Goal: Transaction & Acquisition: Purchase product/service

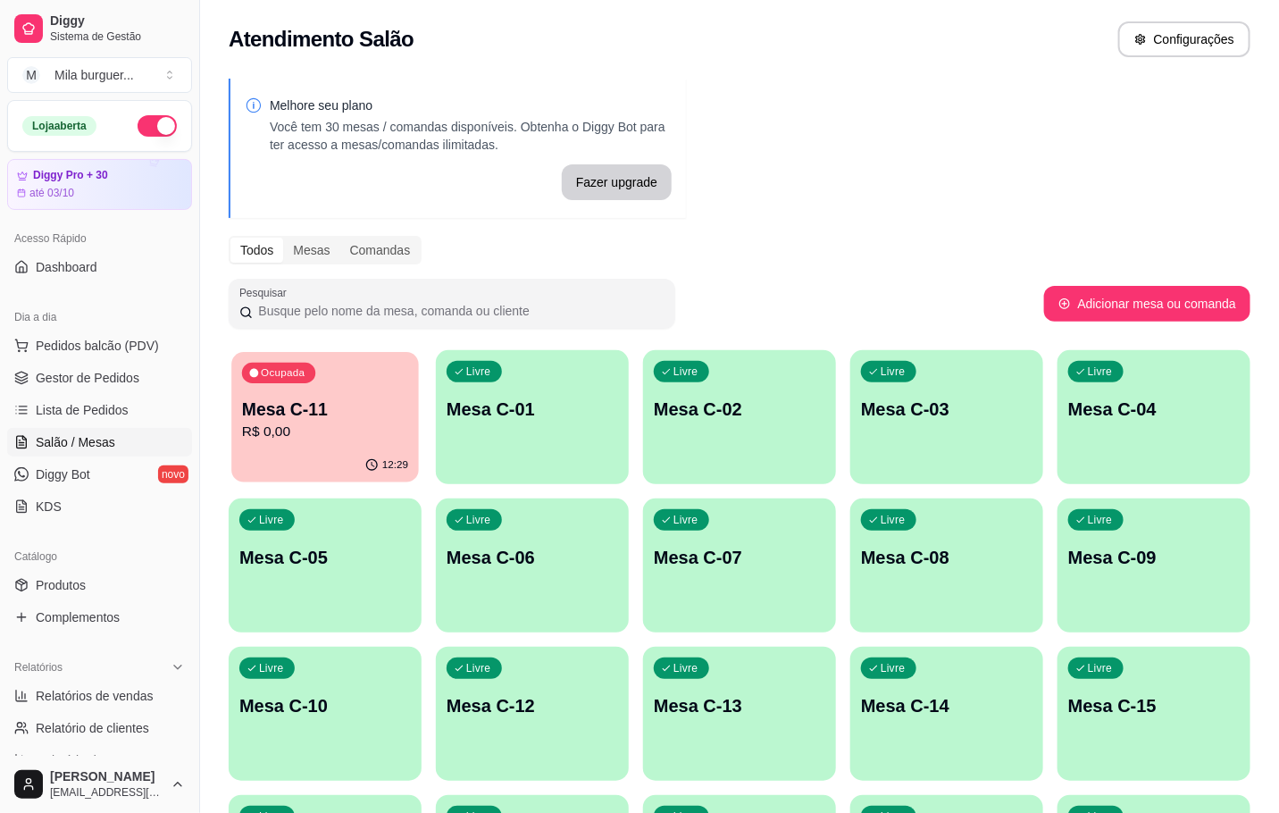
click at [349, 407] on p "Mesa C-11" at bounding box center [325, 410] width 166 height 24
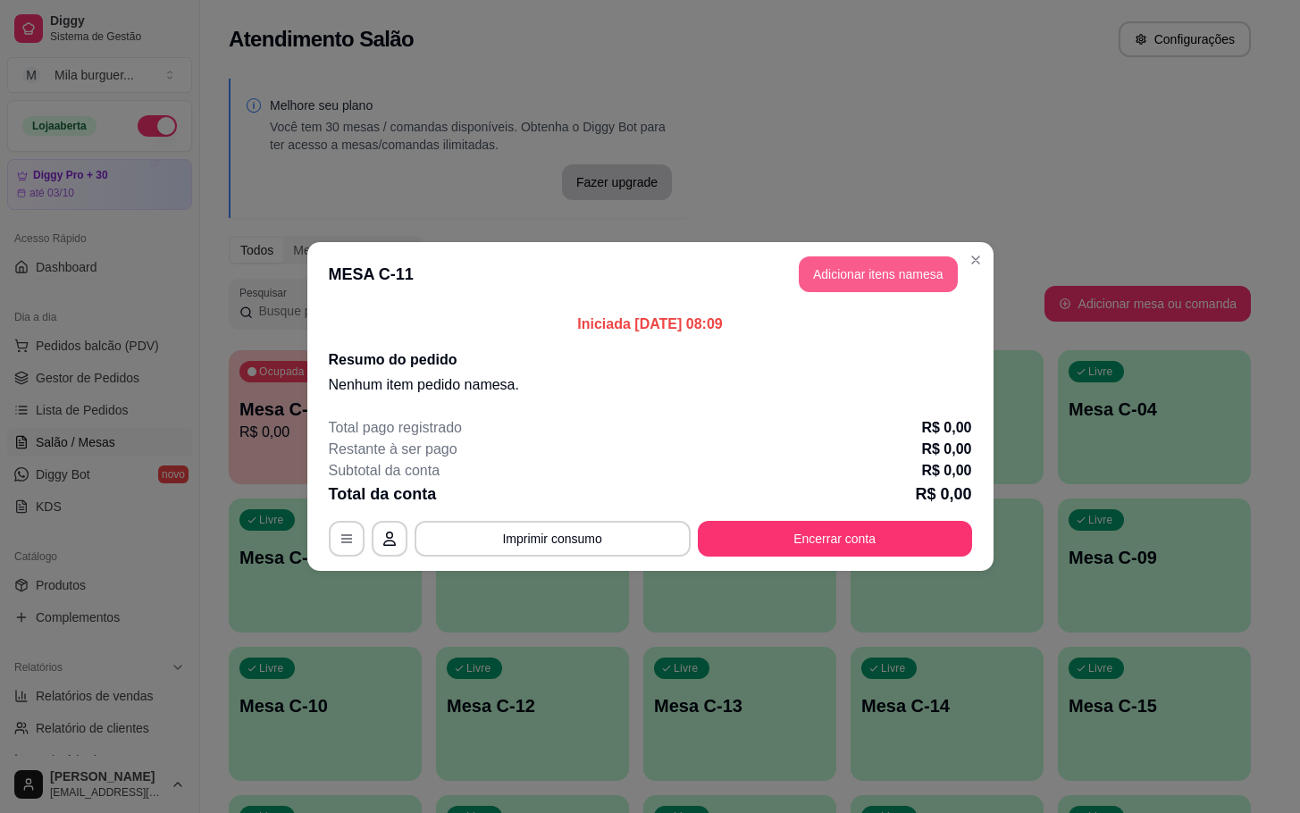
click at [839, 290] on button "Adicionar itens na mesa" at bounding box center [878, 274] width 159 height 36
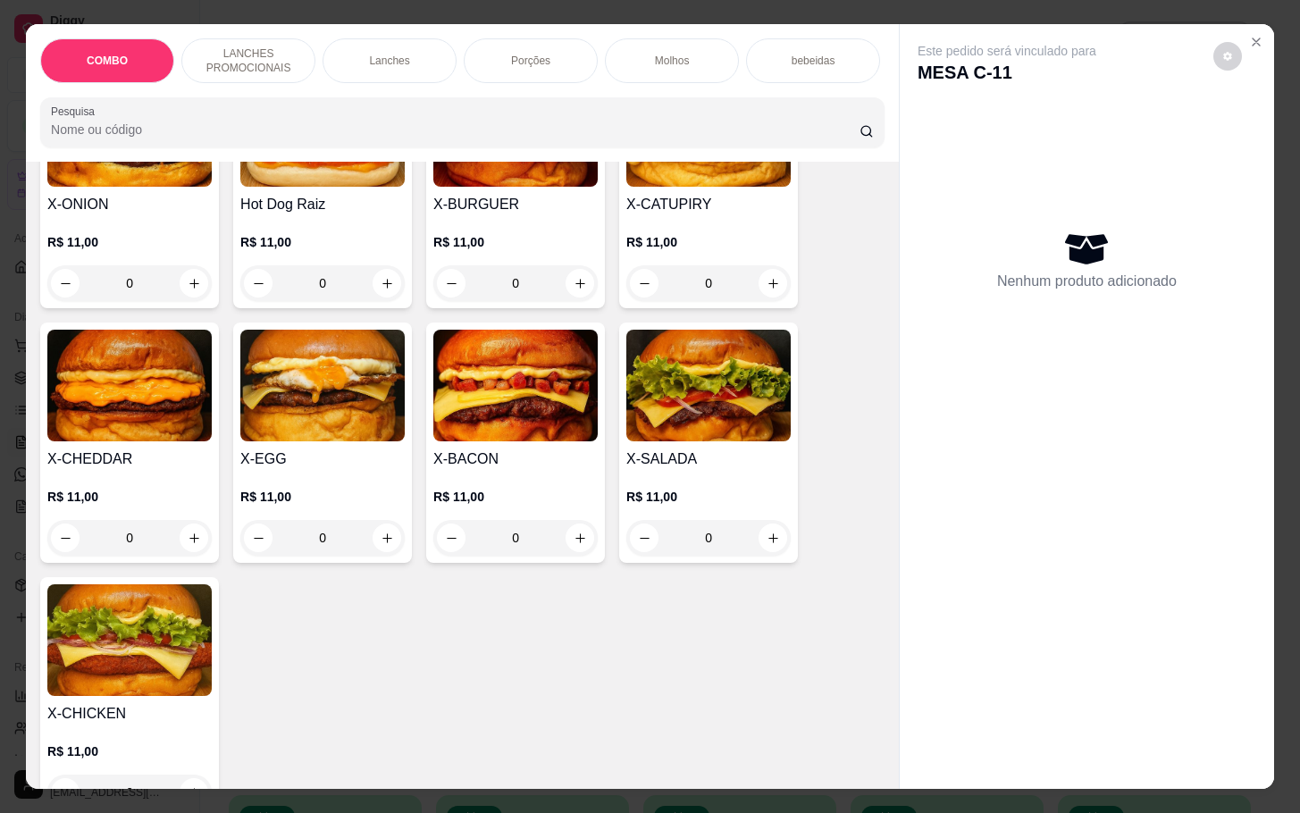
scroll to position [670, 0]
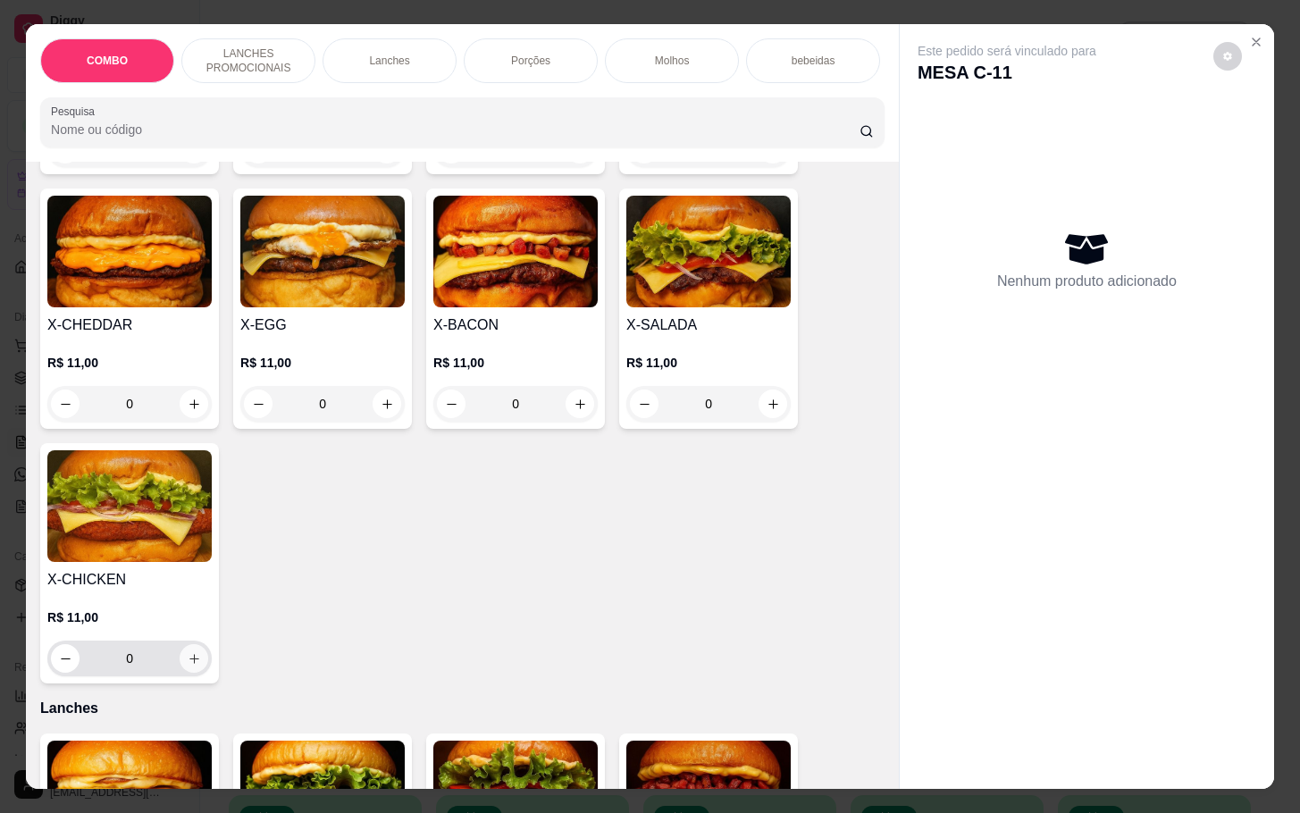
click at [190, 666] on icon "increase-product-quantity" at bounding box center [194, 658] width 13 height 13
type input "1"
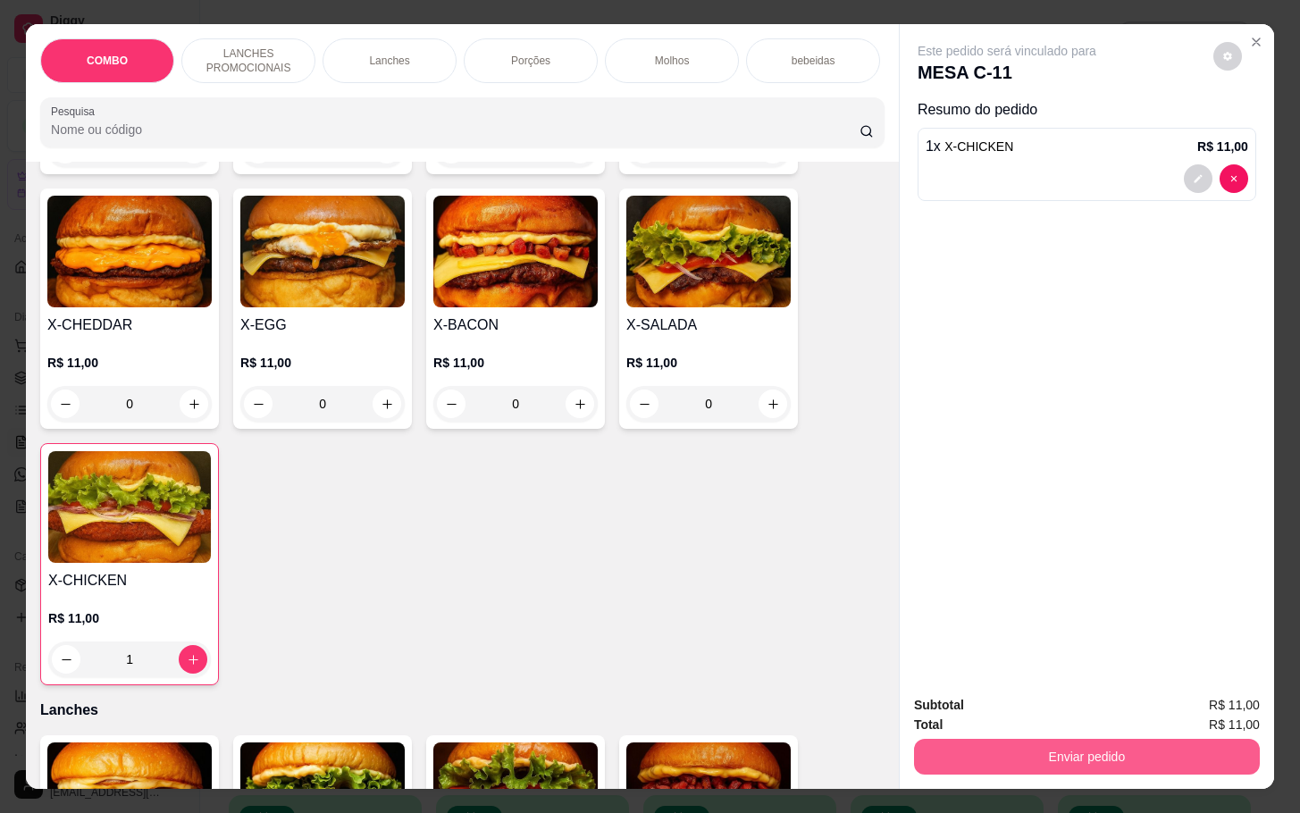
click at [1092, 751] on button "Enviar pedido" at bounding box center [1087, 757] width 346 height 36
click at [963, 700] on button "Não registrar e enviar pedido" at bounding box center [1025, 702] width 180 height 33
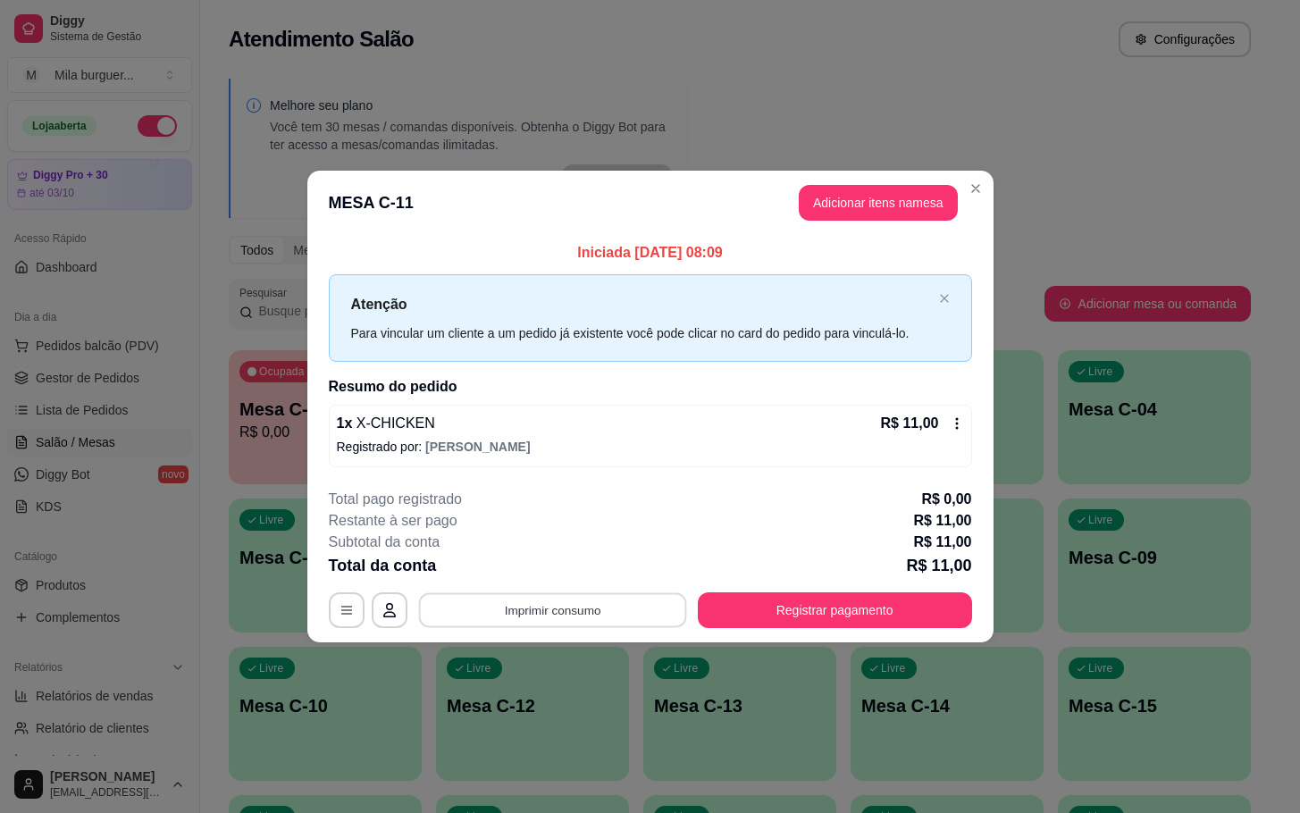
click at [631, 625] on button "Imprimir consumo" at bounding box center [552, 609] width 268 height 35
click at [571, 558] on button "IMPRESSORA" at bounding box center [557, 570] width 125 height 28
click at [599, 612] on button "Imprimir consumo" at bounding box center [553, 610] width 276 height 36
click at [606, 571] on button "IMPRESSORA" at bounding box center [557, 570] width 125 height 28
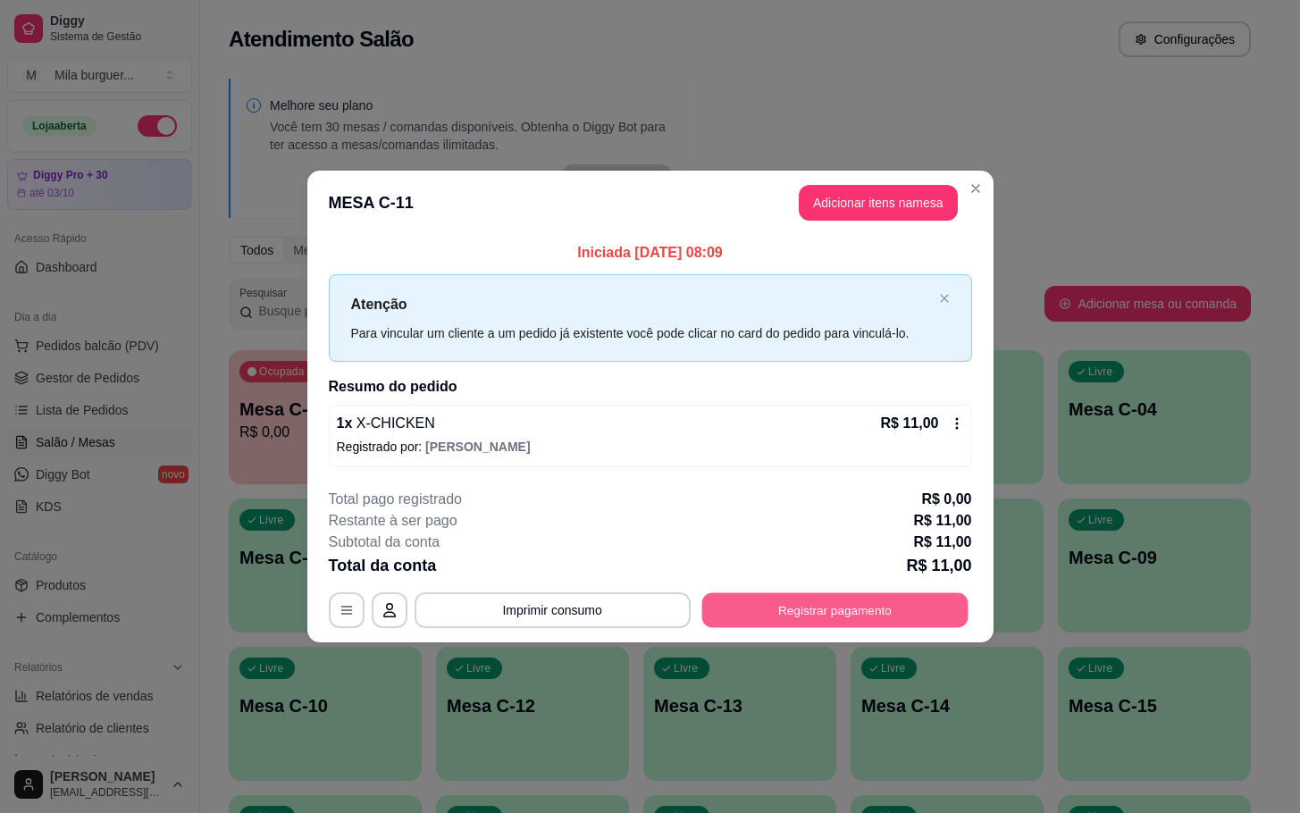
click at [901, 603] on button "Registrar pagamento" at bounding box center [834, 609] width 266 height 35
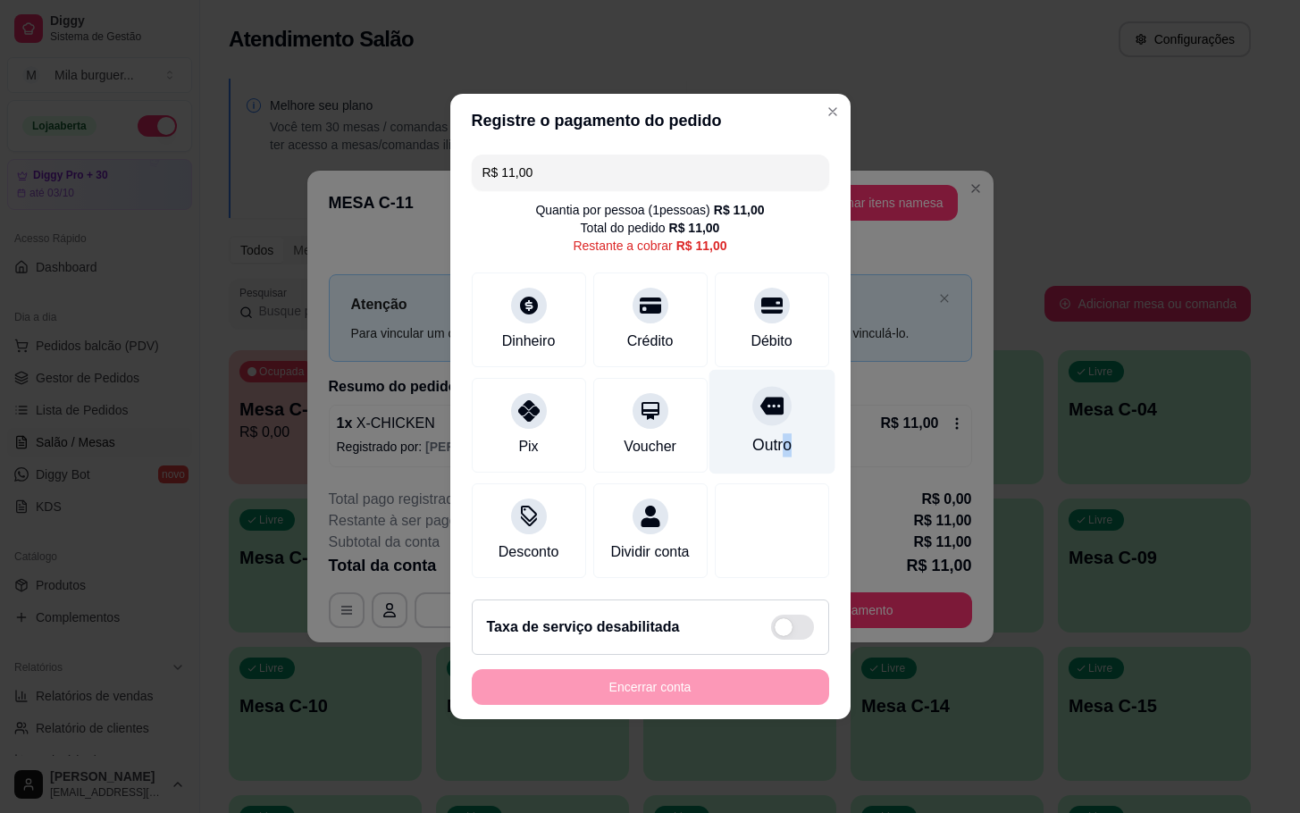
drag, startPoint x: 769, startPoint y: 419, endPoint x: 777, endPoint y: 432, distance: 14.9
click at [777, 432] on div "Outro" at bounding box center [772, 422] width 126 height 105
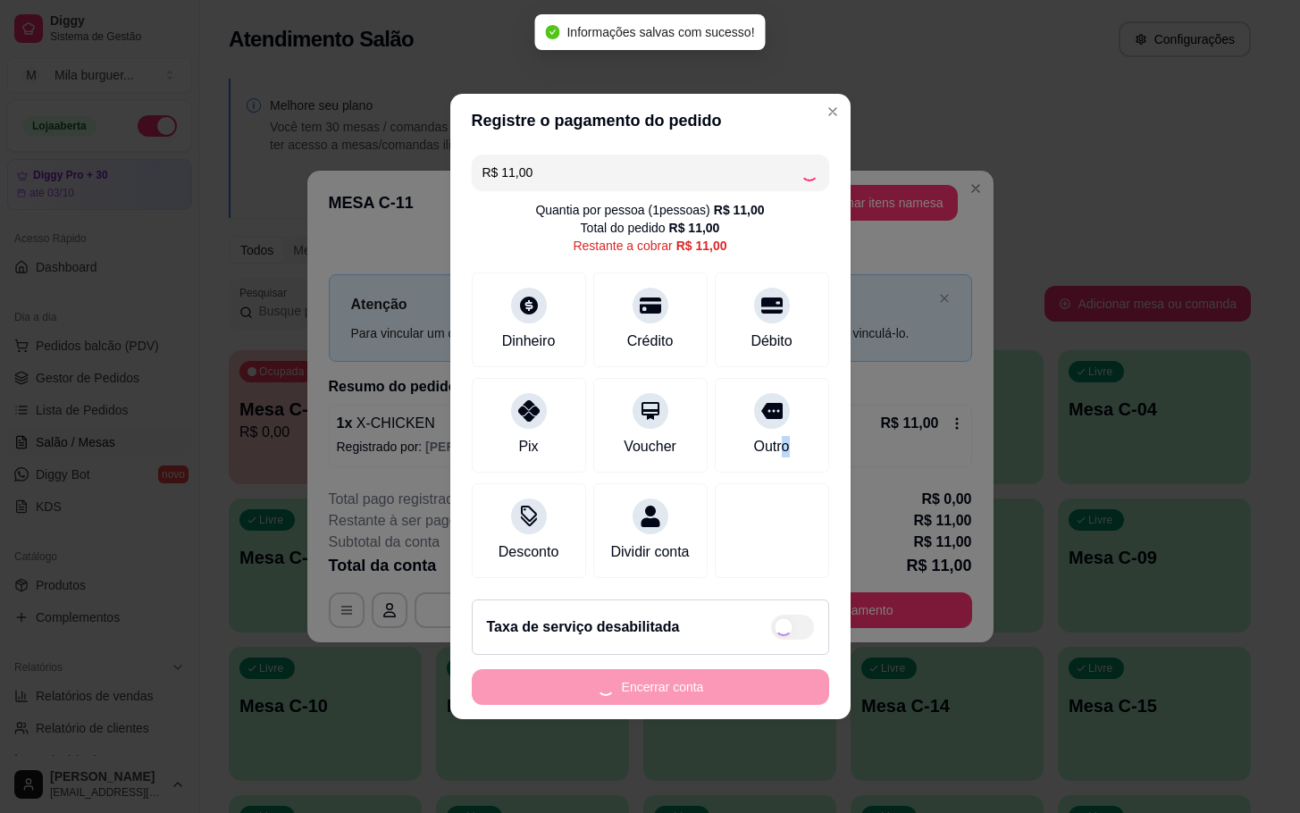
type input "R$ 0,00"
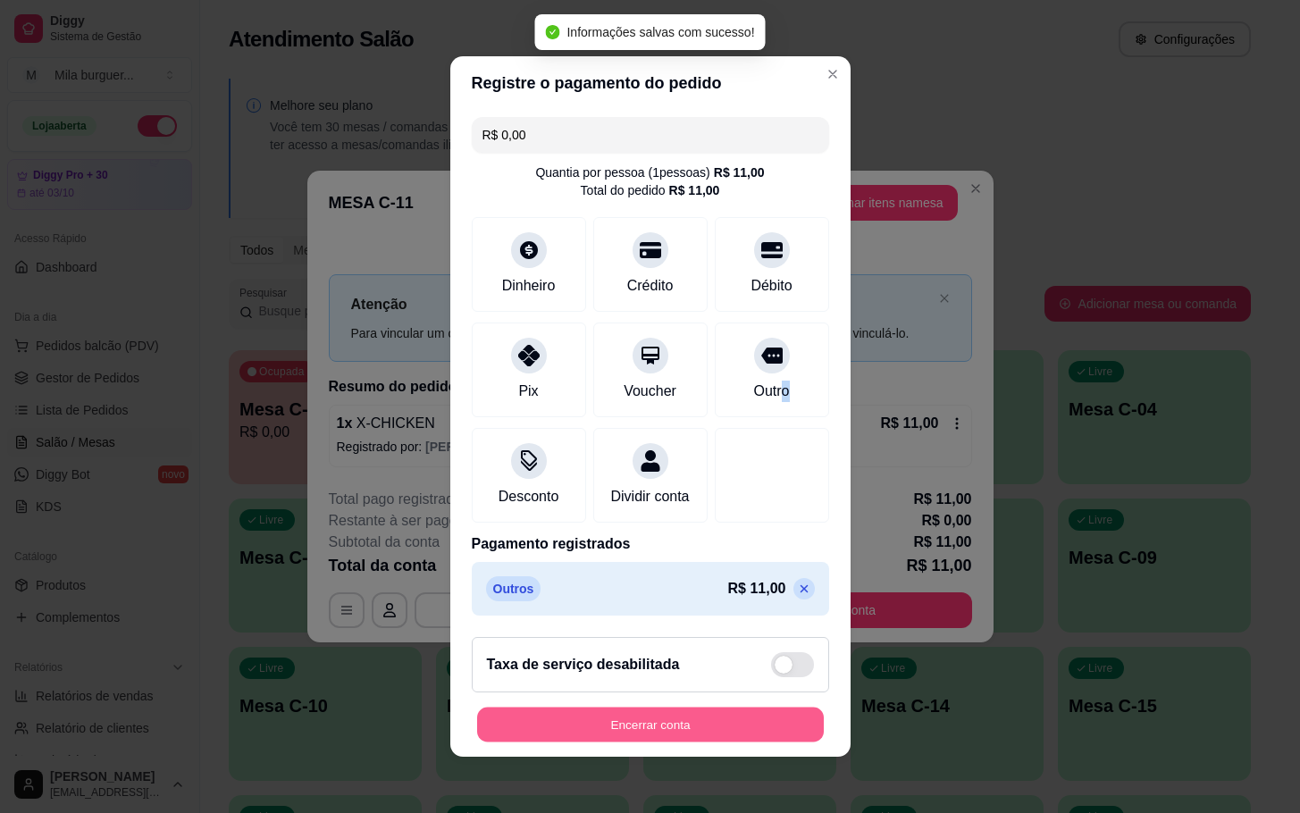
click at [631, 732] on button "Encerrar conta" at bounding box center [650, 725] width 347 height 35
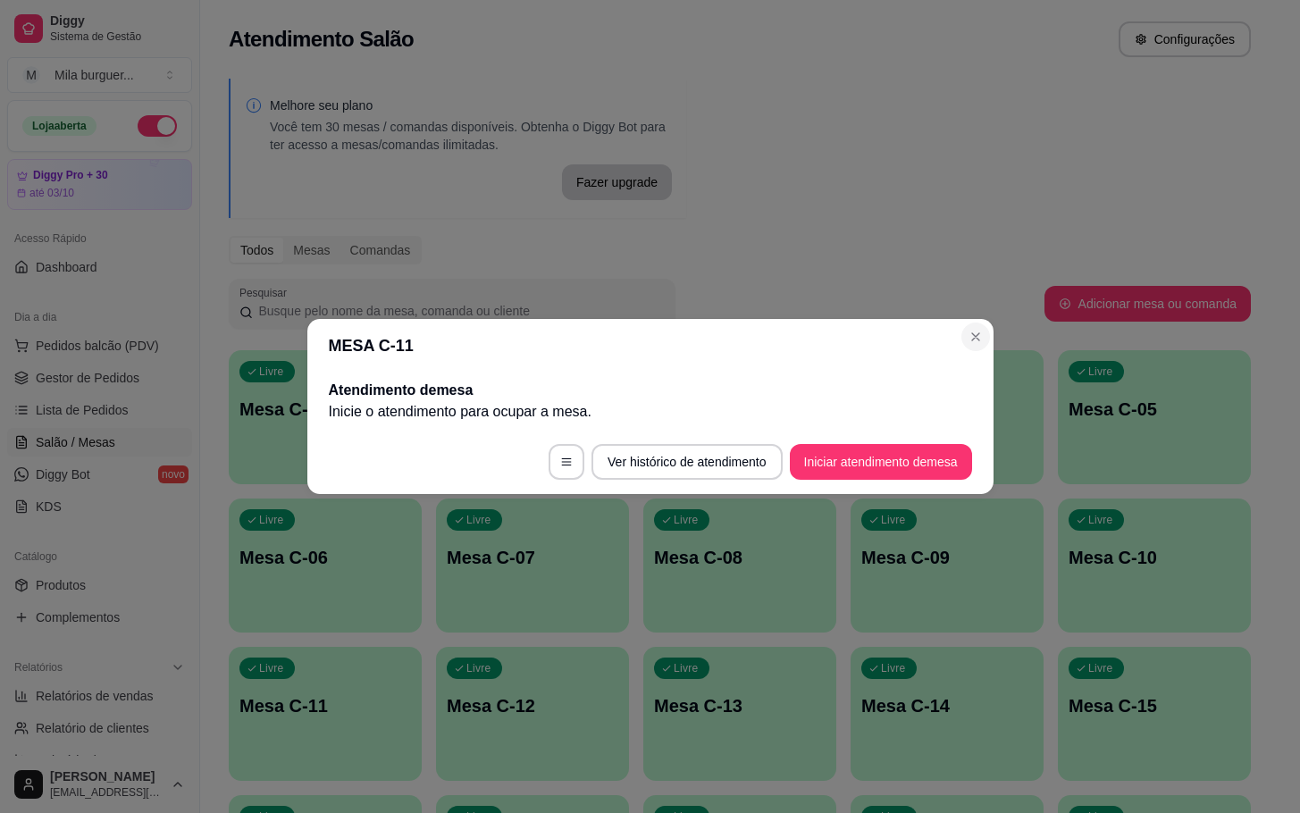
click at [993, 336] on div "MESA C-11 Atendimento de mesa Inicie o atendimento para ocupar a mesa . Ver his…" at bounding box center [650, 406] width 1300 height 813
click at [974, 354] on section "MESA C-11 Atendimento de mesa Inicie o atendimento para ocupar a mesa . Ver his…" at bounding box center [650, 406] width 686 height 175
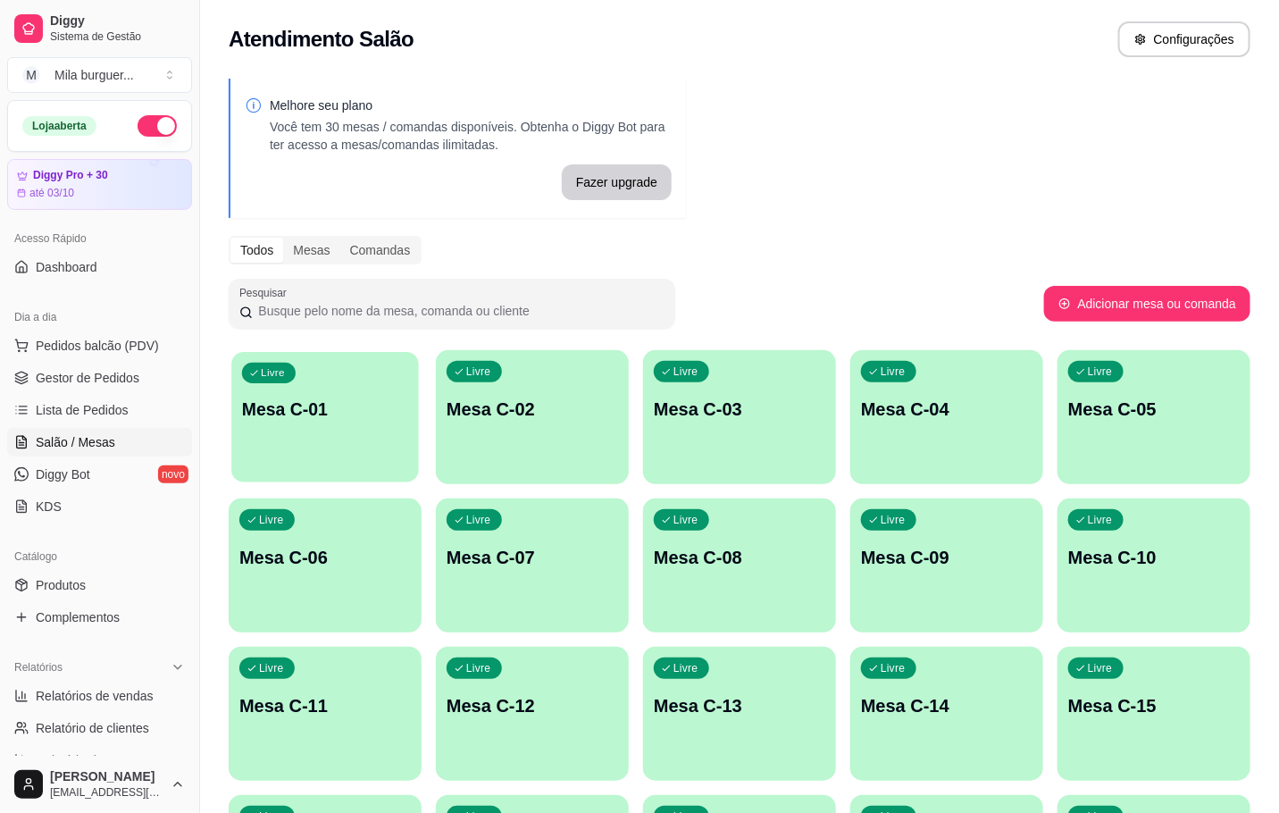
click at [300, 469] on div "button" at bounding box center [325, 471] width 188 height 21
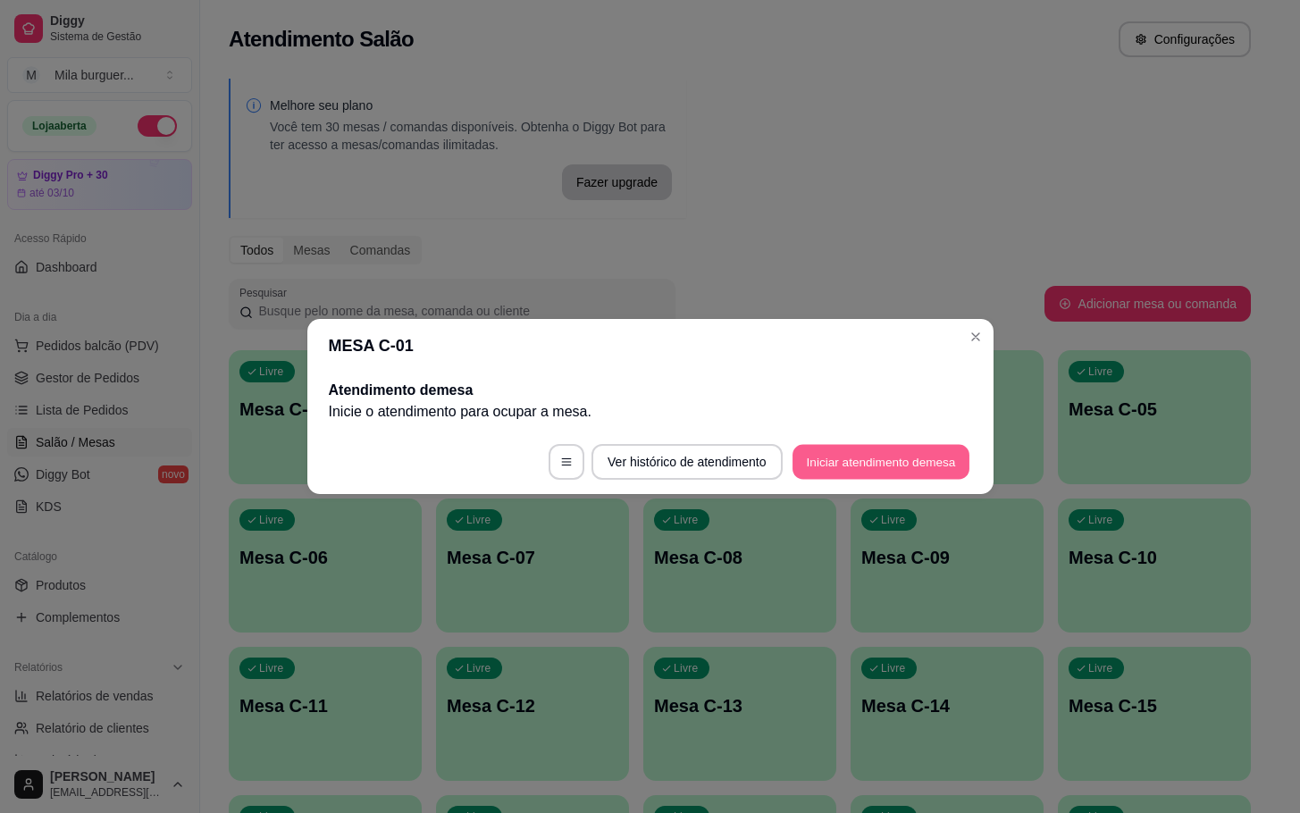
click at [880, 456] on button "Iniciar atendimento de mesa" at bounding box center [881, 462] width 177 height 35
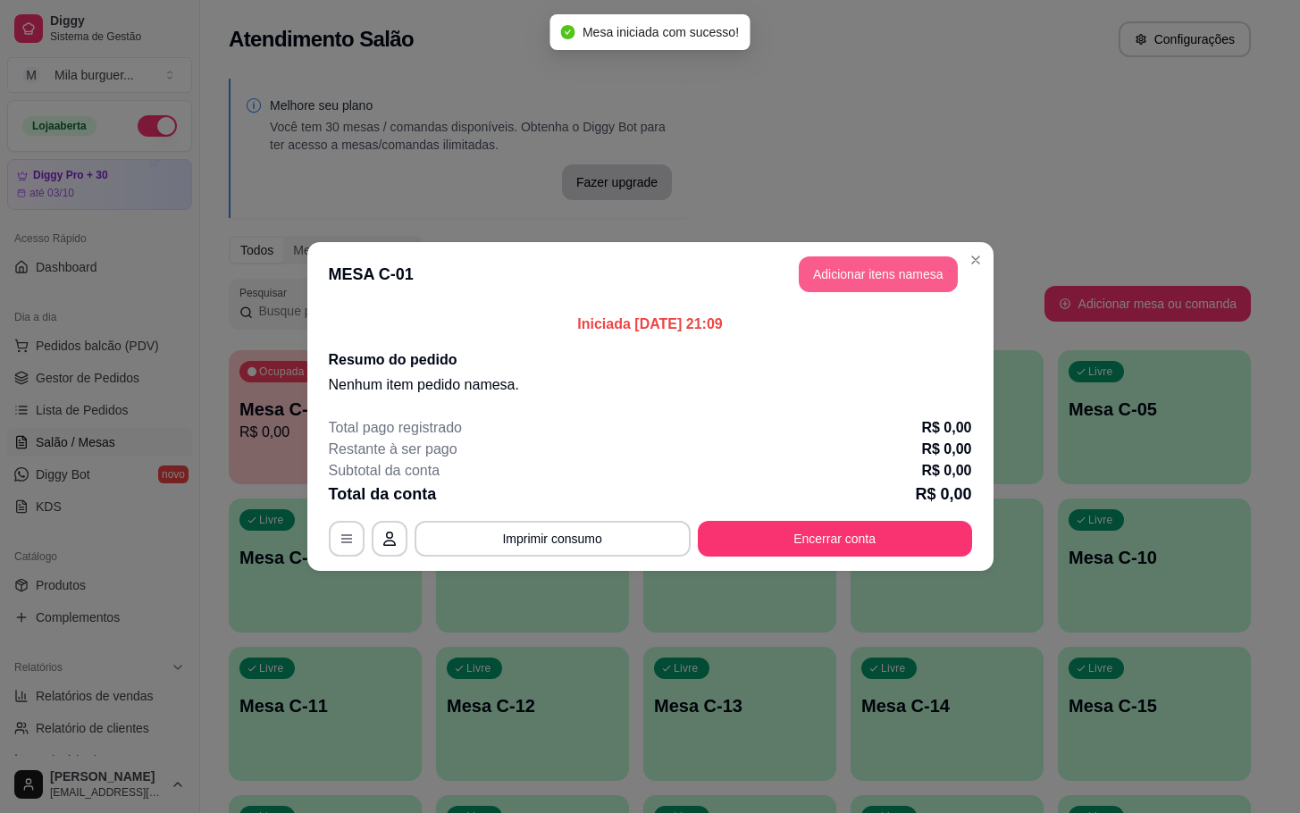
click at [845, 266] on button "Adicionar itens na mesa" at bounding box center [878, 274] width 159 height 36
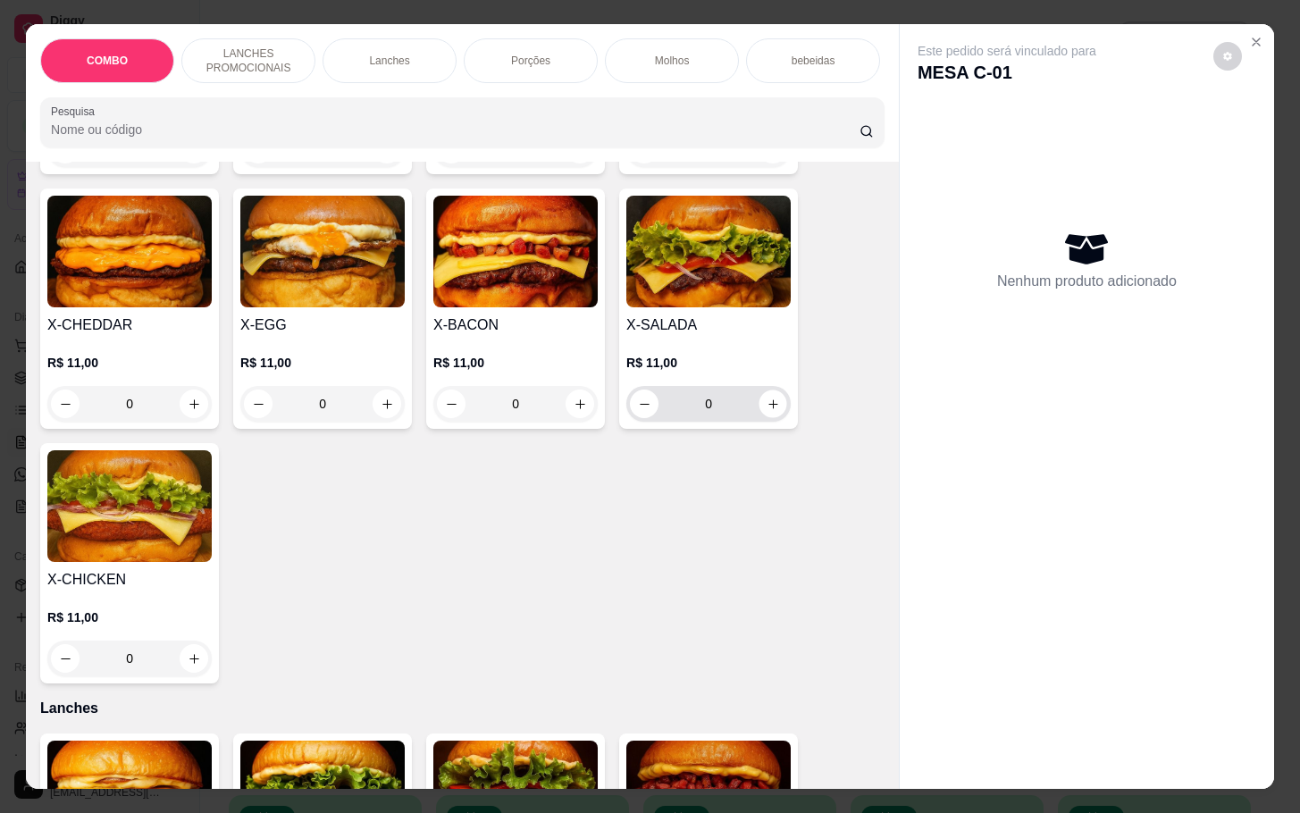
click at [773, 422] on div "0" at bounding box center [708, 404] width 157 height 36
type input "1"
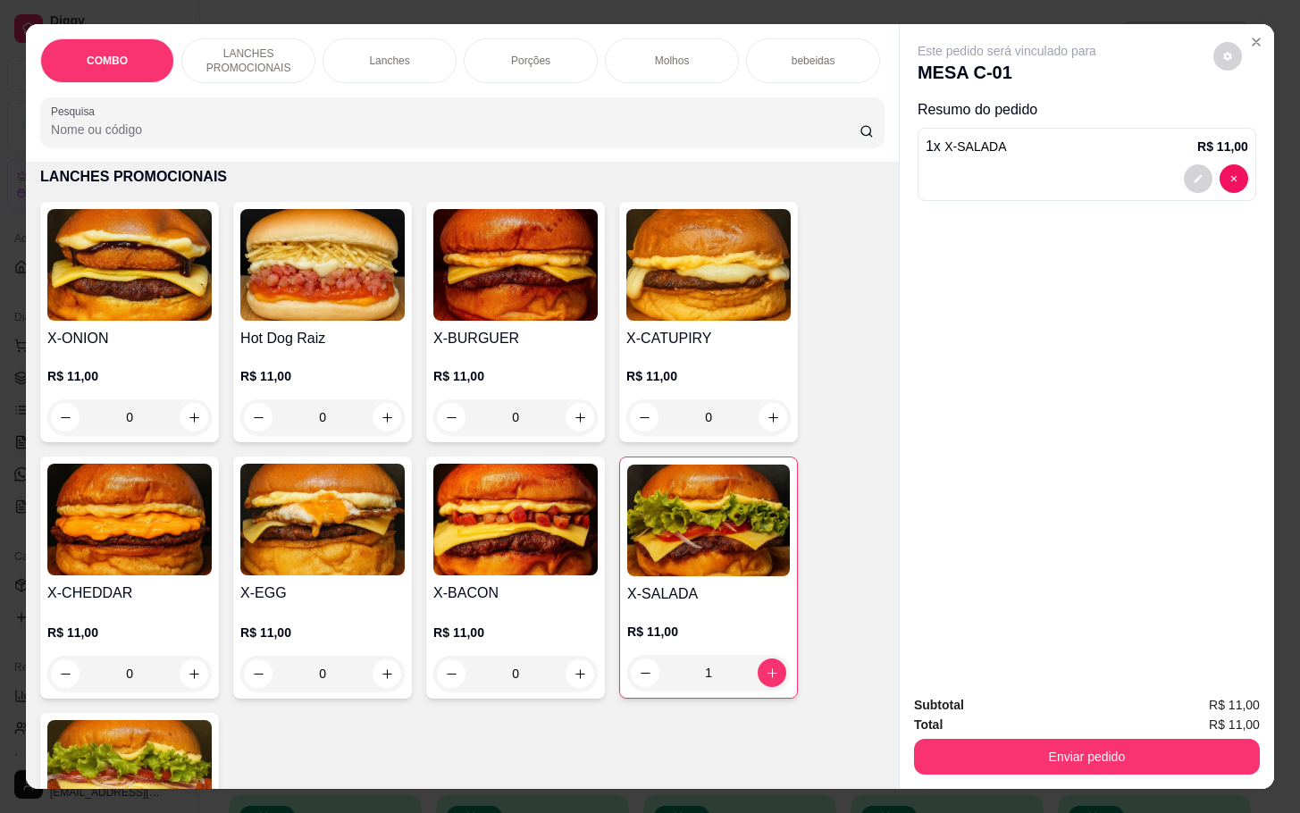
scroll to position [134, 0]
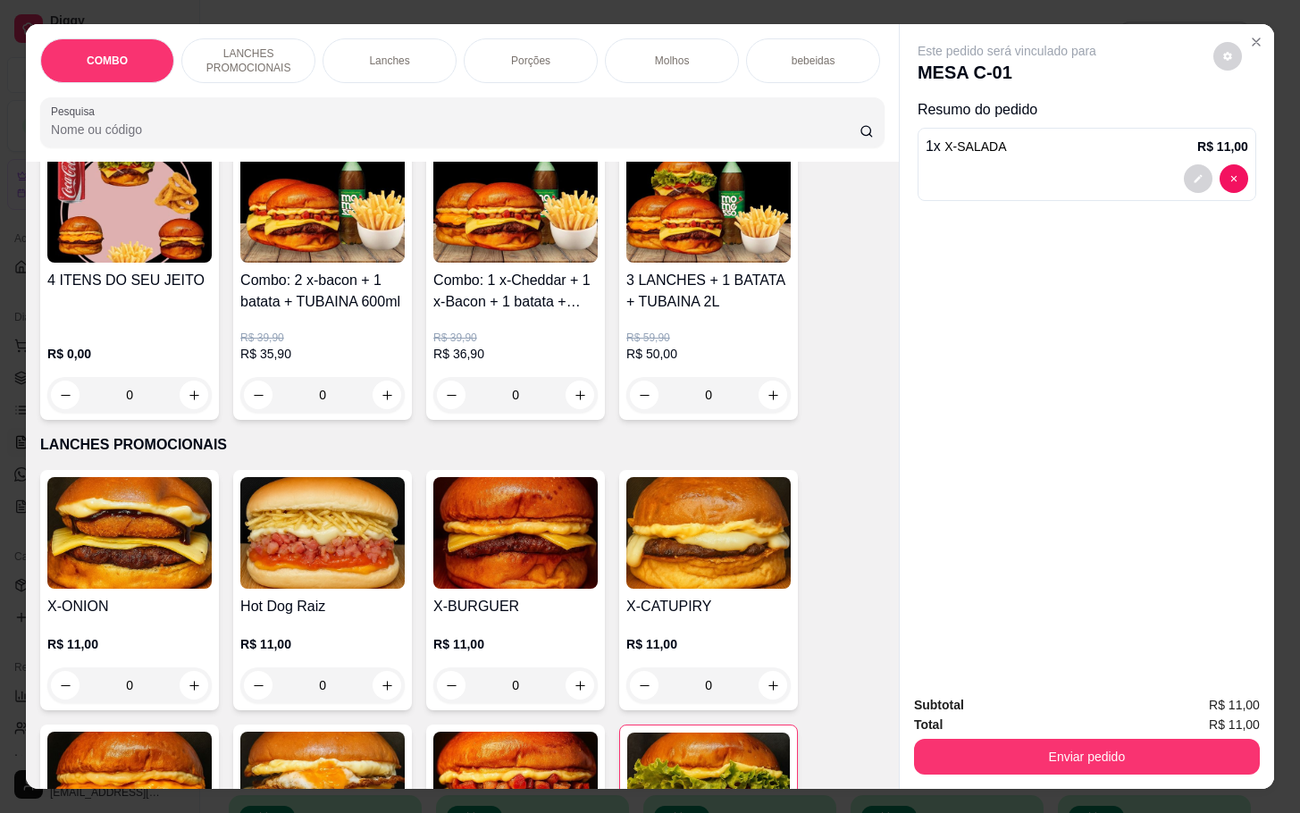
click at [375, 700] on div "0" at bounding box center [322, 685] width 164 height 36
click at [379, 698] on div "0" at bounding box center [322, 685] width 164 height 36
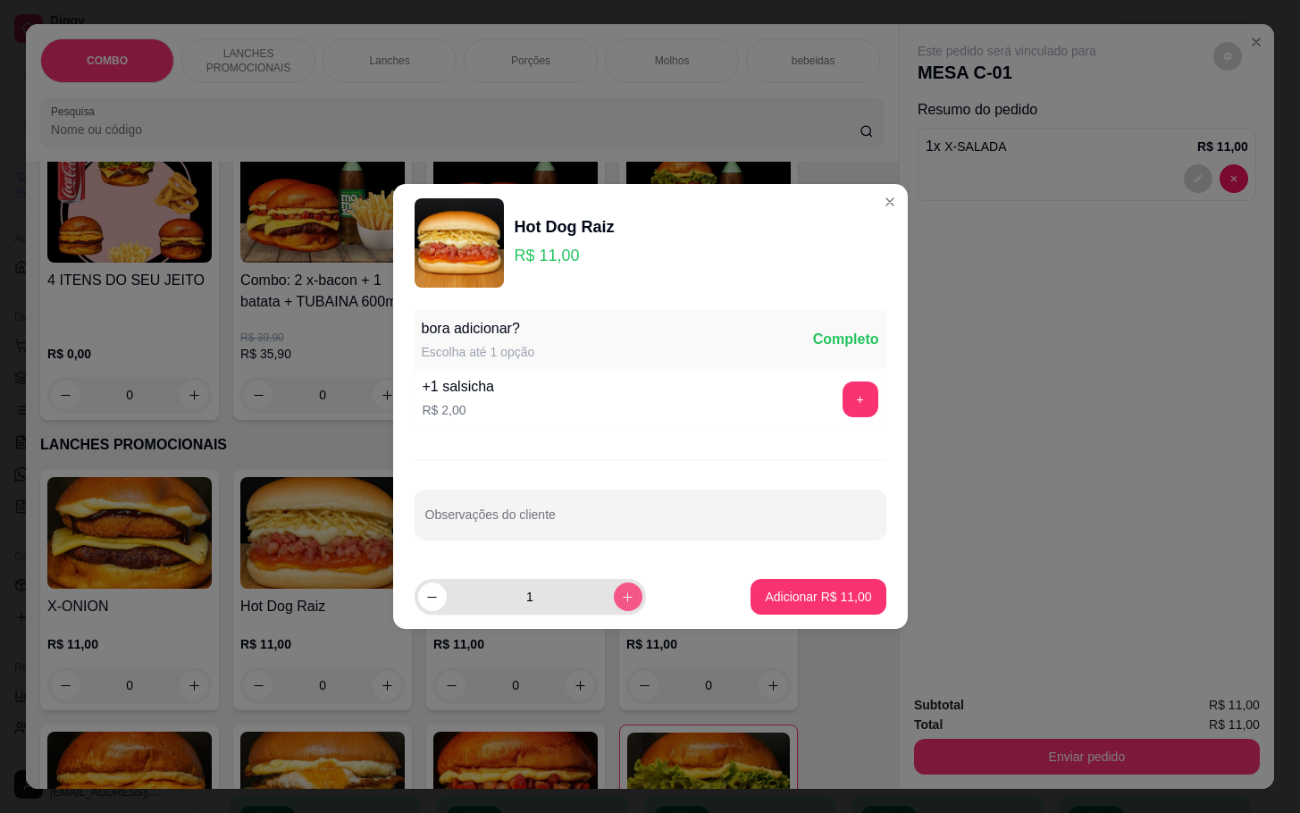
click at [620, 599] on button "increase-product-quantity" at bounding box center [628, 597] width 29 height 29
click at [440, 612] on div "3" at bounding box center [530, 597] width 224 height 36
click at [424, 607] on button "decrease-product-quantity" at bounding box center [432, 597] width 29 height 29
type input "2"
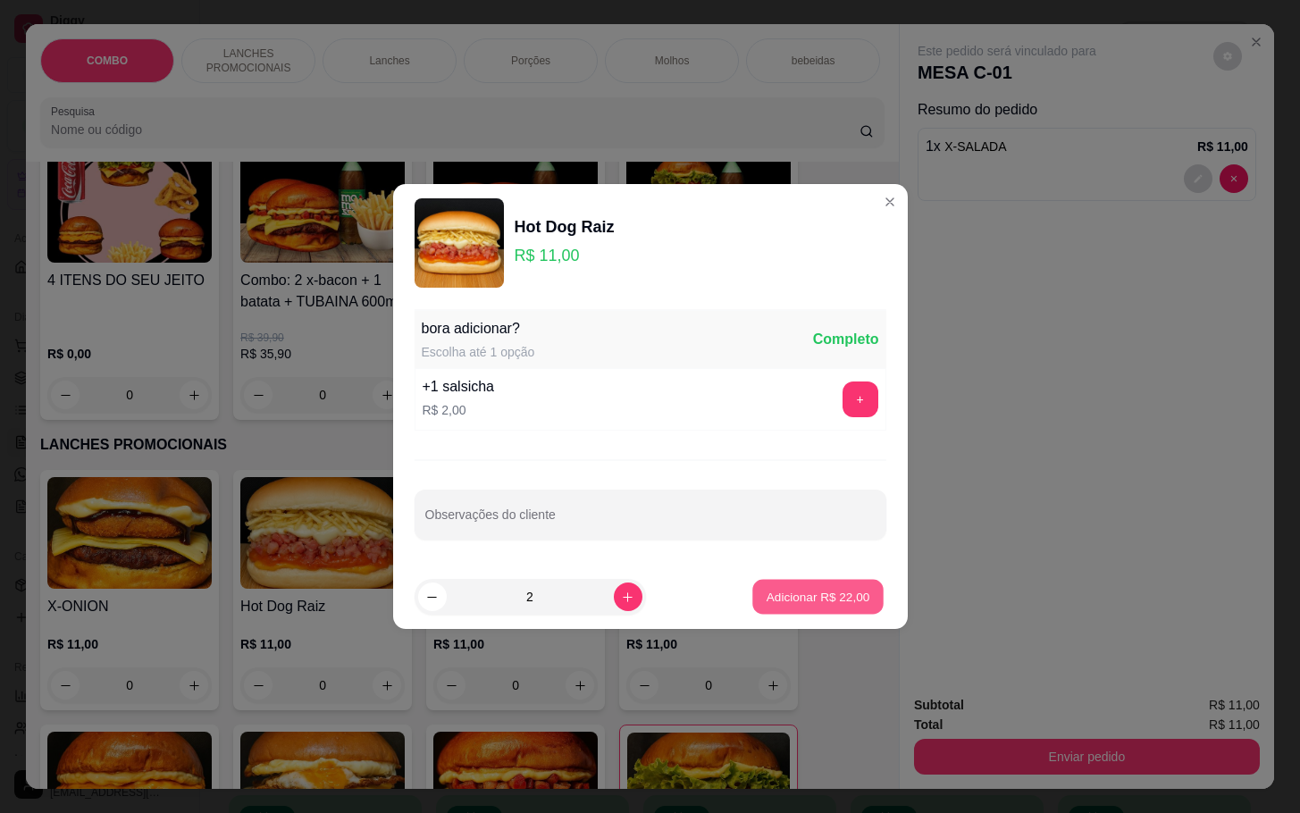
click at [761, 583] on button "Adicionar R$ 22,00" at bounding box center [818, 597] width 131 height 35
type input "2"
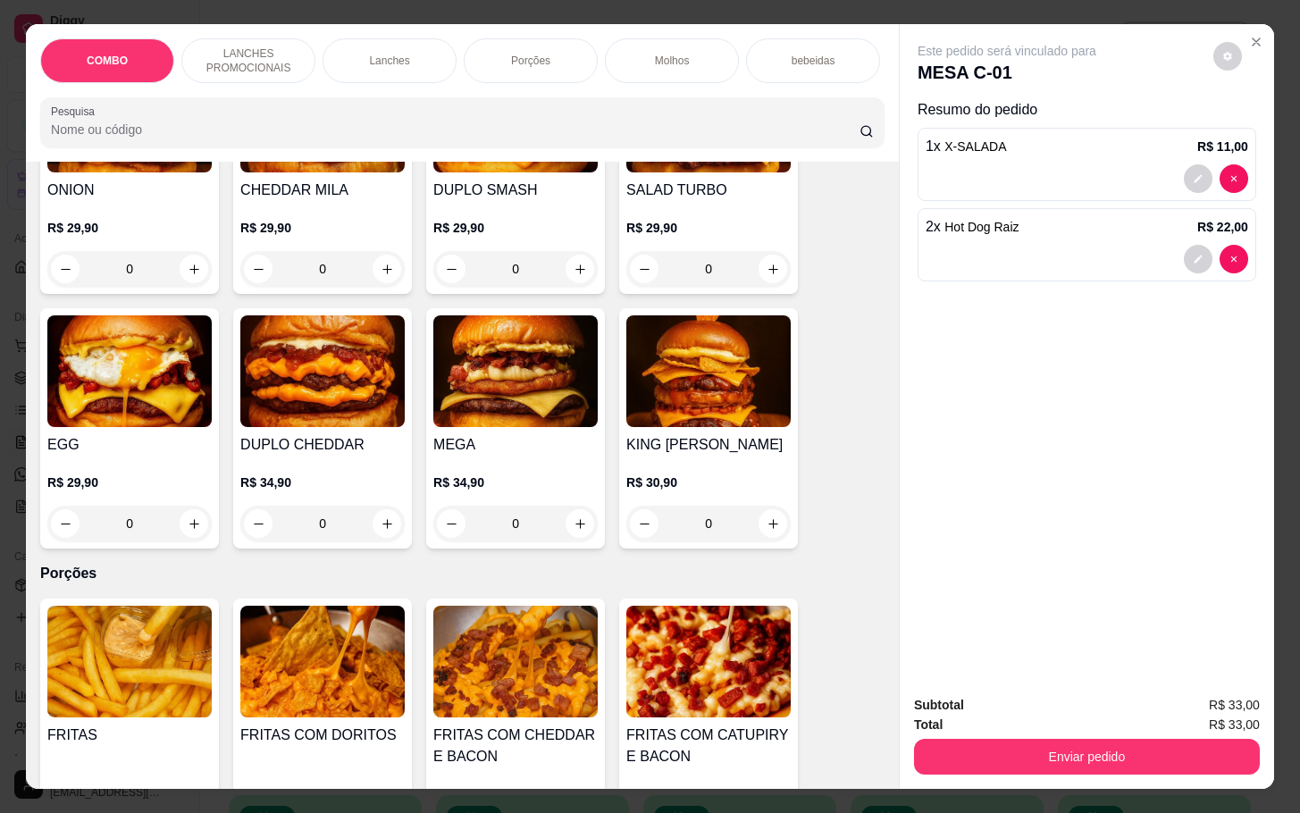
scroll to position [1876, 0]
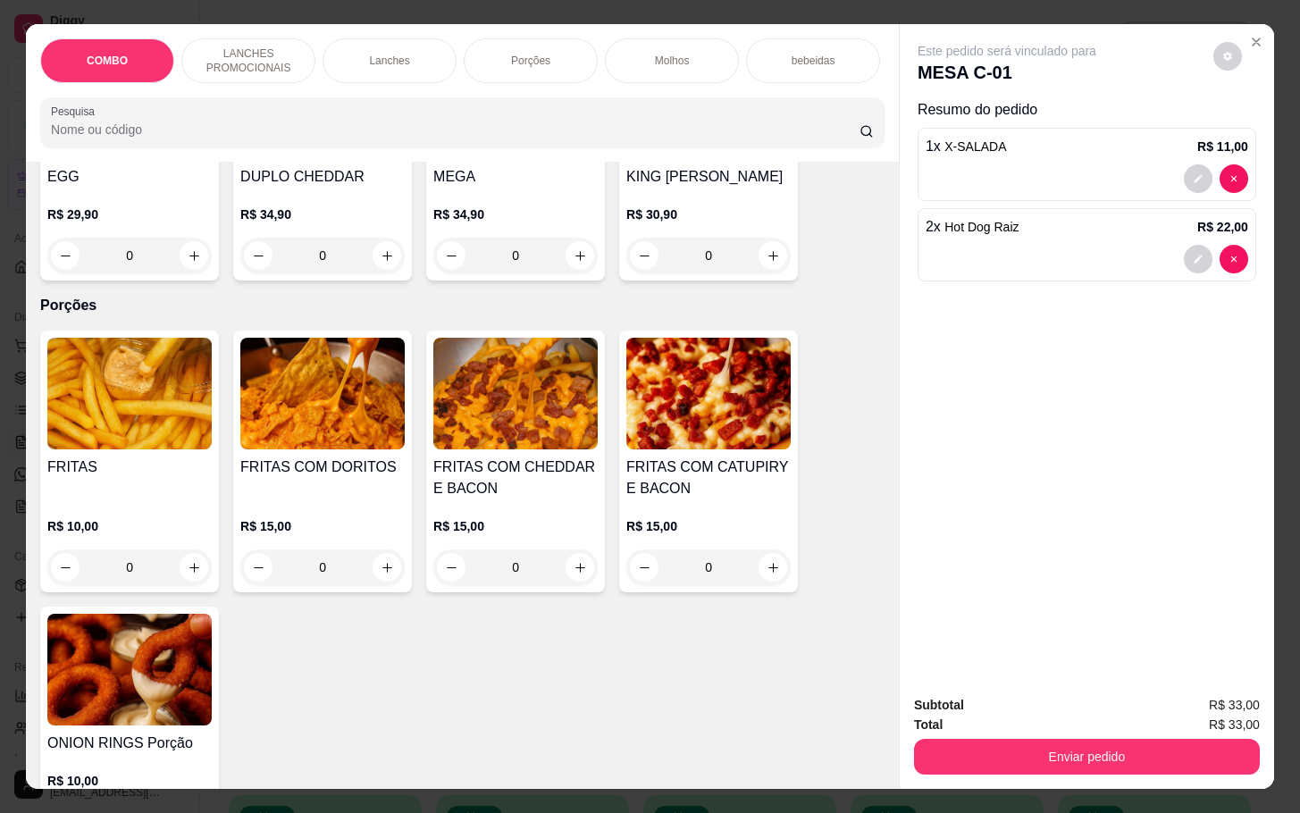
click at [382, 576] on div "0" at bounding box center [322, 567] width 164 height 36
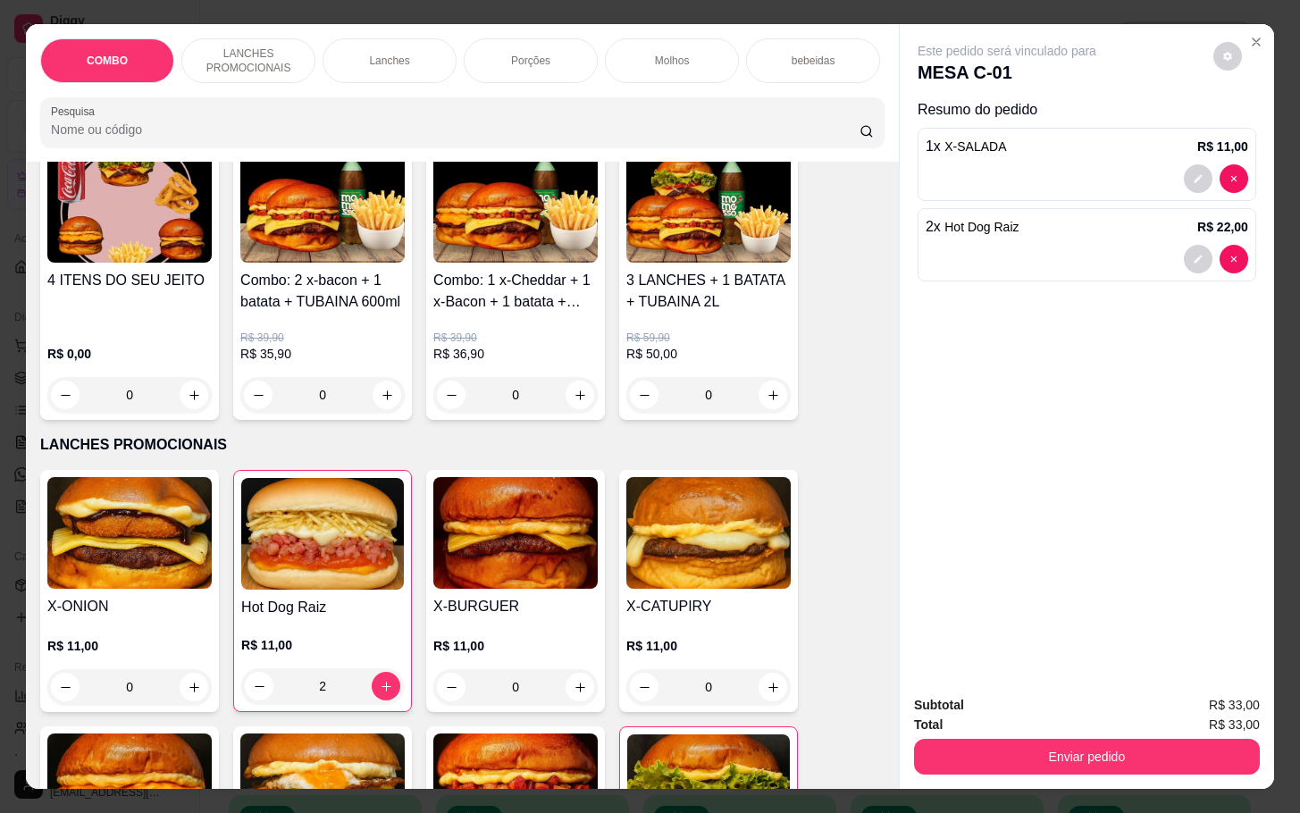
scroll to position [0, 0]
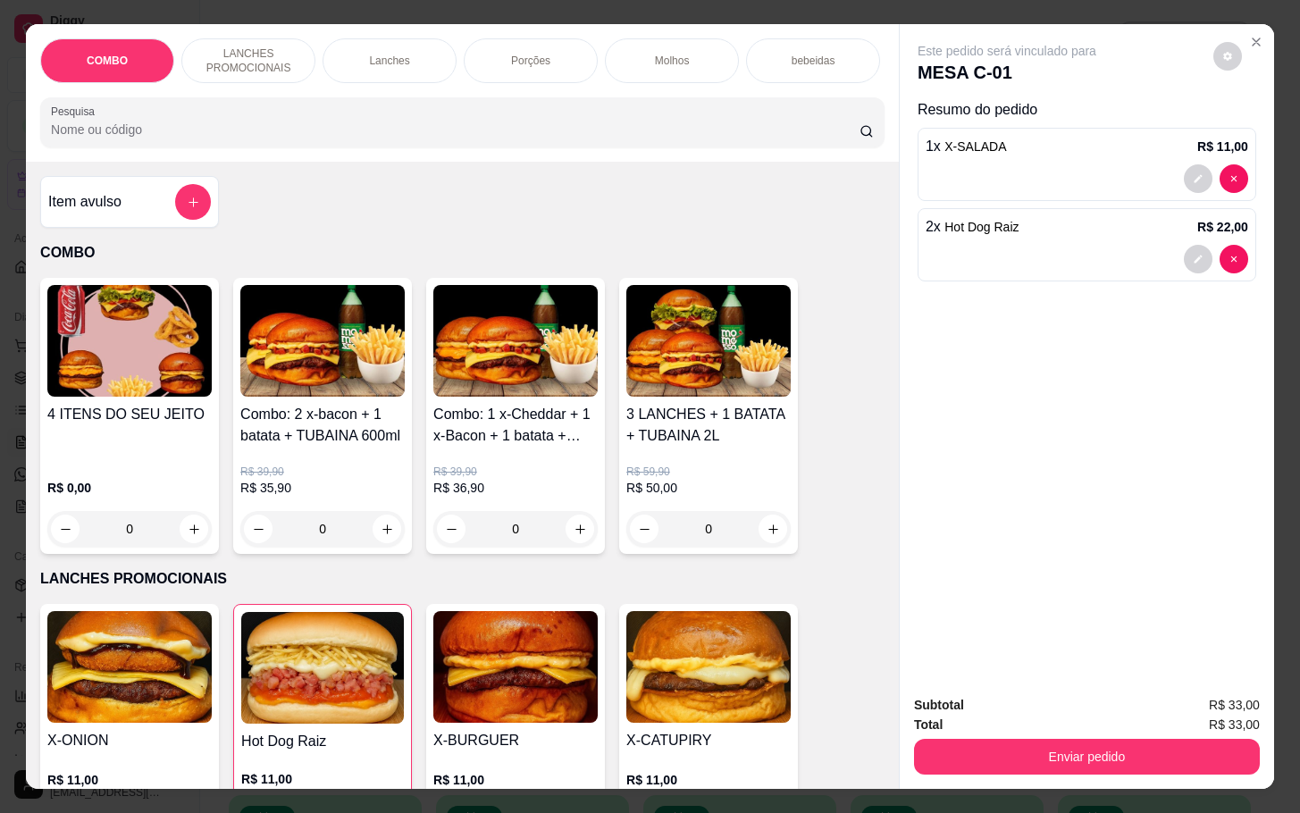
click at [175, 220] on div at bounding box center [193, 202] width 36 height 36
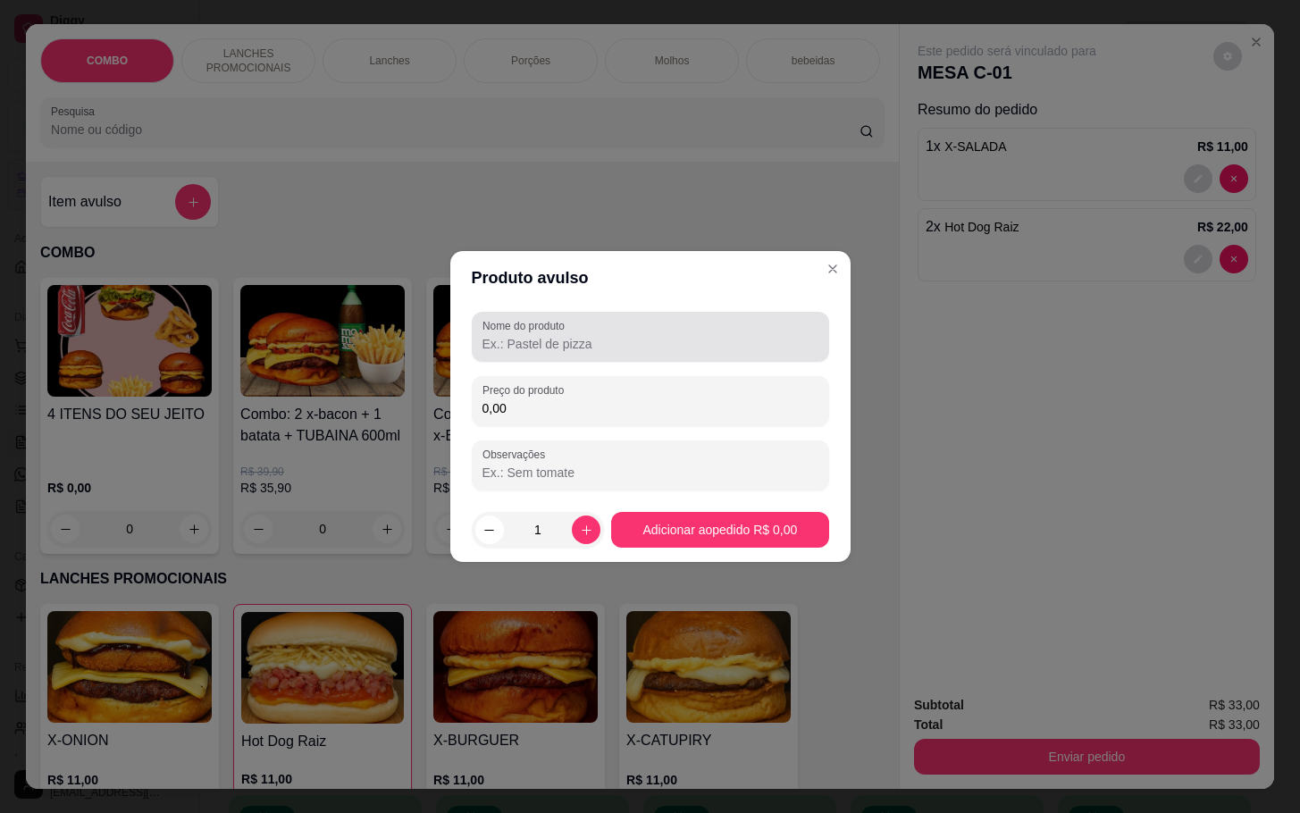
click at [655, 322] on div at bounding box center [650, 337] width 336 height 36
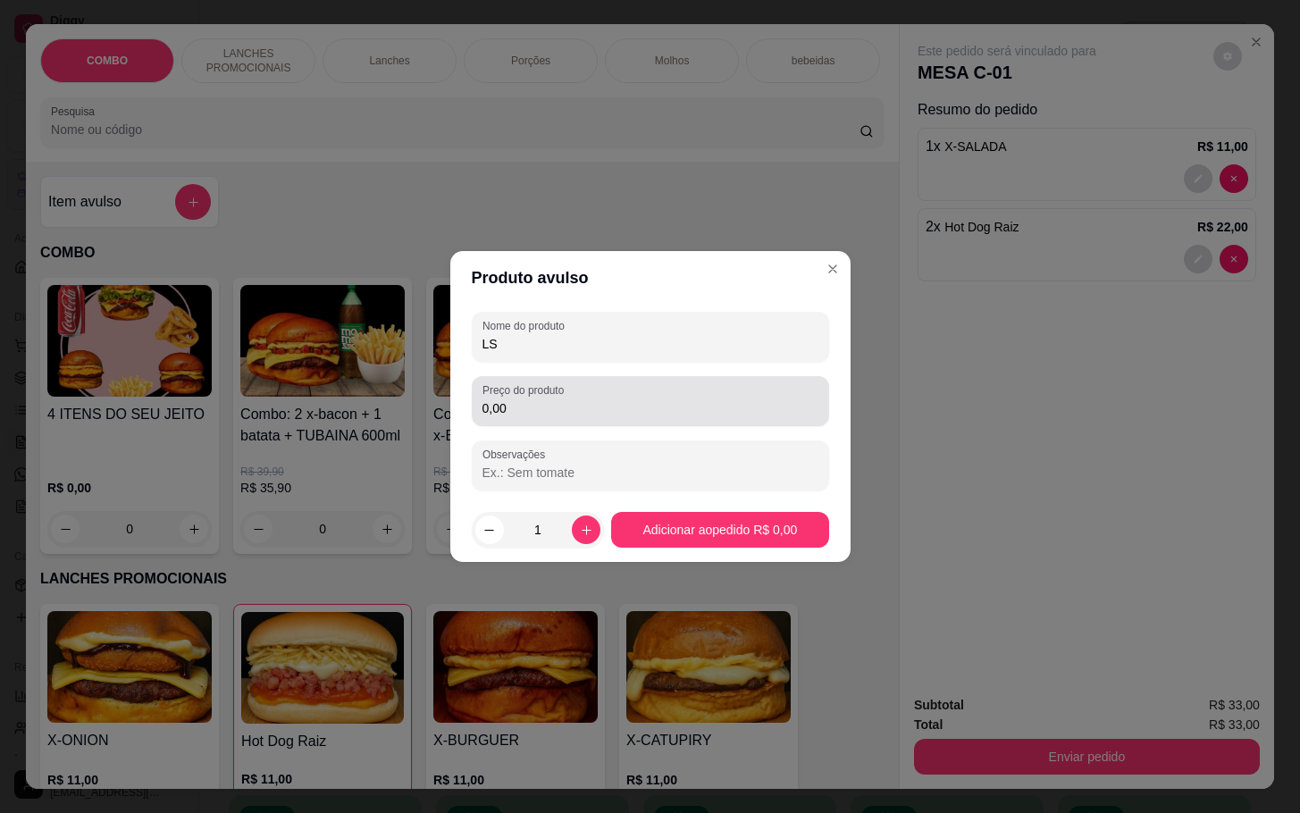
type input "LS"
click at [679, 400] on input "0,00" at bounding box center [650, 408] width 336 height 18
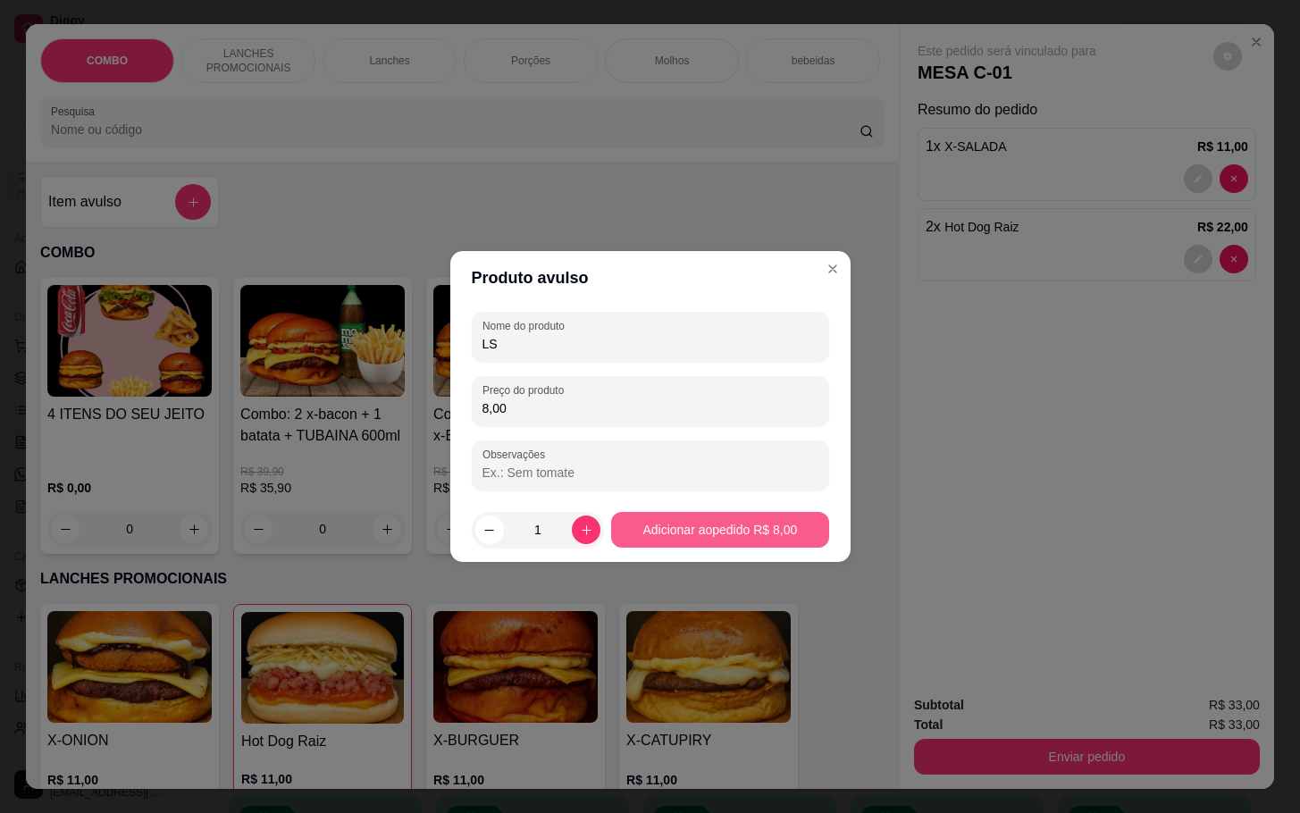
type input "8,00"
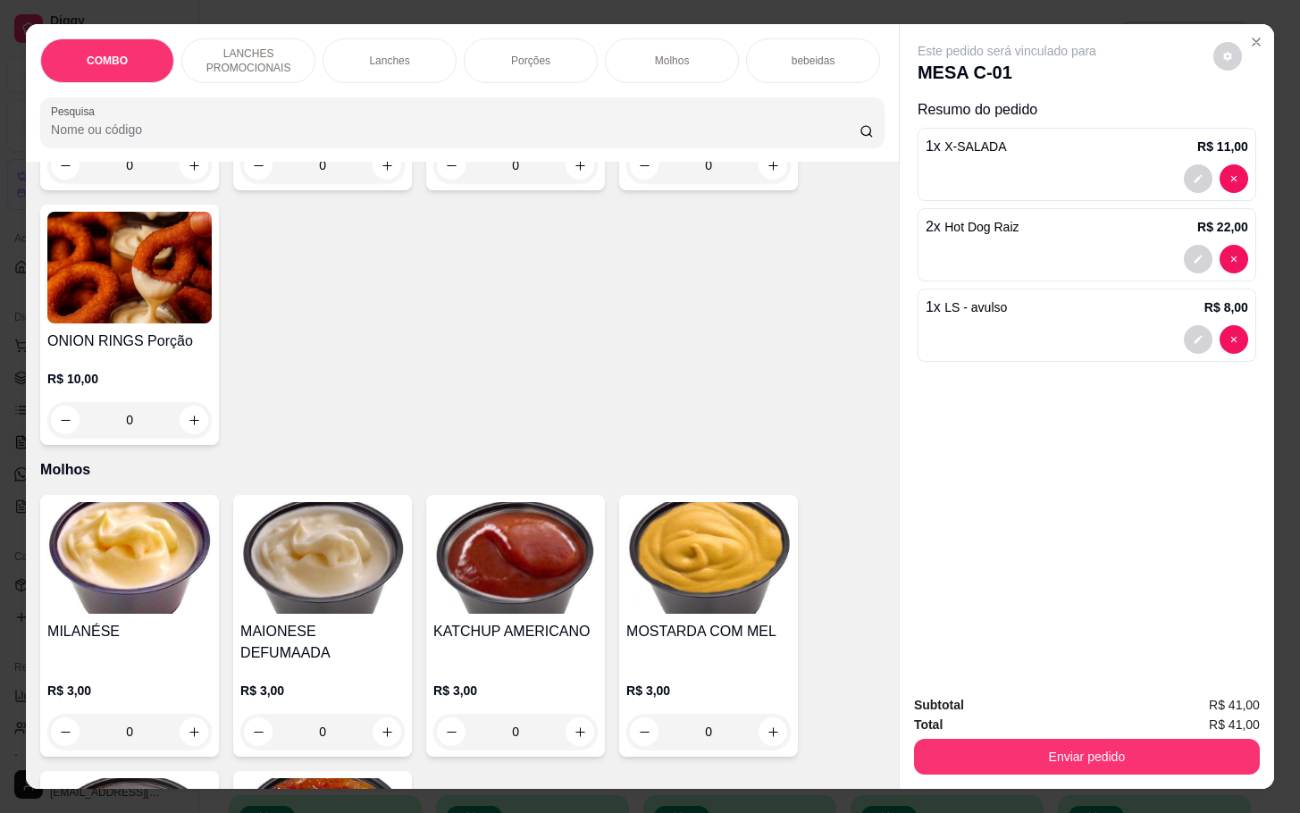
scroll to position [1876, 0]
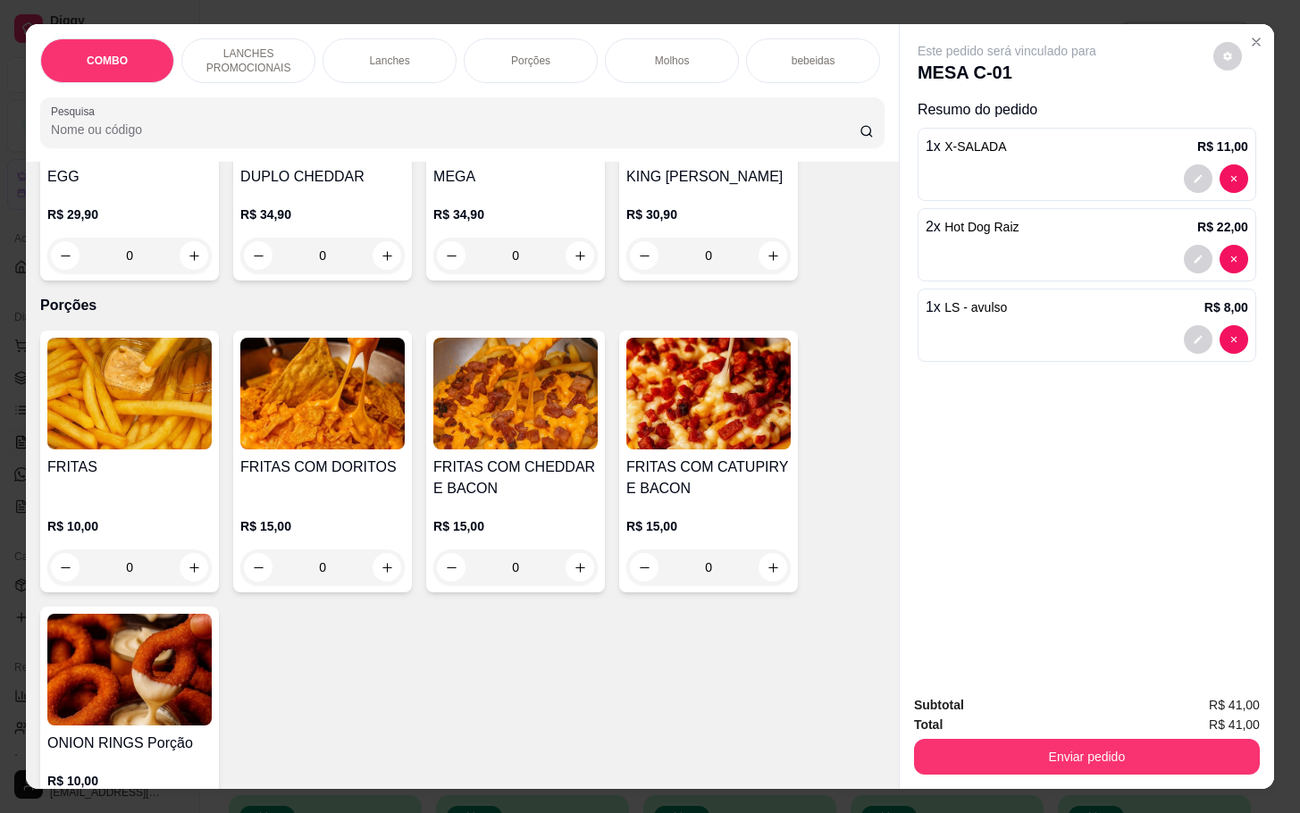
click at [389, 582] on div "0" at bounding box center [322, 567] width 164 height 36
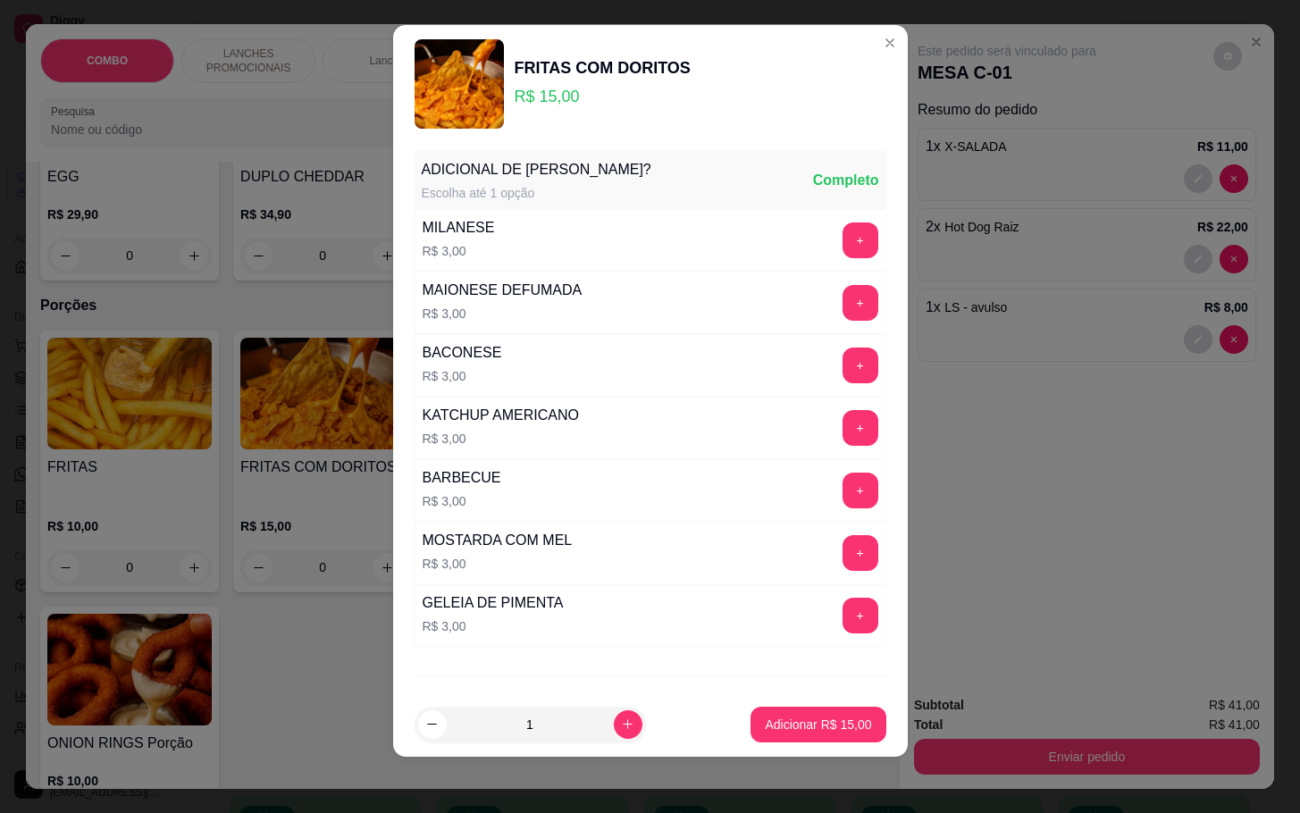
scroll to position [95, 0]
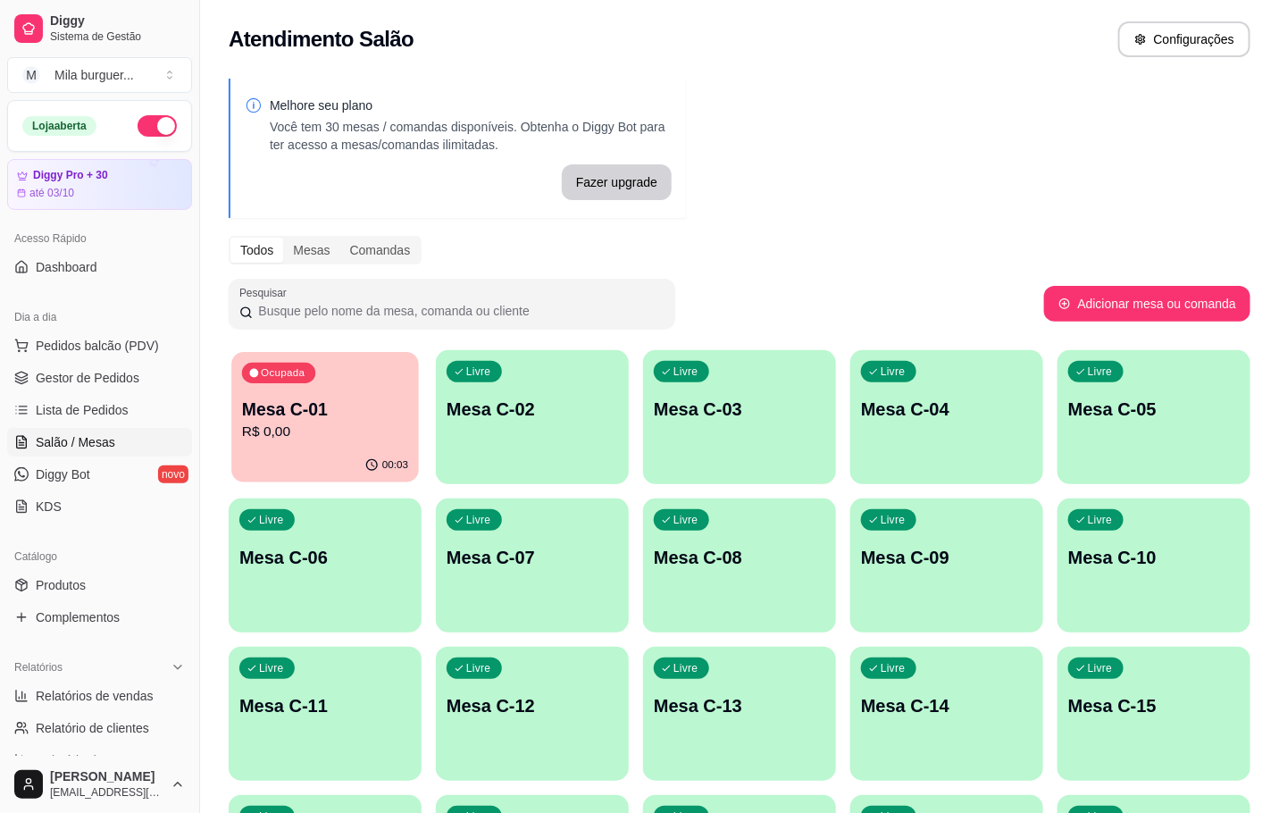
click at [379, 357] on div "Ocupada Mesa C-01 R$ 0,00" at bounding box center [325, 400] width 188 height 96
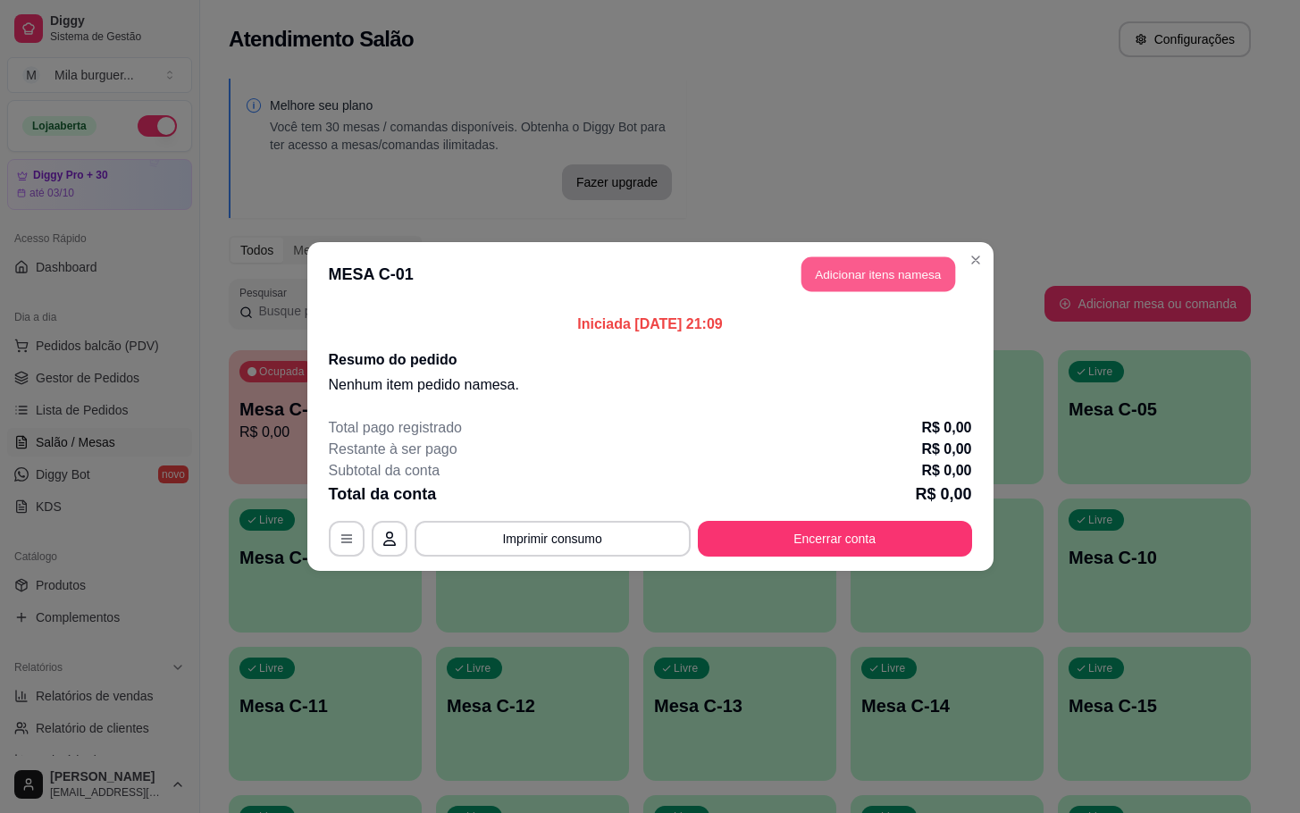
click at [831, 285] on button "Adicionar itens na mesa" at bounding box center [878, 274] width 154 height 35
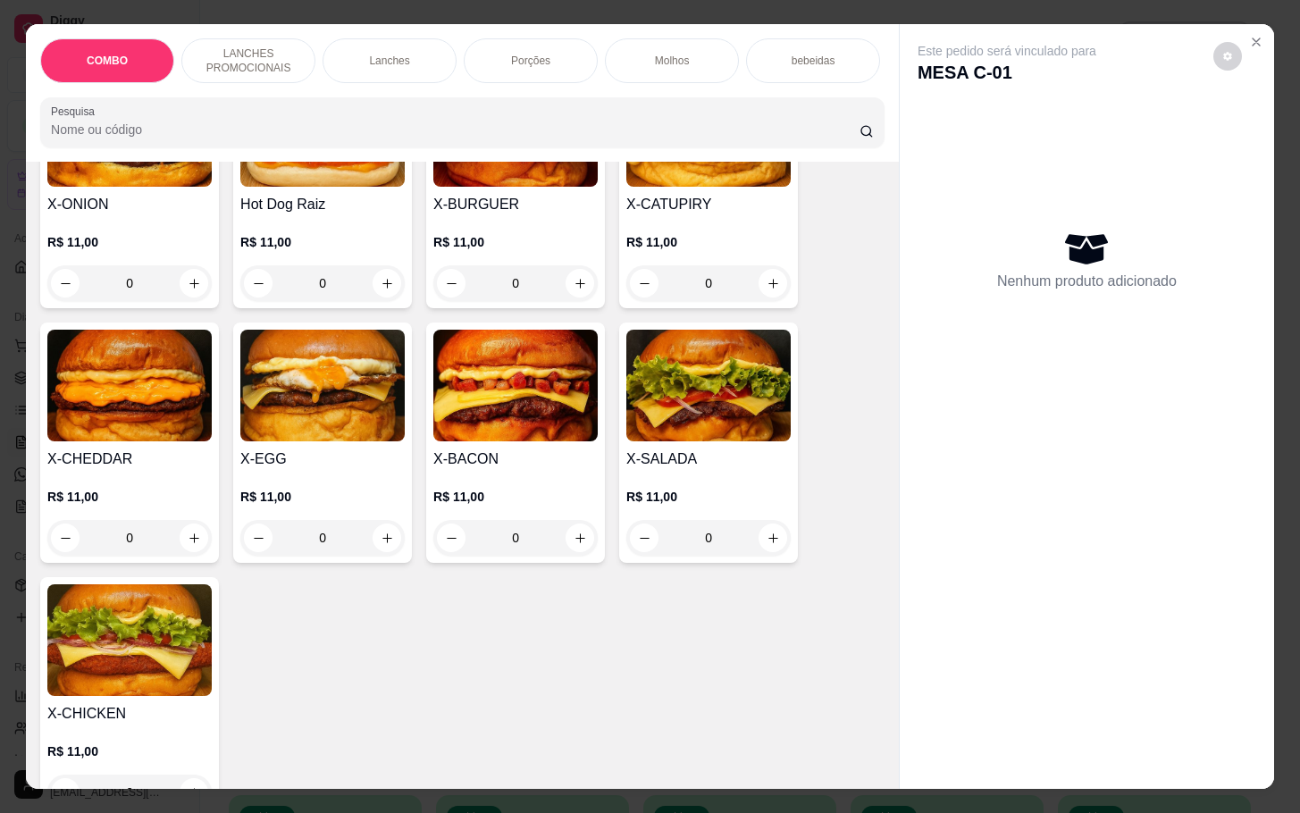
scroll to position [402, 0]
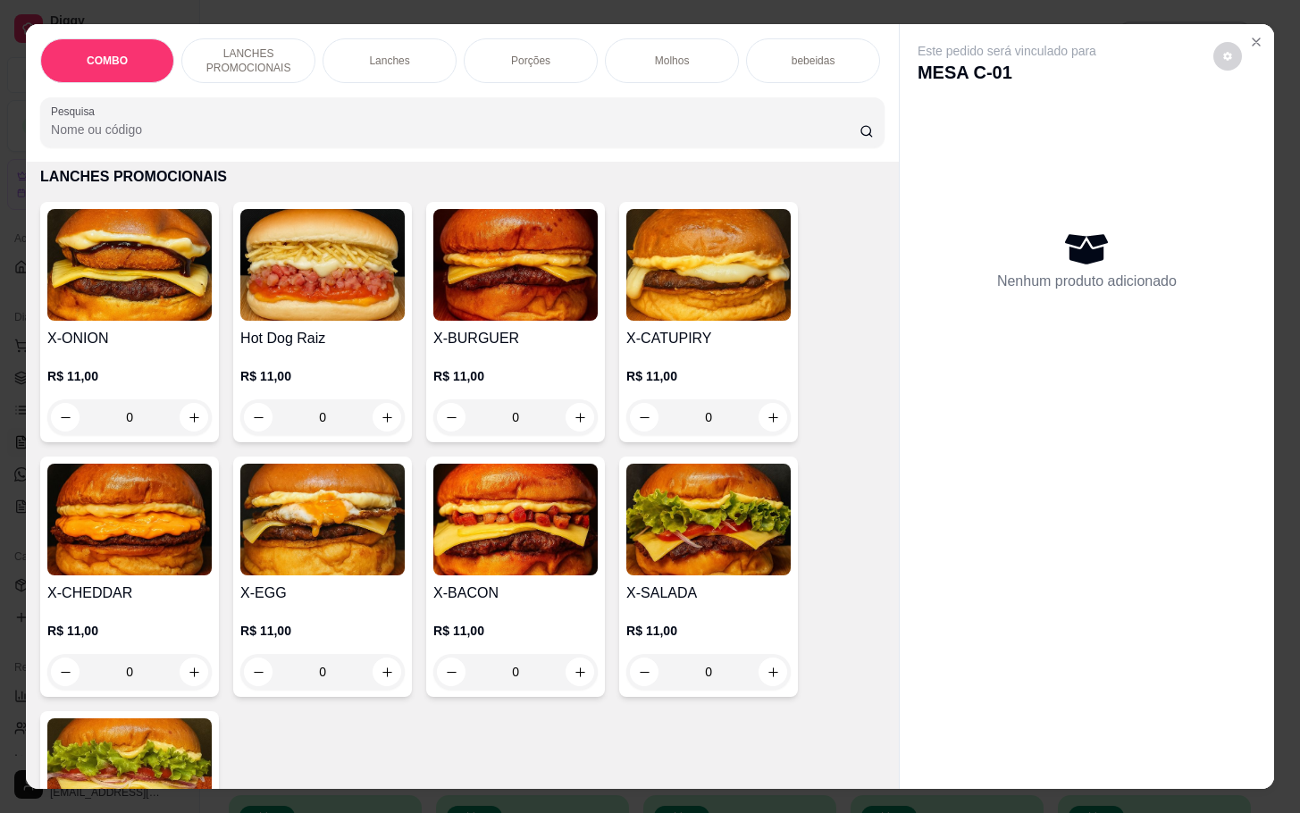
click at [1230, 42] on div "Este pedido será vinculado para MESA C-01" at bounding box center [1080, 63] width 324 height 43
click at [1252, 35] on icon "Close" at bounding box center [1256, 42] width 14 height 14
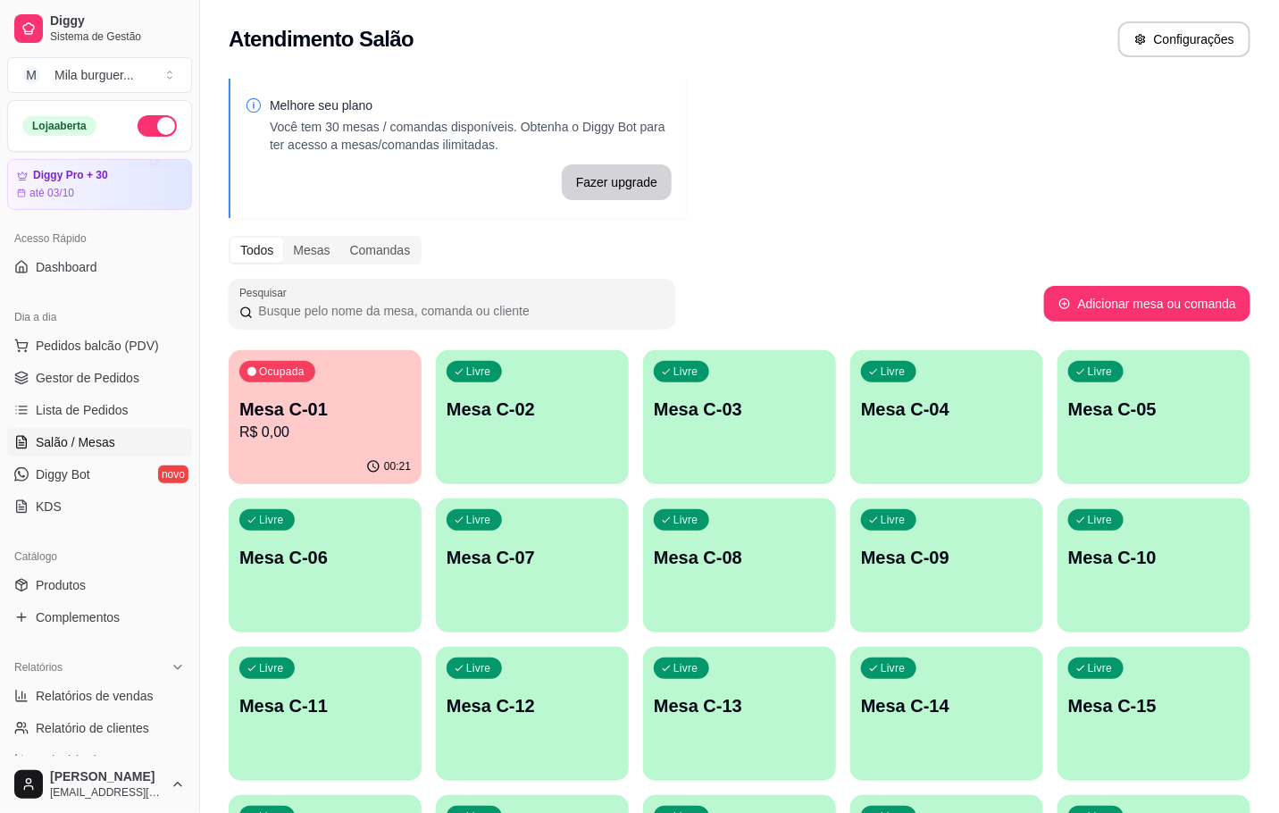
click at [488, 705] on p "Mesa C-12" at bounding box center [533, 705] width 172 height 25
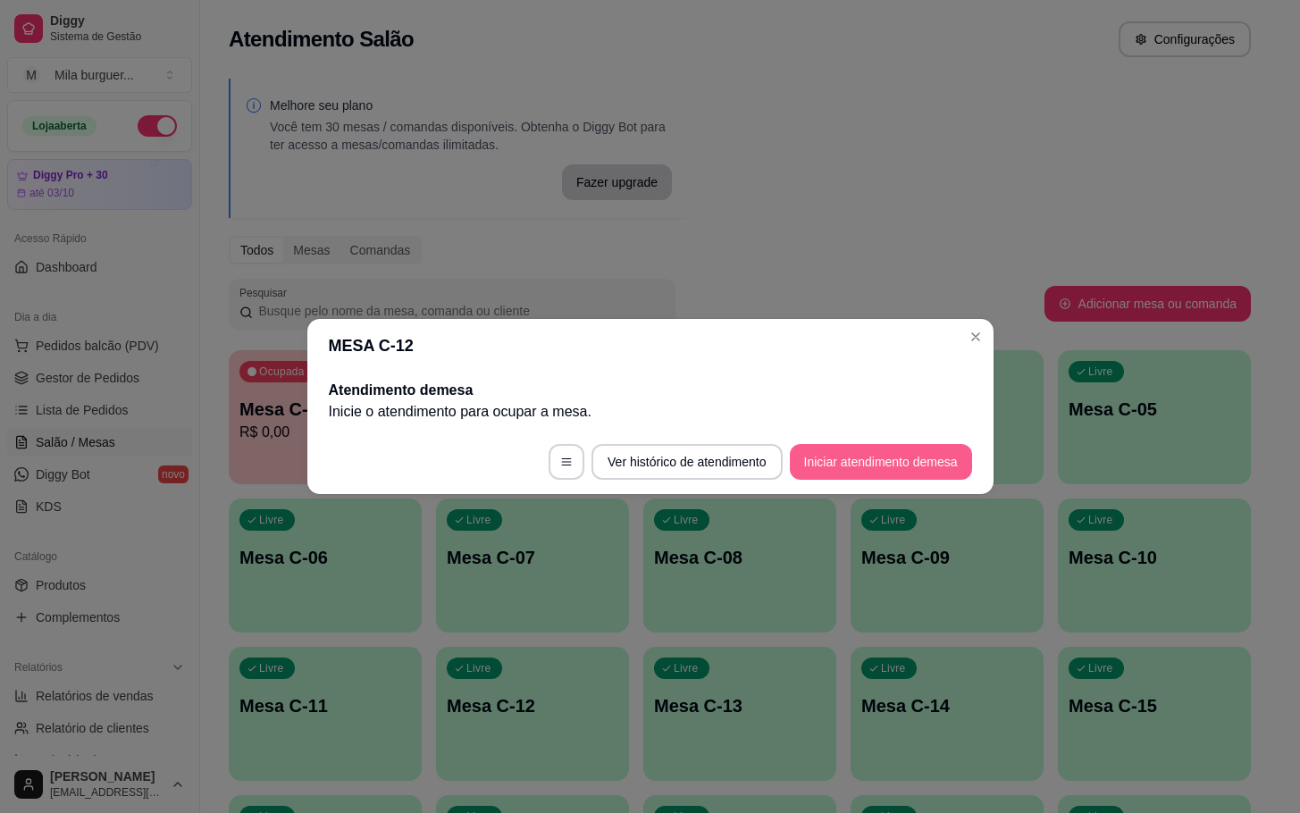
click at [866, 464] on button "Iniciar atendimento de mesa" at bounding box center [881, 462] width 182 height 36
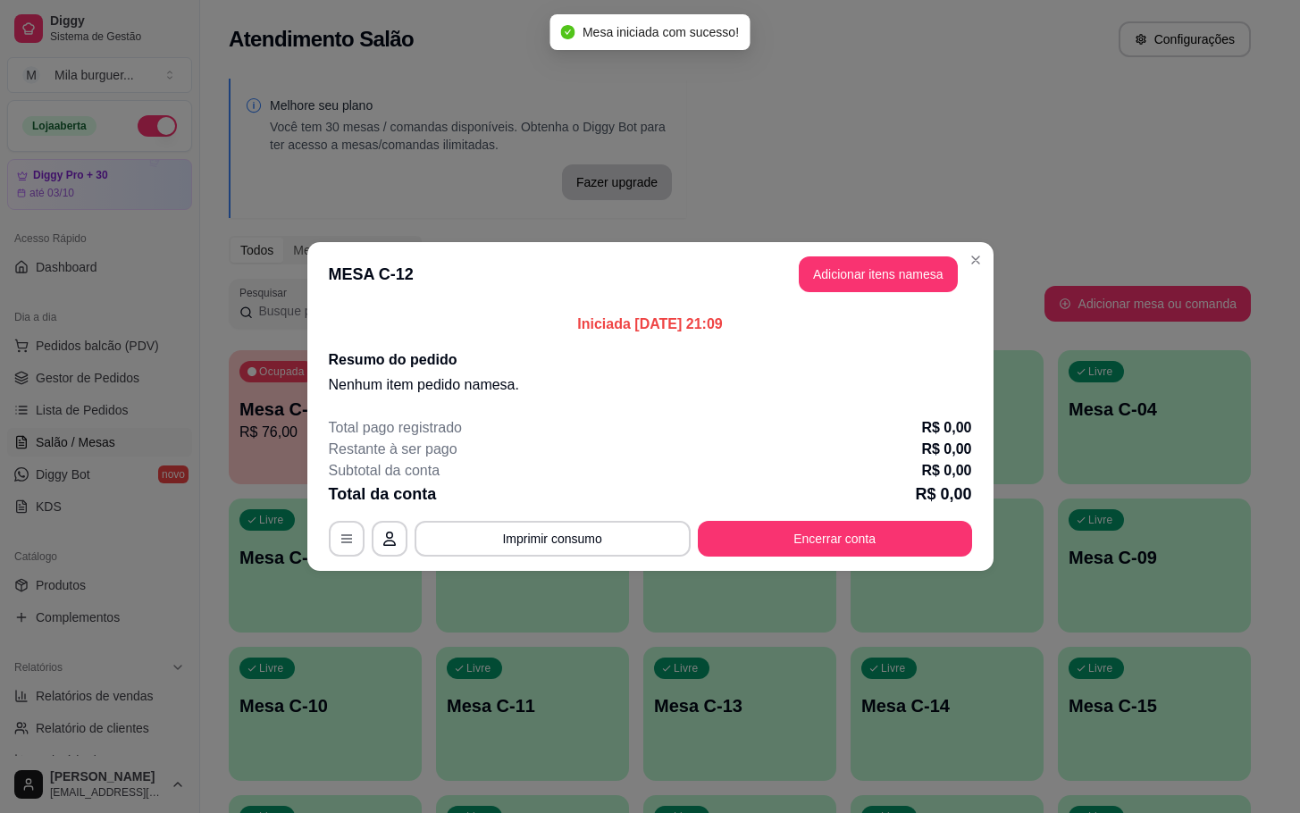
click at [863, 252] on div "MESA C-12 Adicionar itens na mesa Iniciada 16/09/2025 às 21:09 Resumo do pedido…" at bounding box center [650, 406] width 1300 height 813
click at [866, 272] on button "Adicionar itens na mesa" at bounding box center [878, 274] width 159 height 36
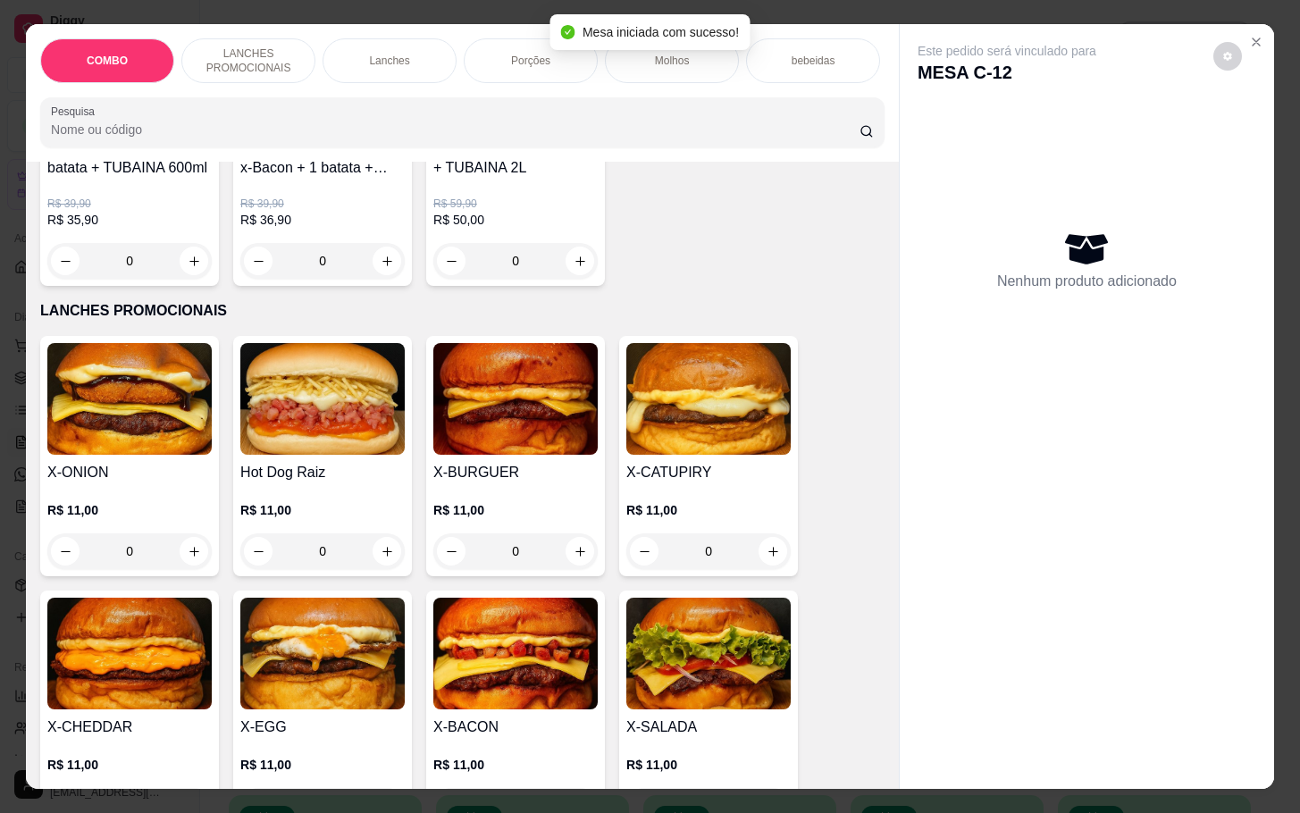
scroll to position [536, 0]
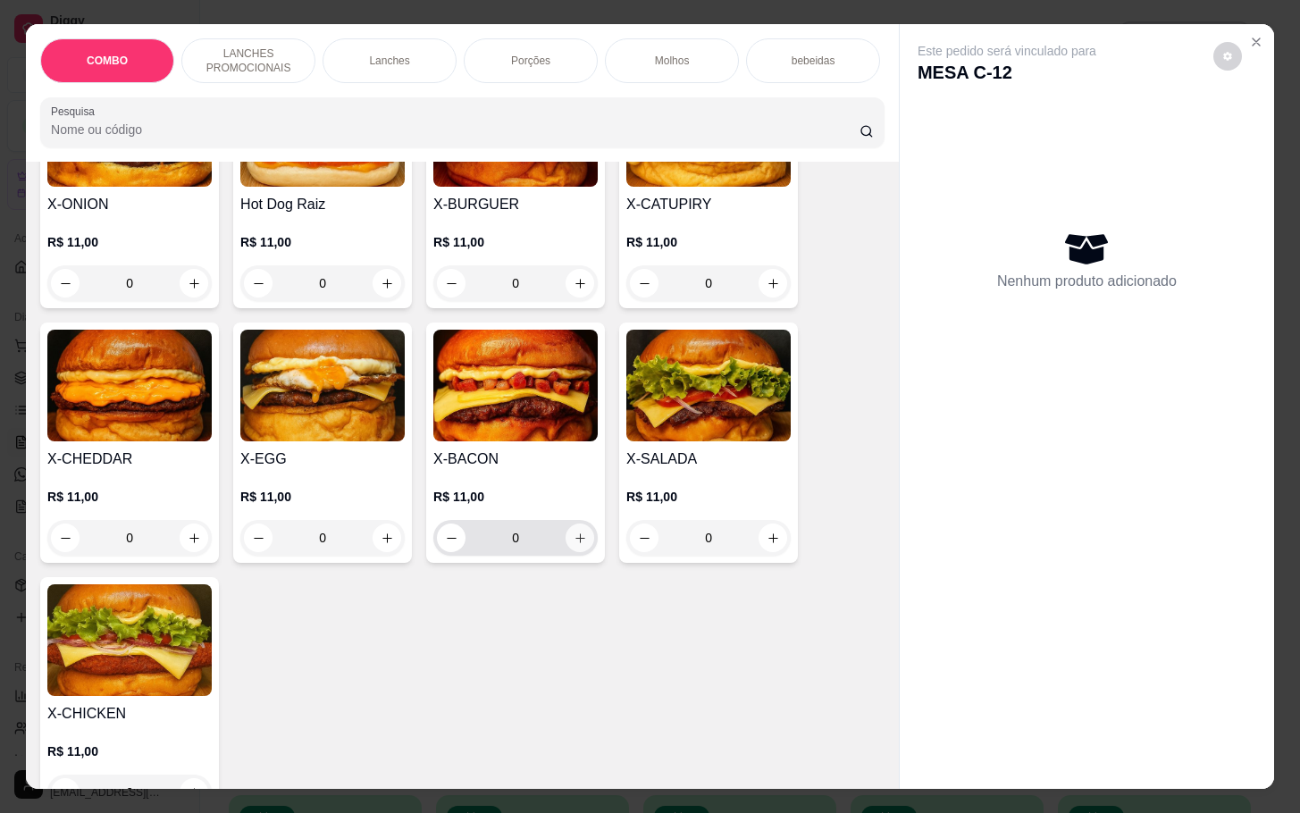
click at [566, 539] on button "increase-product-quantity" at bounding box center [580, 538] width 29 height 29
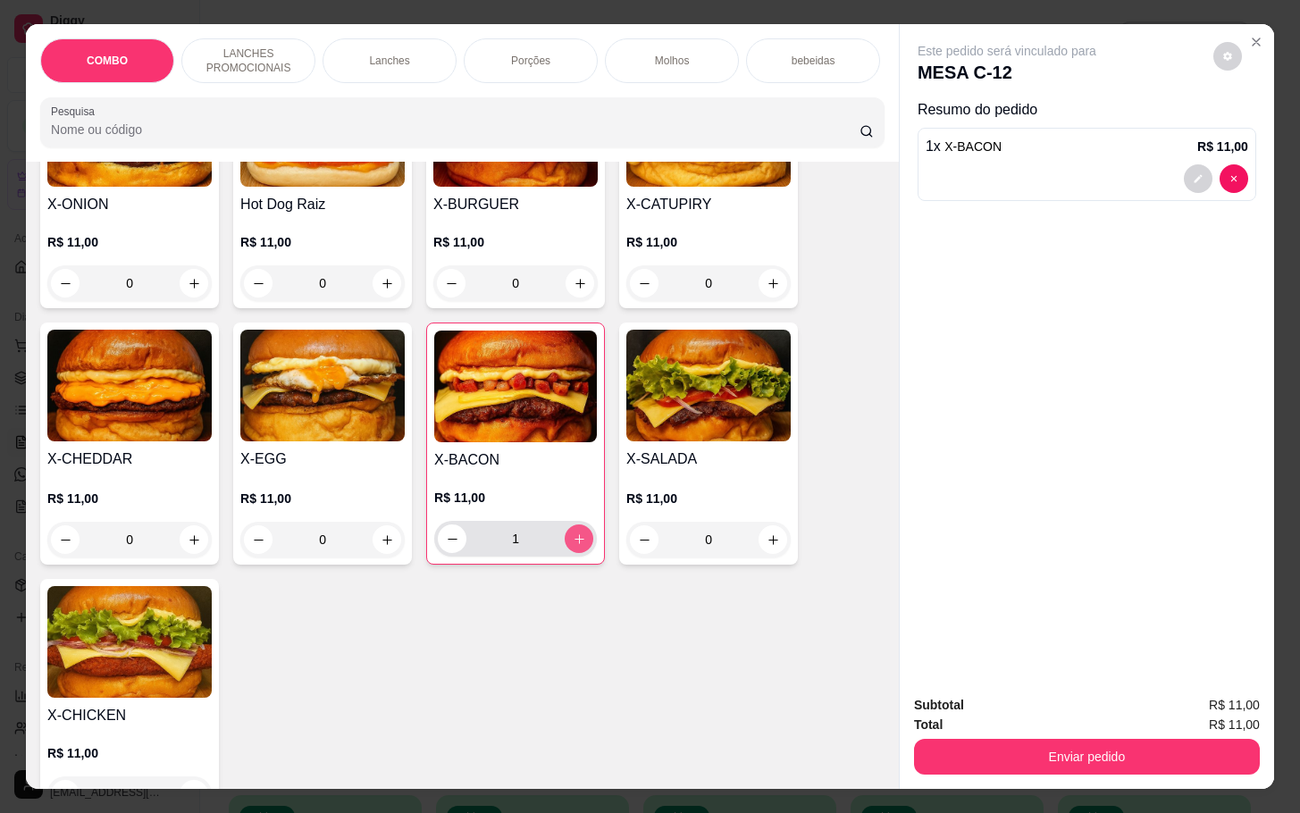
click at [565, 539] on button "increase-product-quantity" at bounding box center [579, 538] width 29 height 29
type input "2"
click at [180, 545] on button "increase-product-quantity" at bounding box center [194, 539] width 29 height 29
type input "1"
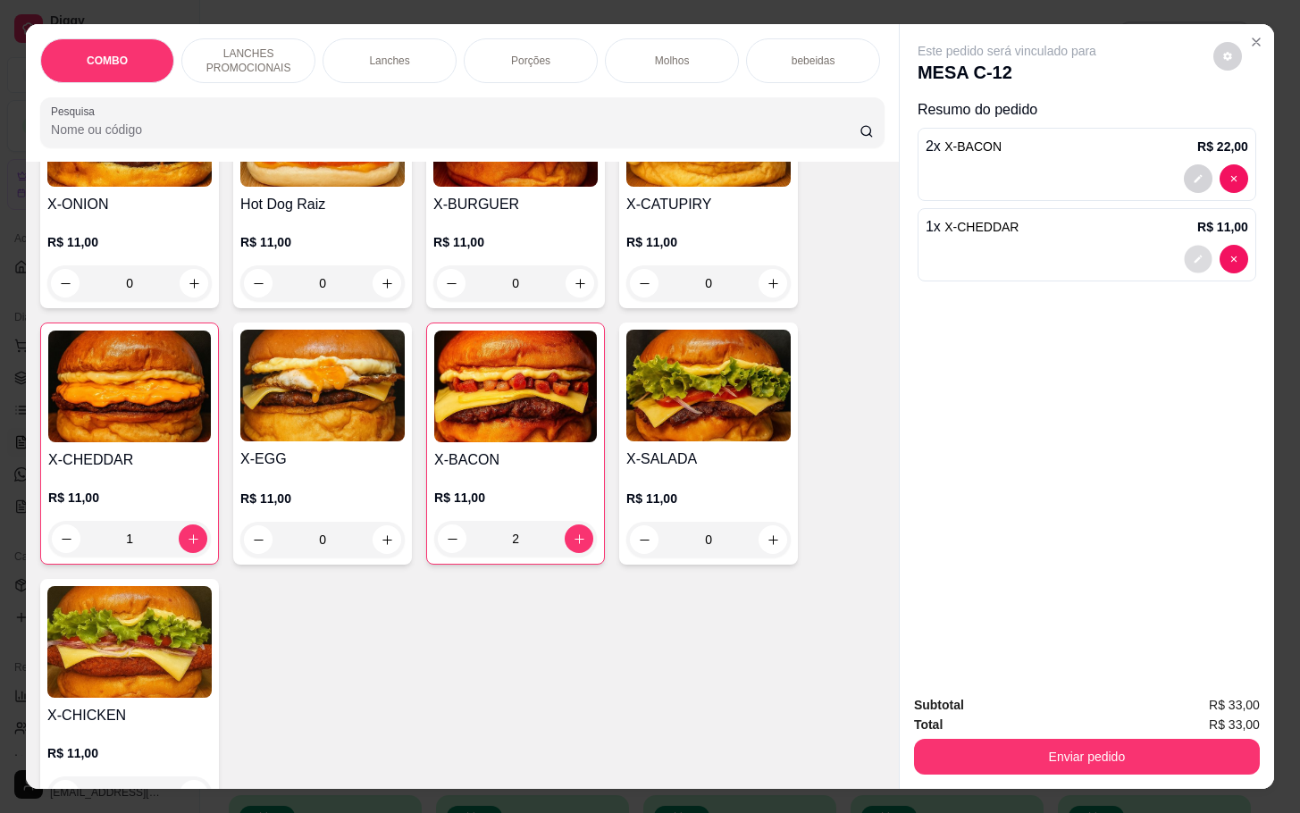
click at [1196, 247] on button "decrease-product-quantity" at bounding box center [1198, 260] width 28 height 28
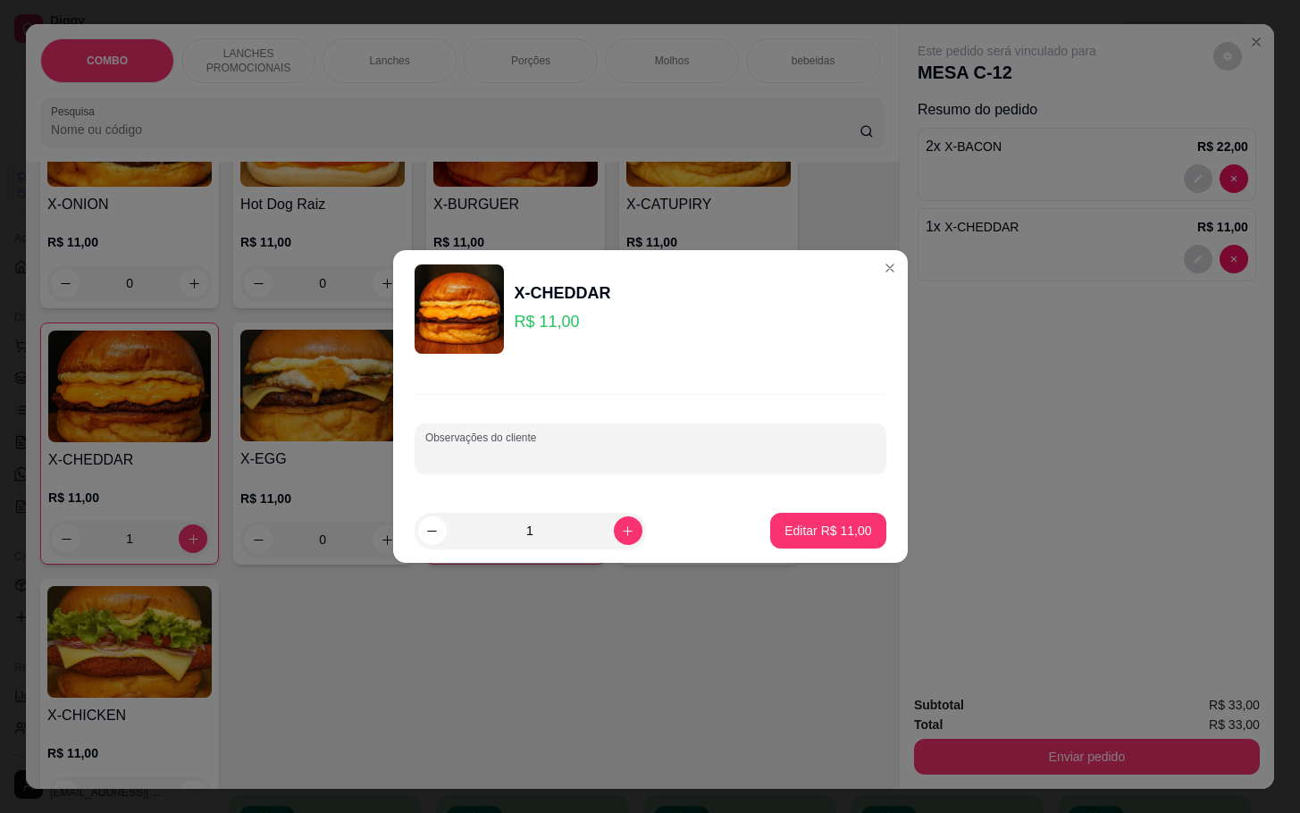
click at [743, 453] on input "Observações do cliente" at bounding box center [650, 456] width 450 height 18
type input "SEM MILANESE"
click at [786, 522] on p "Editar R$ 11,00" at bounding box center [828, 530] width 84 height 17
type input "0"
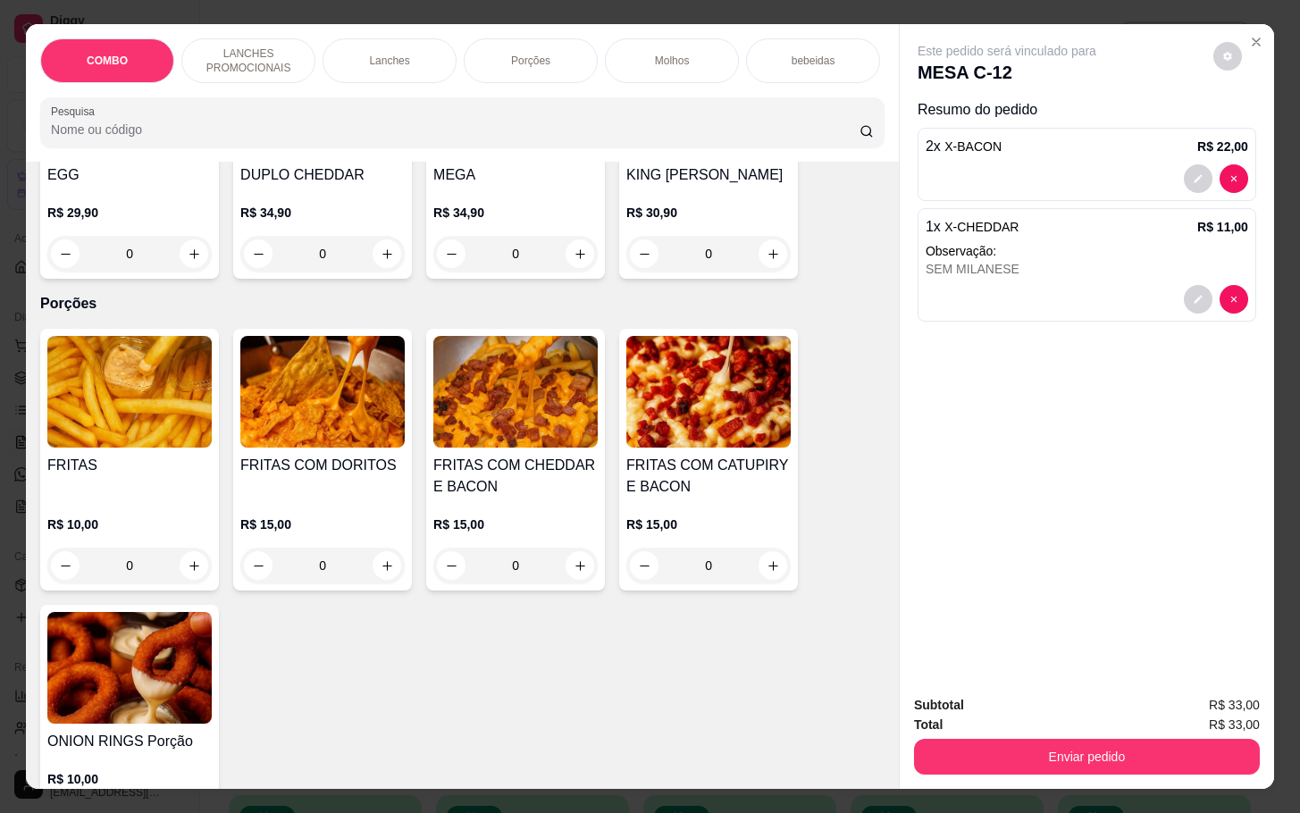
scroll to position [1742, 0]
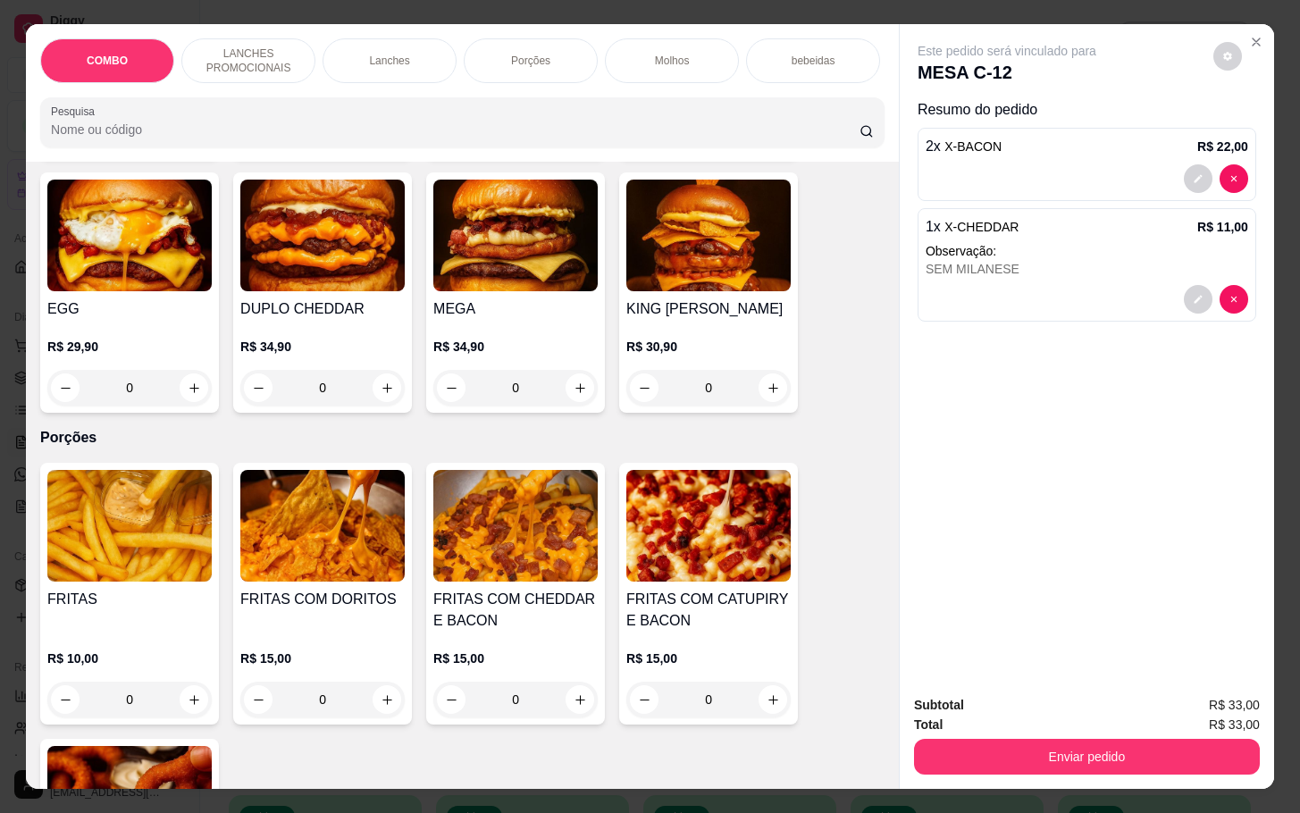
click at [569, 714] on div "0" at bounding box center [515, 700] width 164 height 36
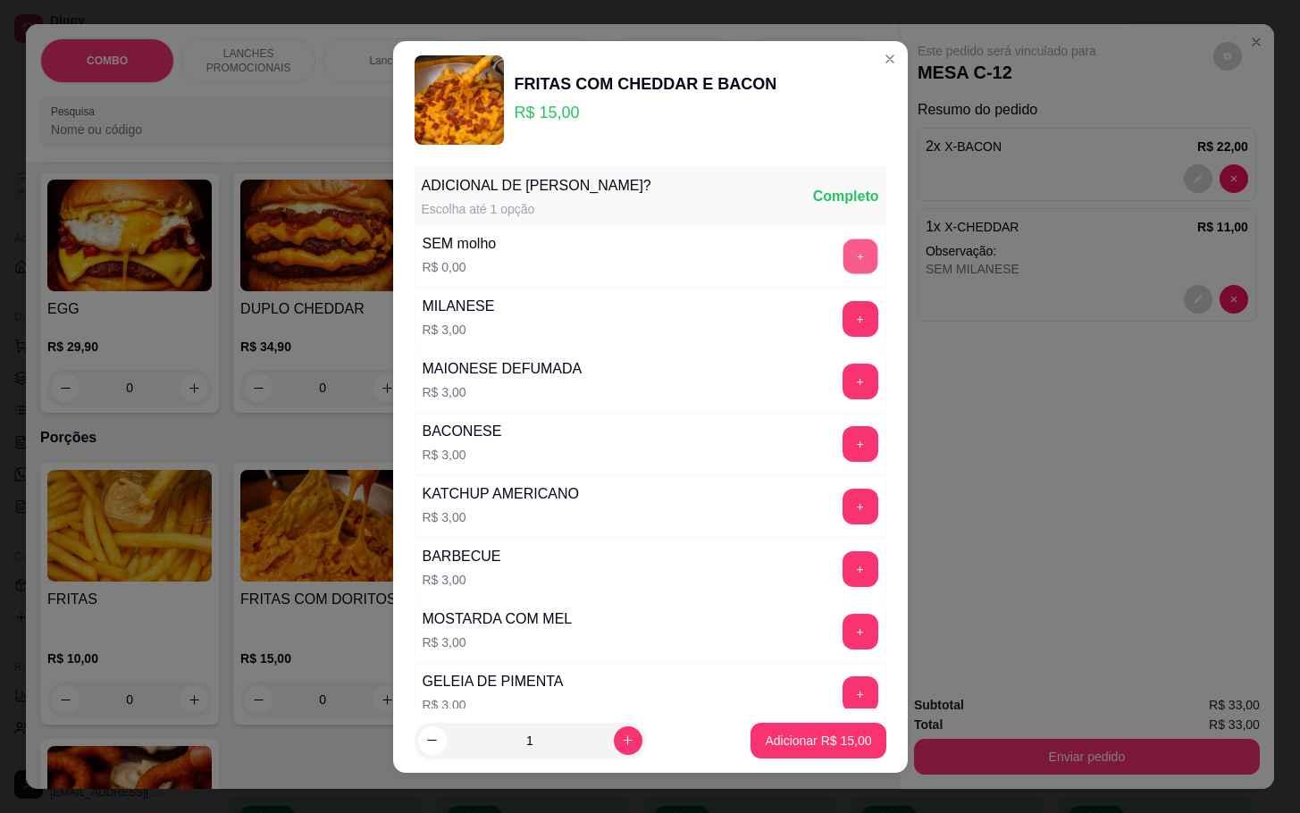
click at [843, 261] on button "+" at bounding box center [860, 256] width 35 height 35
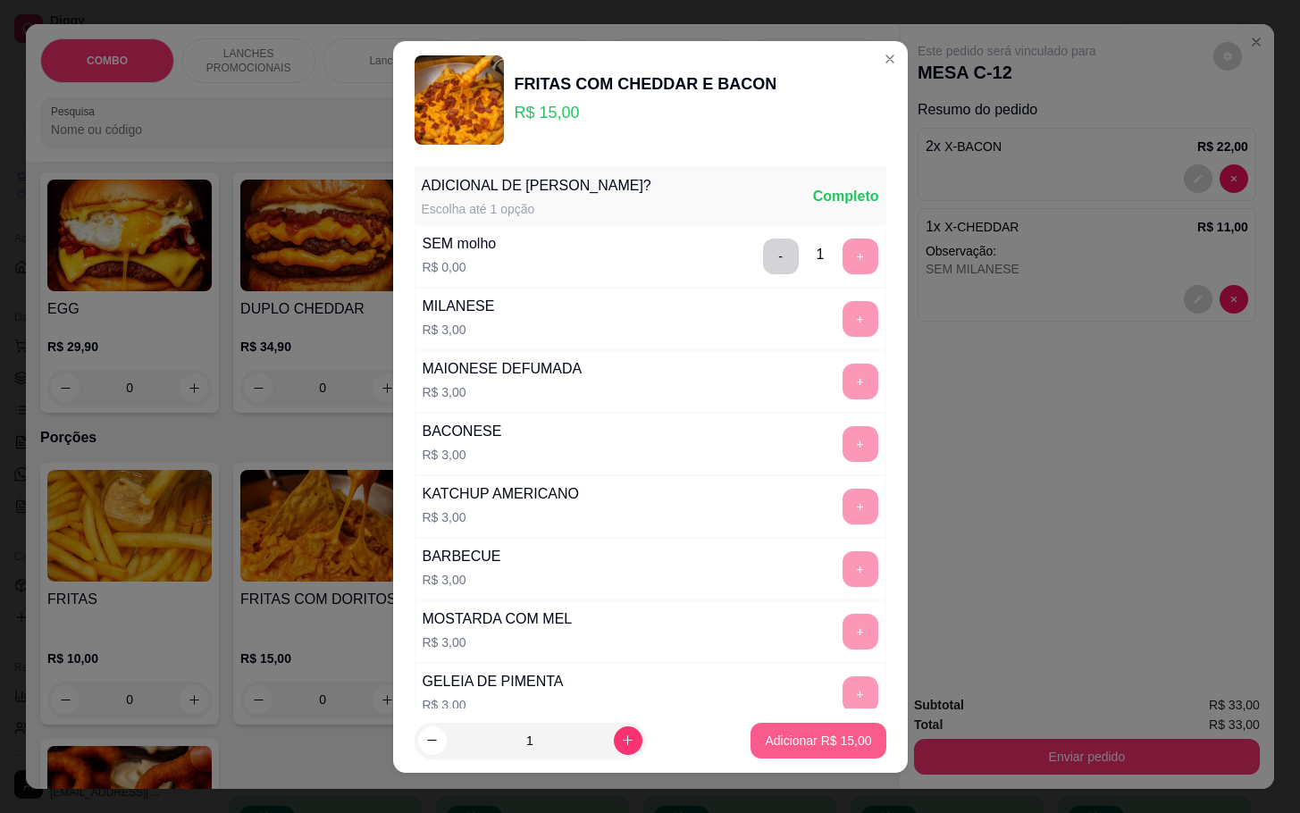
click at [775, 740] on p "Adicionar R$ 15,00" at bounding box center [818, 741] width 106 height 18
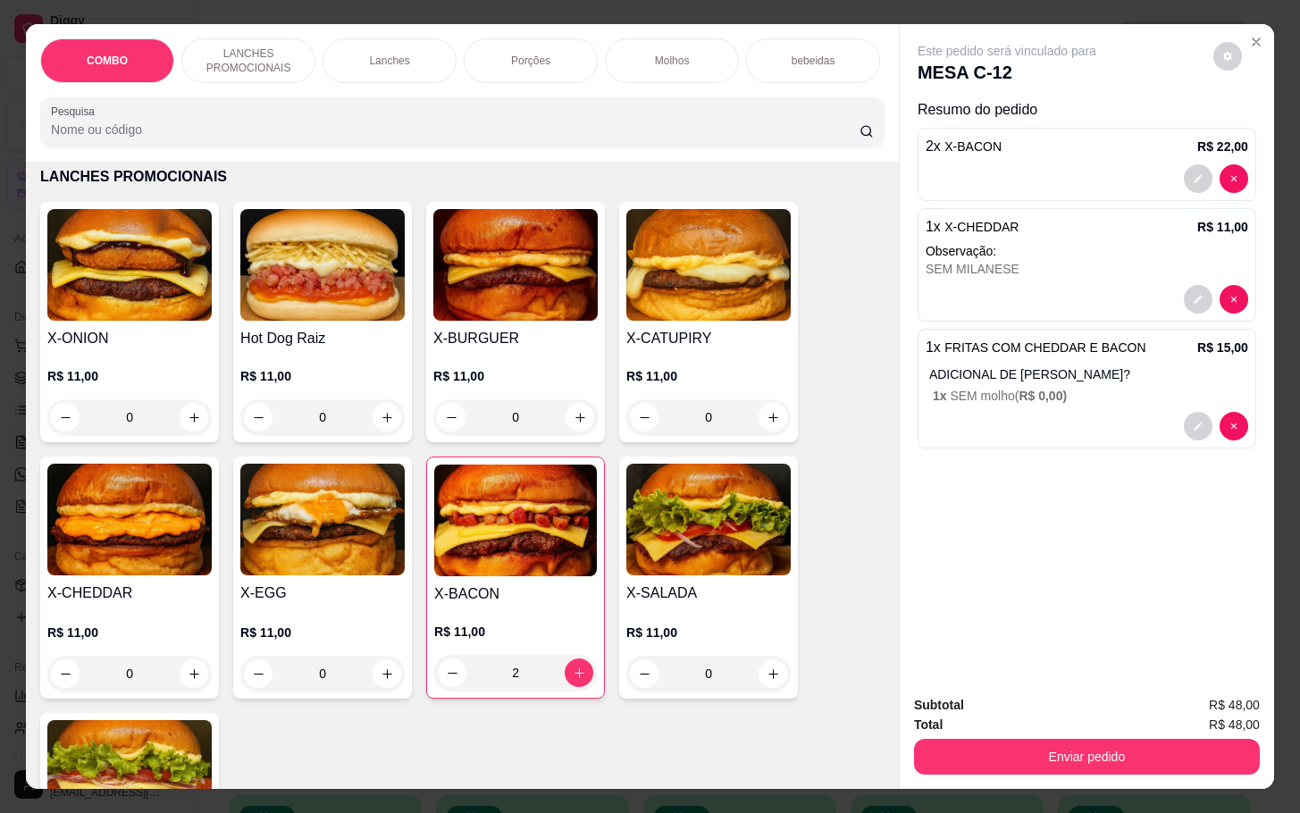
scroll to position [0, 0]
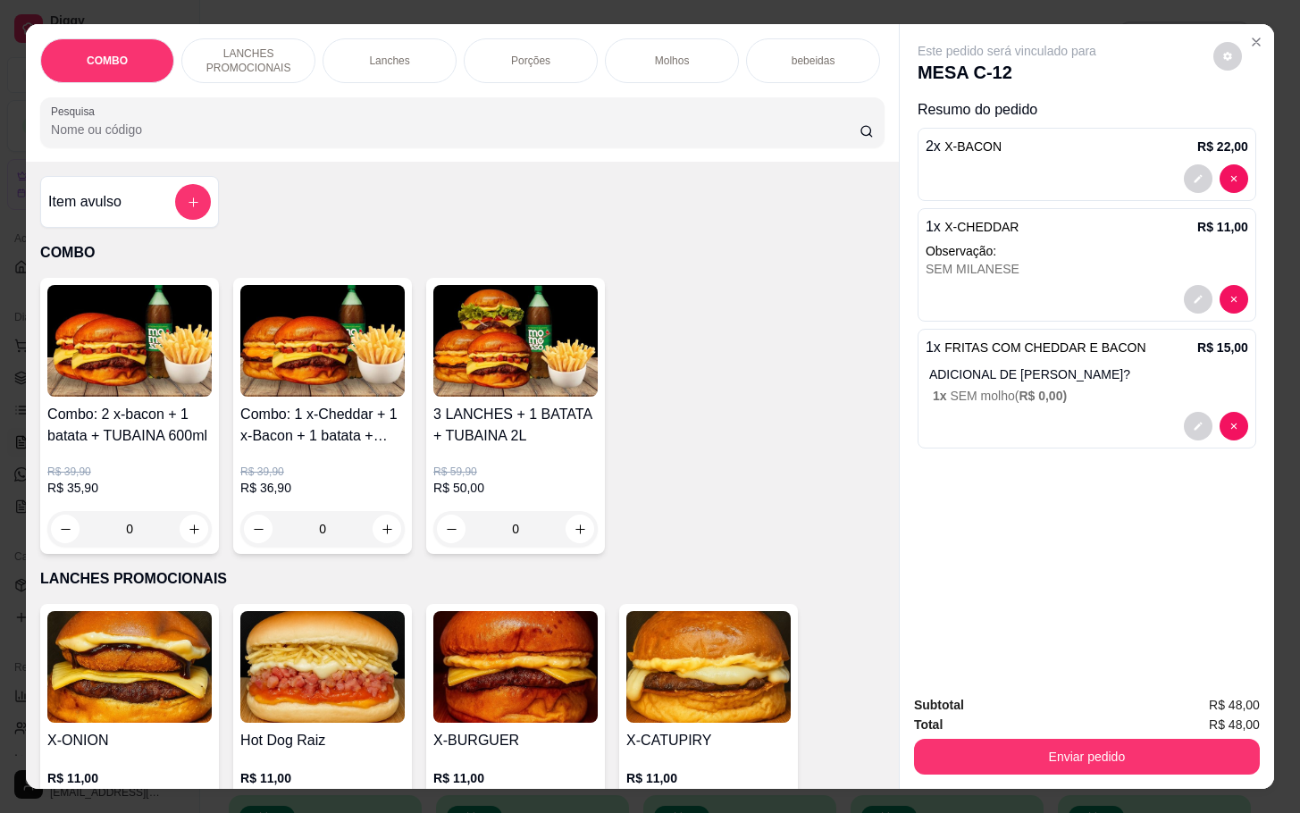
click at [198, 198] on div at bounding box center [193, 202] width 36 height 36
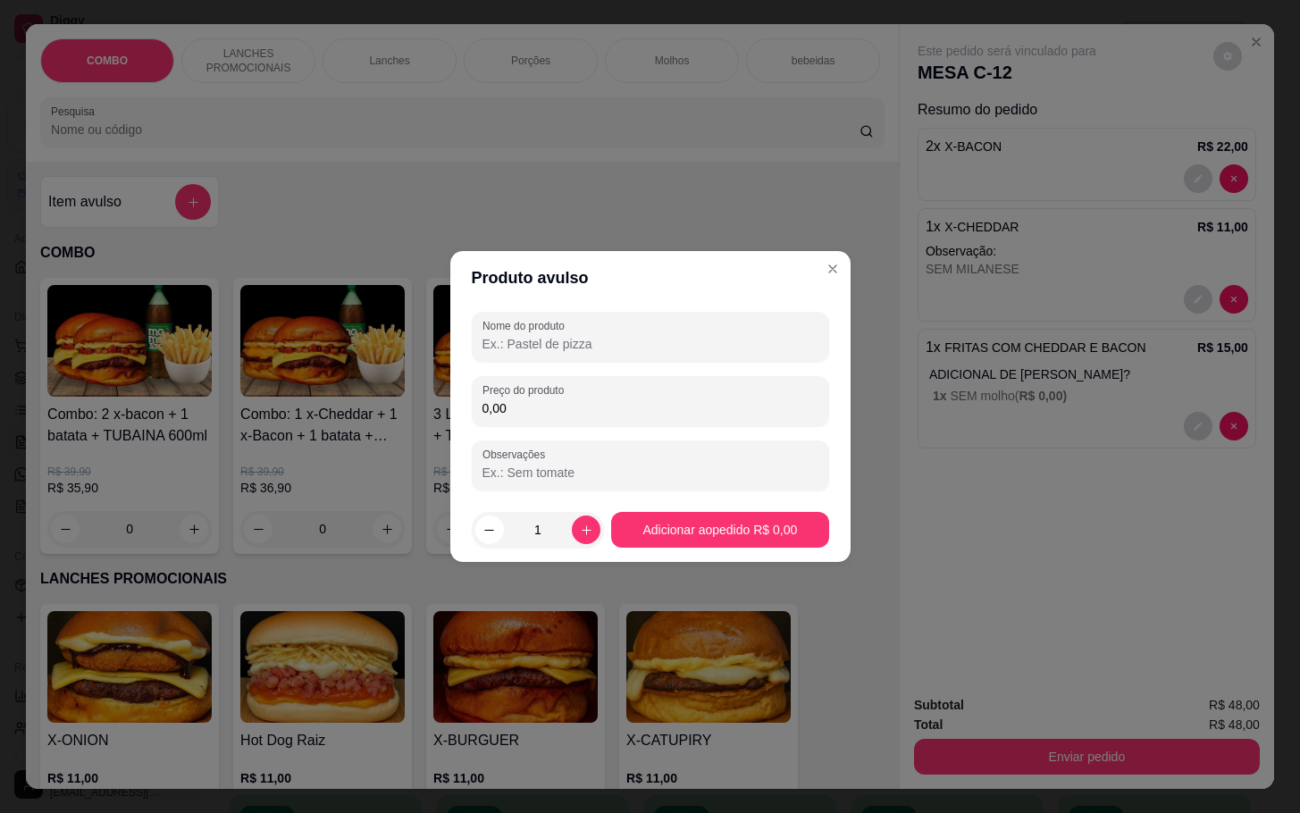
click at [537, 349] on input "Nome do produto" at bounding box center [650, 344] width 336 height 18
click at [536, 332] on label "Nome do produto" at bounding box center [526, 325] width 88 height 15
click at [536, 335] on input "Nome do produto" at bounding box center [650, 344] width 336 height 18
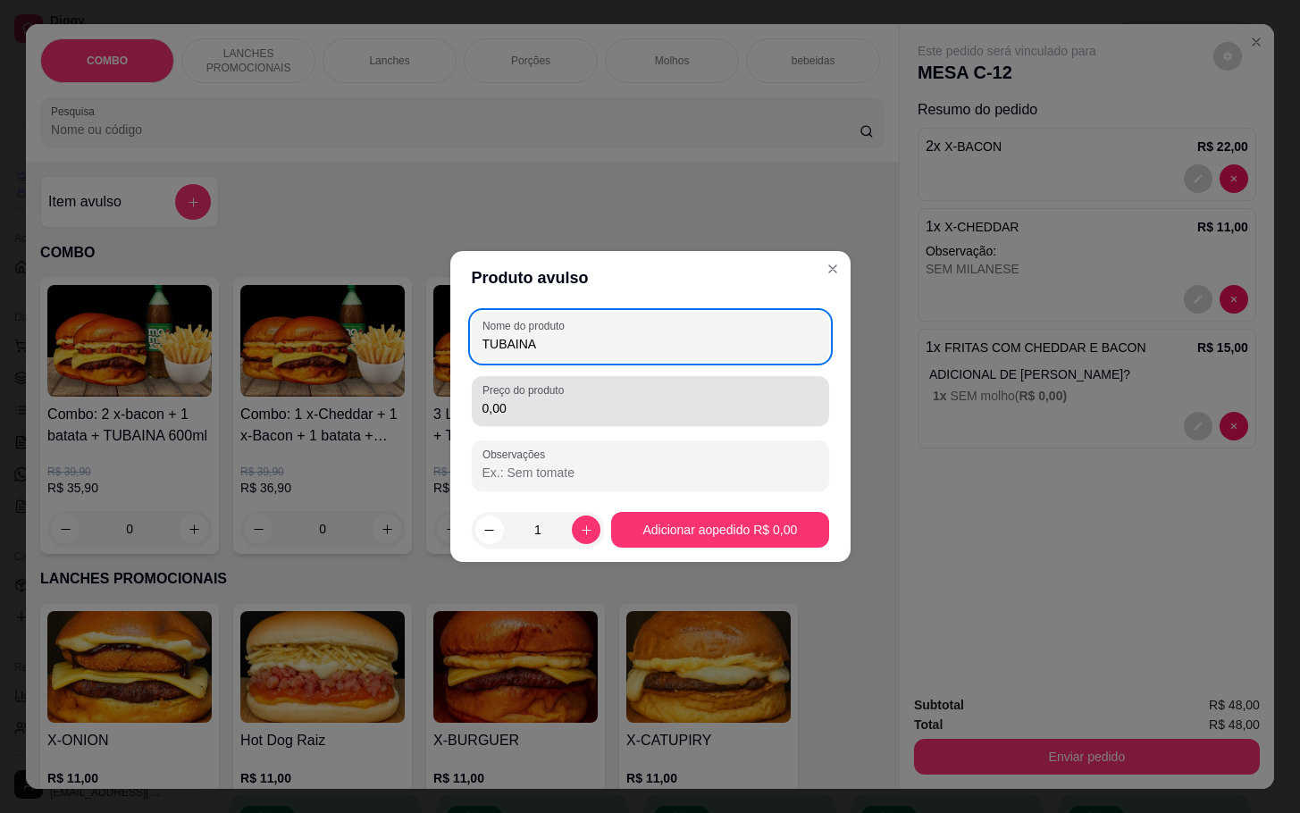
type input "TUBAINA"
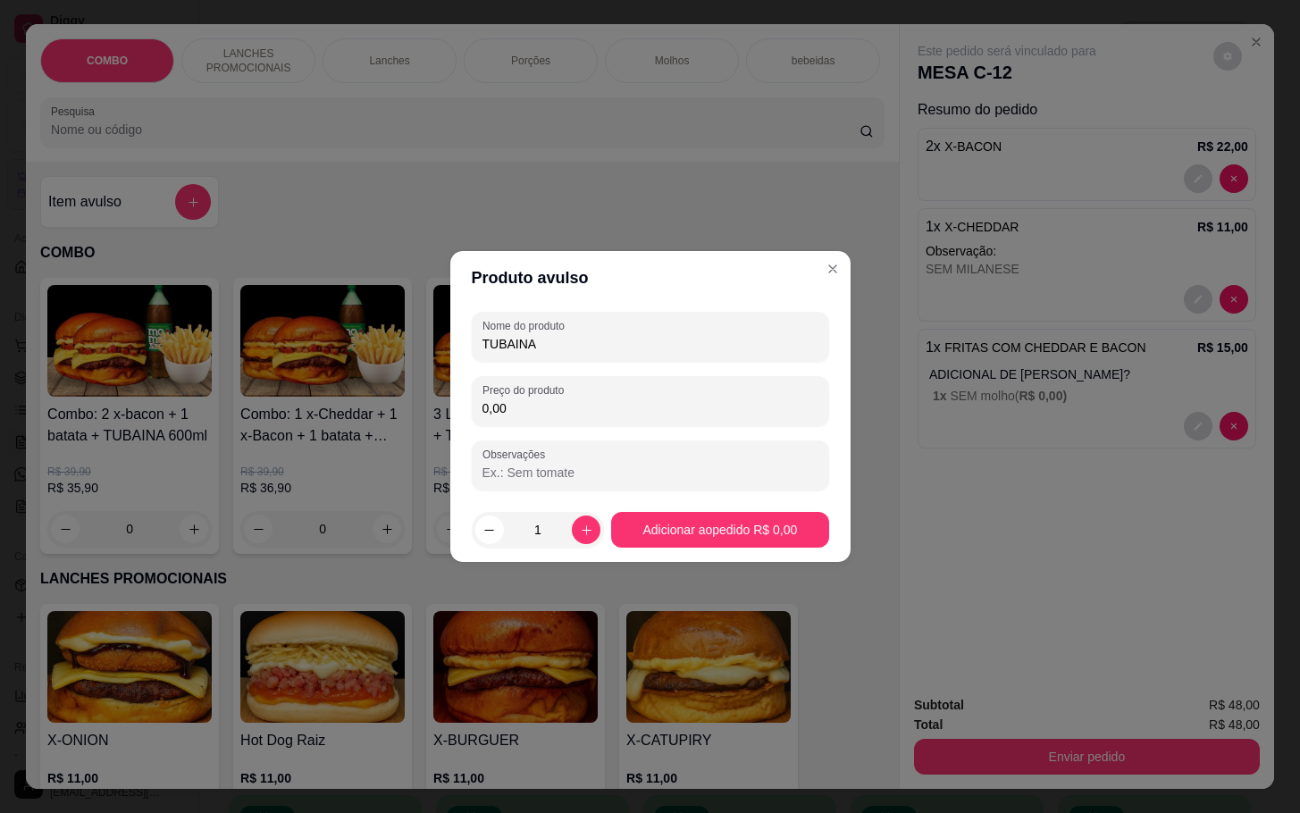
click at [571, 413] on input "0,00" at bounding box center [650, 408] width 336 height 18
type input "5,00"
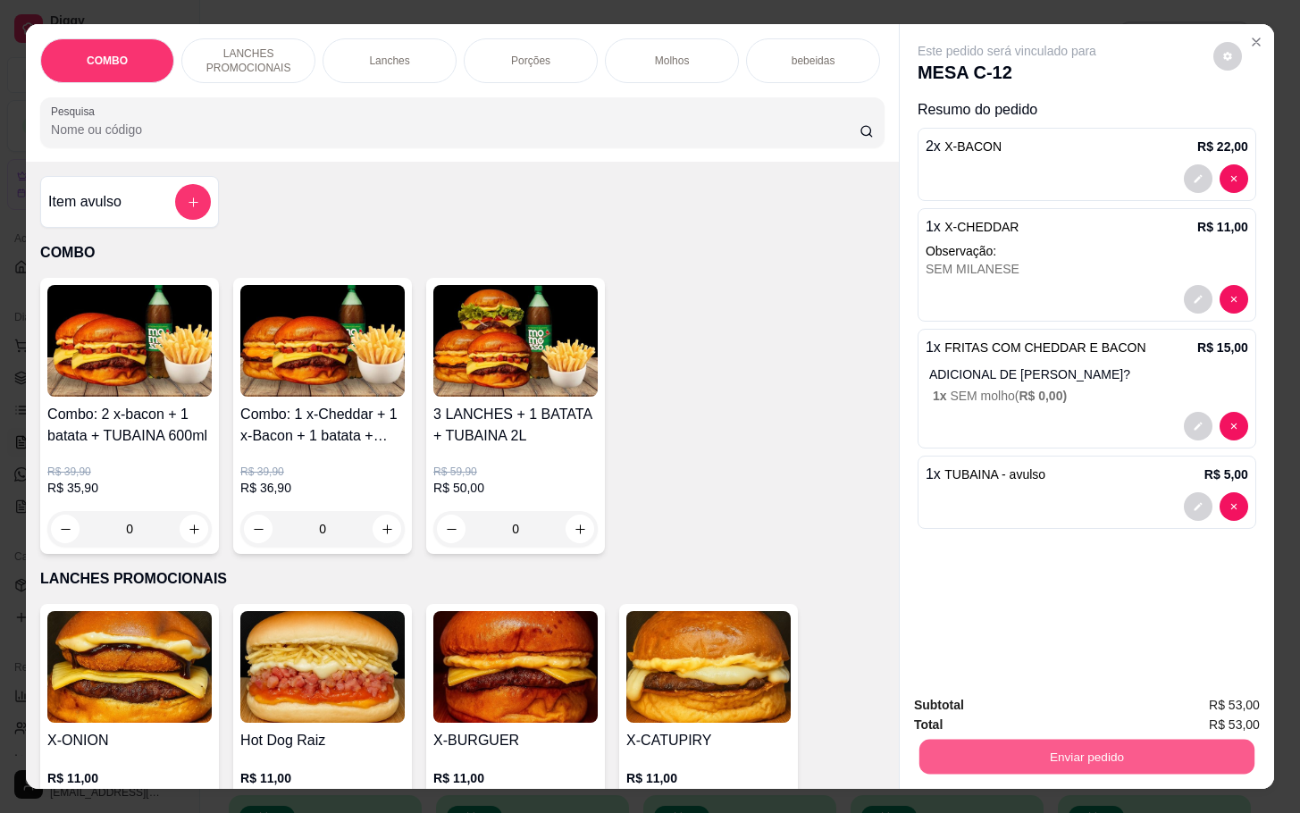
click at [1057, 743] on button "Enviar pedido" at bounding box center [1086, 756] width 335 height 35
click at [1024, 703] on button "Não registrar e enviar pedido" at bounding box center [1025, 702] width 180 height 33
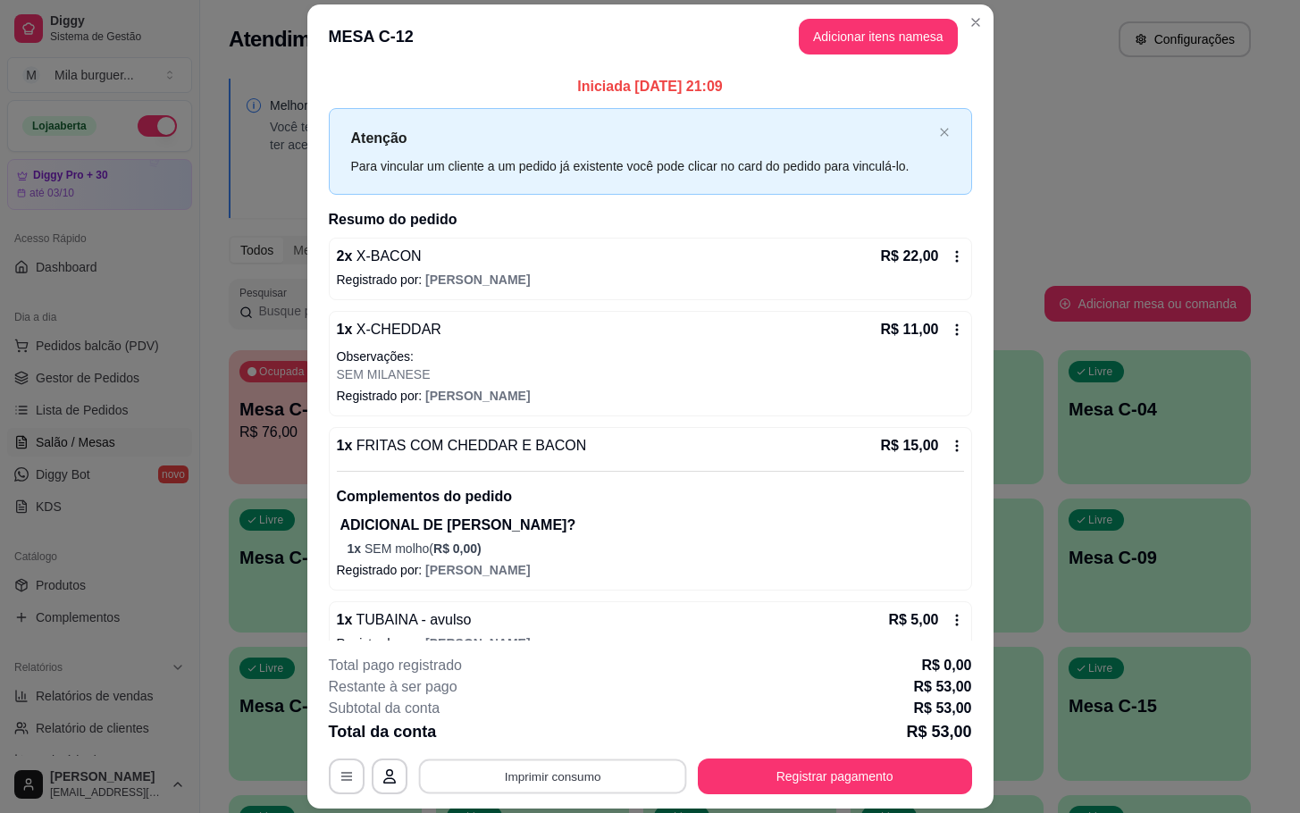
click at [473, 770] on button "Imprimir consumo" at bounding box center [552, 776] width 268 height 35
click at [545, 733] on button "IMPRESSORA" at bounding box center [547, 736] width 125 height 28
click at [548, 784] on div "**********" at bounding box center [650, 777] width 643 height 36
click at [561, 777] on button "Imprimir consumo" at bounding box center [552, 776] width 268 height 35
click at [564, 735] on button "IMPRESSORA" at bounding box center [547, 736] width 125 height 28
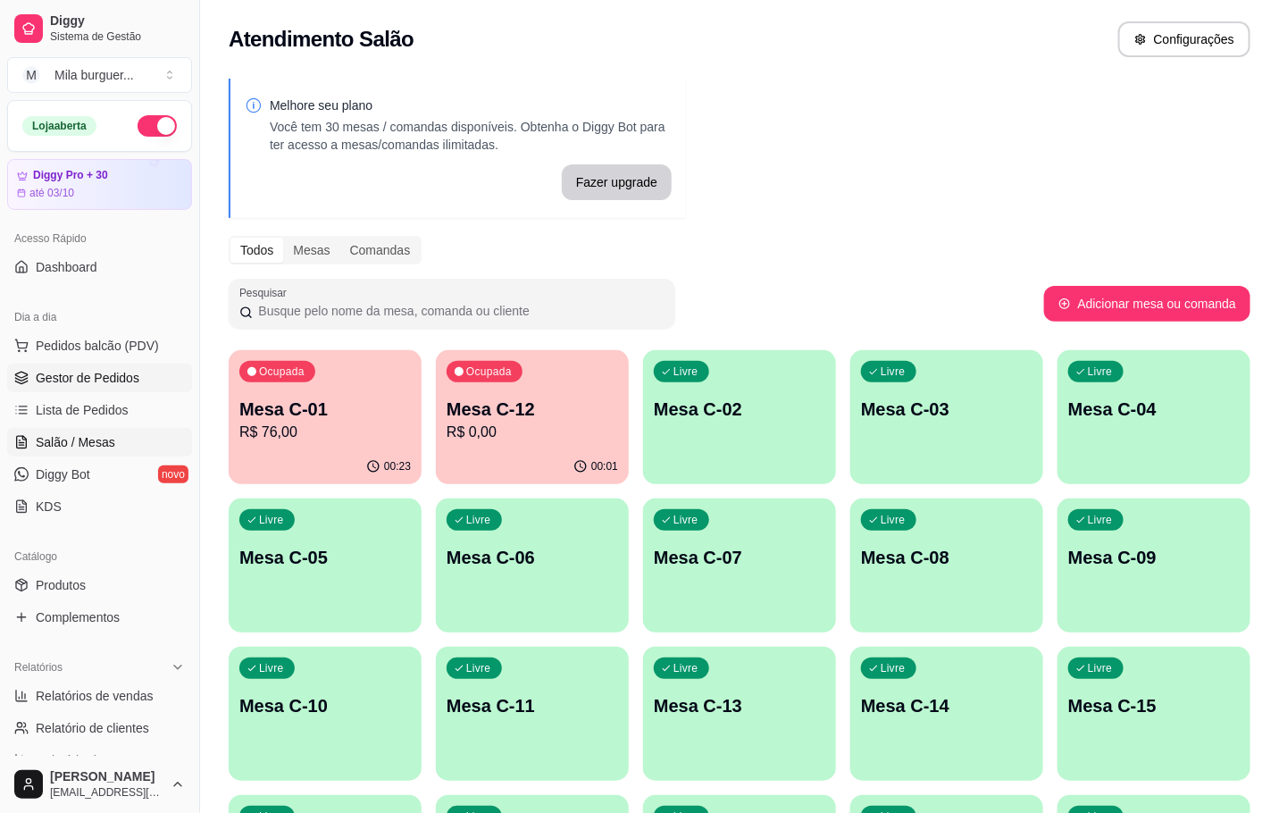
click at [48, 382] on span "Gestor de Pedidos" at bounding box center [88, 378] width 104 height 18
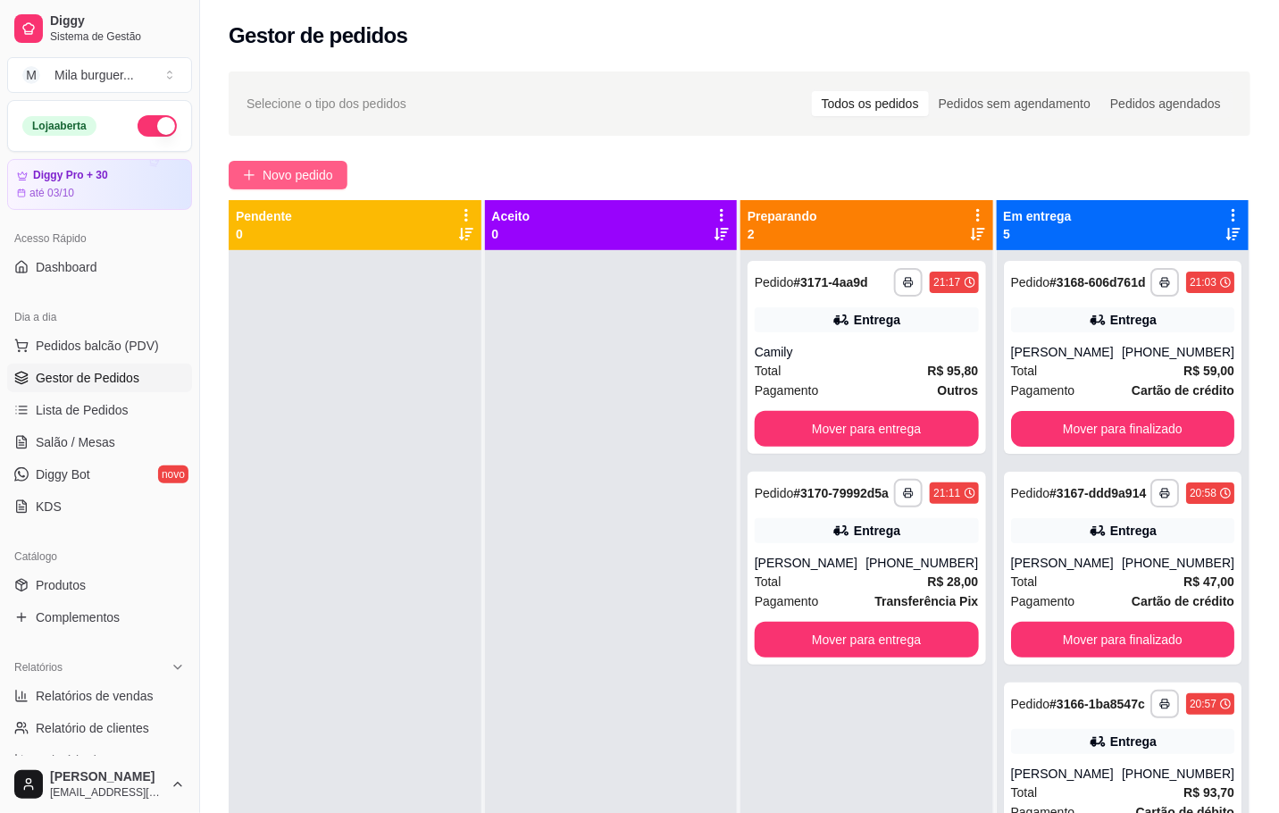
click at [316, 161] on button "Novo pedido" at bounding box center [288, 175] width 119 height 29
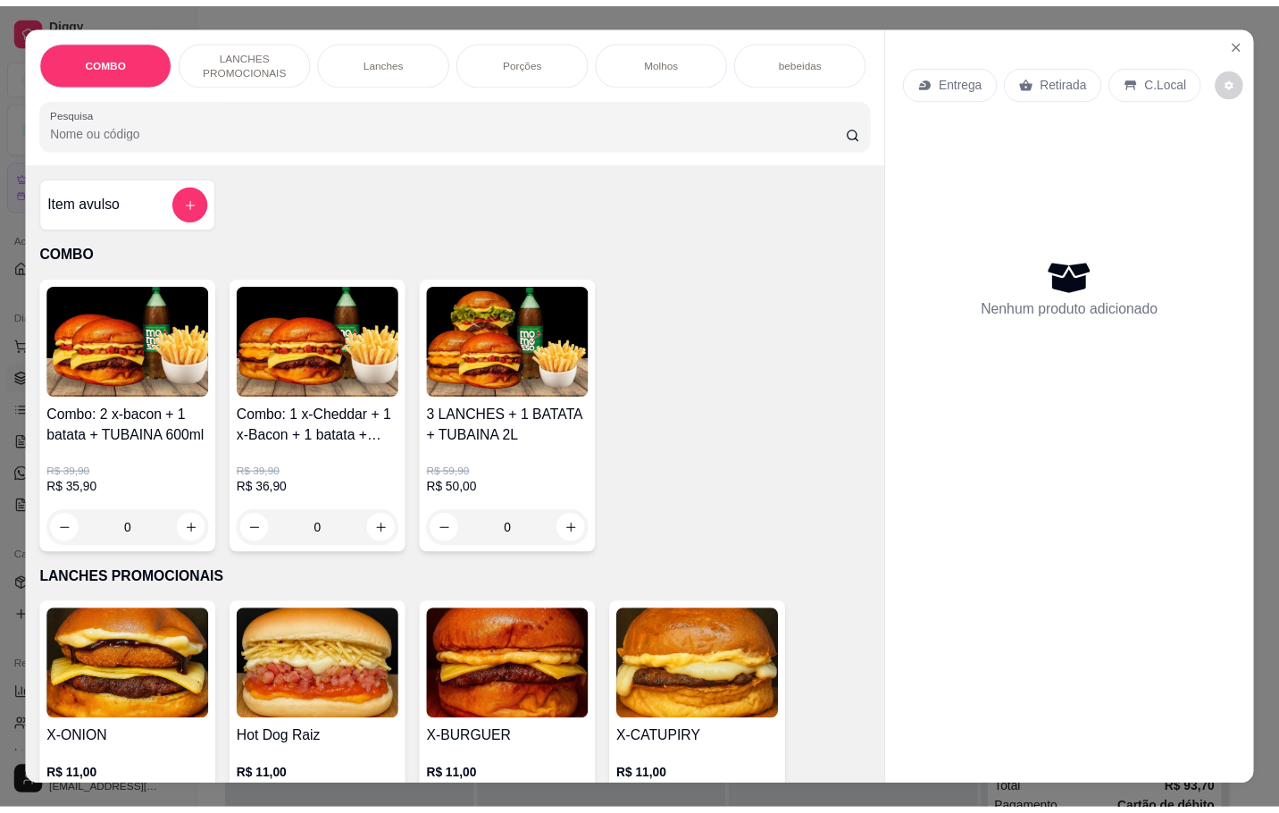
scroll to position [268, 0]
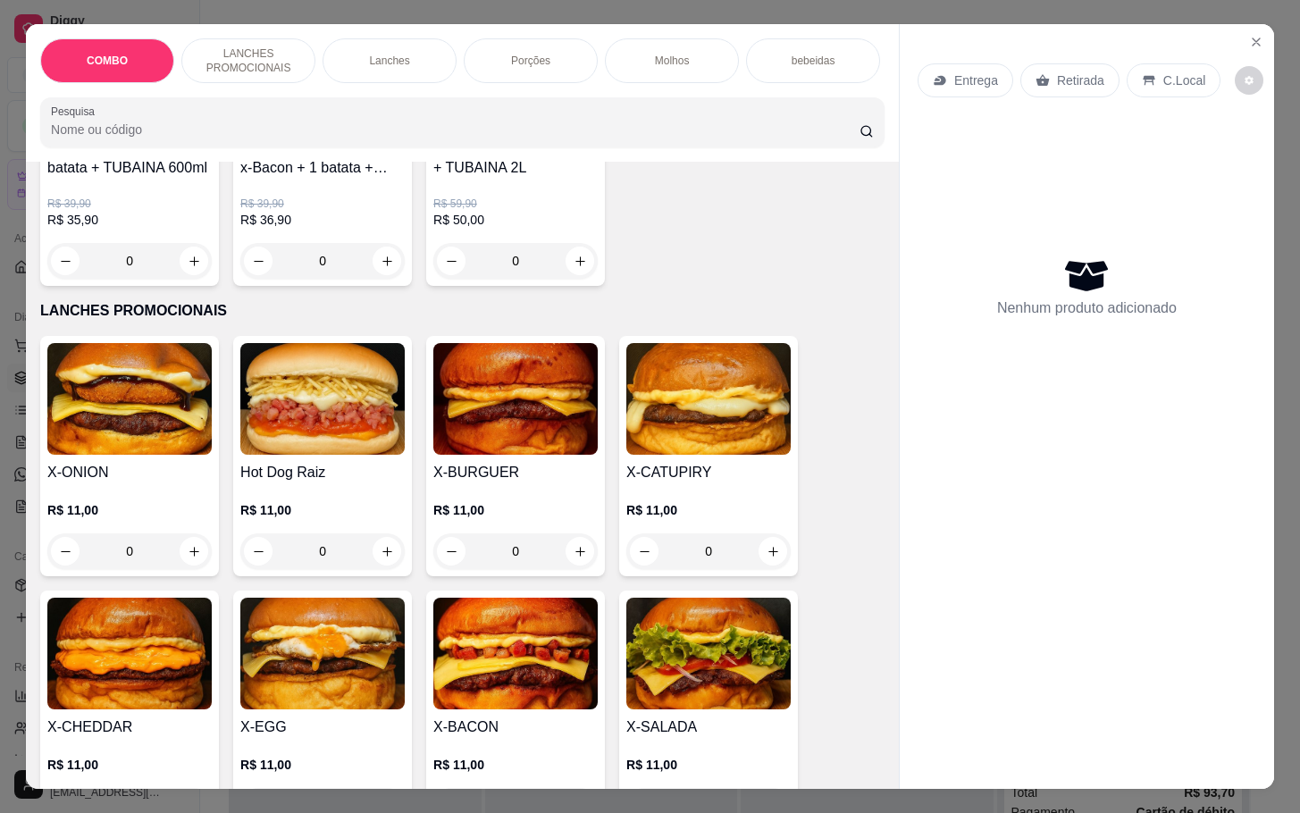
click at [370, 566] on div "0" at bounding box center [322, 551] width 164 height 36
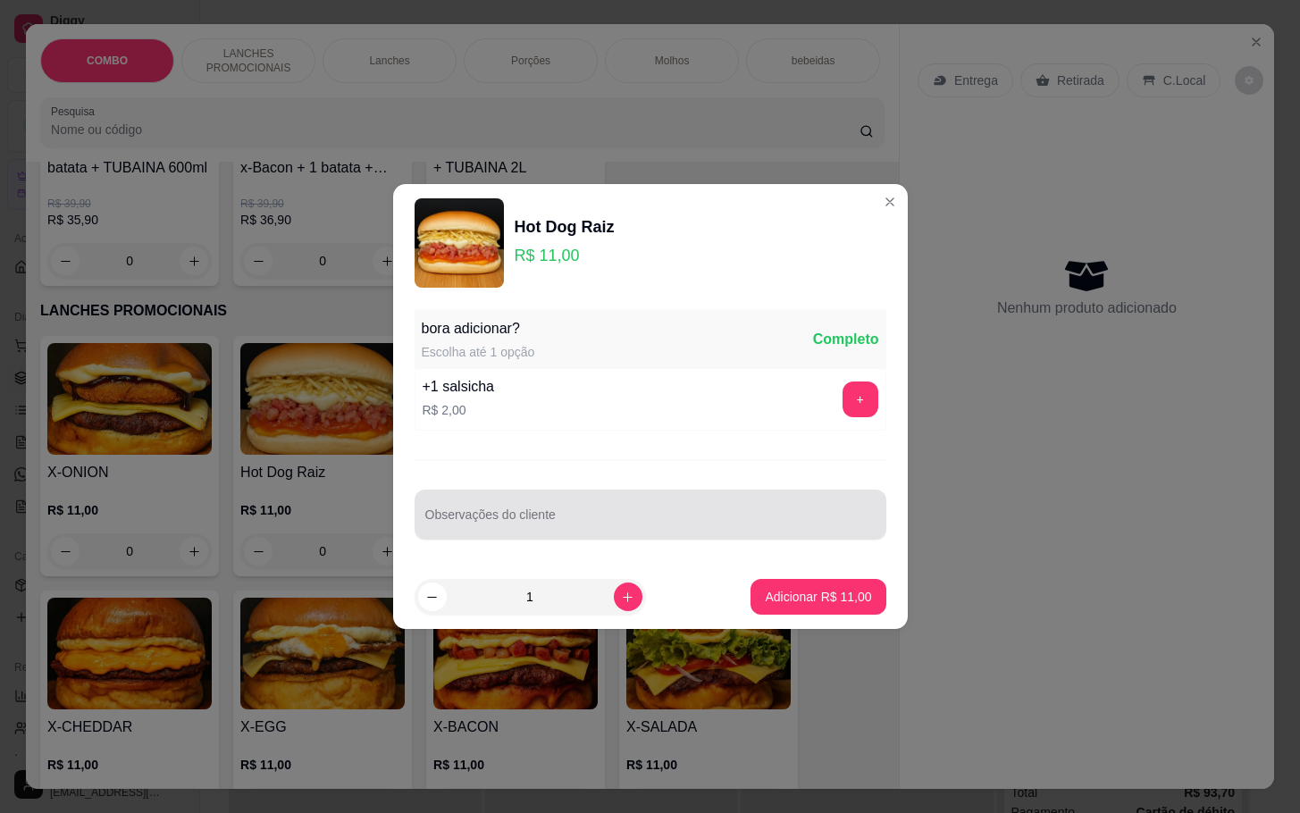
click at [698, 507] on div at bounding box center [650, 515] width 450 height 36
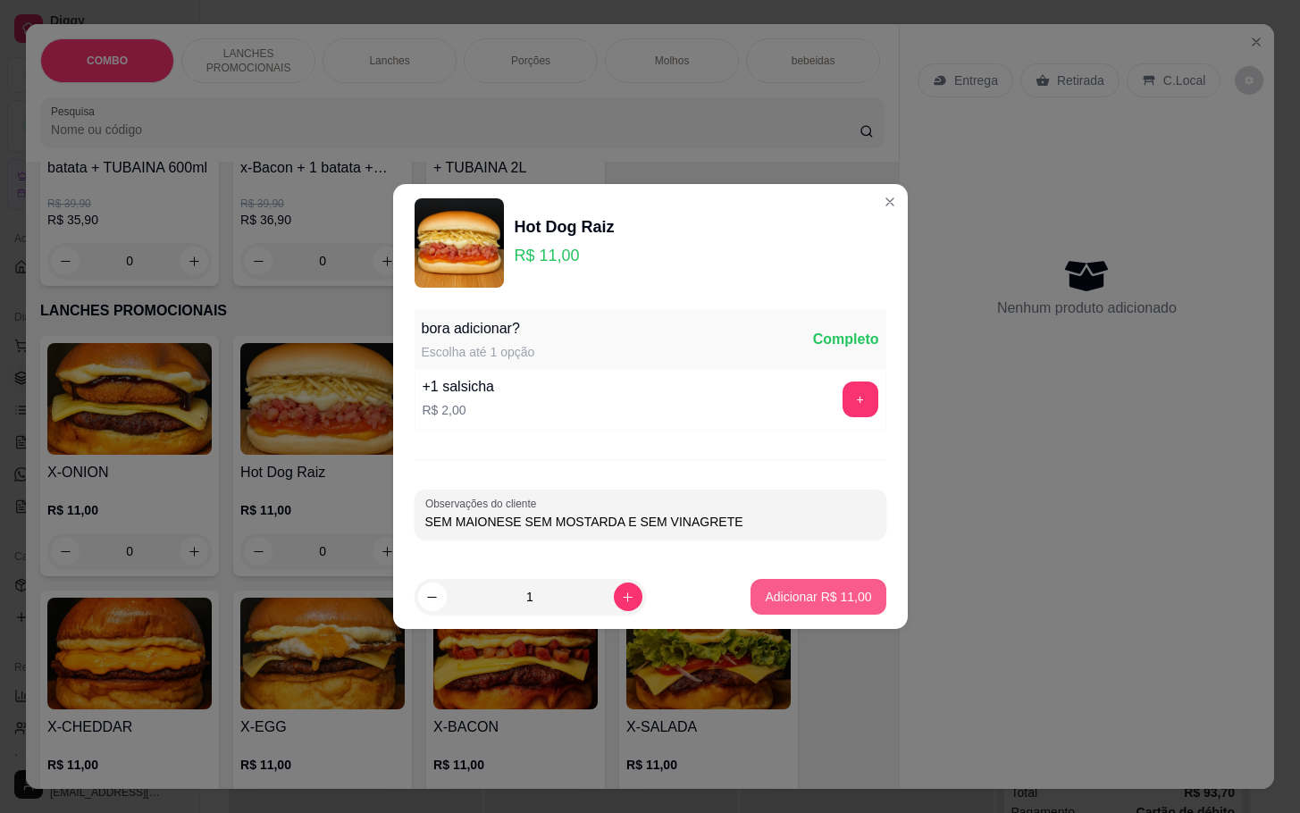
type input "SEM MAIONESE SEM MOSTARDA E SEM VINAGRETE"
click at [818, 611] on button "Adicionar R$ 11,00" at bounding box center [818, 597] width 131 height 35
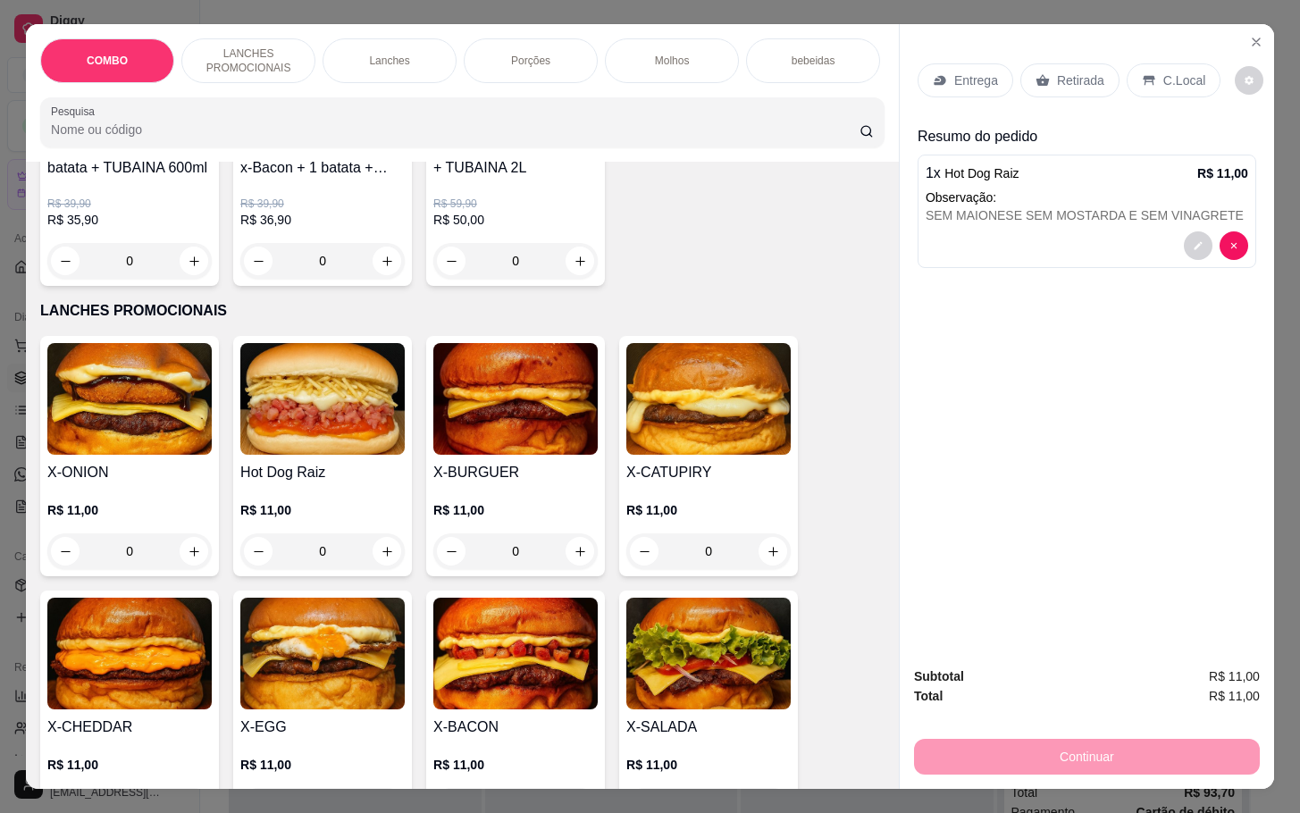
click at [1057, 75] on p "Retirada" at bounding box center [1080, 80] width 47 height 18
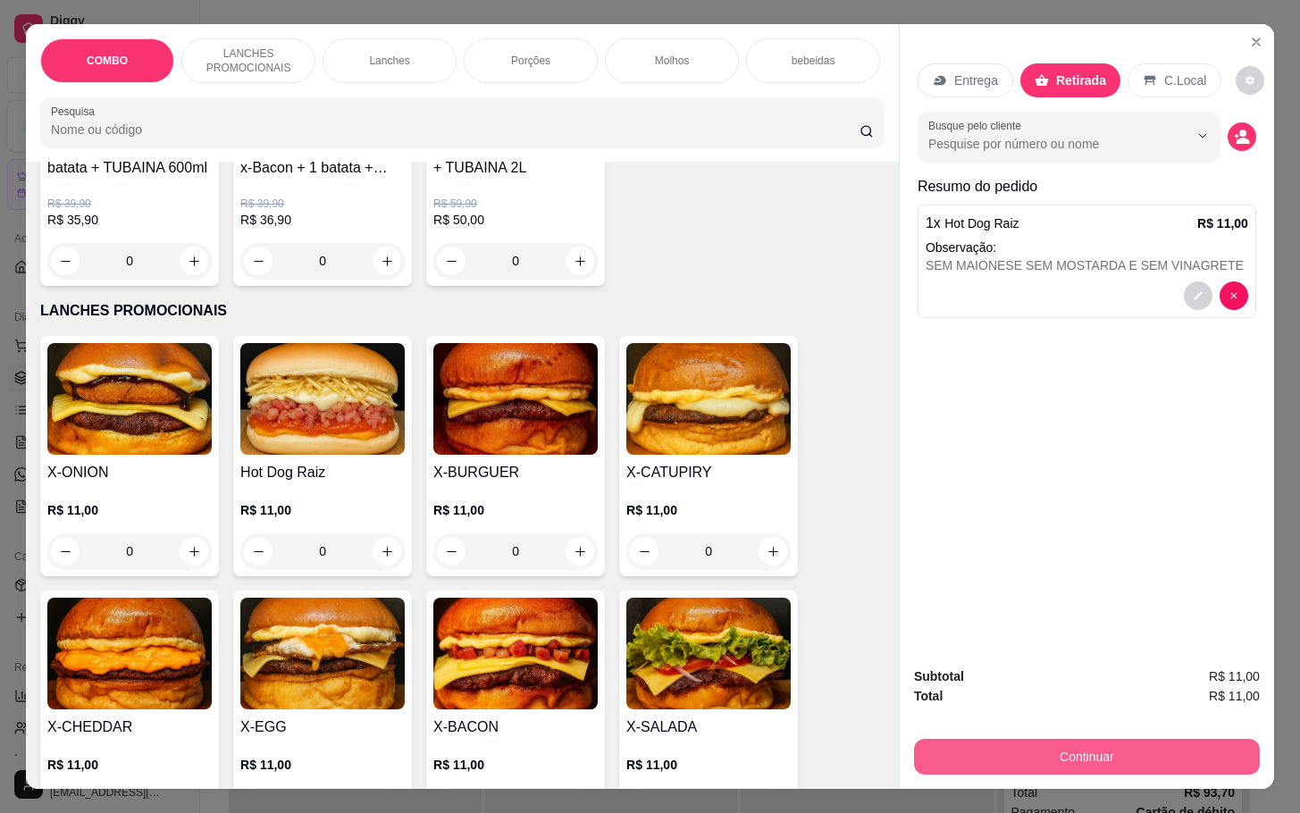
click at [1053, 741] on button "Continuar" at bounding box center [1087, 757] width 346 height 36
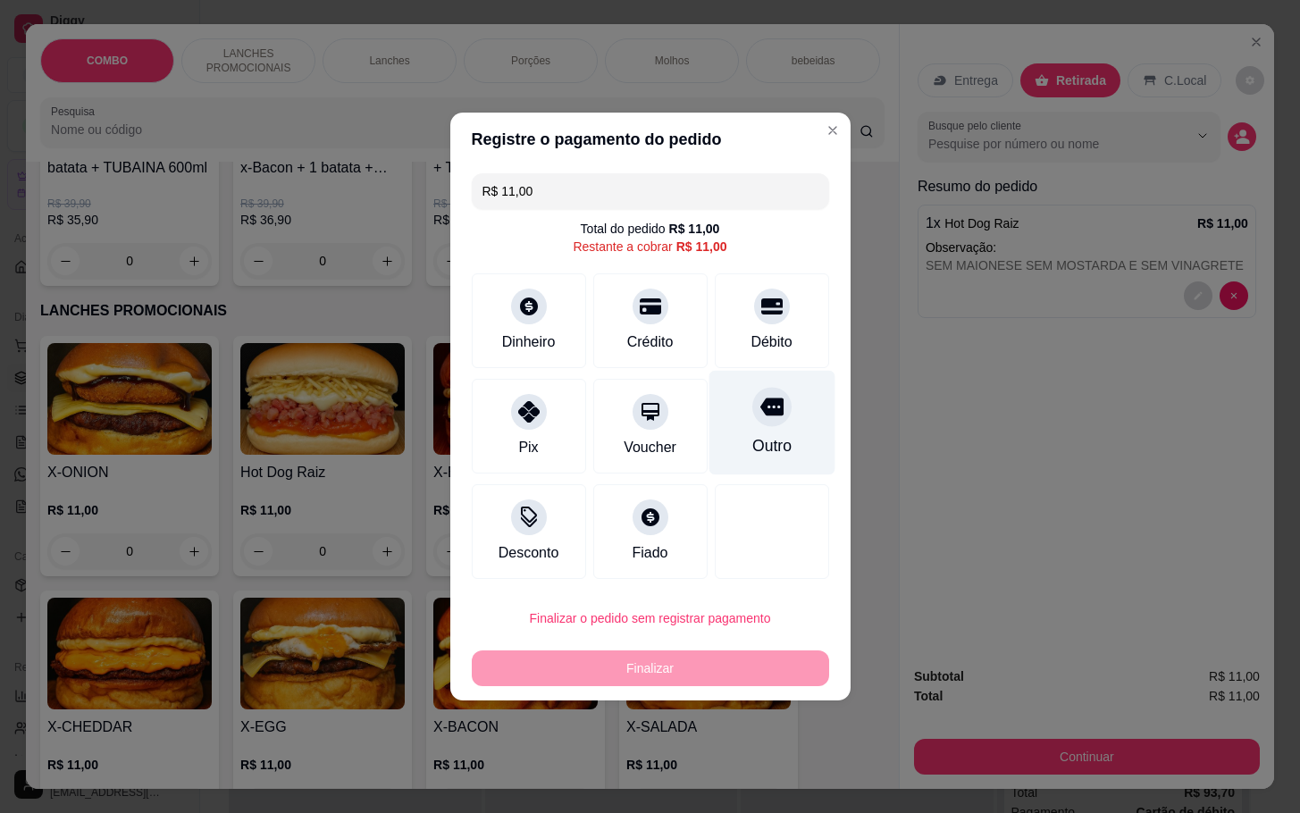
click at [735, 418] on div "Outro" at bounding box center [772, 423] width 126 height 105
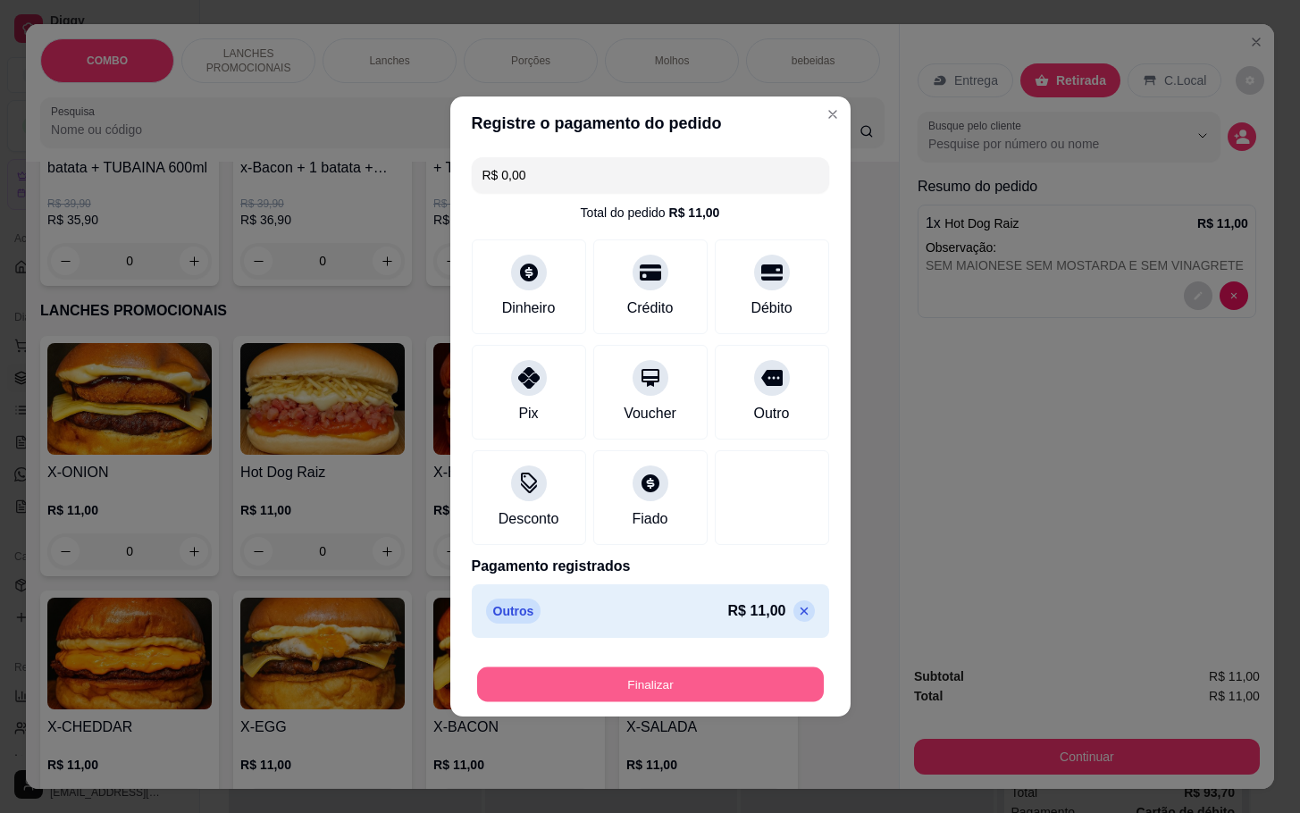
click at [729, 692] on button "Finalizar" at bounding box center [650, 684] width 347 height 35
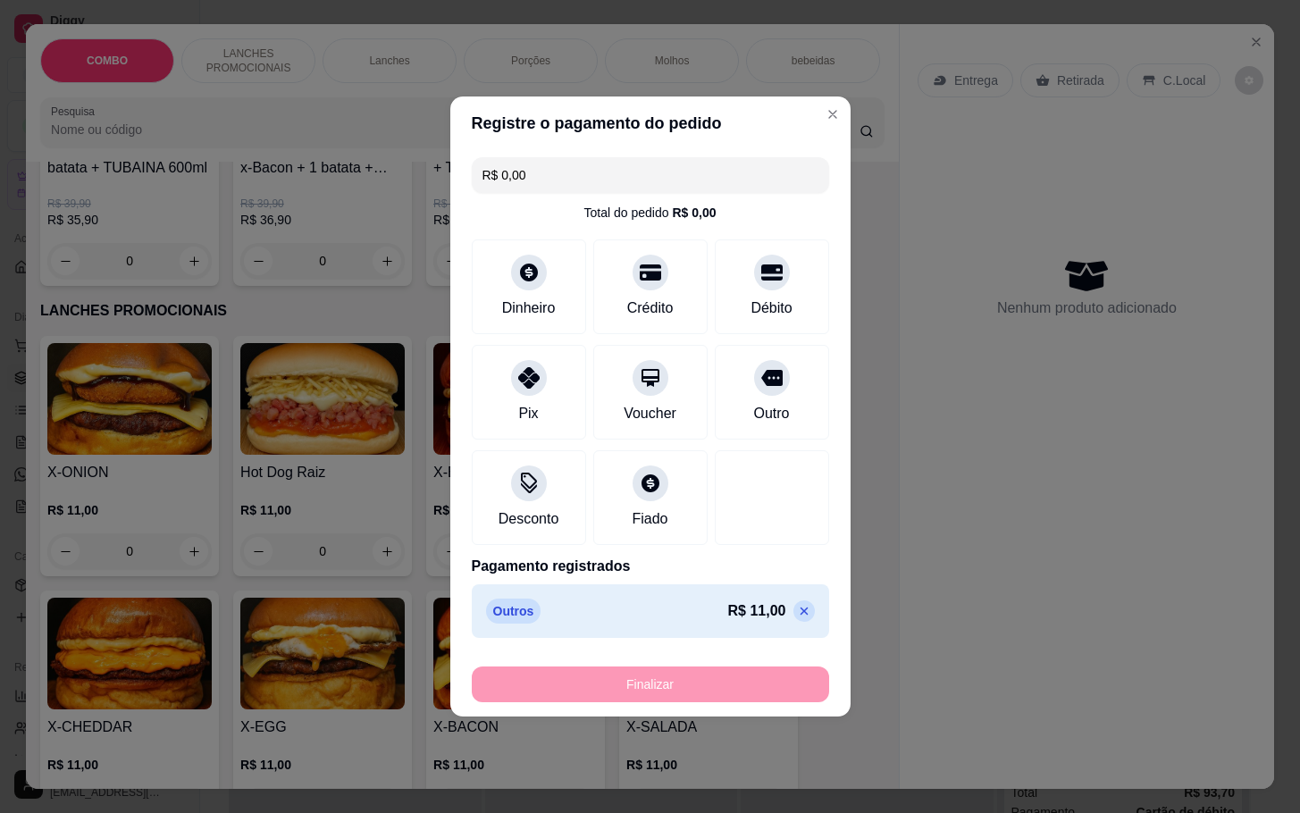
type input "-R$ 11,00"
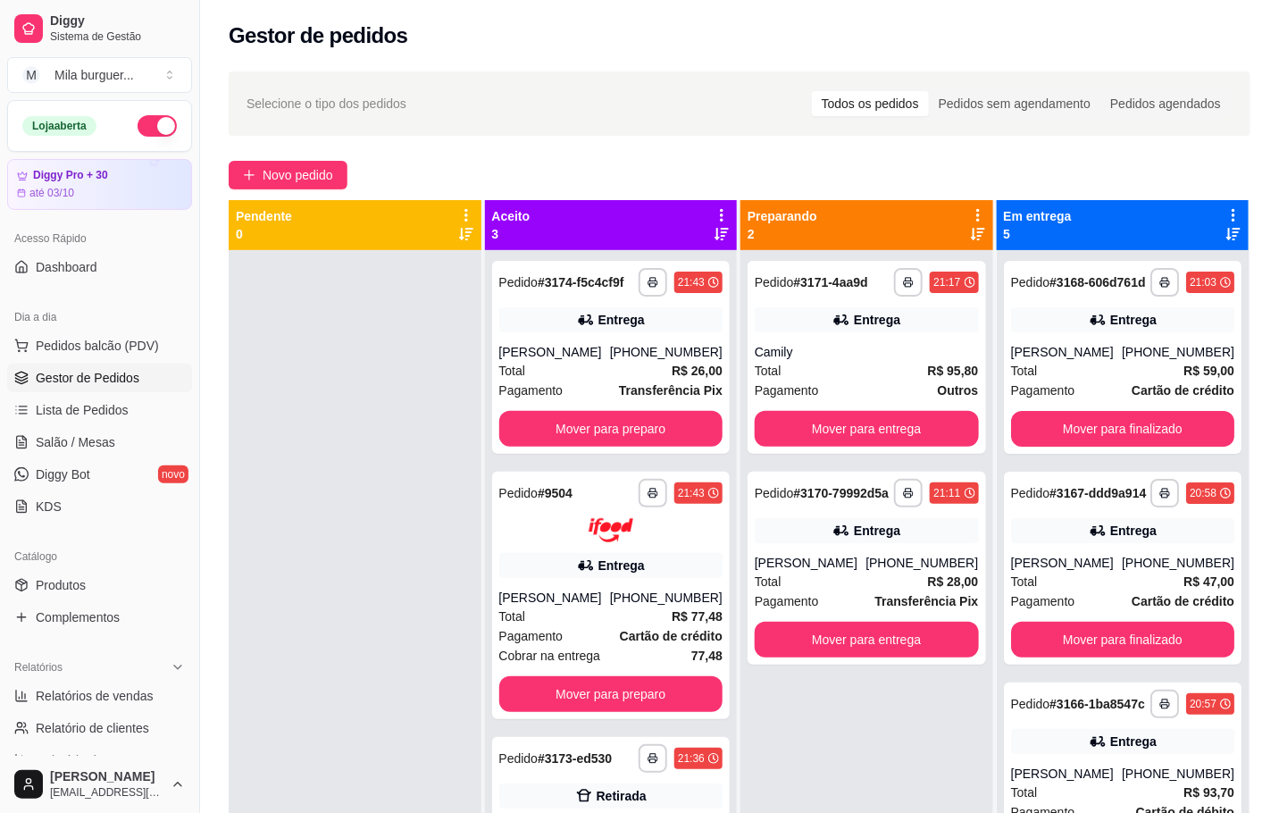
drag, startPoint x: 1298, startPoint y: 36, endPoint x: 378, endPoint y: 397, distance: 988.5
click at [378, 397] on div at bounding box center [355, 656] width 253 height 813
click at [253, 172] on icon "plus" at bounding box center [249, 175] width 13 height 13
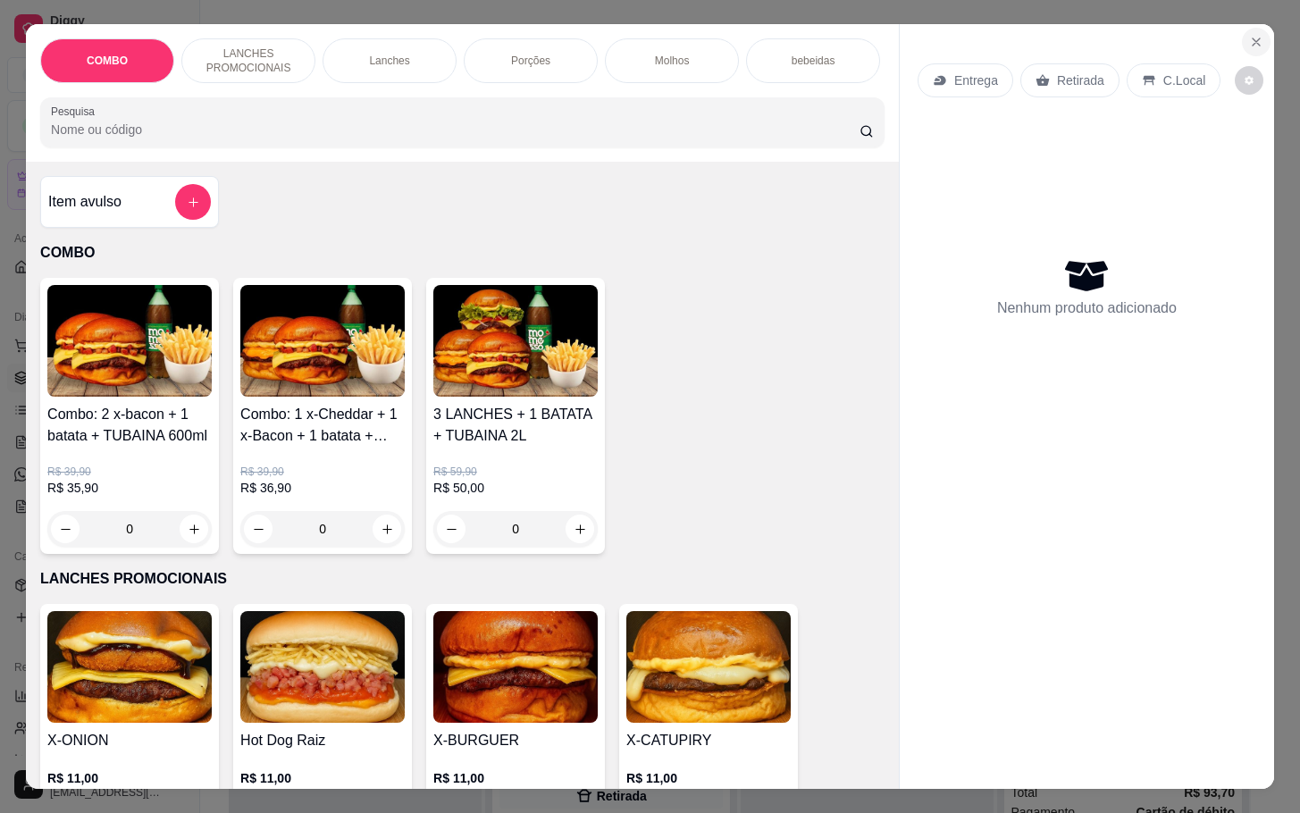
click at [1228, 38] on section "COMBO LANCHES PROMOCIONAIS Lanches Porções Molhos bebeidas Sobremesa bebidas em…" at bounding box center [650, 406] width 1248 height 764
click at [1228, 36] on div "Entrega Retirada C.Local Nenhum produto adicionado" at bounding box center [1087, 391] width 374 height 735
click at [1242, 36] on button "Close" at bounding box center [1256, 42] width 29 height 29
click at [1237, 36] on div "Gestor de pedidos" at bounding box center [740, 35] width 1022 height 29
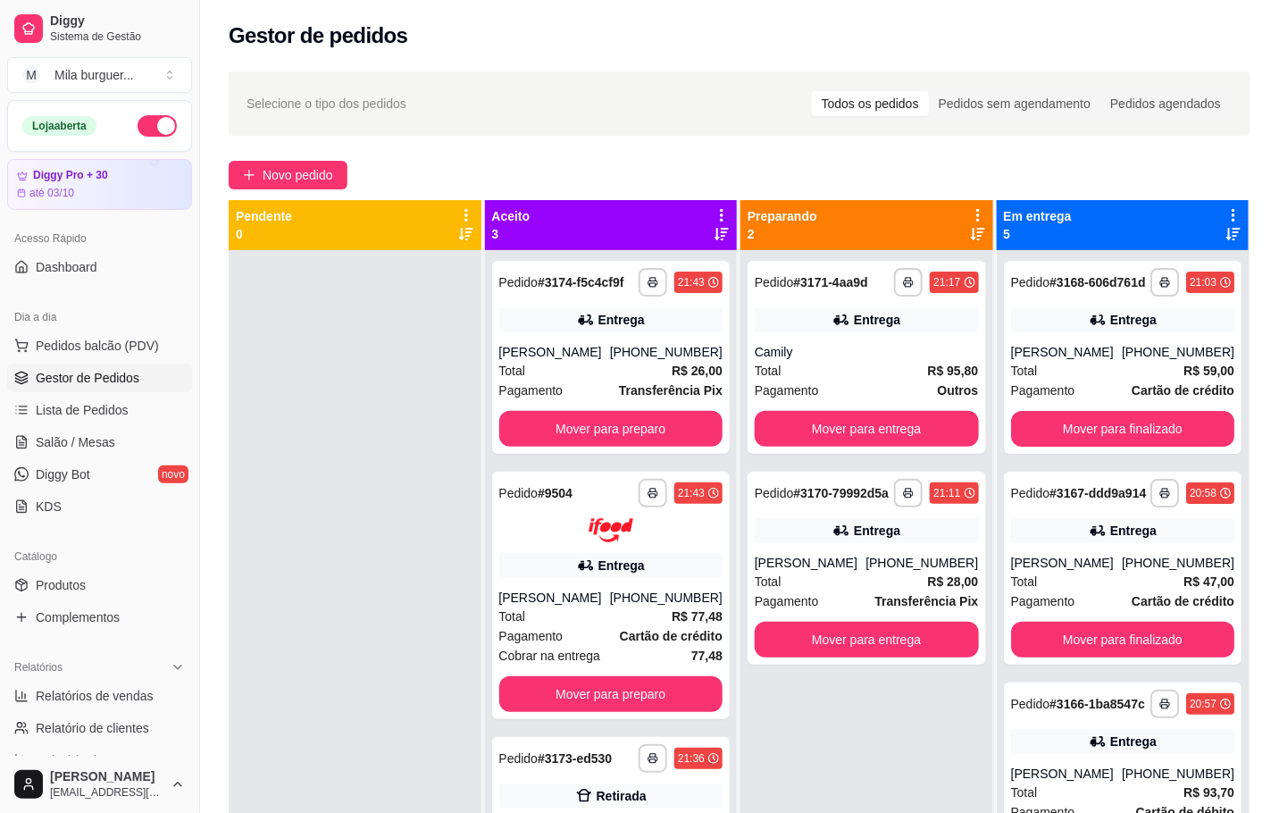
click at [1234, 36] on div "Gestor de pedidos" at bounding box center [740, 35] width 1022 height 29
click at [1236, 36] on div "Gestor de pedidos" at bounding box center [740, 35] width 1022 height 29
click at [51, 450] on span "Salão / Mesas" at bounding box center [76, 442] width 80 height 18
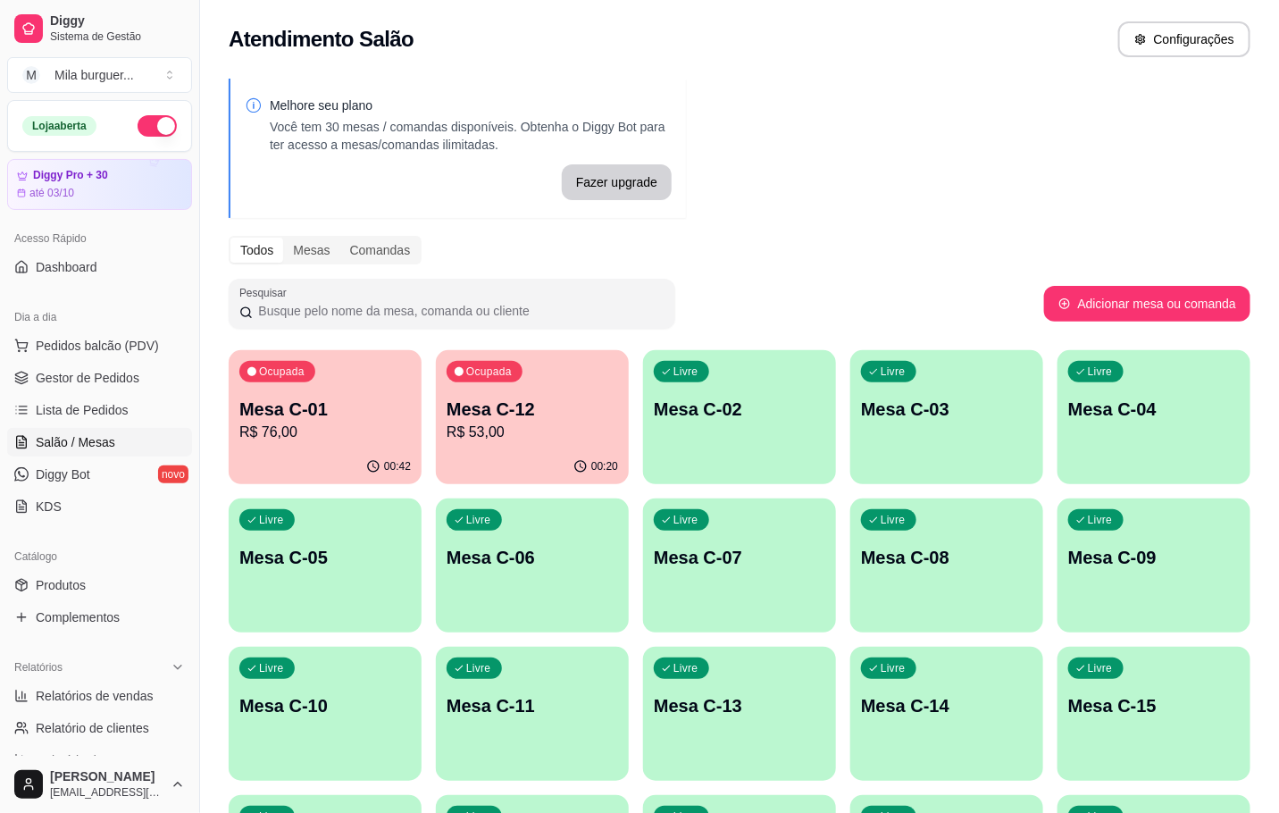
click at [281, 432] on p "R$ 76,00" at bounding box center [325, 432] width 172 height 21
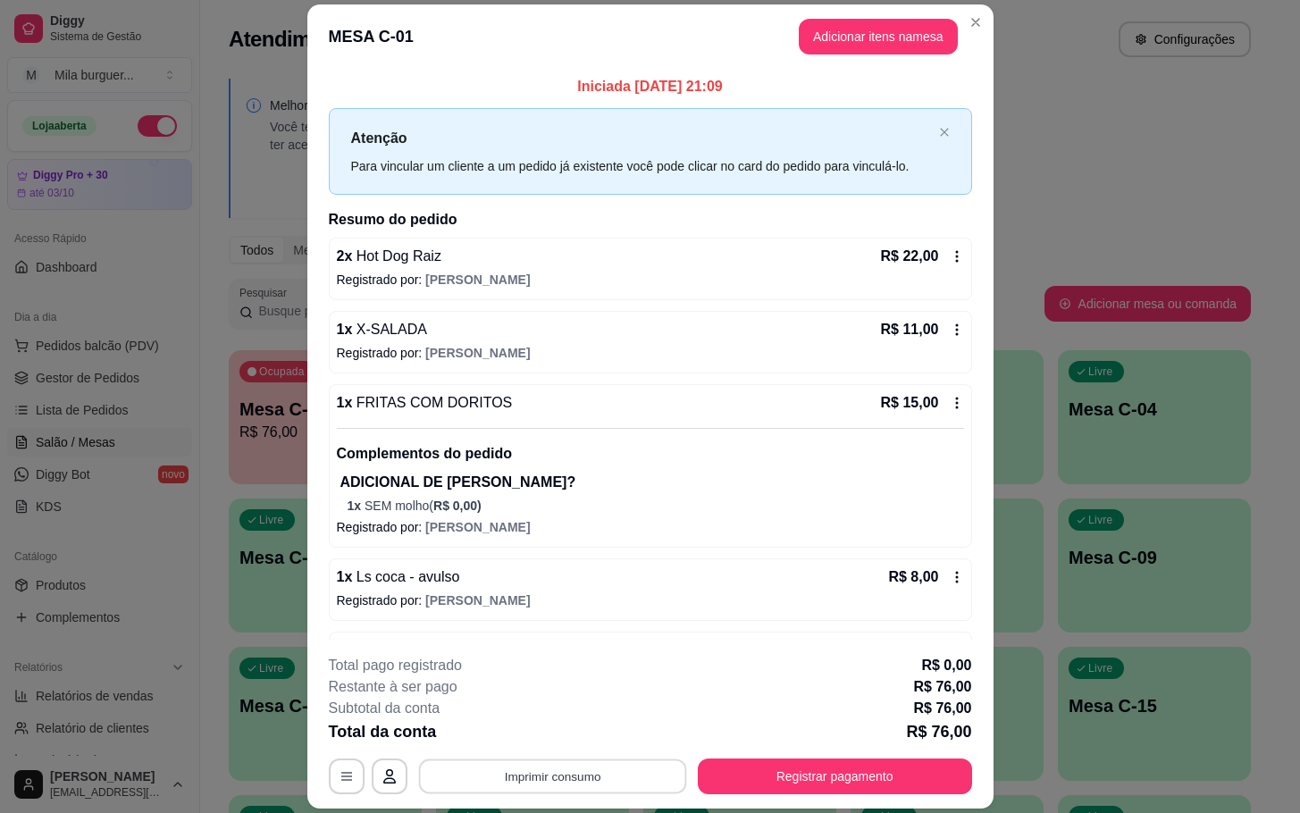
click at [509, 786] on button "Imprimir consumo" at bounding box center [552, 776] width 268 height 35
click at [576, 741] on button "IMPRESSORA" at bounding box center [548, 736] width 130 height 29
click at [784, 759] on button "Registrar pagamento" at bounding box center [834, 776] width 266 height 35
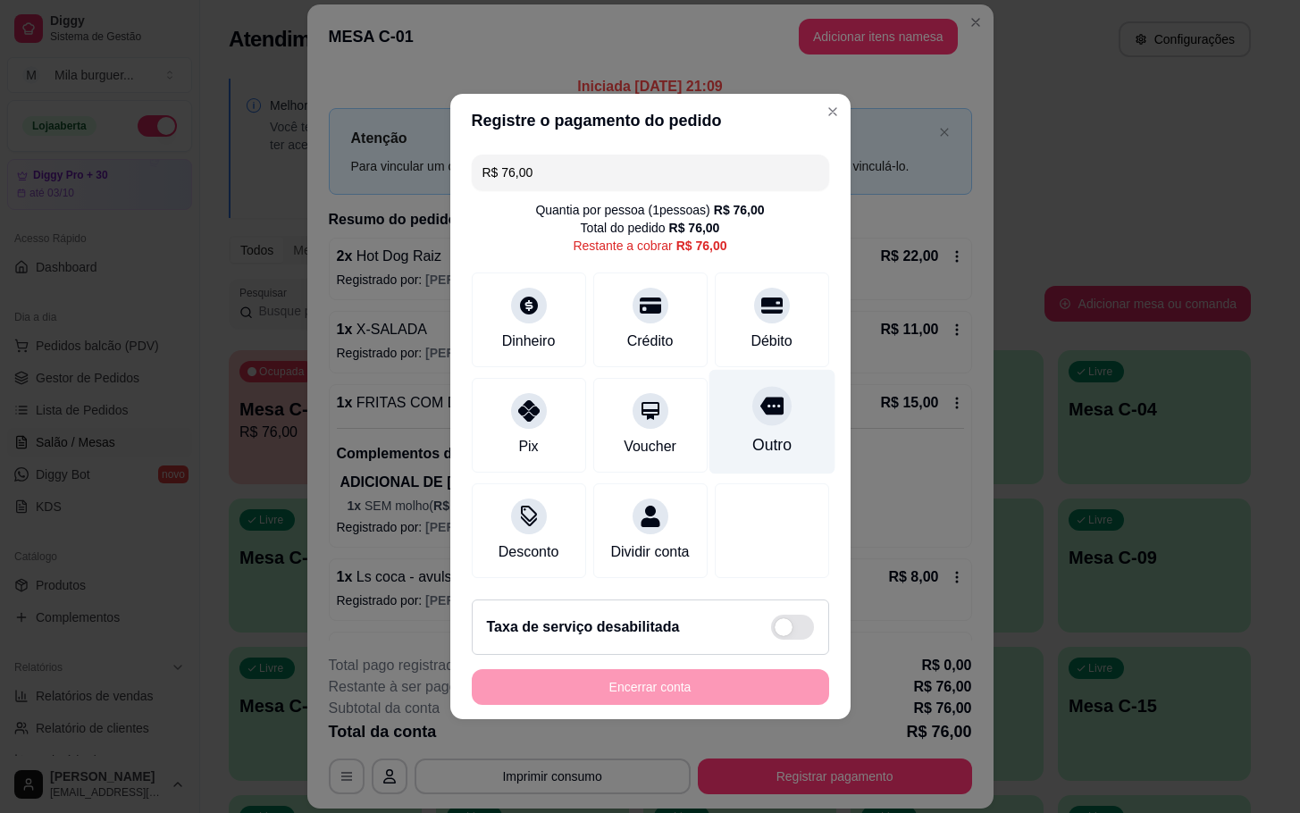
click at [732, 432] on div "Outro" at bounding box center [772, 422] width 126 height 105
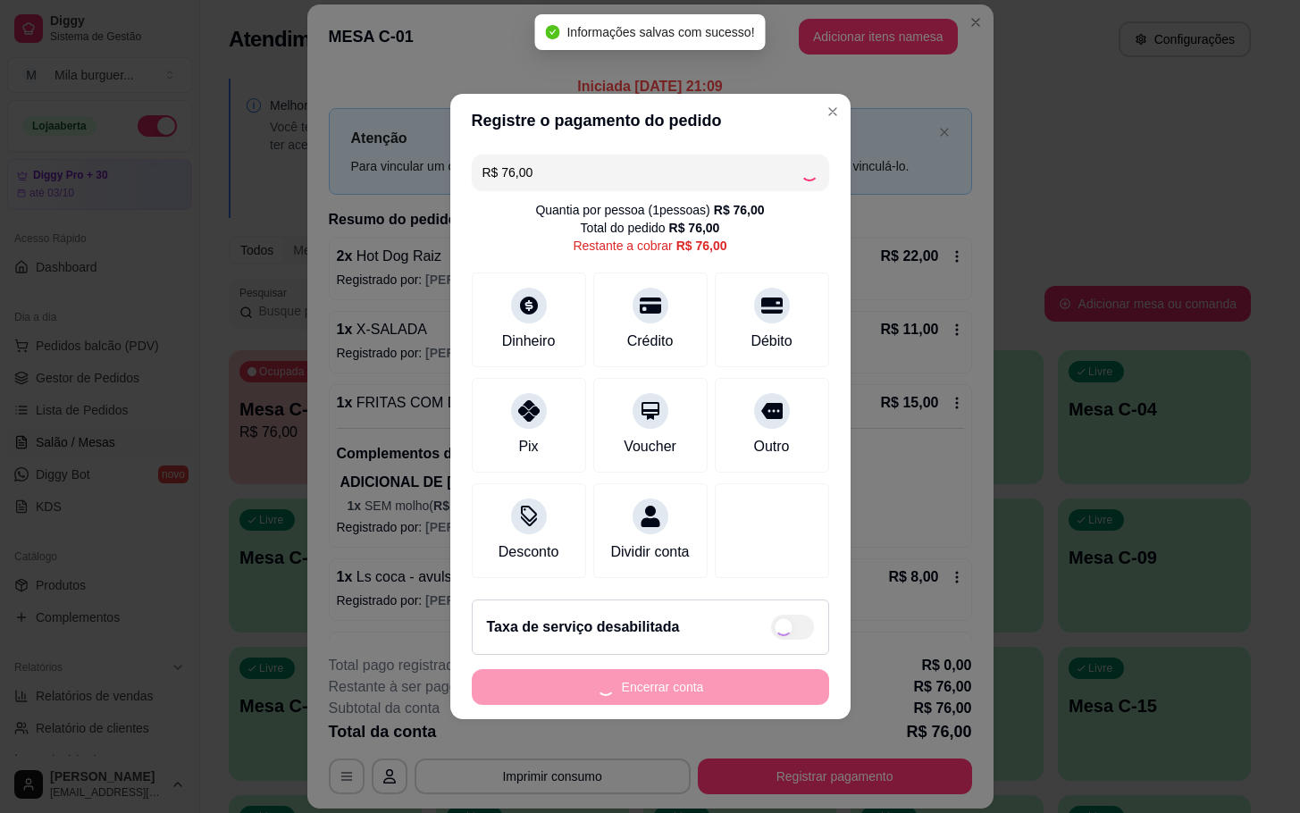
type input "R$ 0,00"
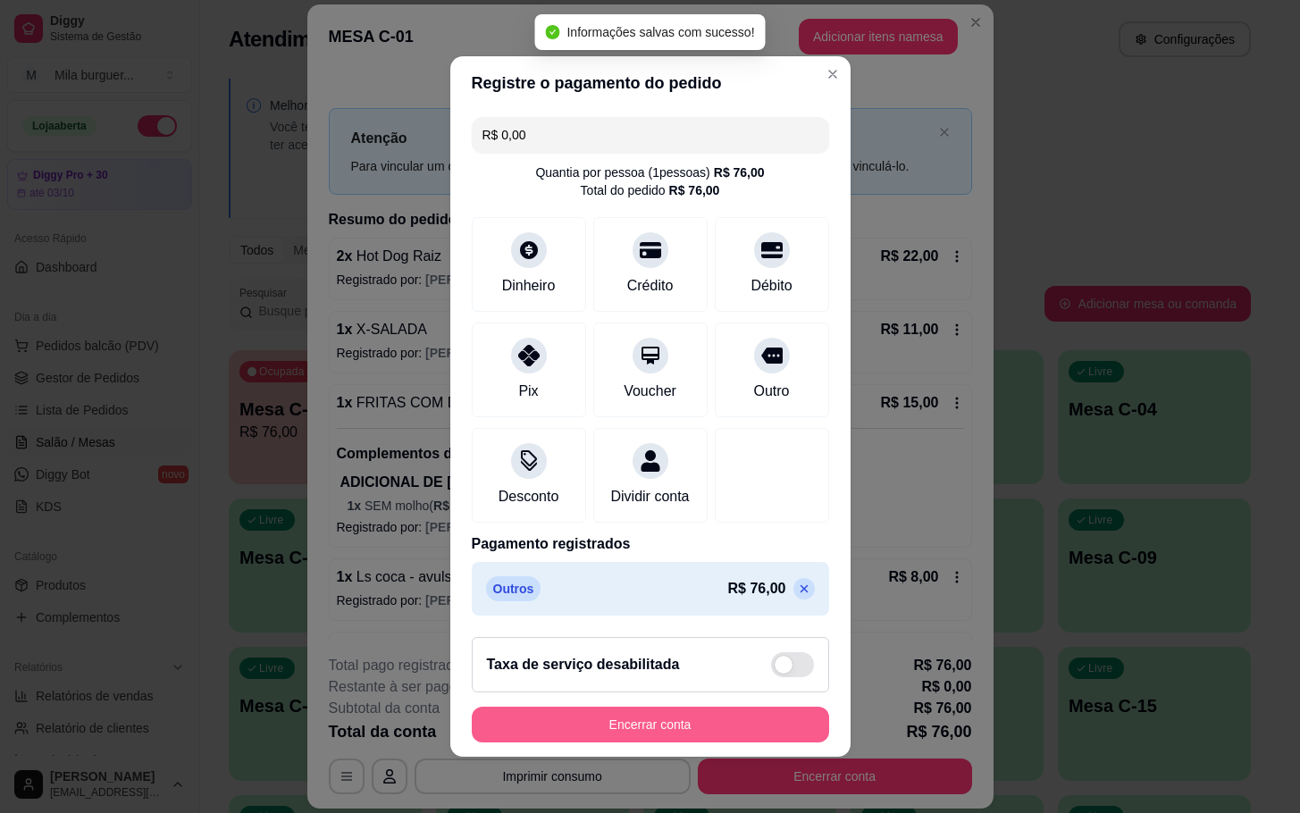
click at [665, 727] on button "Encerrar conta" at bounding box center [650, 725] width 357 height 36
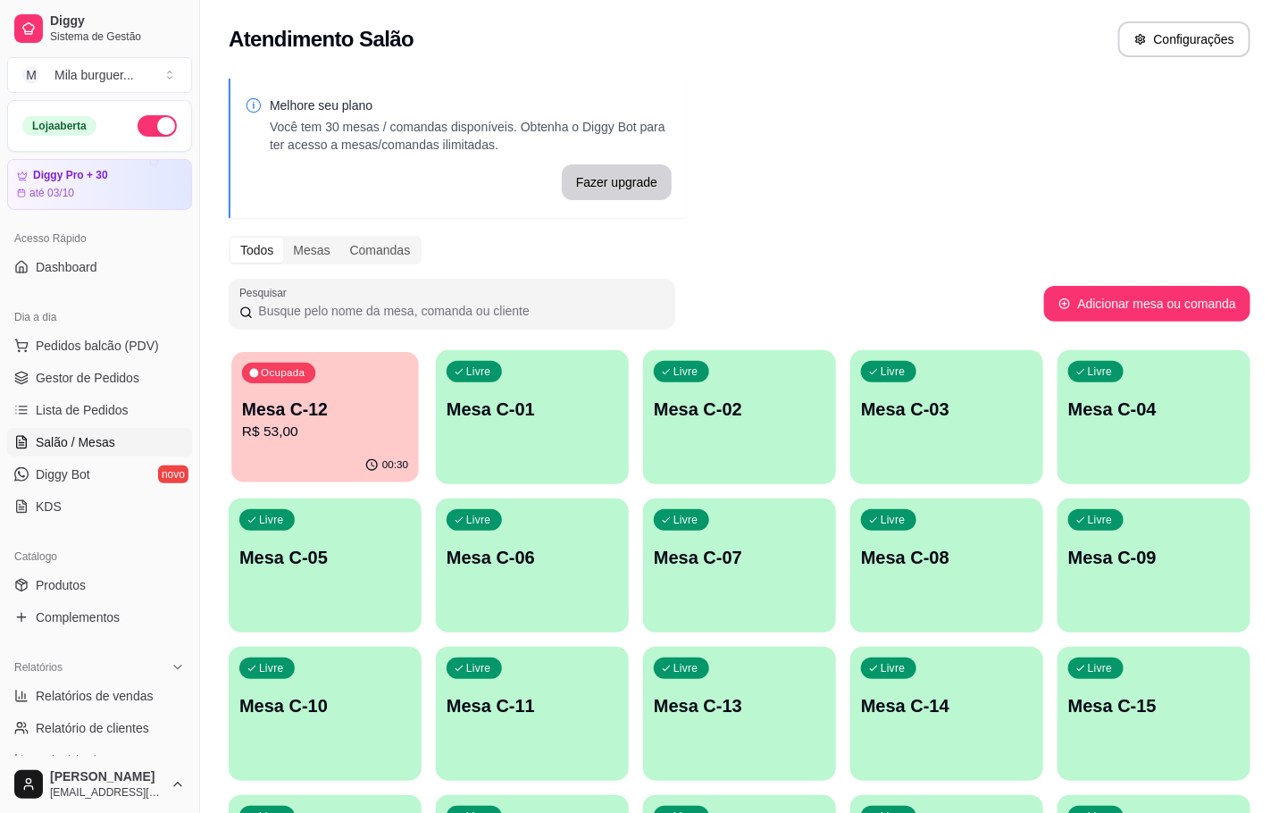
click at [298, 453] on div "00:30" at bounding box center [325, 466] width 188 height 34
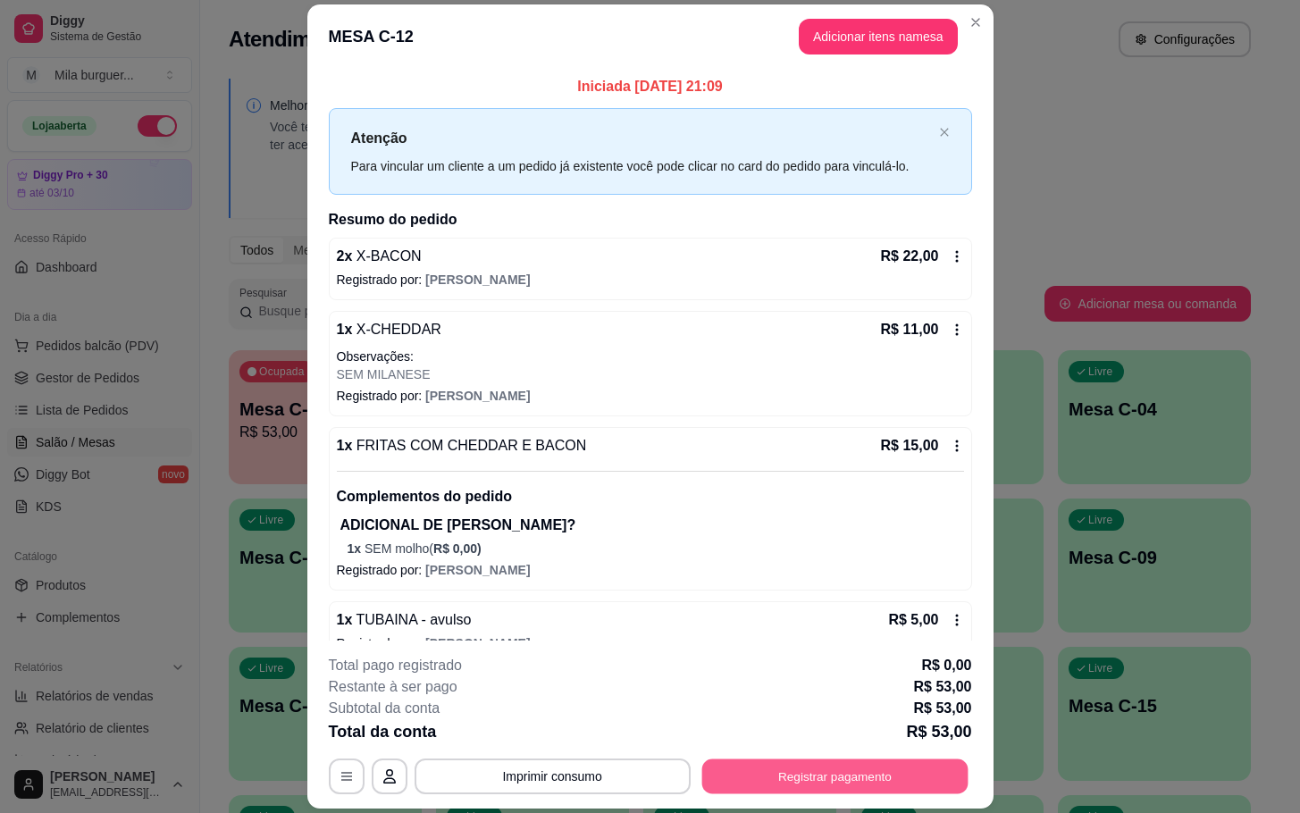
click at [883, 765] on button "Registrar pagamento" at bounding box center [834, 776] width 266 height 35
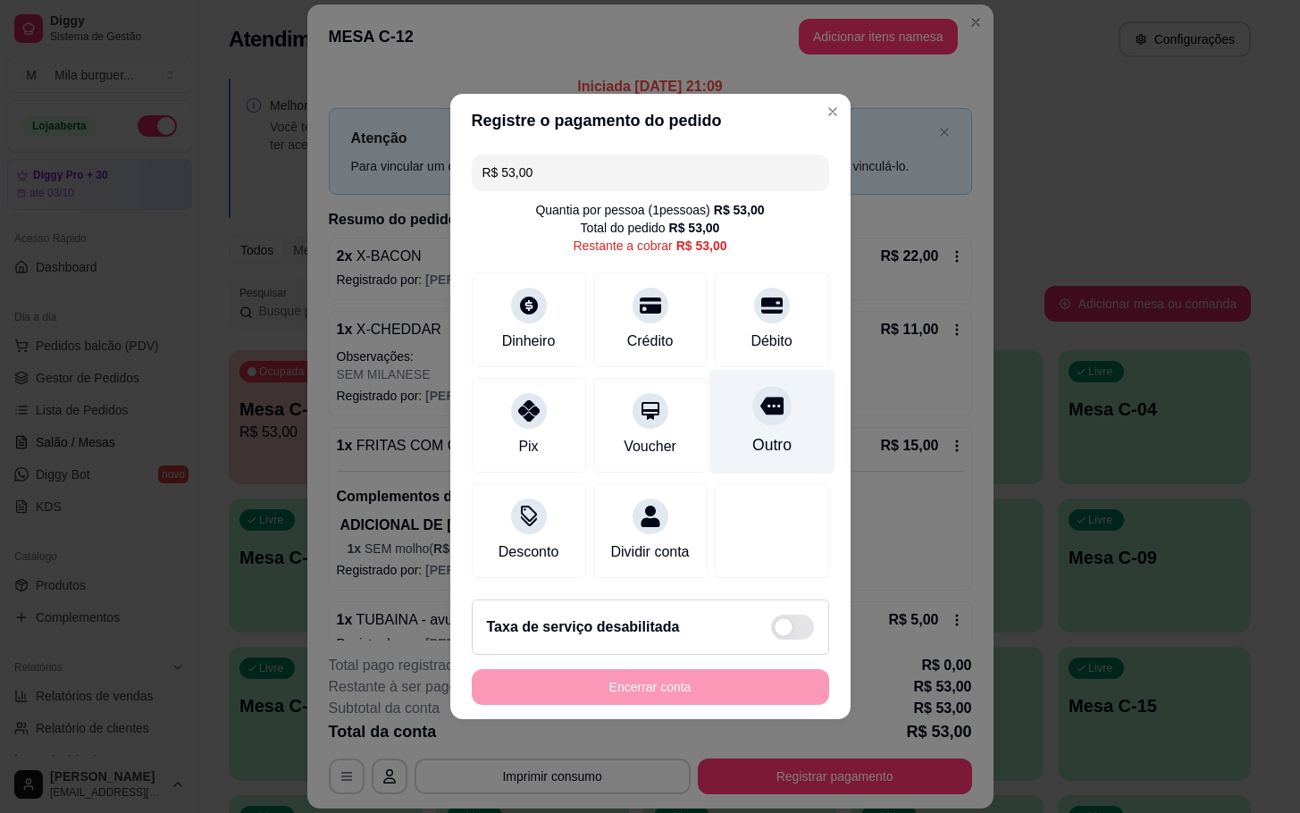
click at [751, 433] on div "Outro" at bounding box center [770, 444] width 39 height 23
type input "R$ 0,00"
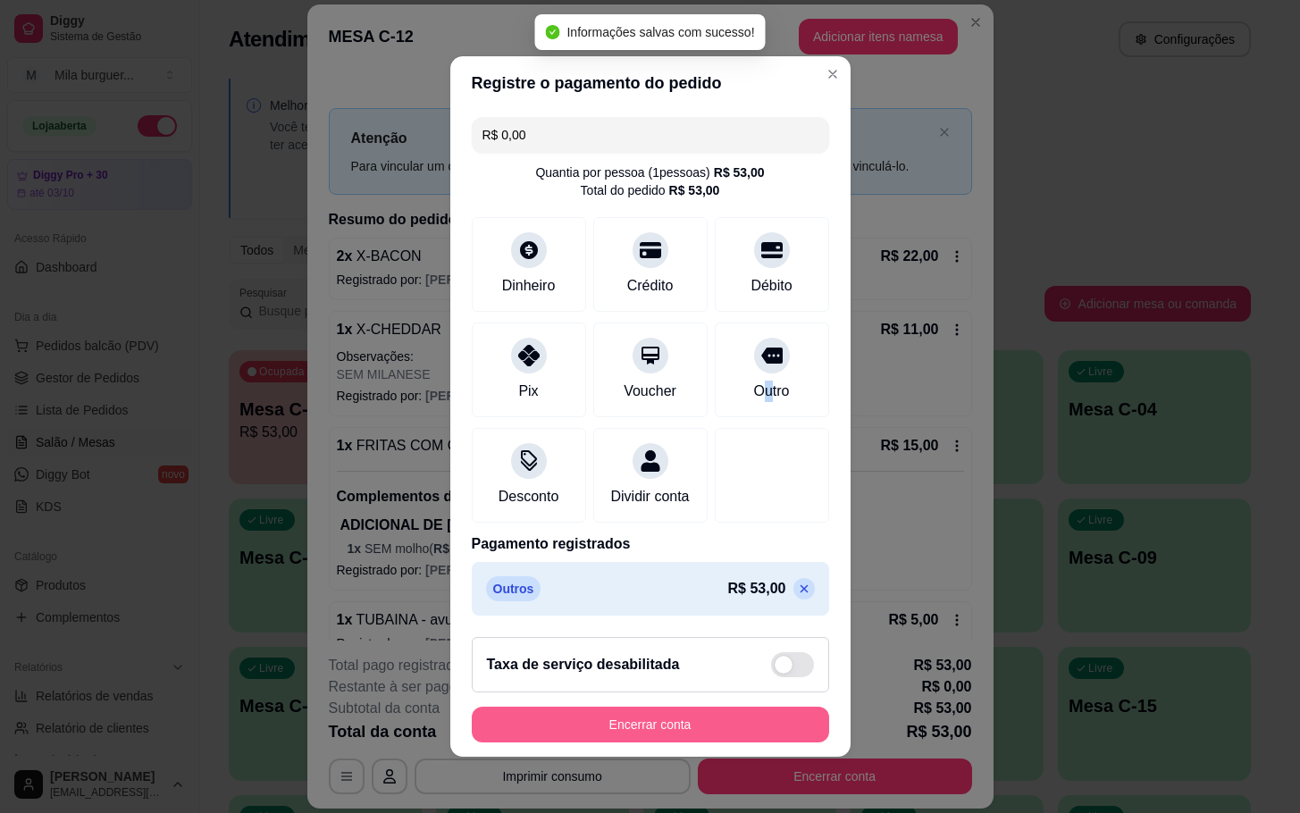
click at [714, 735] on button "Encerrar conta" at bounding box center [650, 725] width 357 height 36
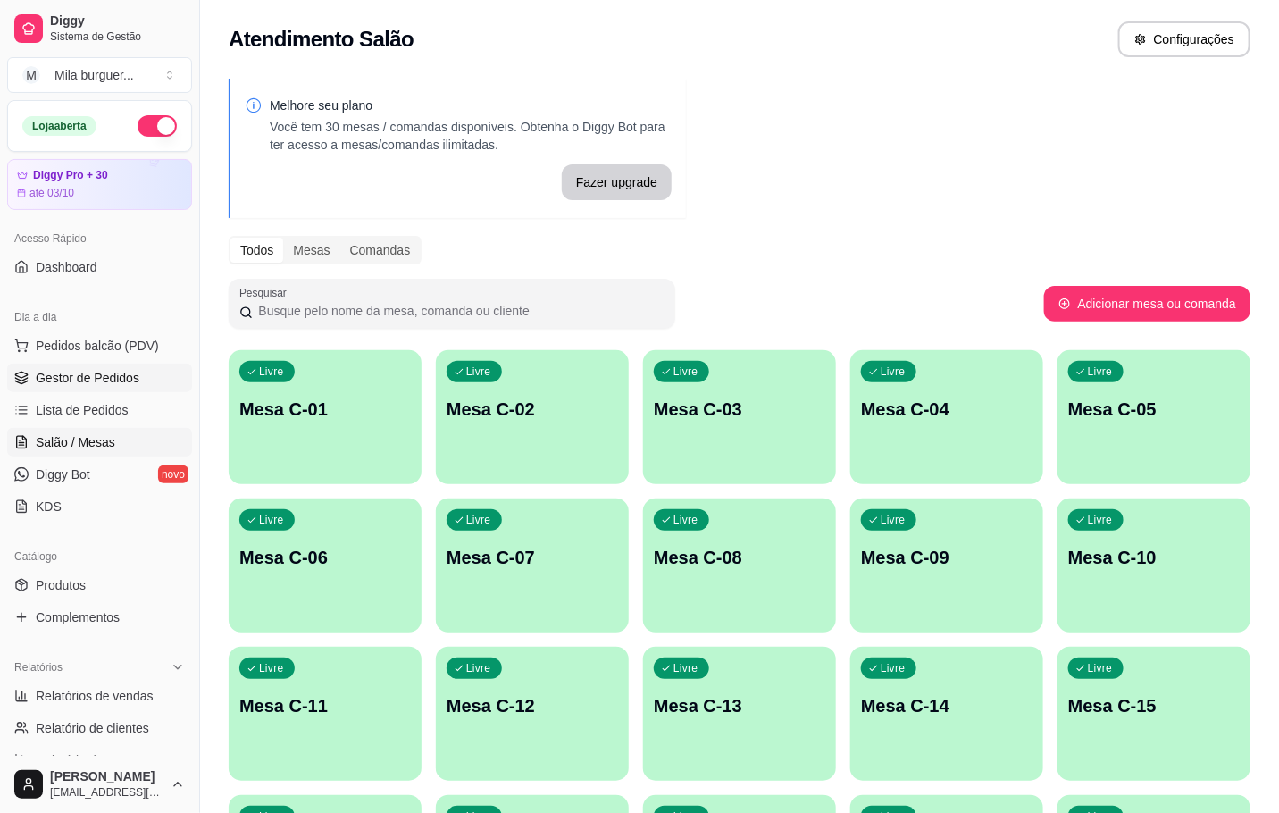
click at [75, 378] on span "Gestor de Pedidos" at bounding box center [88, 378] width 104 height 18
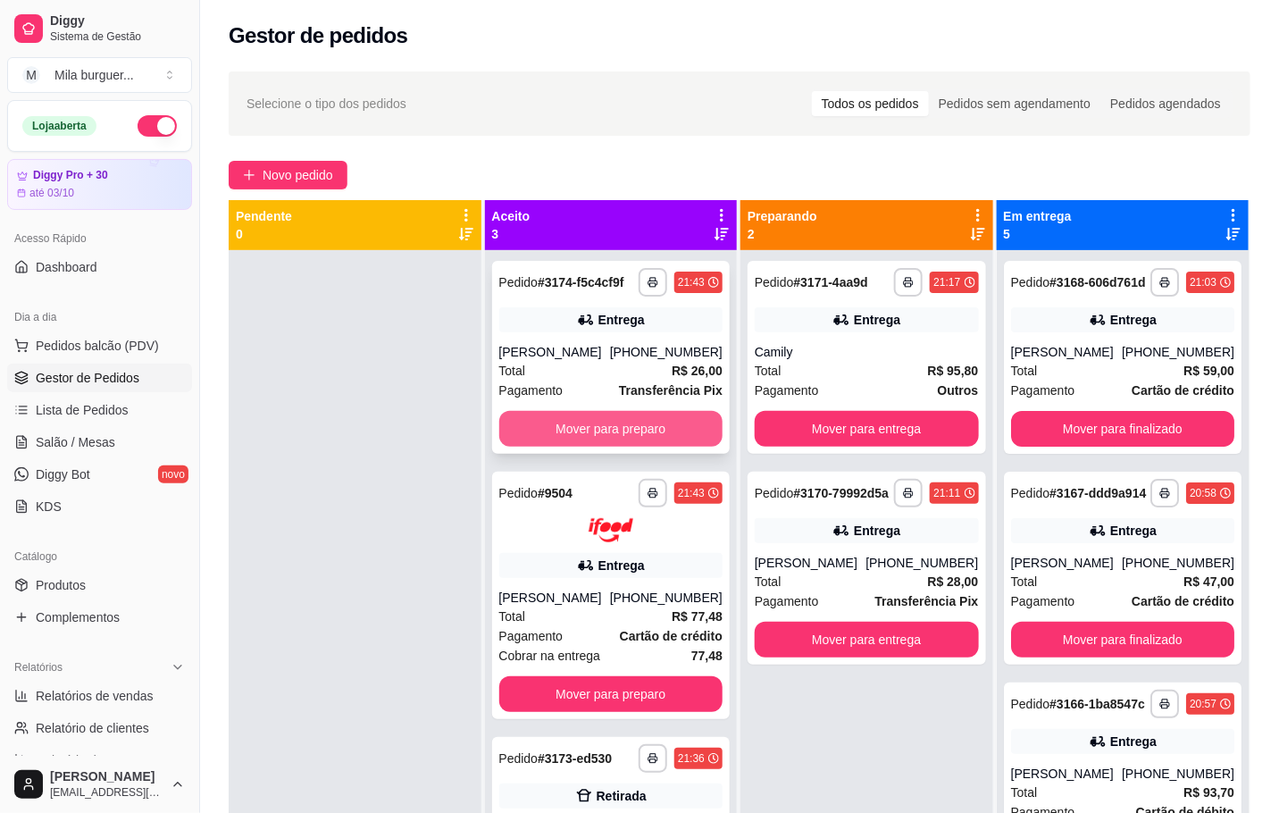
click at [662, 432] on button "Mover para preparo" at bounding box center [611, 429] width 224 height 36
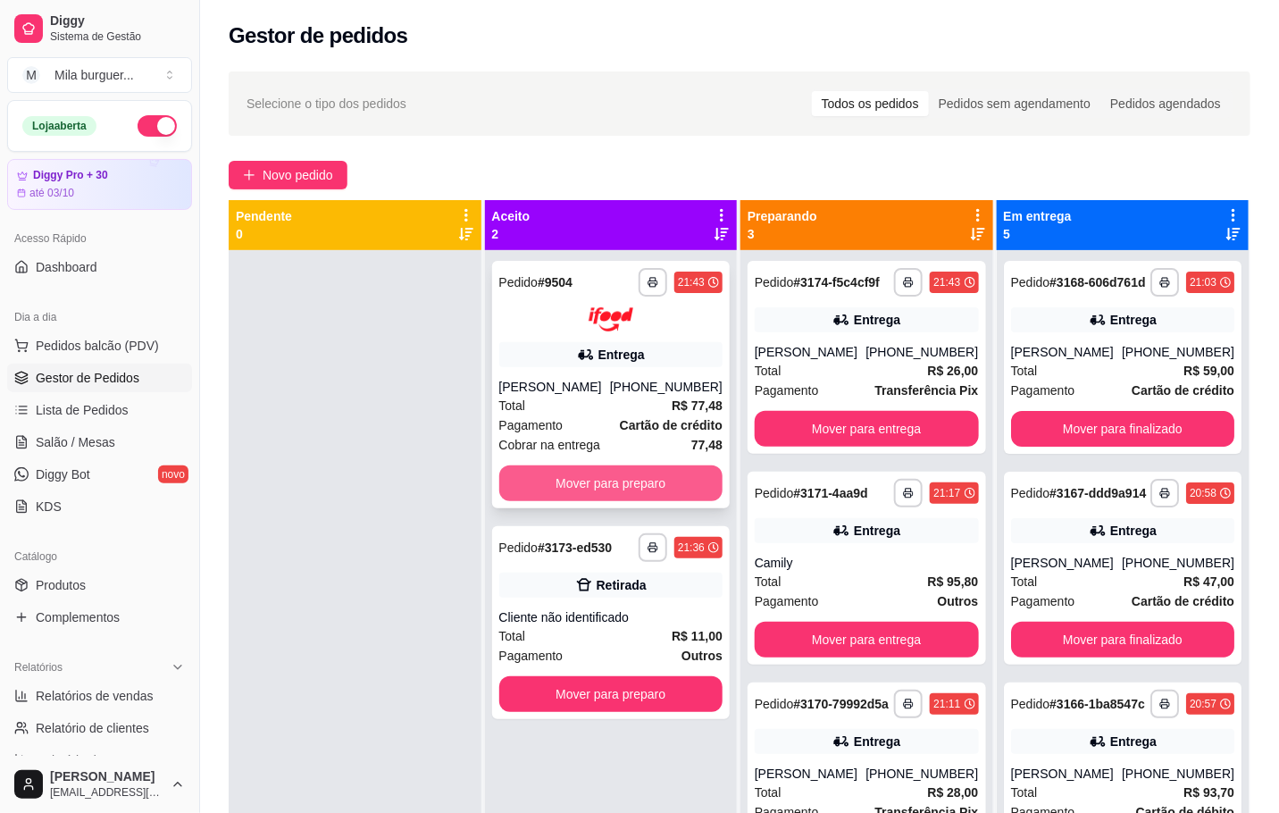
click at [670, 472] on button "Mover para preparo" at bounding box center [611, 484] width 224 height 36
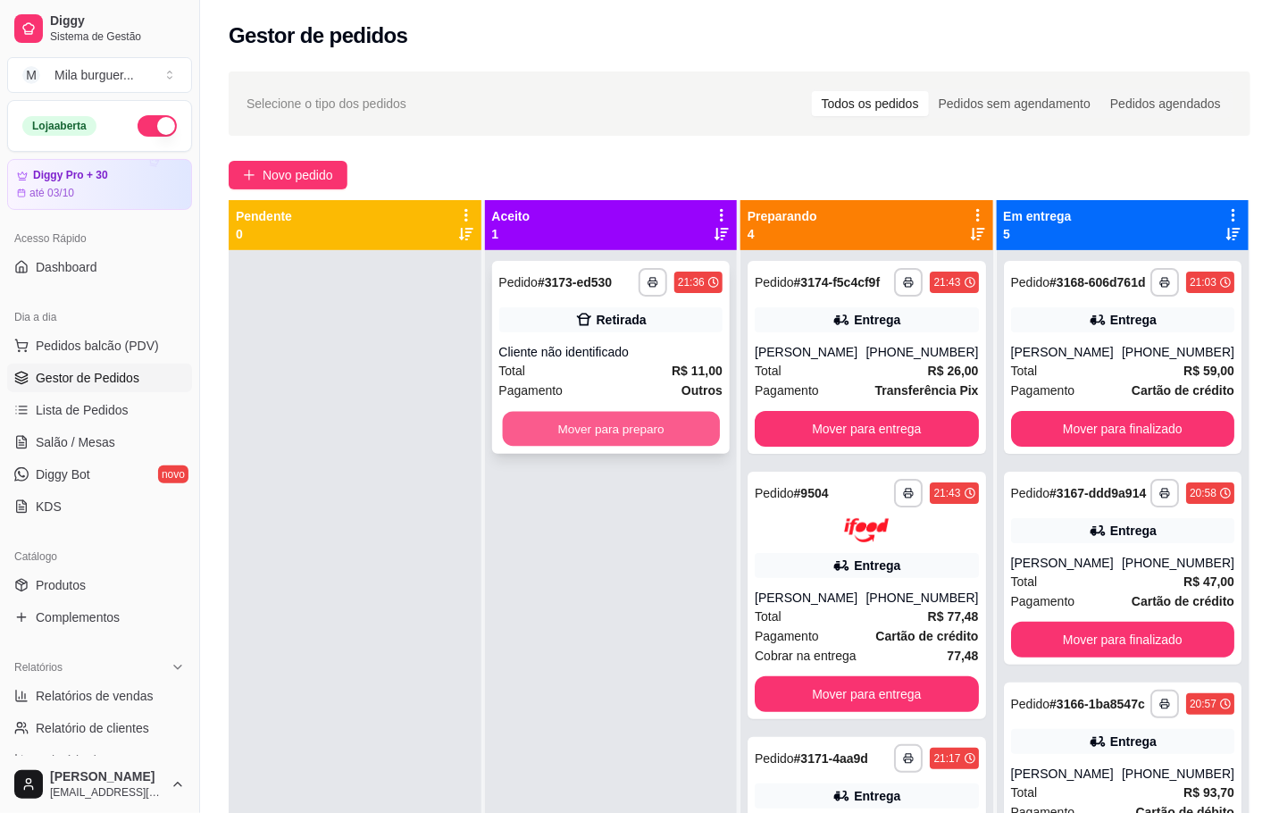
click at [673, 437] on button "Mover para preparo" at bounding box center [610, 429] width 217 height 35
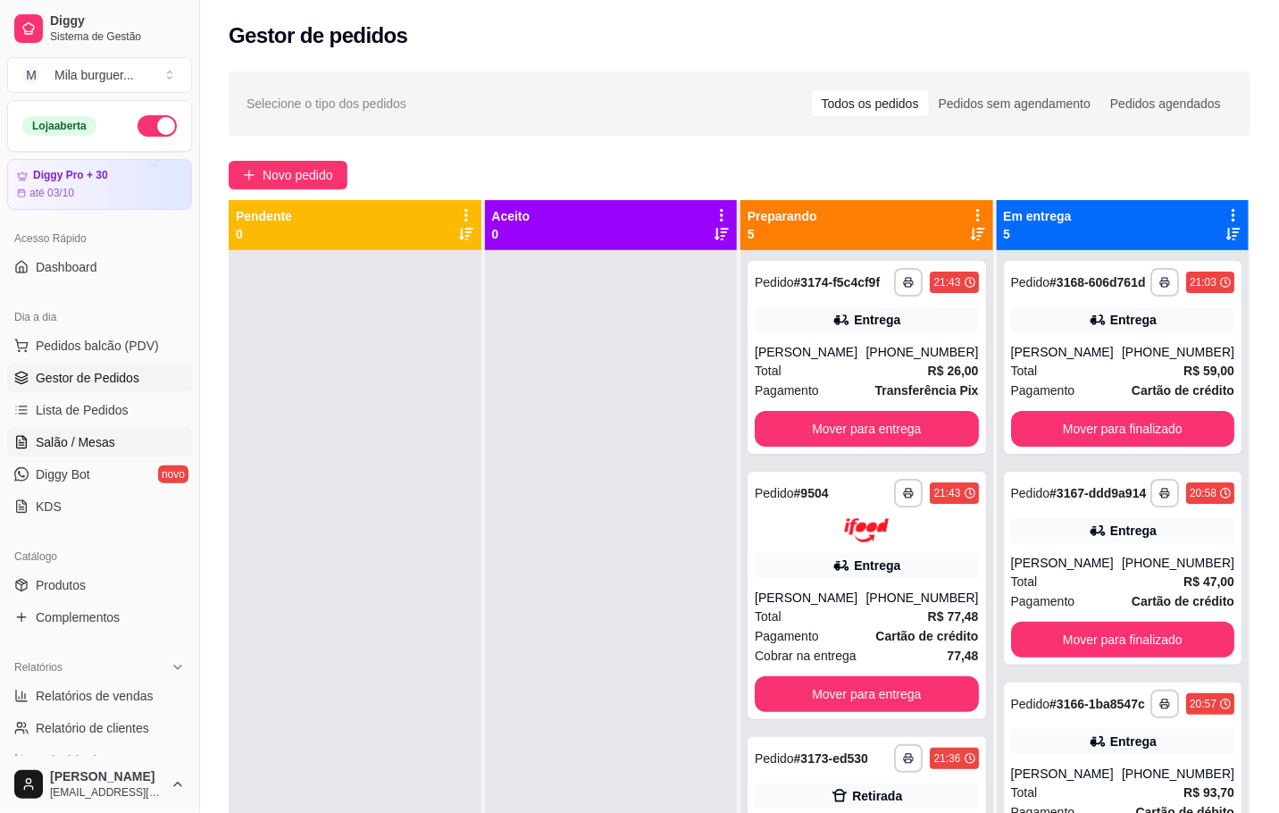
drag, startPoint x: 64, startPoint y: 451, endPoint x: 64, endPoint y: 432, distance: 19.7
click at [65, 451] on span "Salão / Mesas" at bounding box center [76, 442] width 80 height 18
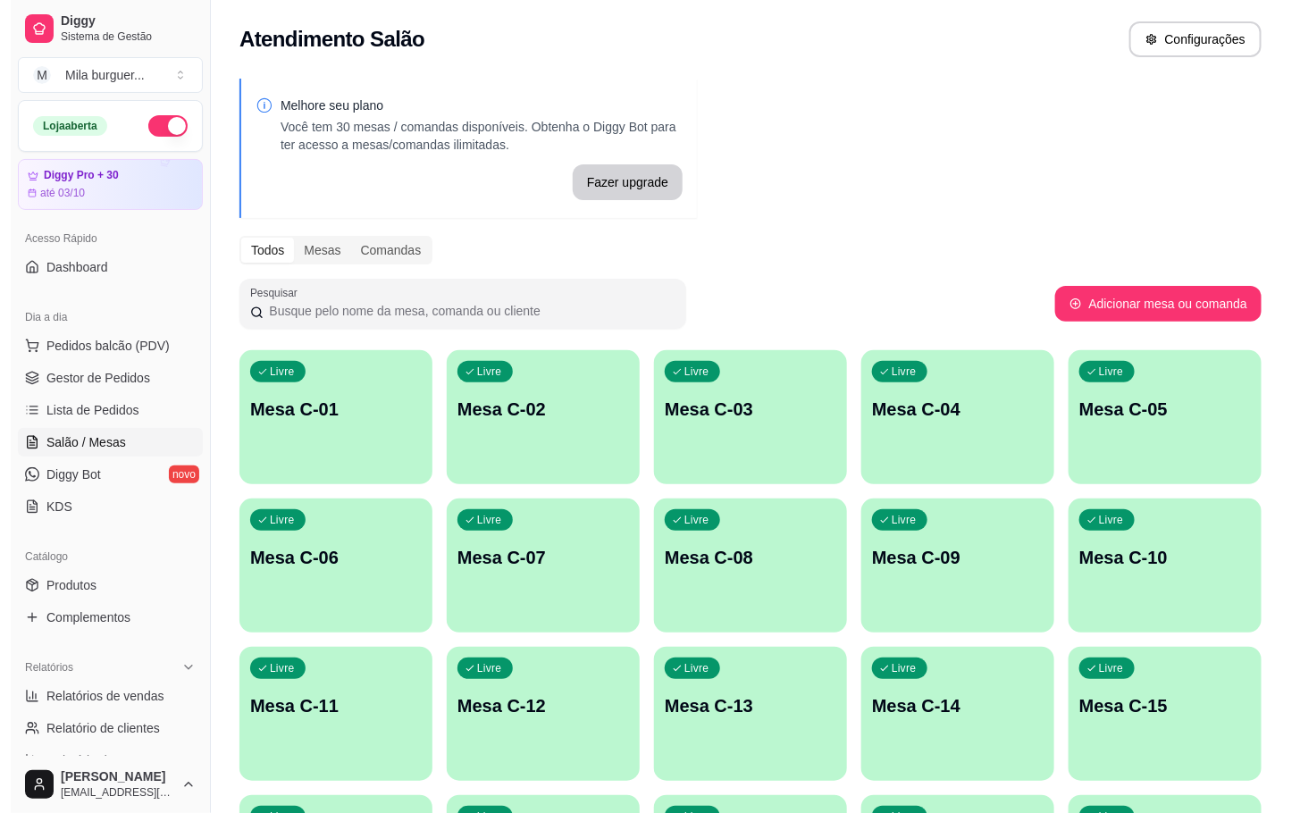
scroll to position [781, 0]
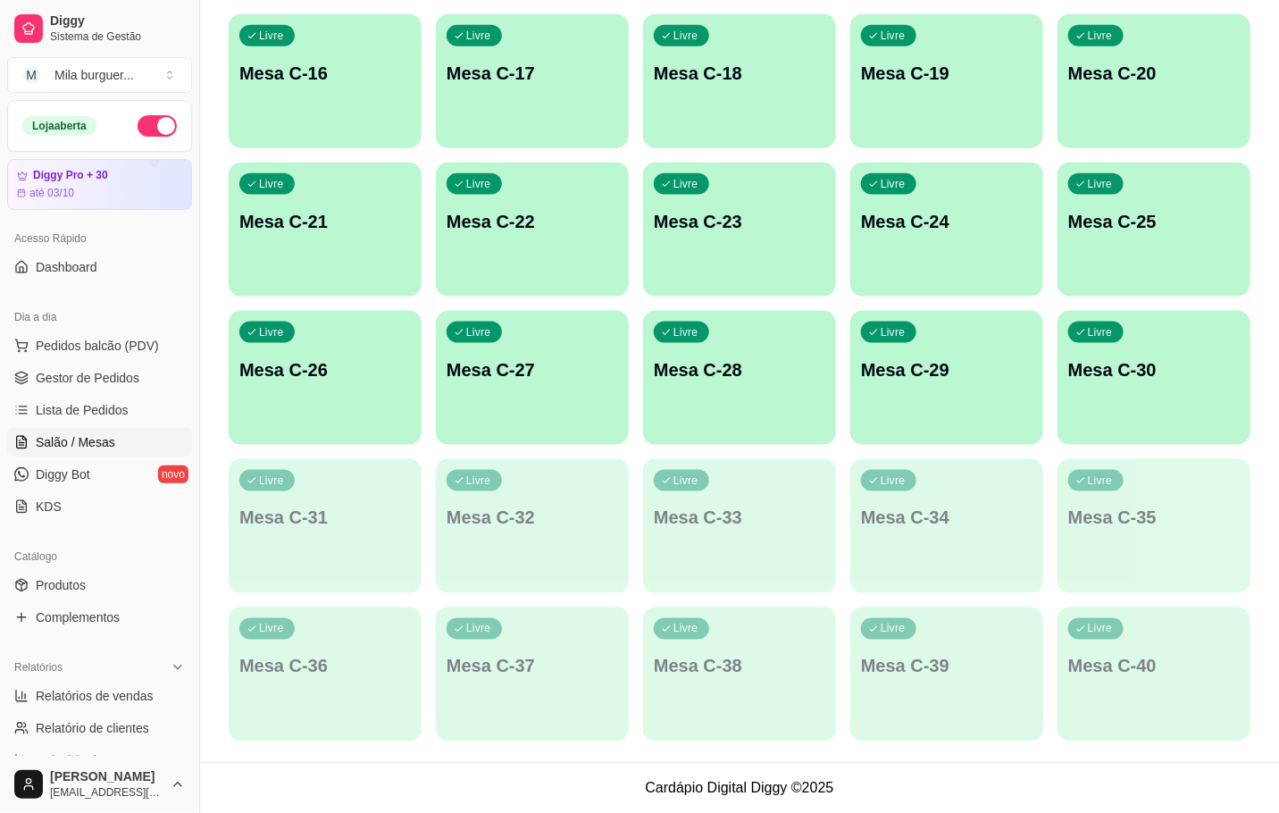
click at [1019, 365] on p "Mesa C-29" at bounding box center [947, 369] width 172 height 25
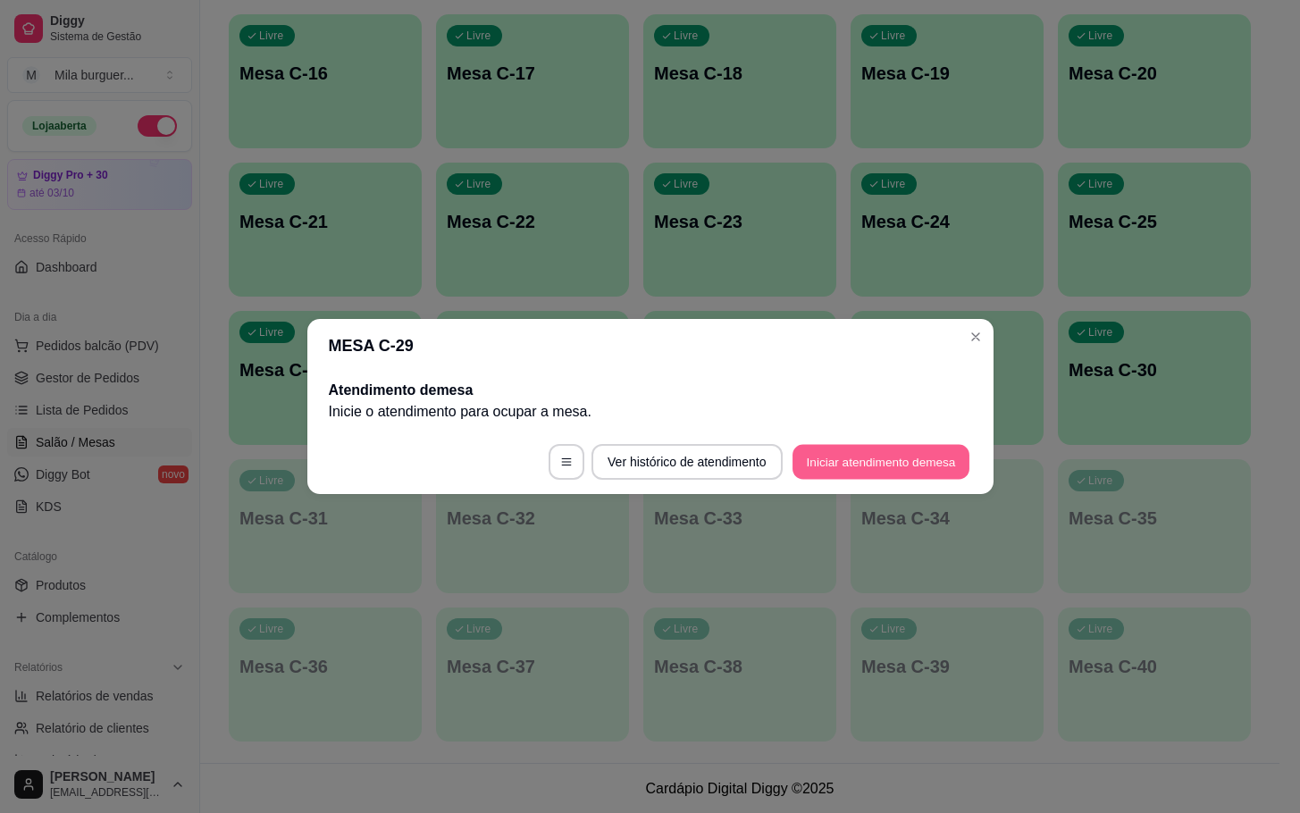
click at [888, 470] on button "Iniciar atendimento de mesa" at bounding box center [881, 462] width 177 height 35
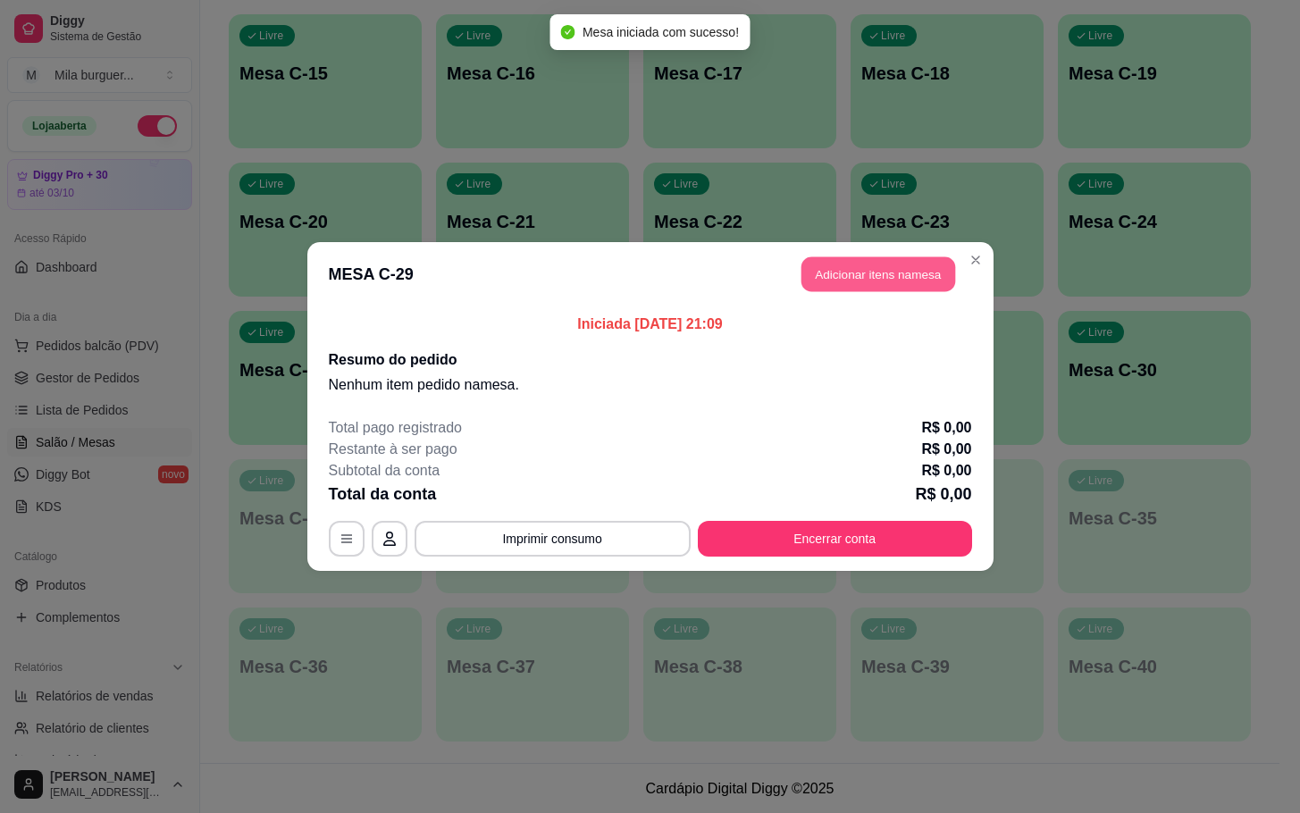
click at [874, 287] on button "Adicionar itens na mesa" at bounding box center [878, 274] width 154 height 35
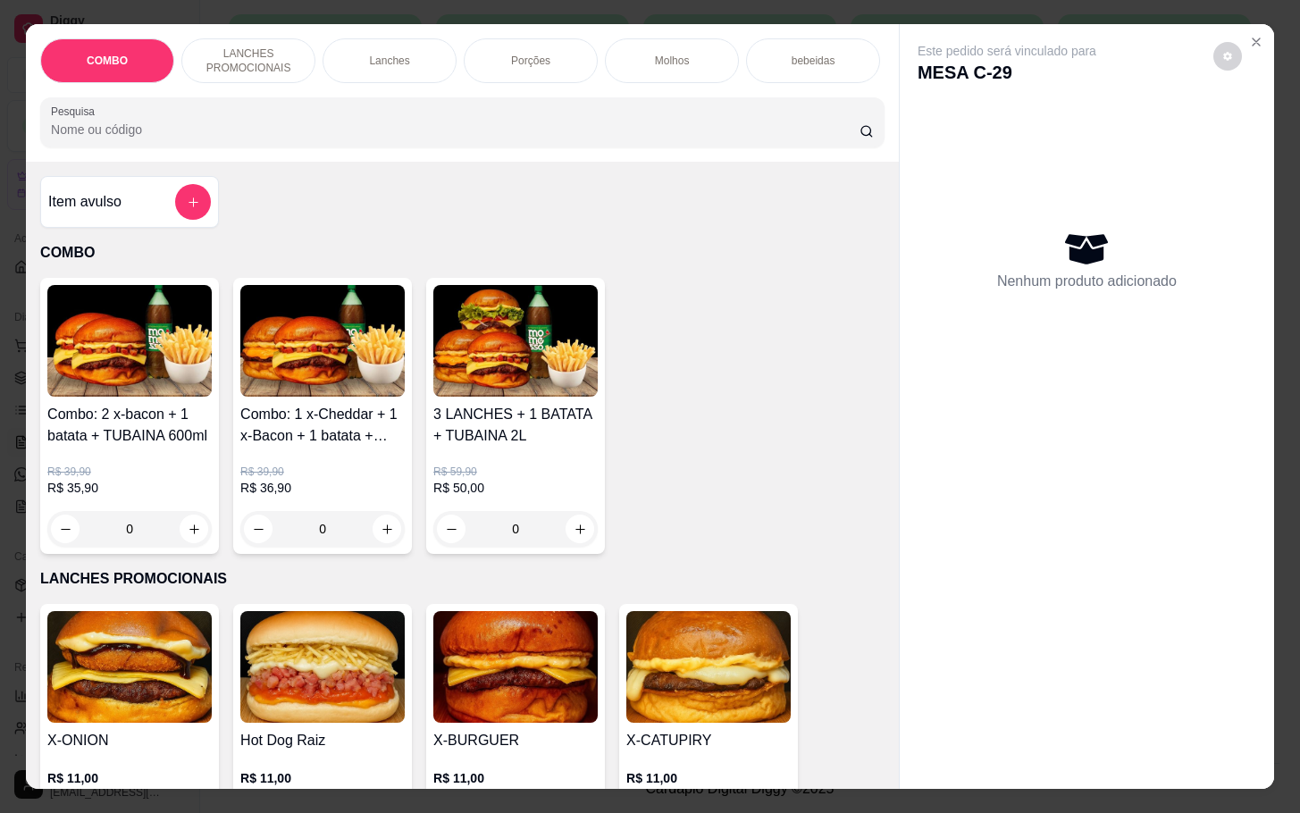
scroll to position [402, 0]
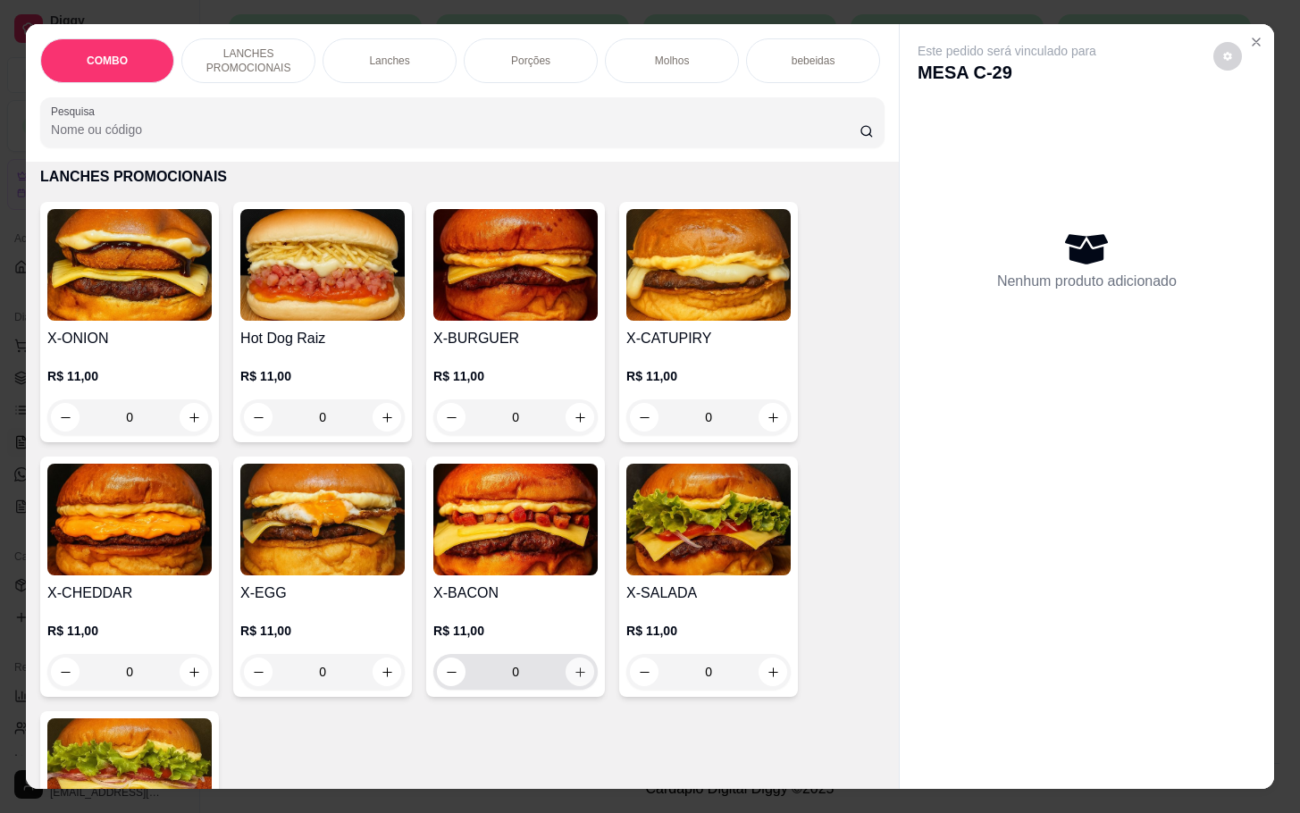
click at [566, 686] on button "increase-product-quantity" at bounding box center [580, 672] width 29 height 29
type input "1"
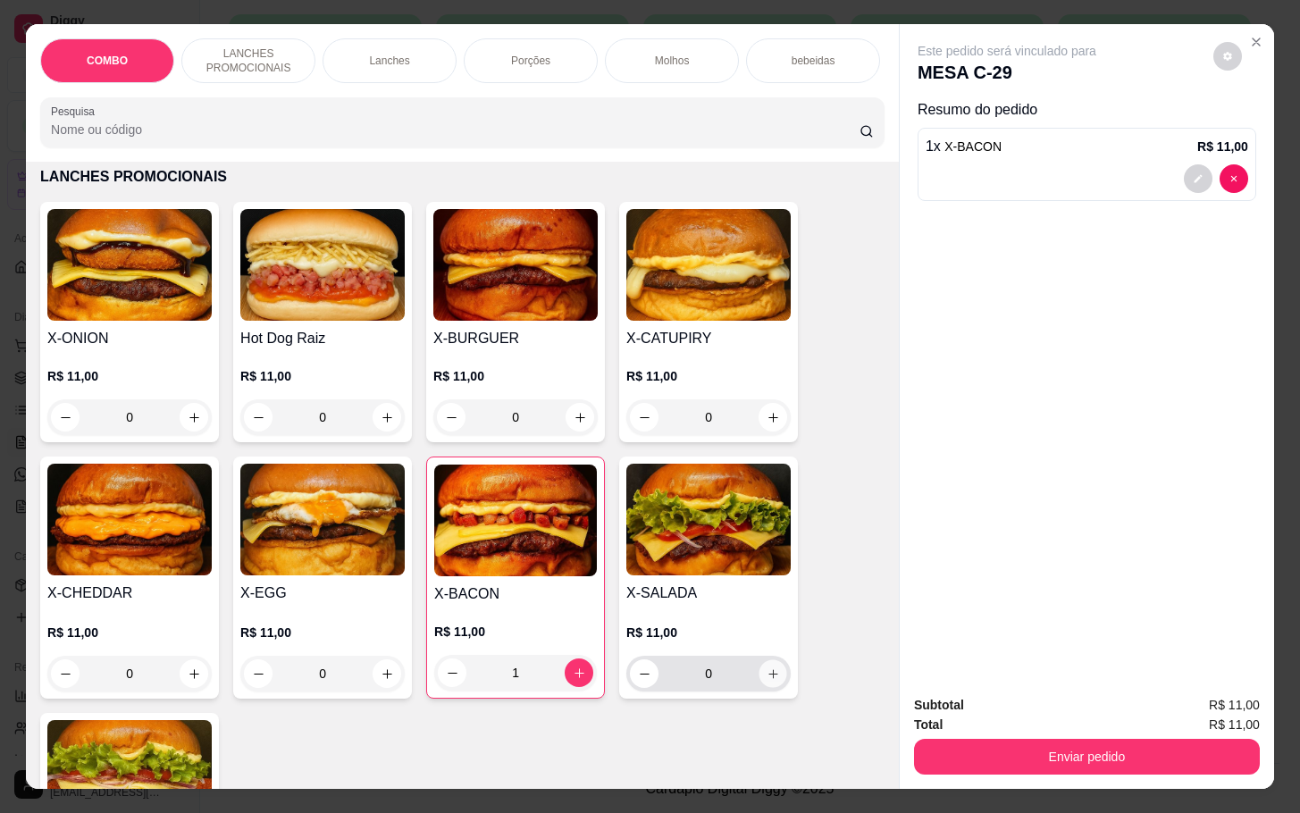
click at [767, 681] on icon "increase-product-quantity" at bounding box center [773, 673] width 13 height 13
type input "1"
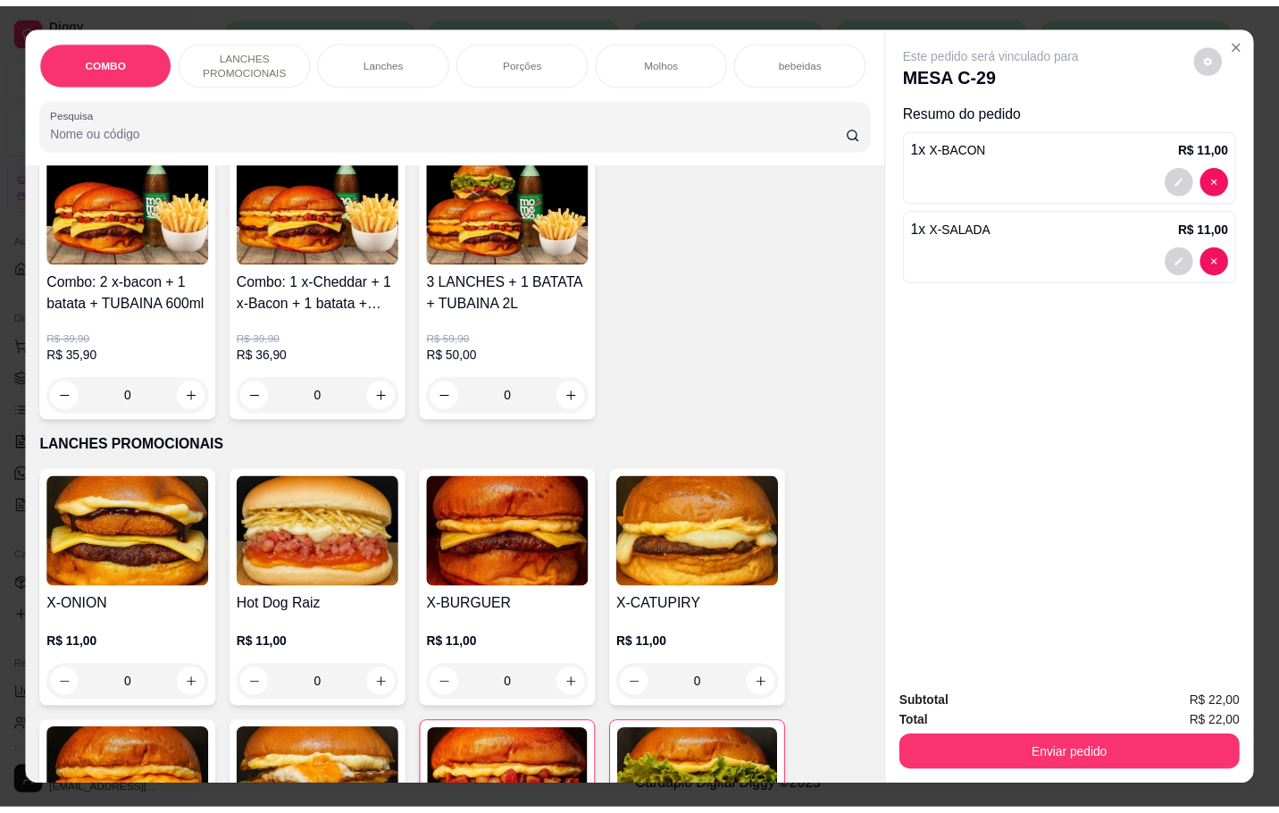
scroll to position [0, 0]
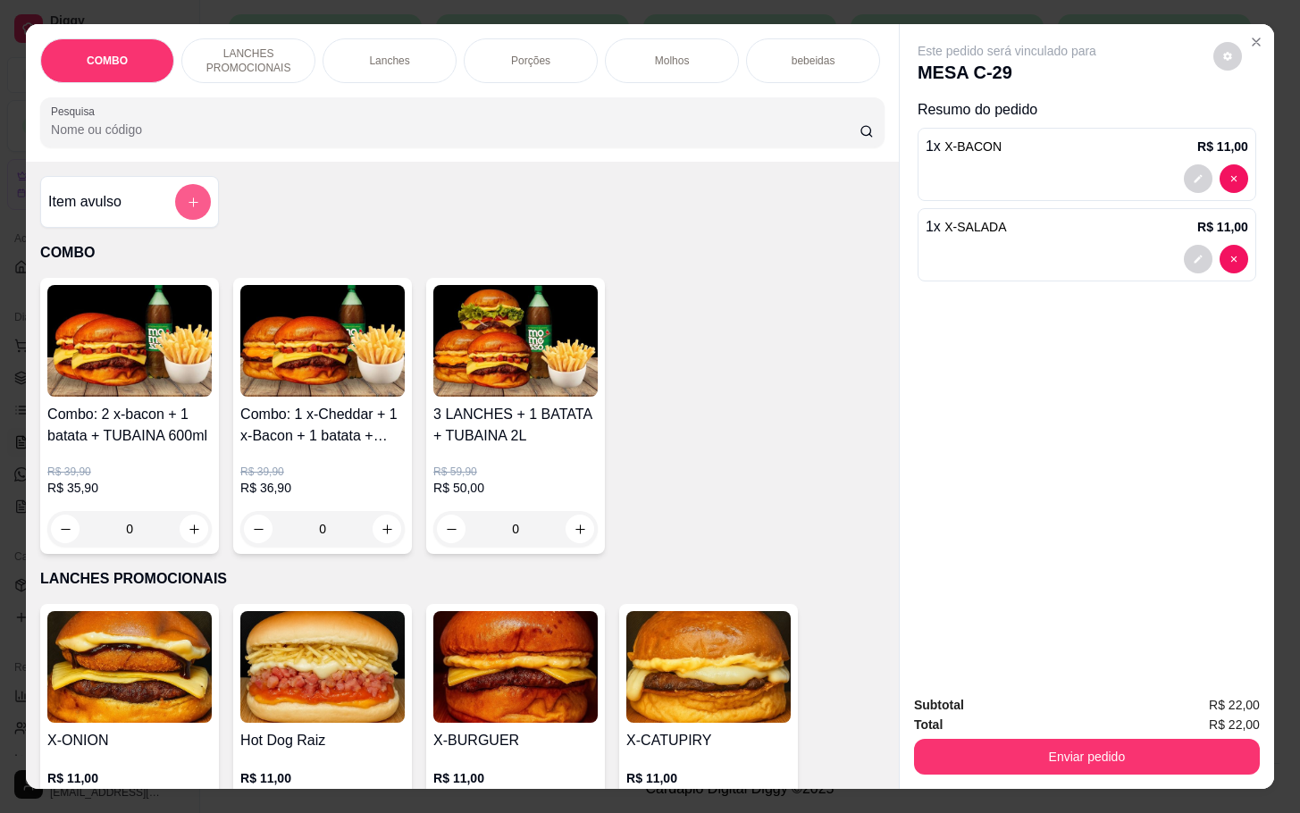
click at [175, 213] on button "add-separate-item" at bounding box center [193, 202] width 36 height 36
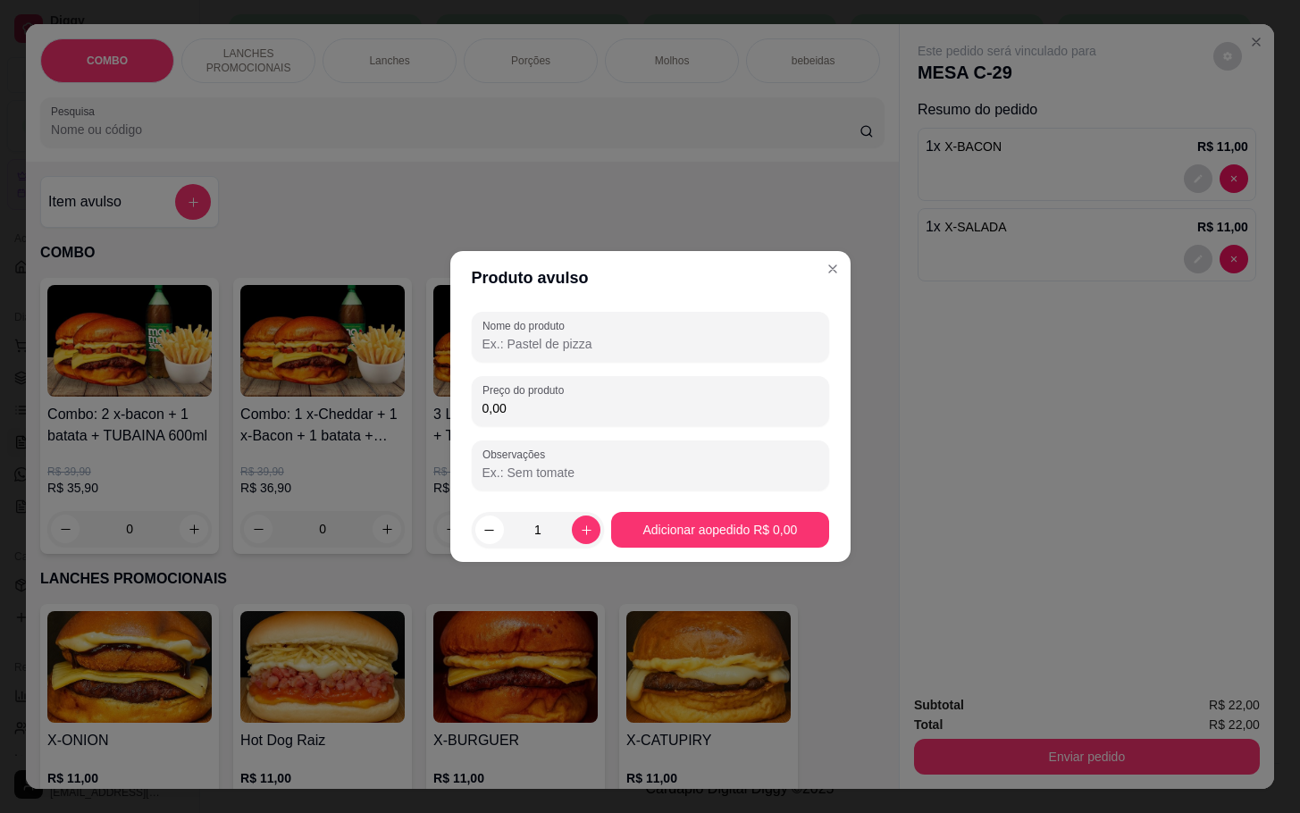
click at [636, 343] on input "Nome do produto" at bounding box center [650, 344] width 336 height 18
drag, startPoint x: 665, startPoint y: 351, endPoint x: 711, endPoint y: 317, distance: 57.5
click at [676, 351] on input "Nome do produto" at bounding box center [650, 344] width 336 height 18
type input "KS"
click at [623, 400] on input "0,00" at bounding box center [650, 408] width 336 height 18
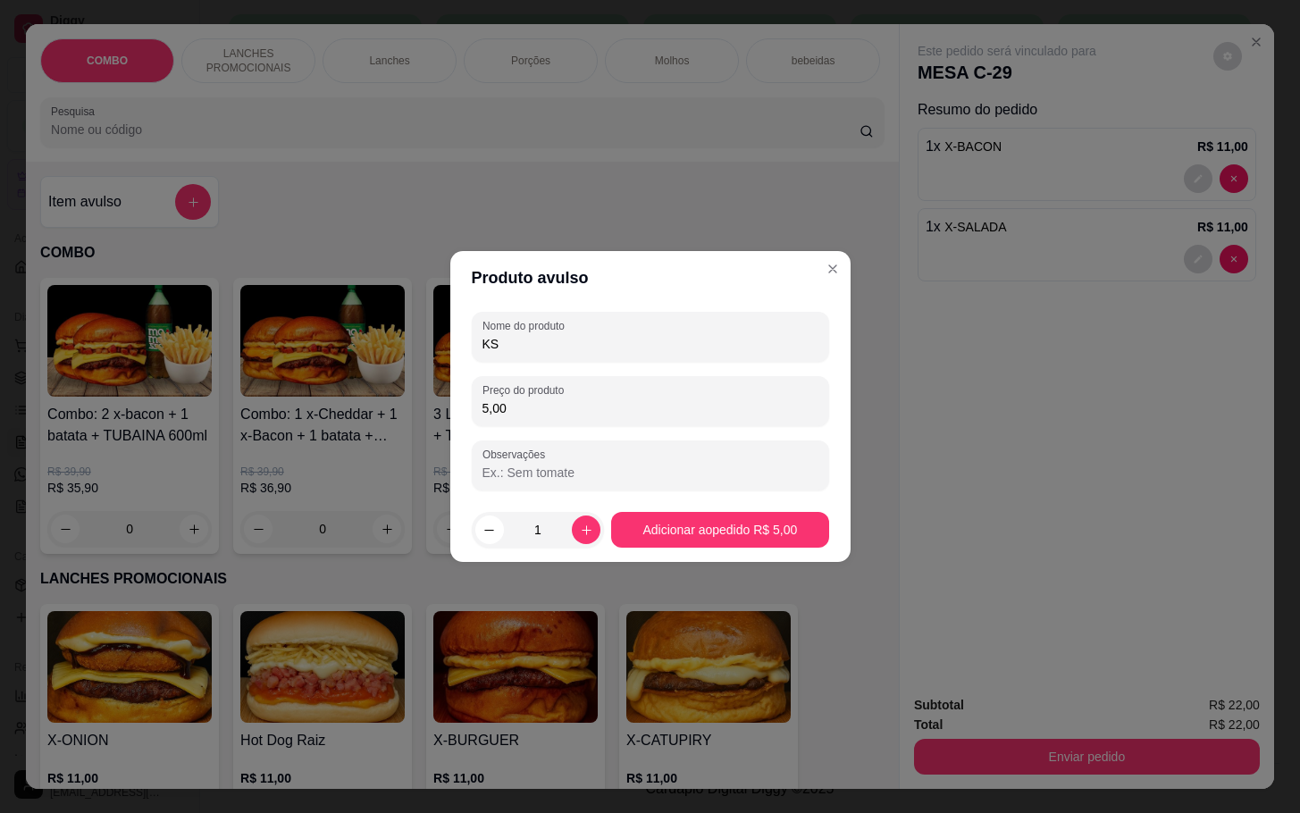
type input "5,00"
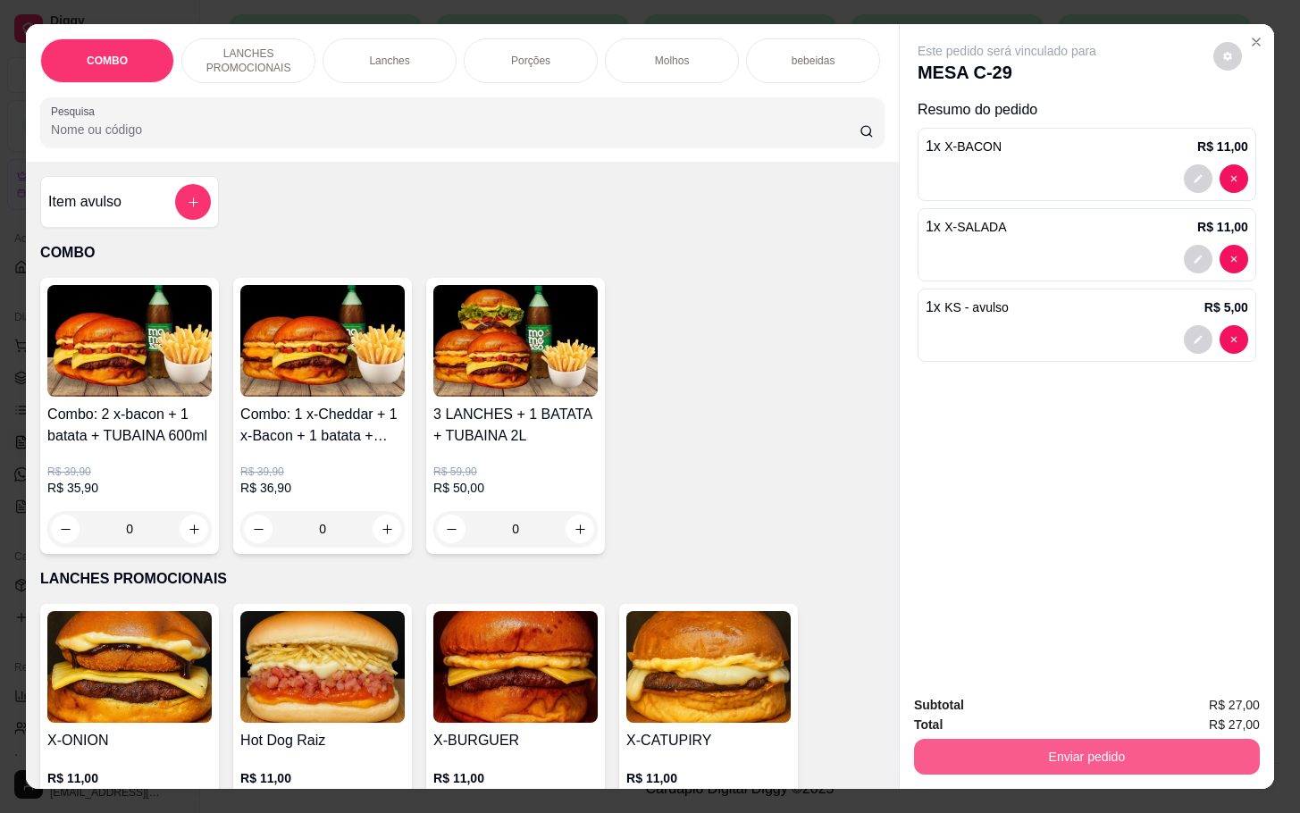
click at [1076, 751] on button "Enviar pedido" at bounding box center [1087, 757] width 346 height 36
click at [1084, 698] on button "Não registrar e enviar pedido" at bounding box center [1025, 704] width 186 height 34
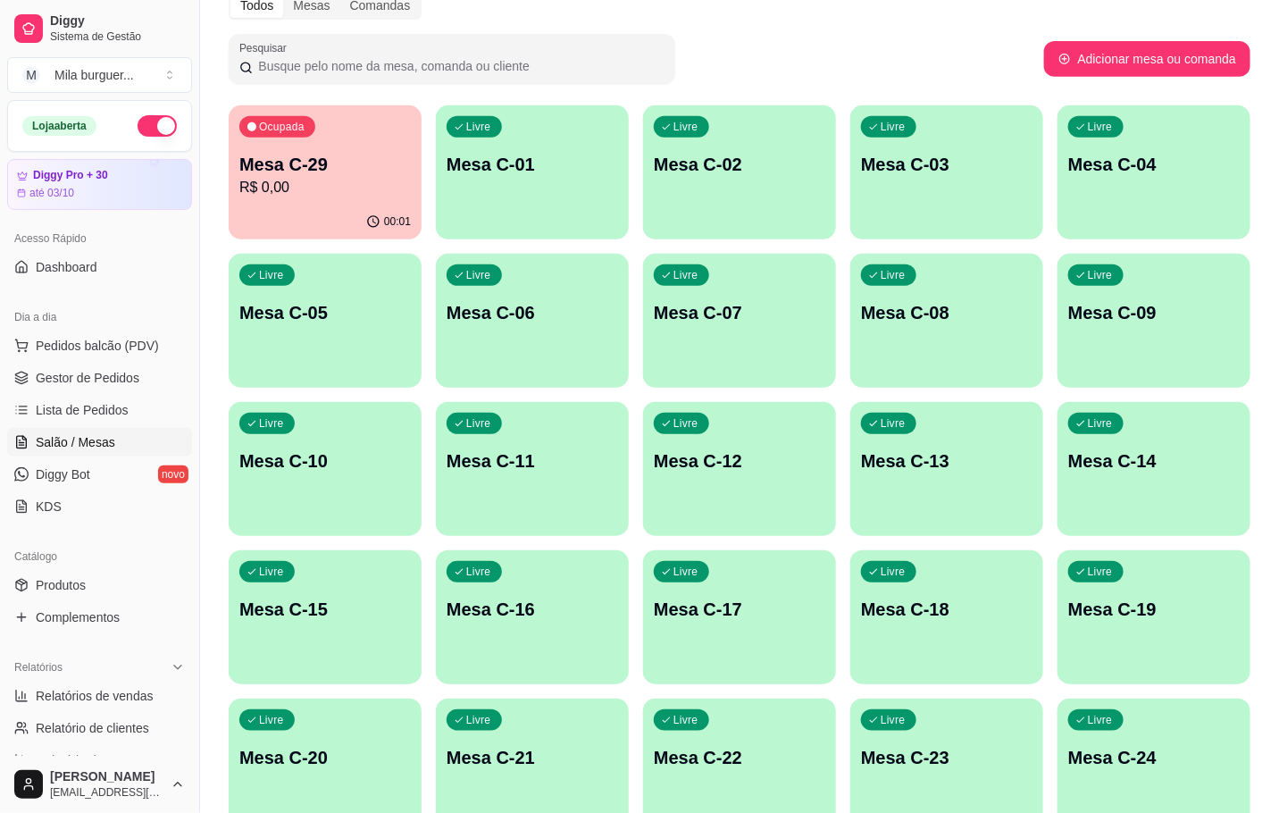
scroll to position [111, 0]
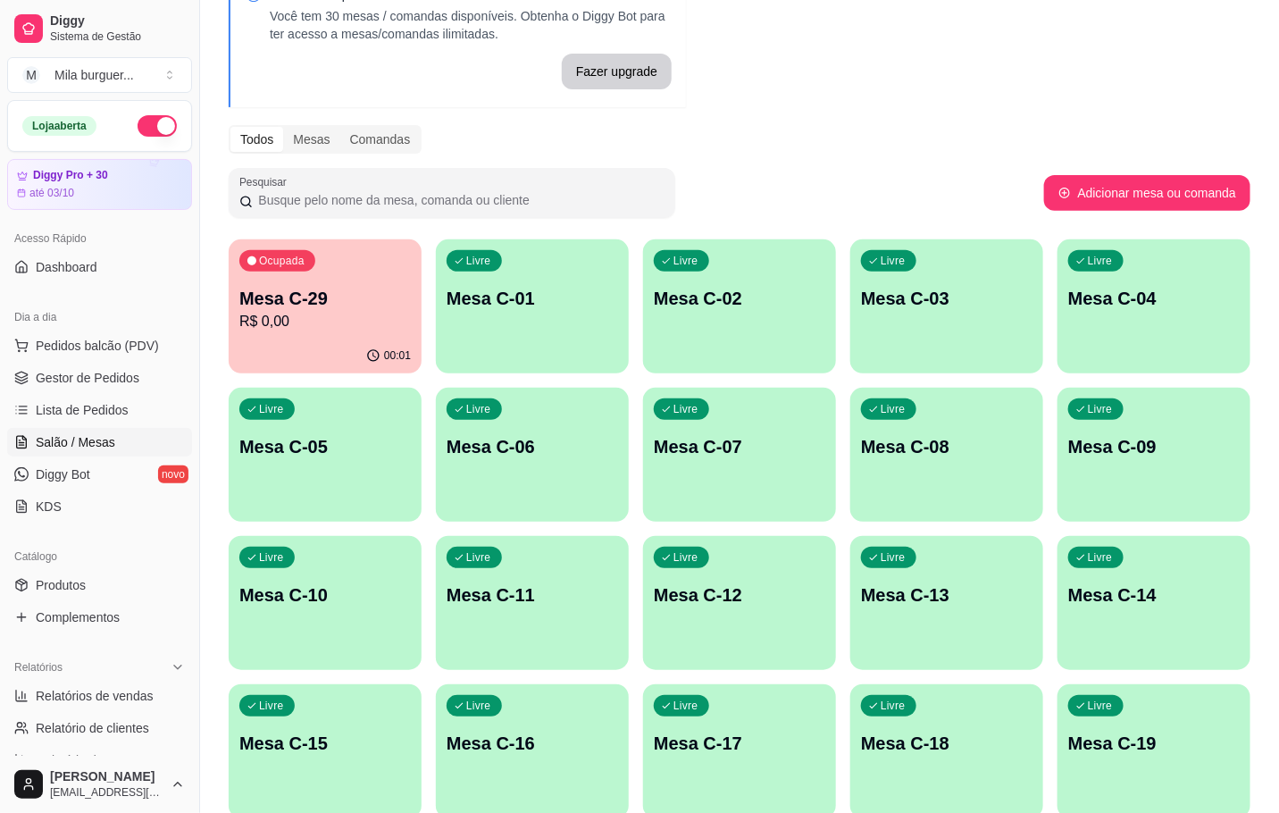
click at [298, 254] on p "Ocupada" at bounding box center [282, 261] width 46 height 14
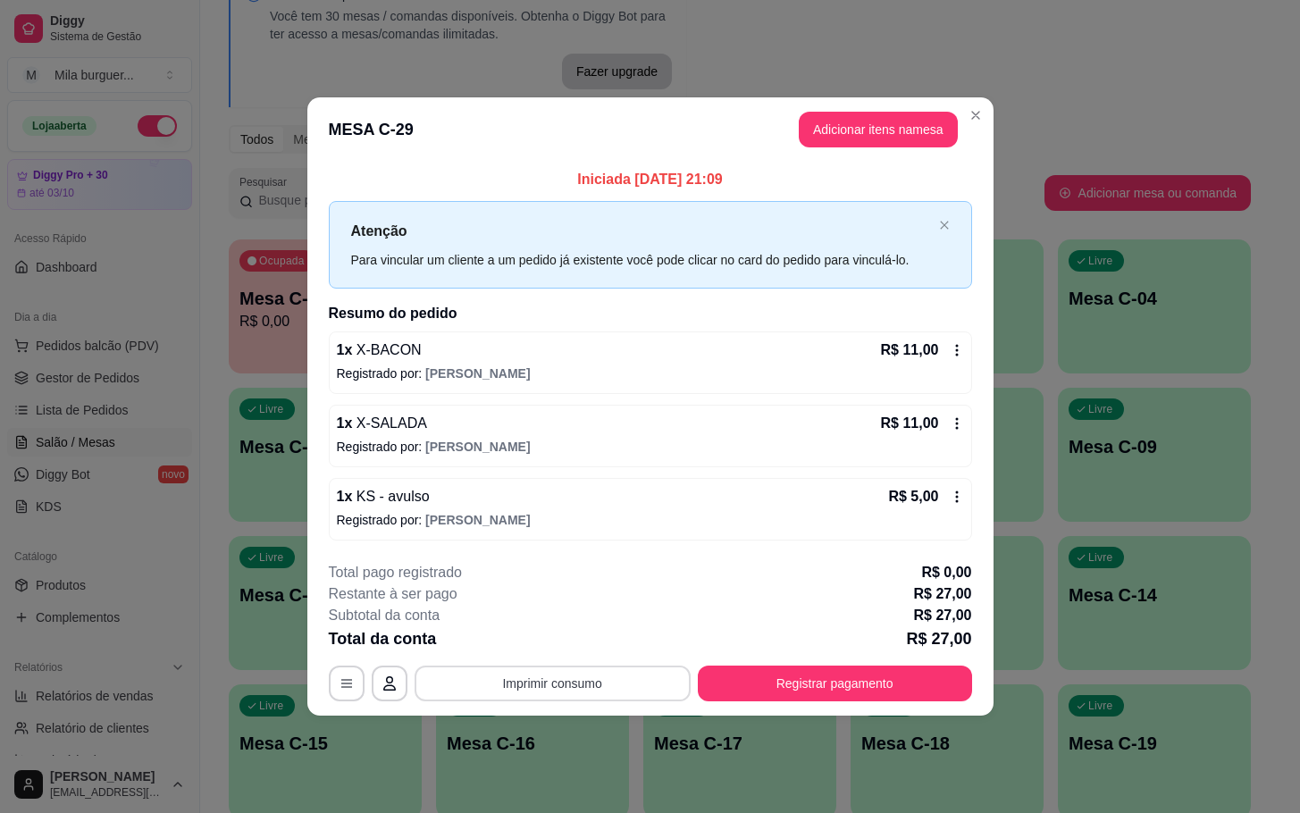
click at [555, 673] on button "Imprimir consumo" at bounding box center [553, 684] width 276 height 36
click at [556, 651] on button "IMPRESSORA" at bounding box center [558, 644] width 130 height 29
click at [566, 678] on button "Imprimir consumo" at bounding box center [553, 684] width 276 height 36
click at [558, 652] on button "IMPRESSORA" at bounding box center [557, 644] width 125 height 28
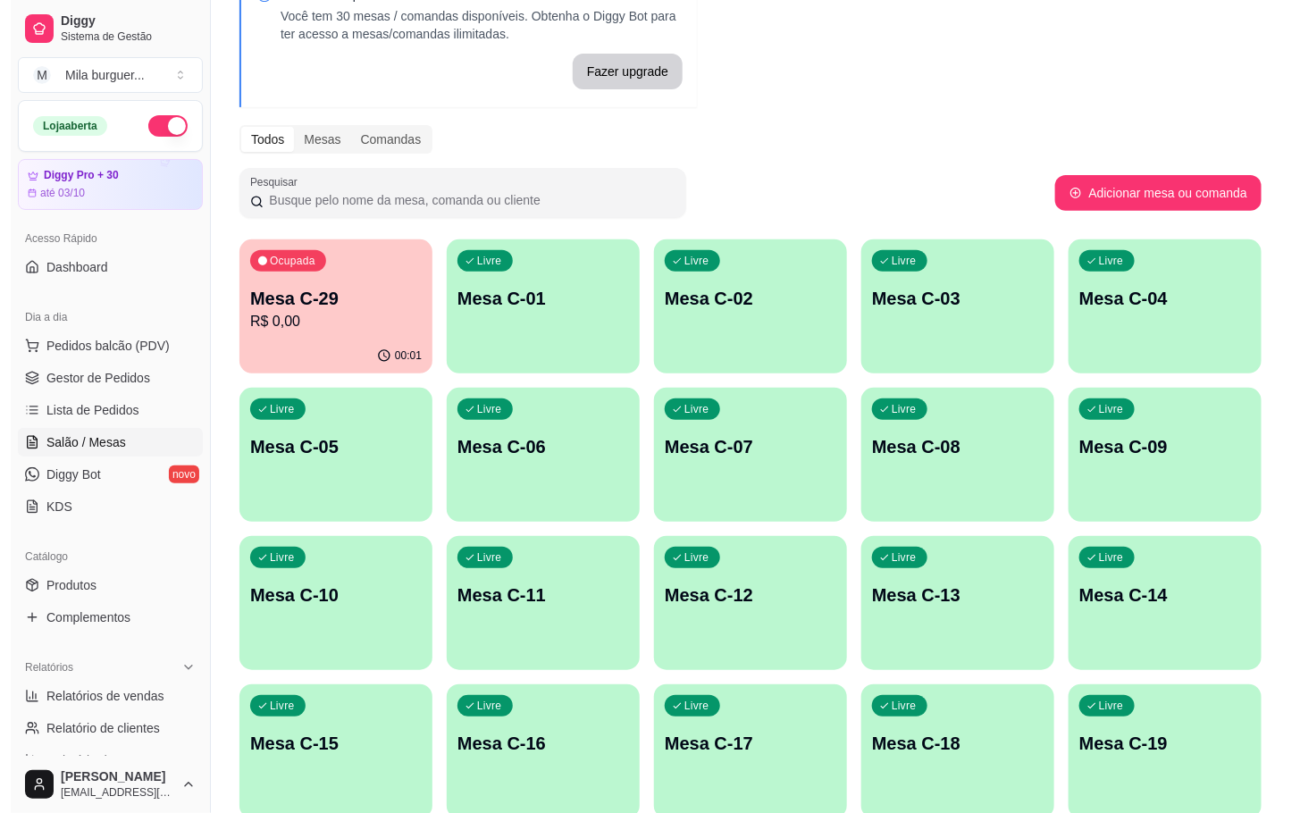
scroll to position [379, 0]
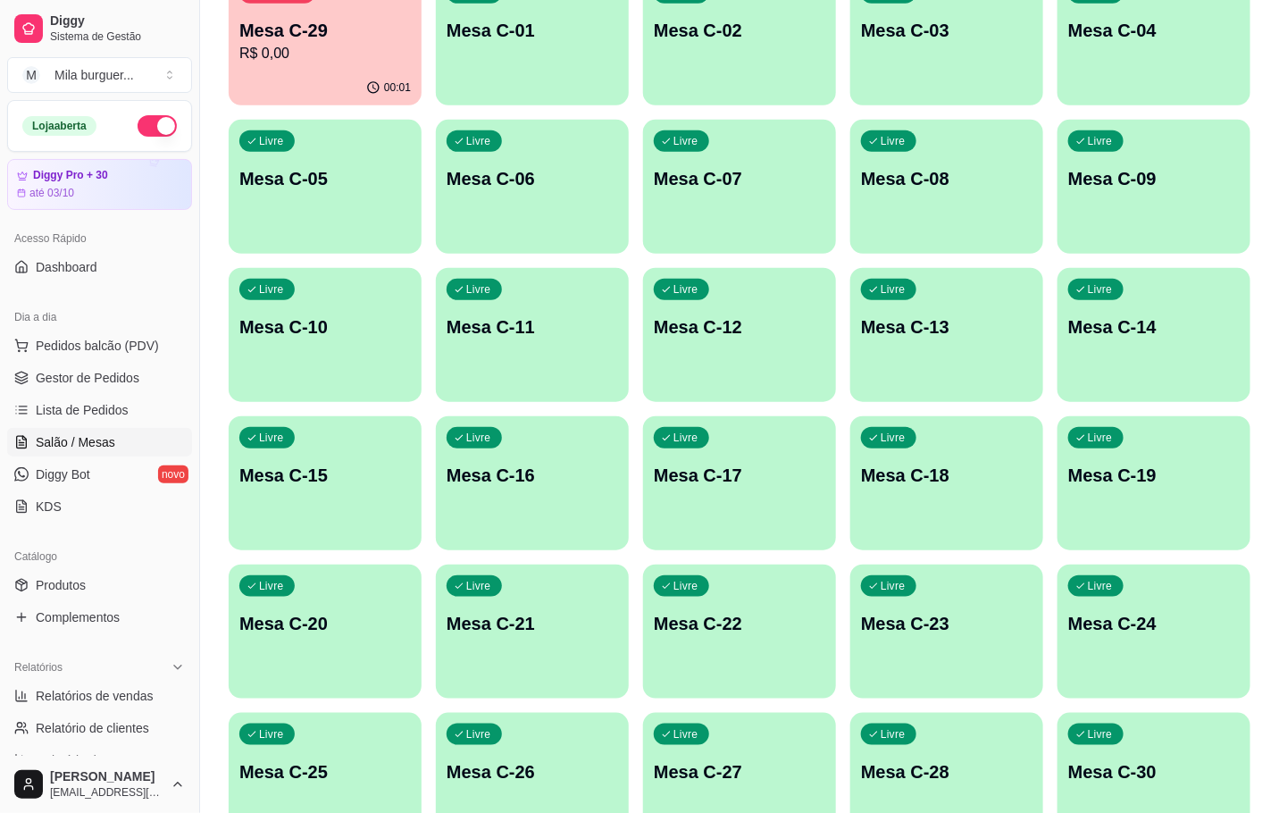
click at [692, 660] on div "Livre Mesa C-22" at bounding box center [739, 621] width 193 height 113
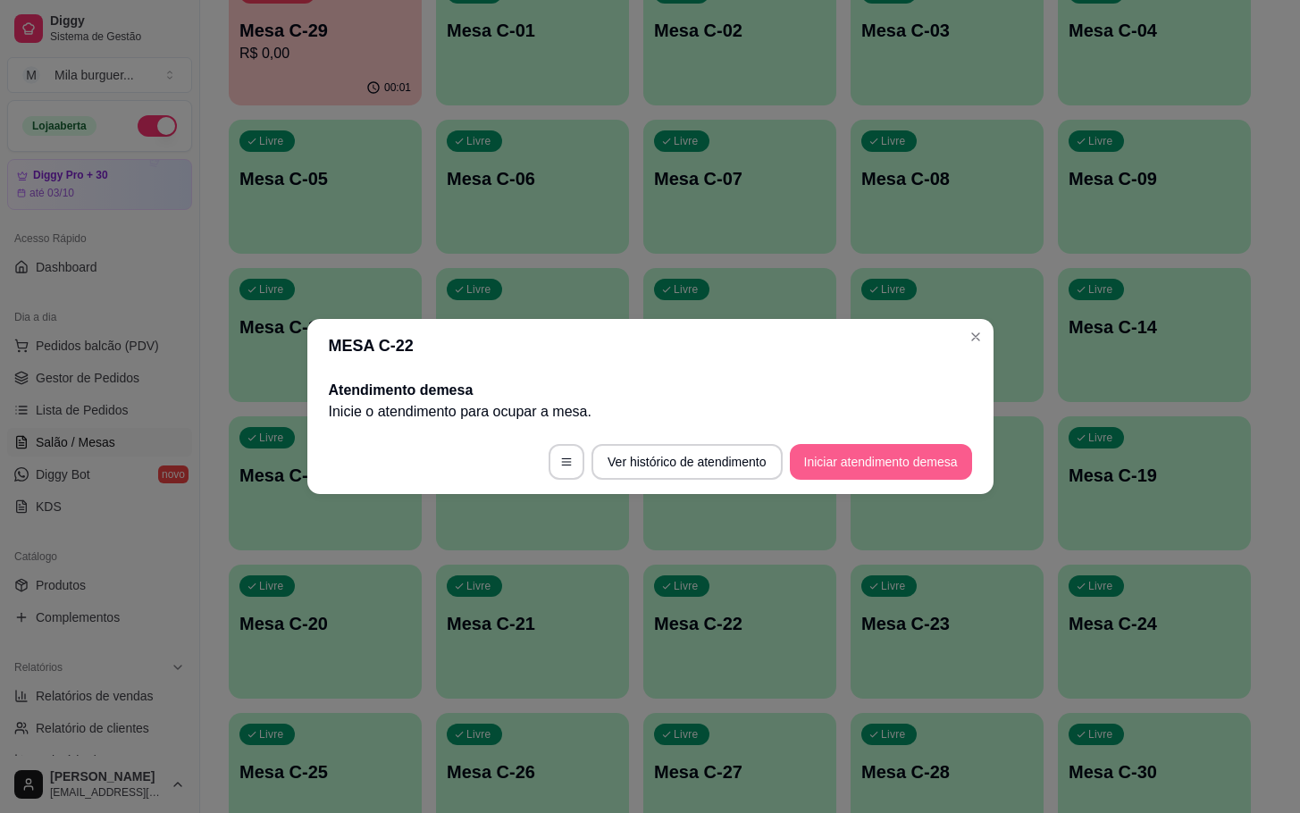
click at [843, 472] on button "Iniciar atendimento de mesa" at bounding box center [881, 462] width 182 height 36
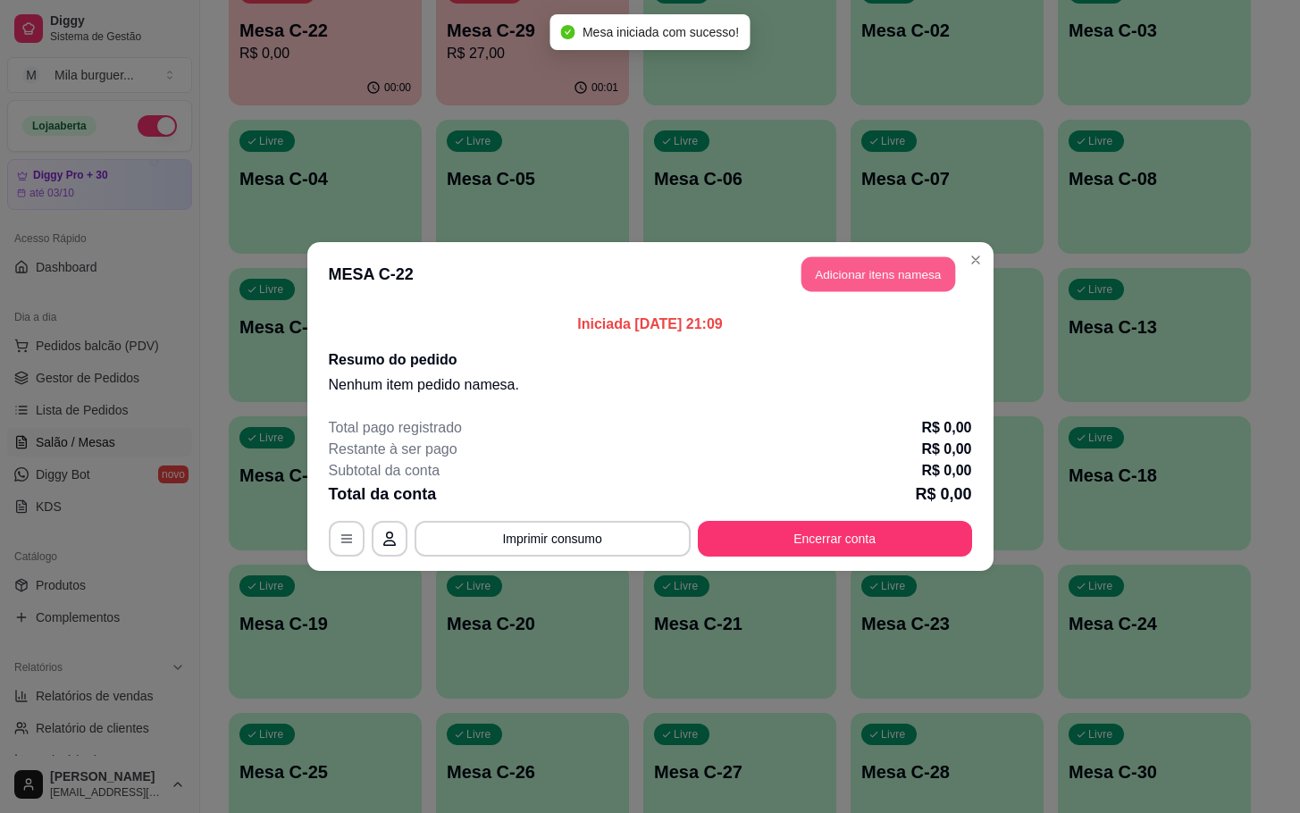
click at [888, 277] on button "Adicionar itens na mesa" at bounding box center [878, 274] width 154 height 35
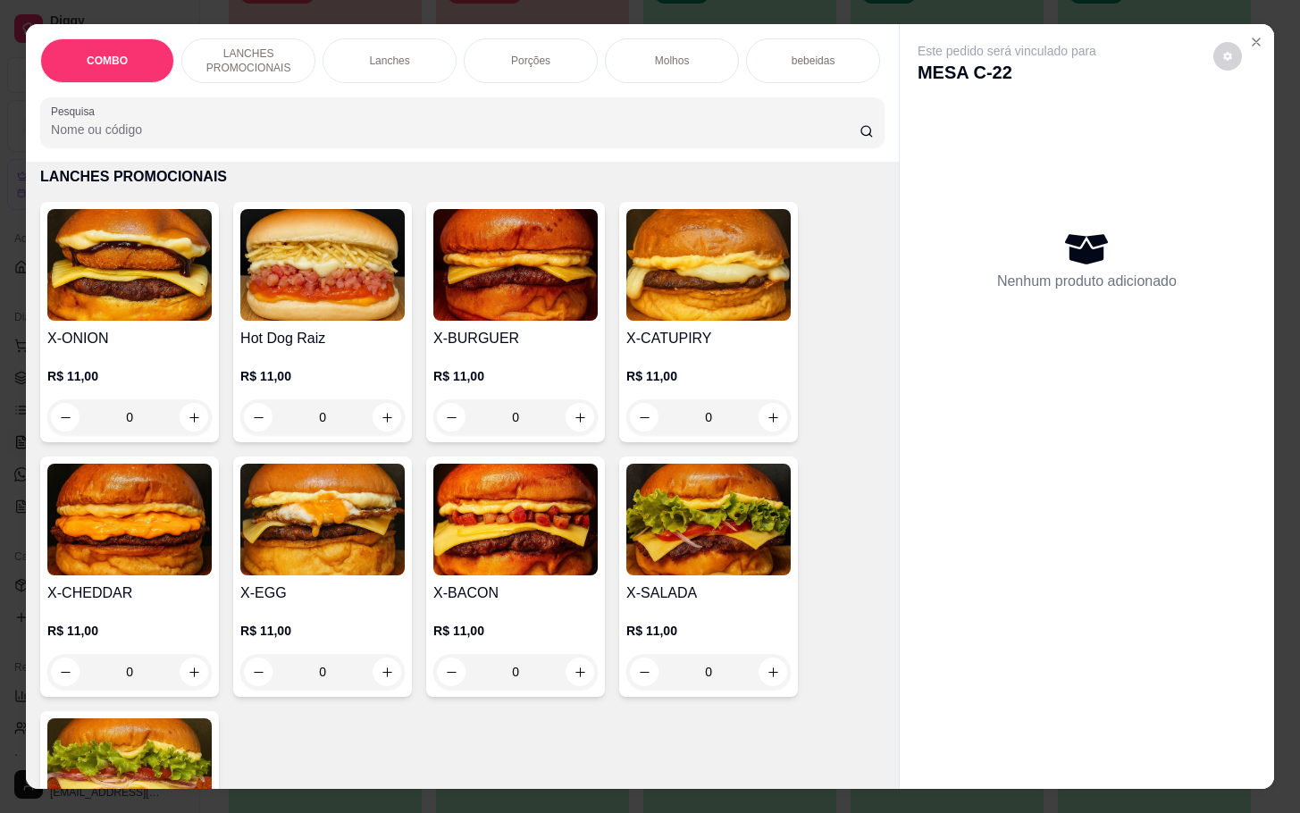
scroll to position [536, 0]
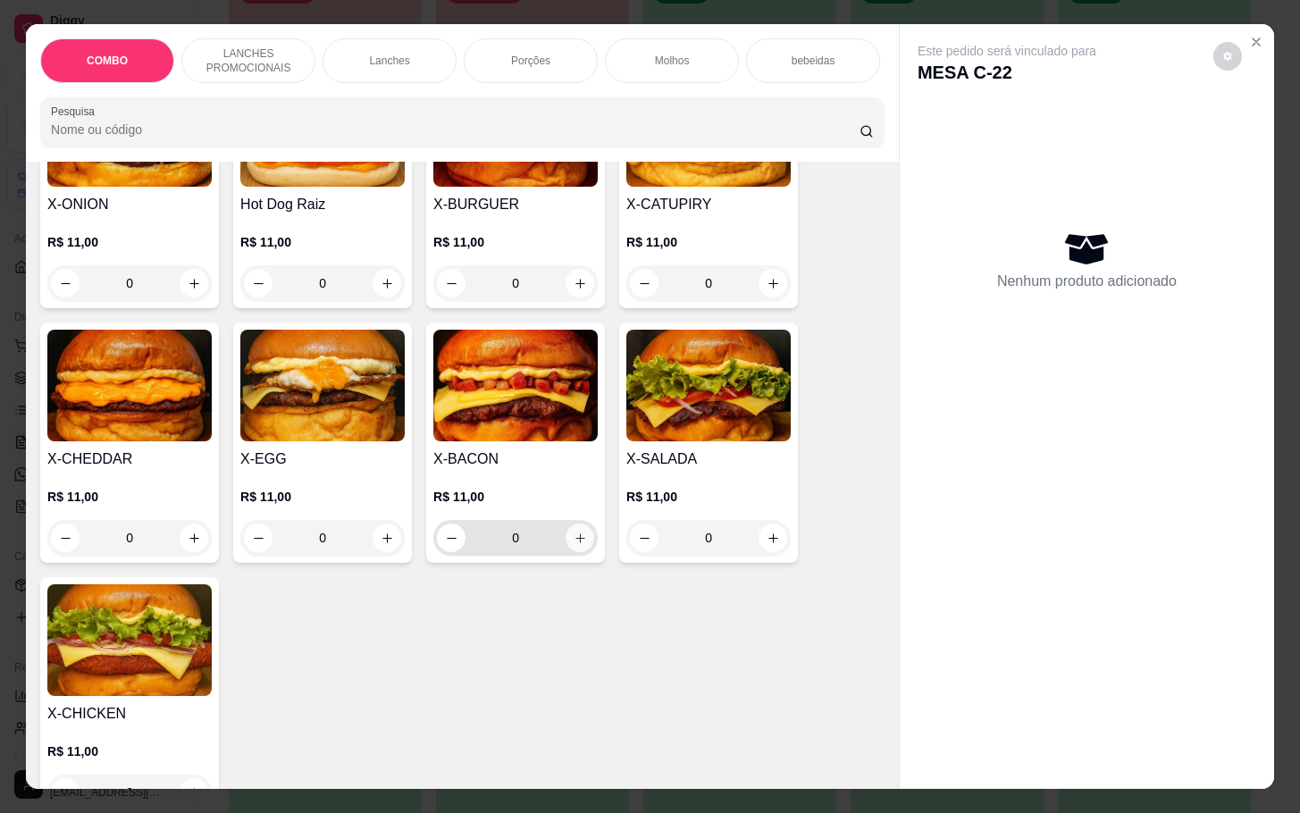
click at [574, 542] on icon "increase-product-quantity" at bounding box center [580, 538] width 13 height 13
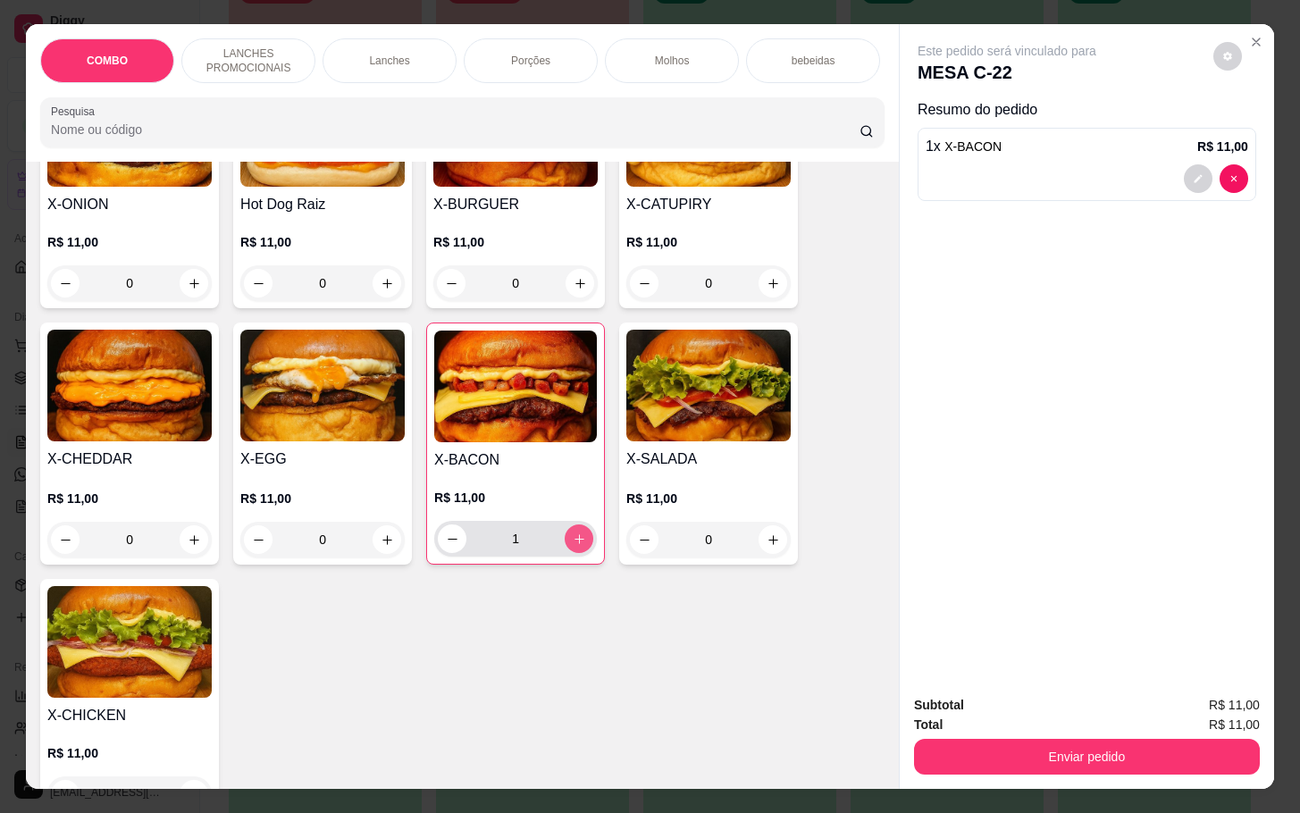
click at [573, 546] on icon "increase-product-quantity" at bounding box center [579, 539] width 13 height 13
type input "2"
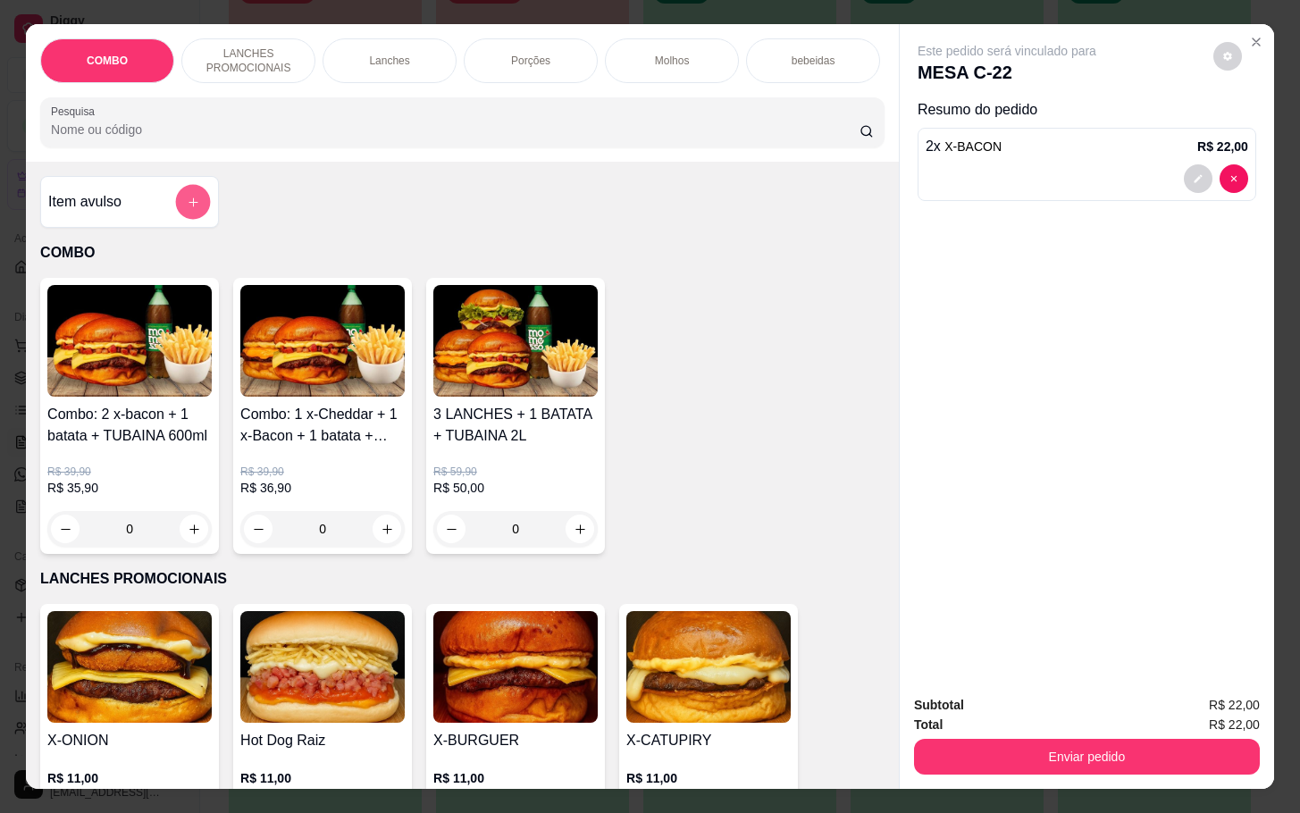
click at [191, 220] on button "add-separate-item" at bounding box center [193, 202] width 35 height 35
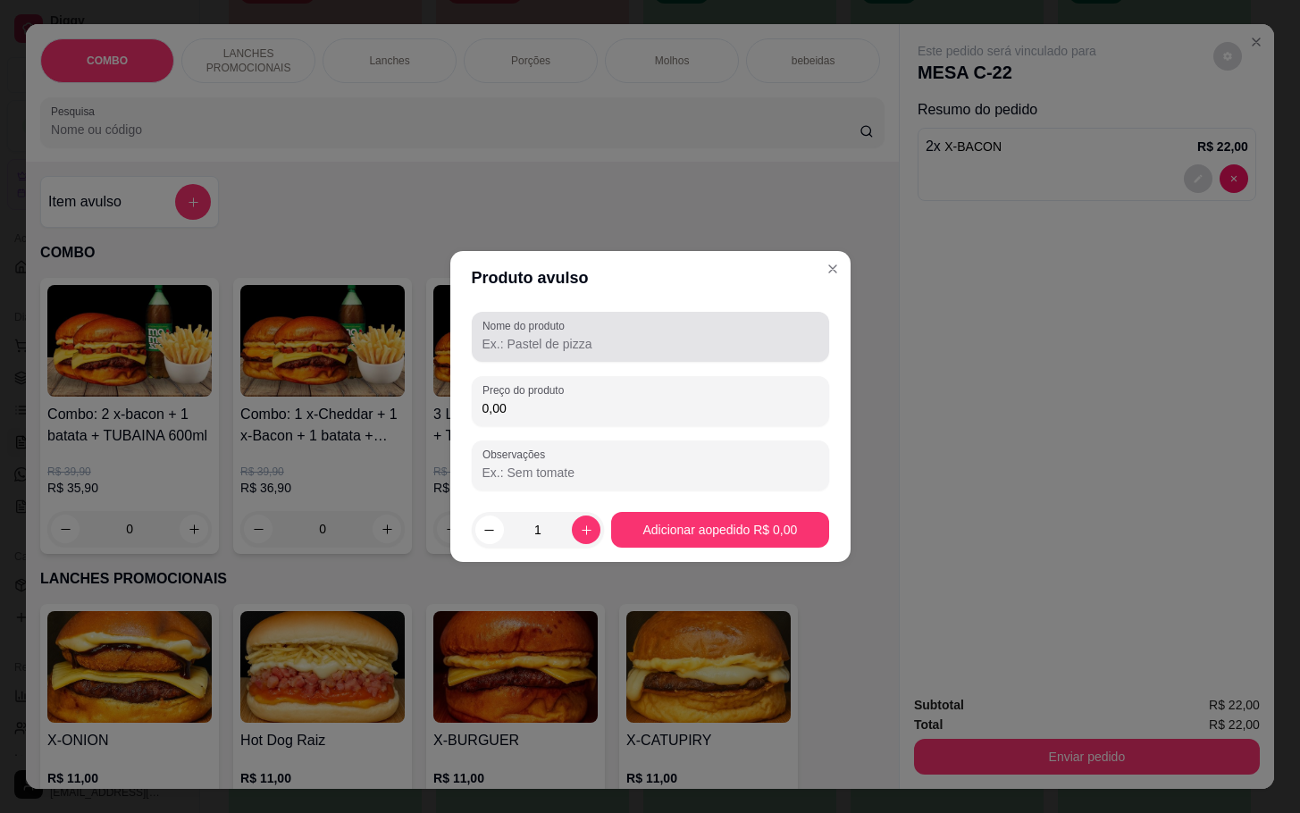
click at [558, 327] on label "Nome do produto" at bounding box center [526, 325] width 88 height 15
click at [558, 335] on input "Nome do produto" at bounding box center [650, 344] width 336 height 18
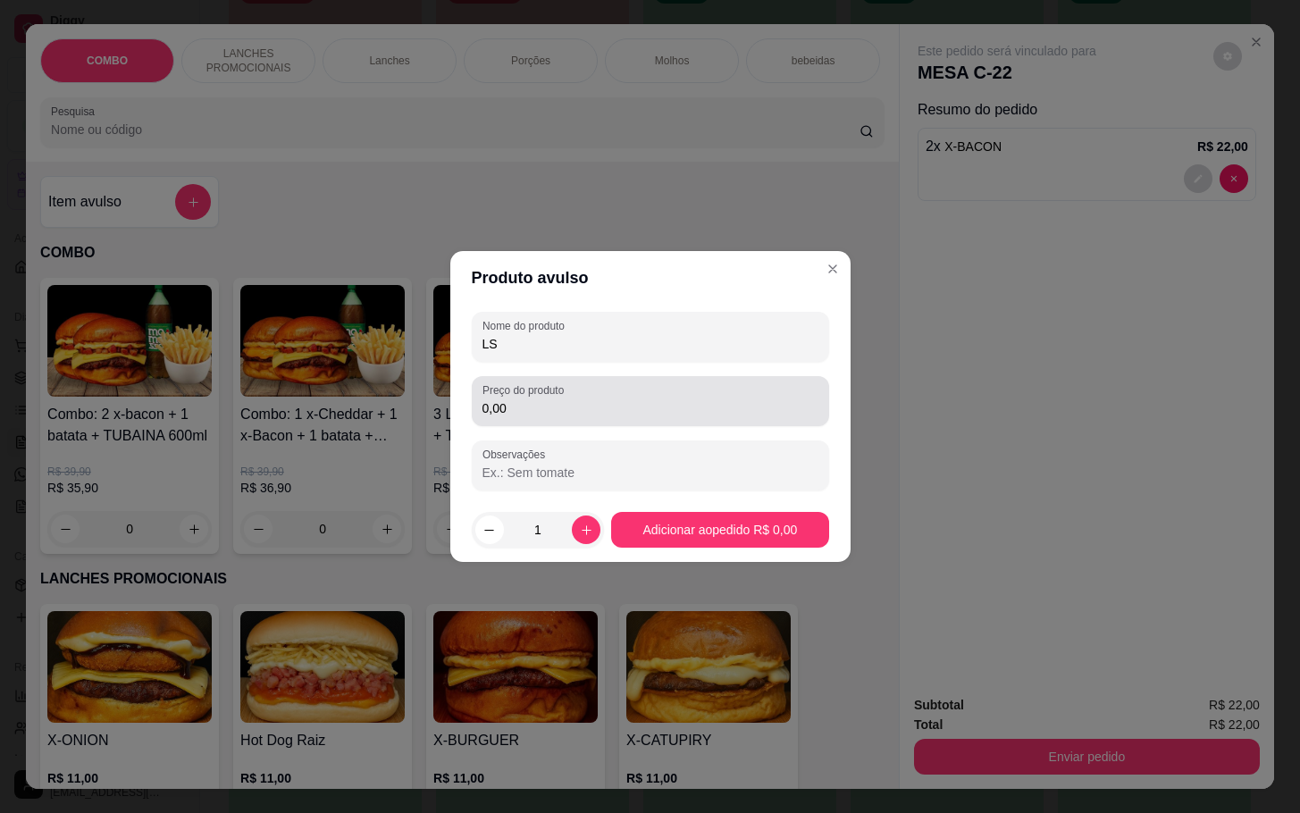
type input "LS"
click at [541, 424] on div "Preço do produto 0,00" at bounding box center [650, 401] width 357 height 50
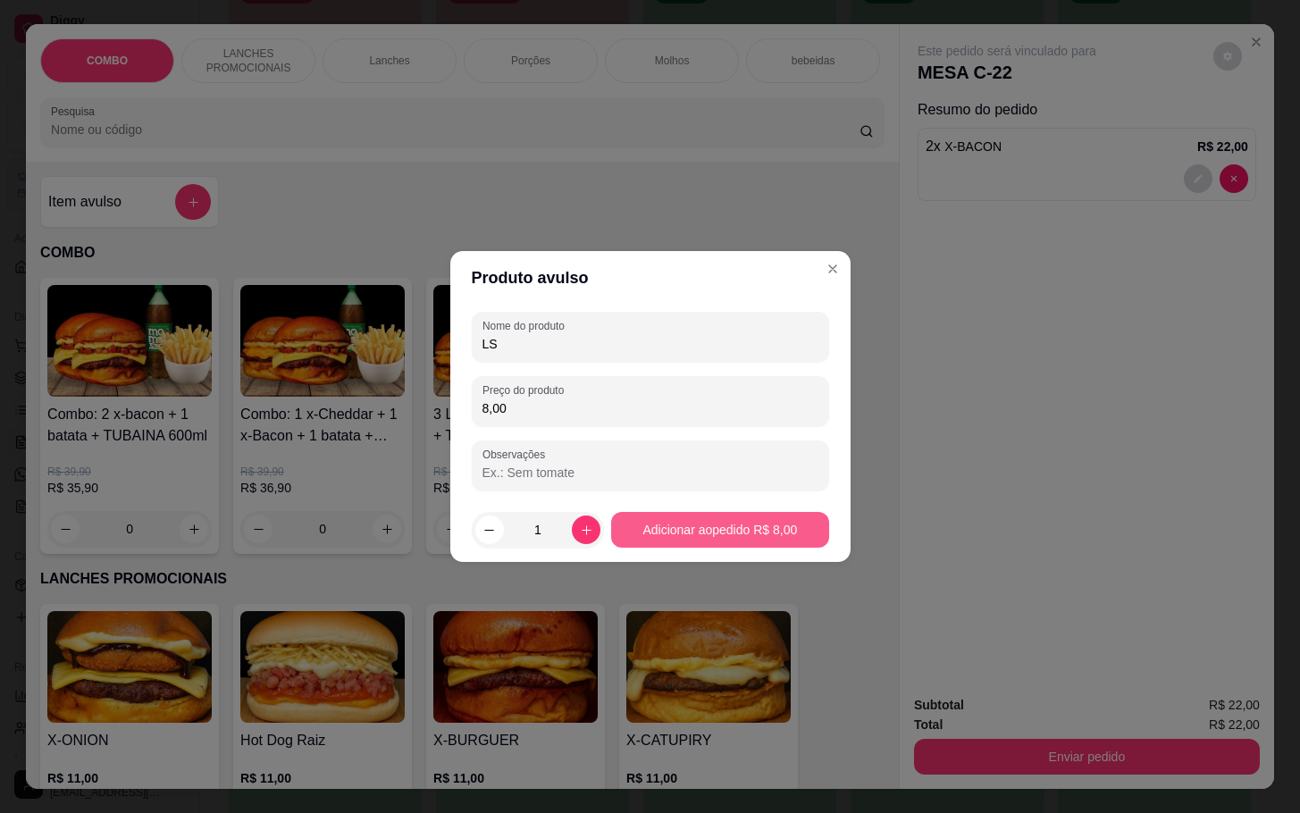
type input "8,00"
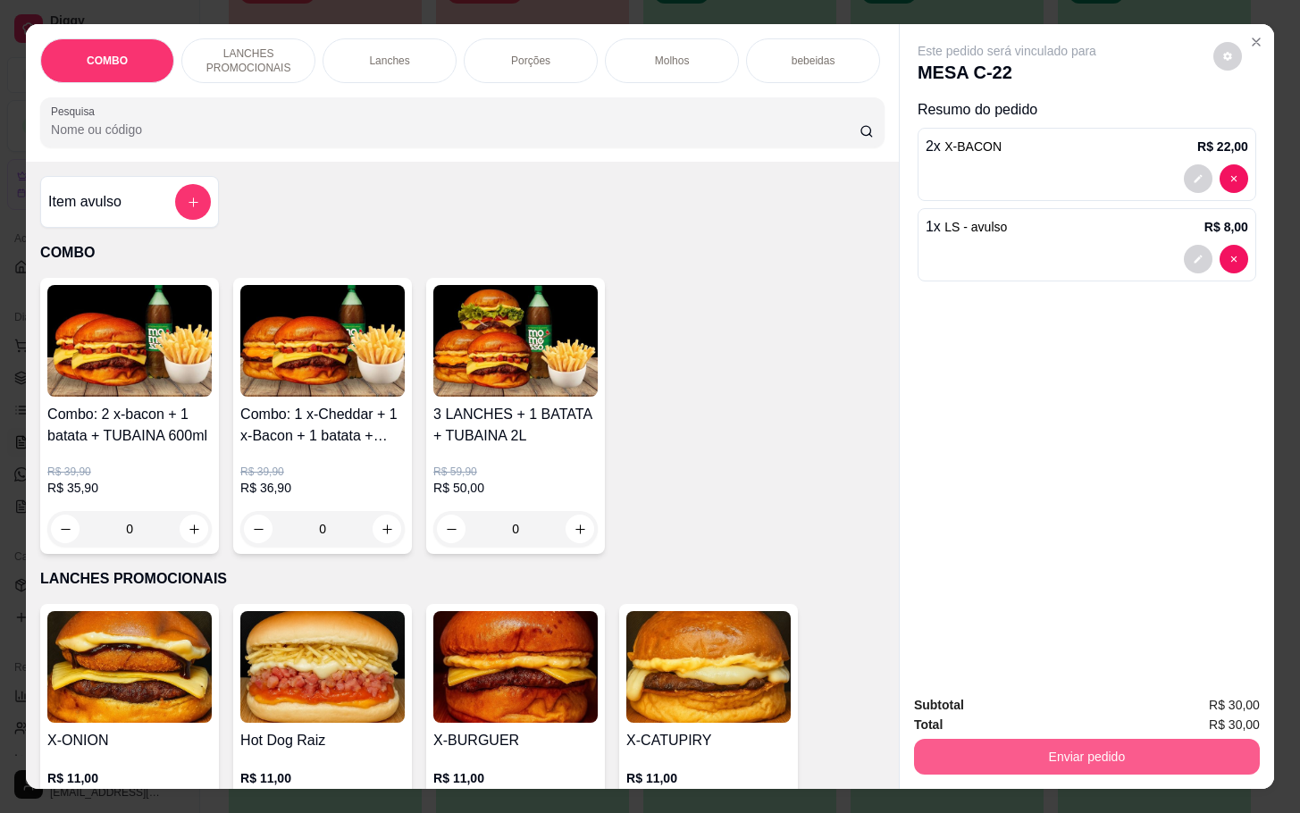
click at [963, 739] on button "Enviar pedido" at bounding box center [1087, 757] width 346 height 36
click at [1035, 687] on button "Não registrar e enviar pedido" at bounding box center [1025, 703] width 180 height 33
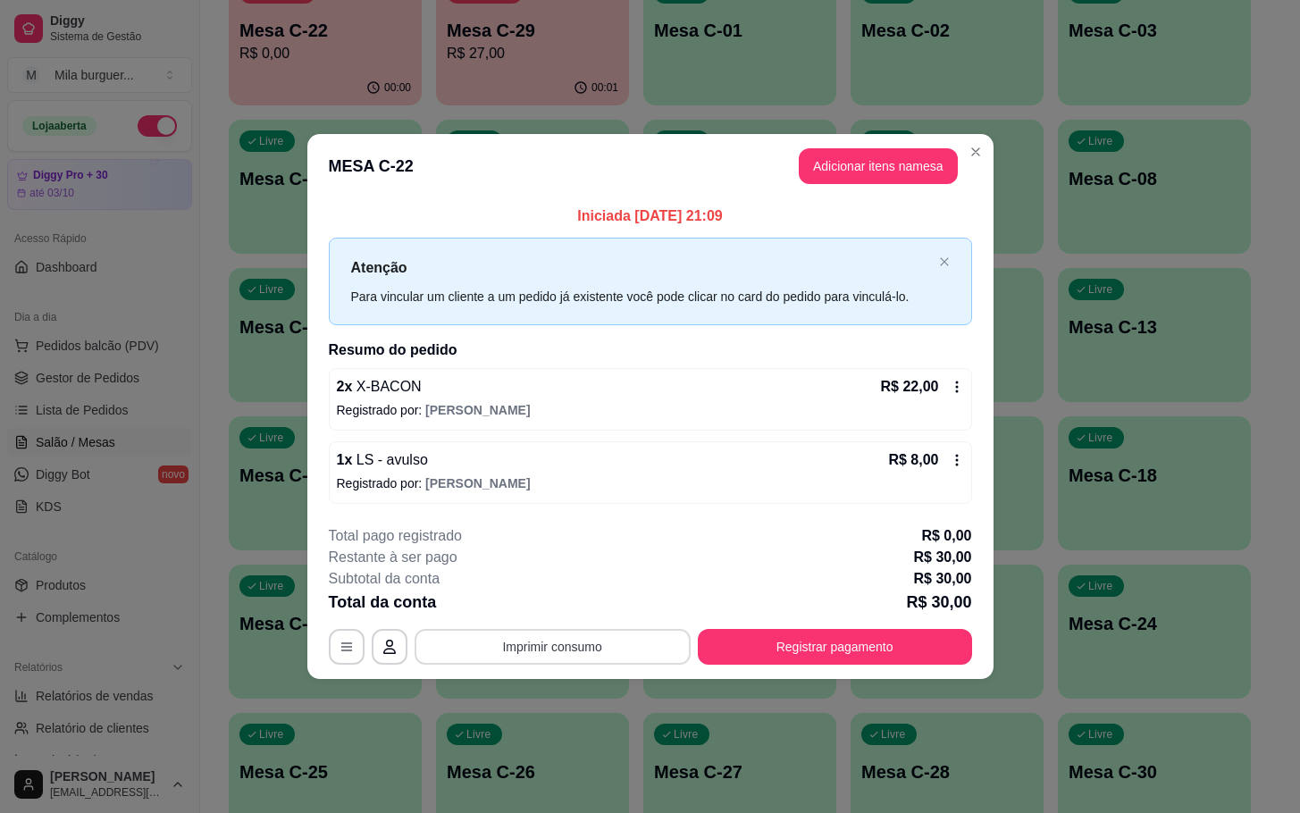
click at [641, 633] on button "Imprimir consumo" at bounding box center [553, 647] width 276 height 36
click at [545, 592] on div "Escolha a impressora IMPRESSORA" at bounding box center [557, 595] width 147 height 61
click at [568, 611] on button "IMPRESSORA" at bounding box center [558, 607] width 130 height 29
click at [575, 652] on button "Imprimir consumo" at bounding box center [553, 647] width 276 height 36
click at [576, 611] on button "IMPRESSORA" at bounding box center [557, 607] width 125 height 28
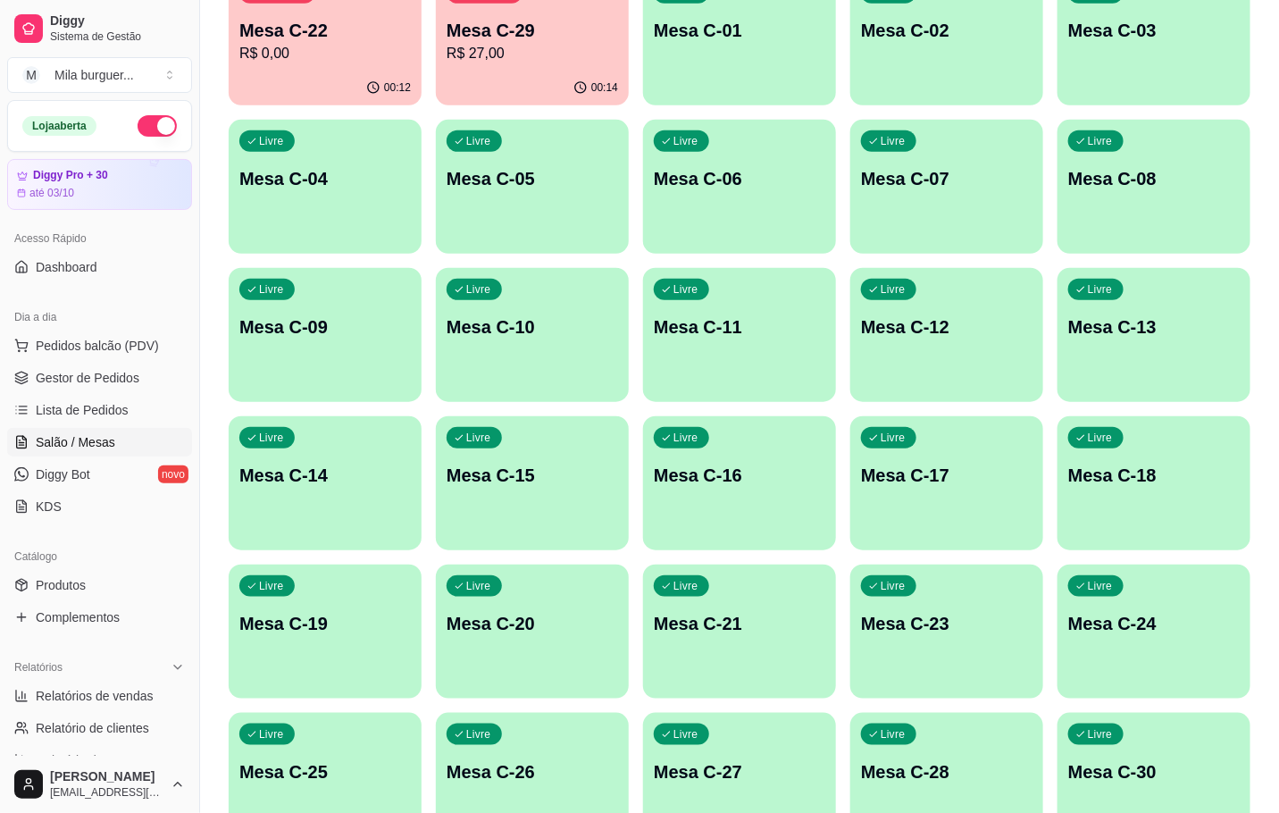
click at [295, 76] on div "00:12" at bounding box center [325, 88] width 193 height 35
click at [470, 60] on p "R$ 27,00" at bounding box center [532, 53] width 166 height 21
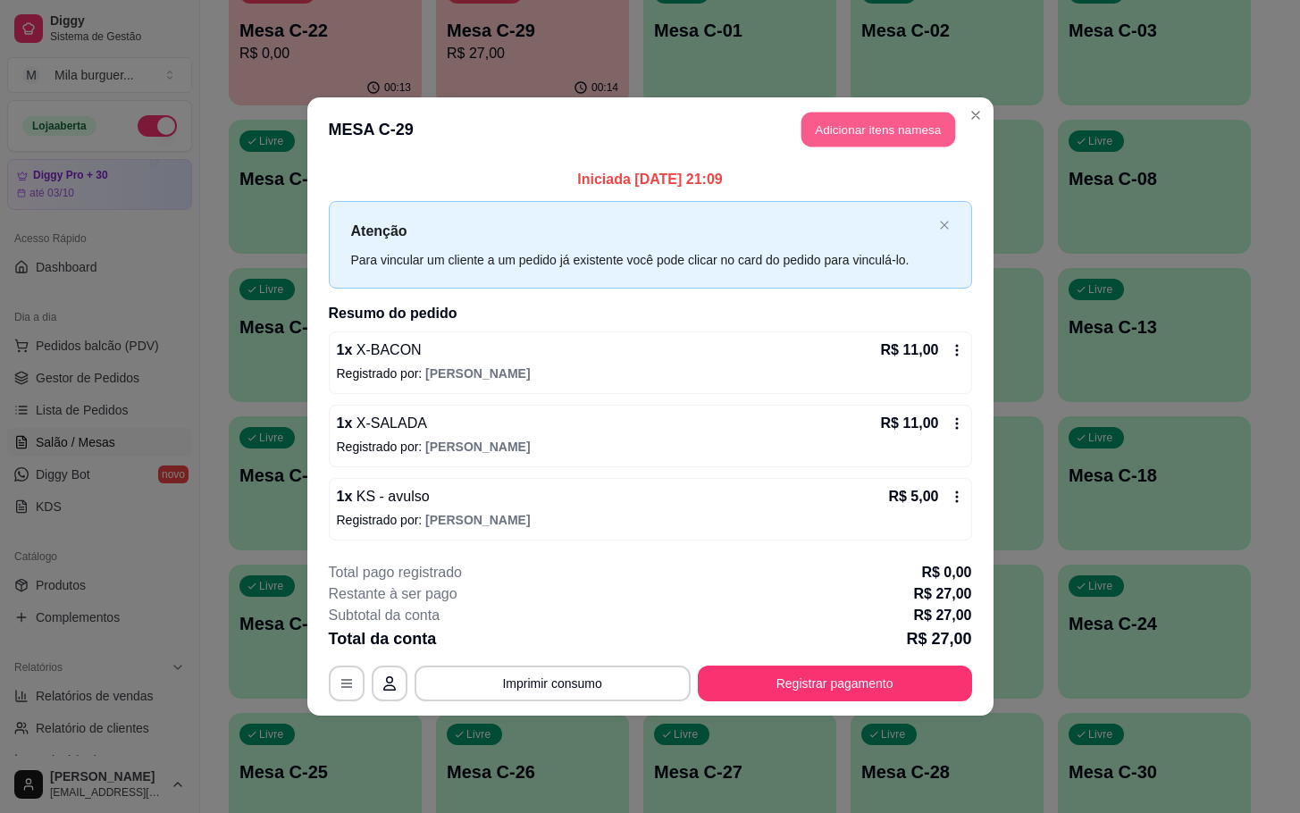
click at [853, 126] on button "Adicionar itens na mesa" at bounding box center [878, 130] width 154 height 35
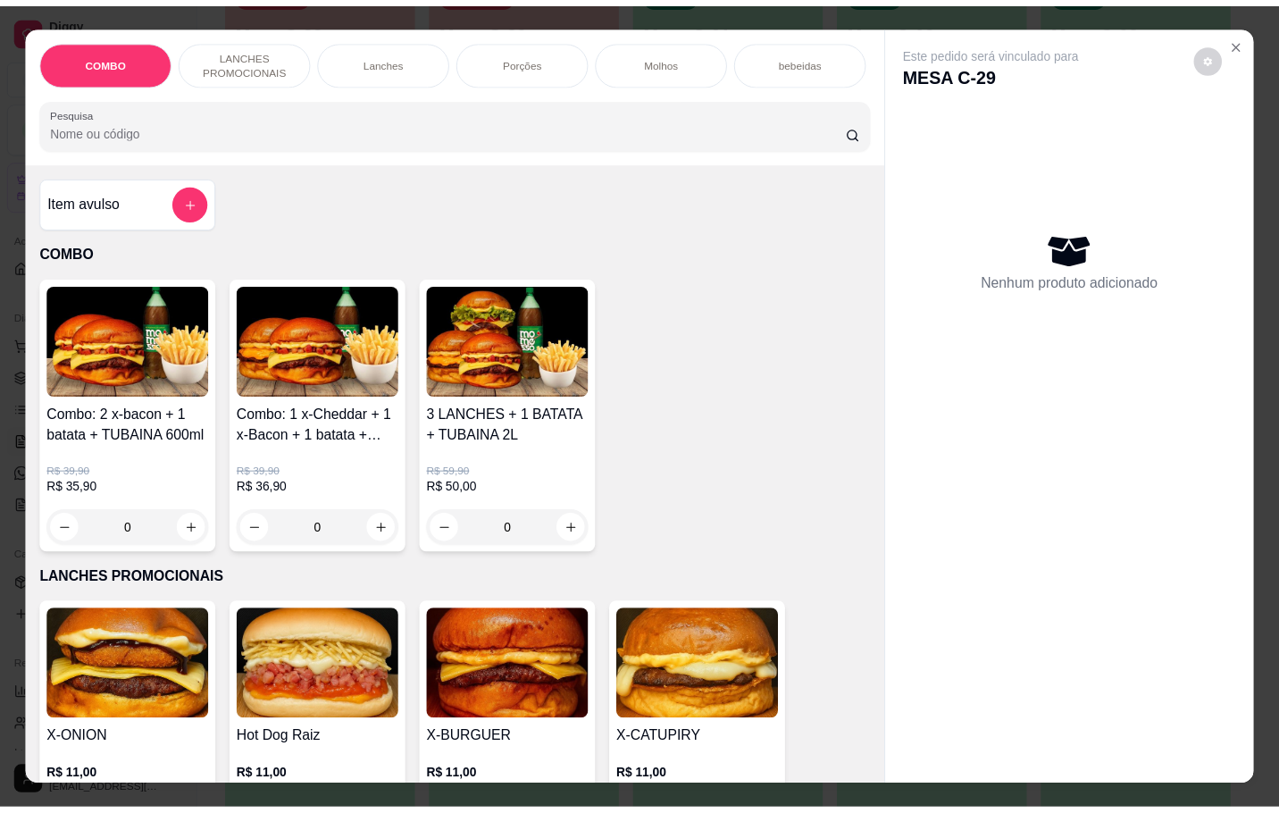
scroll to position [536, 0]
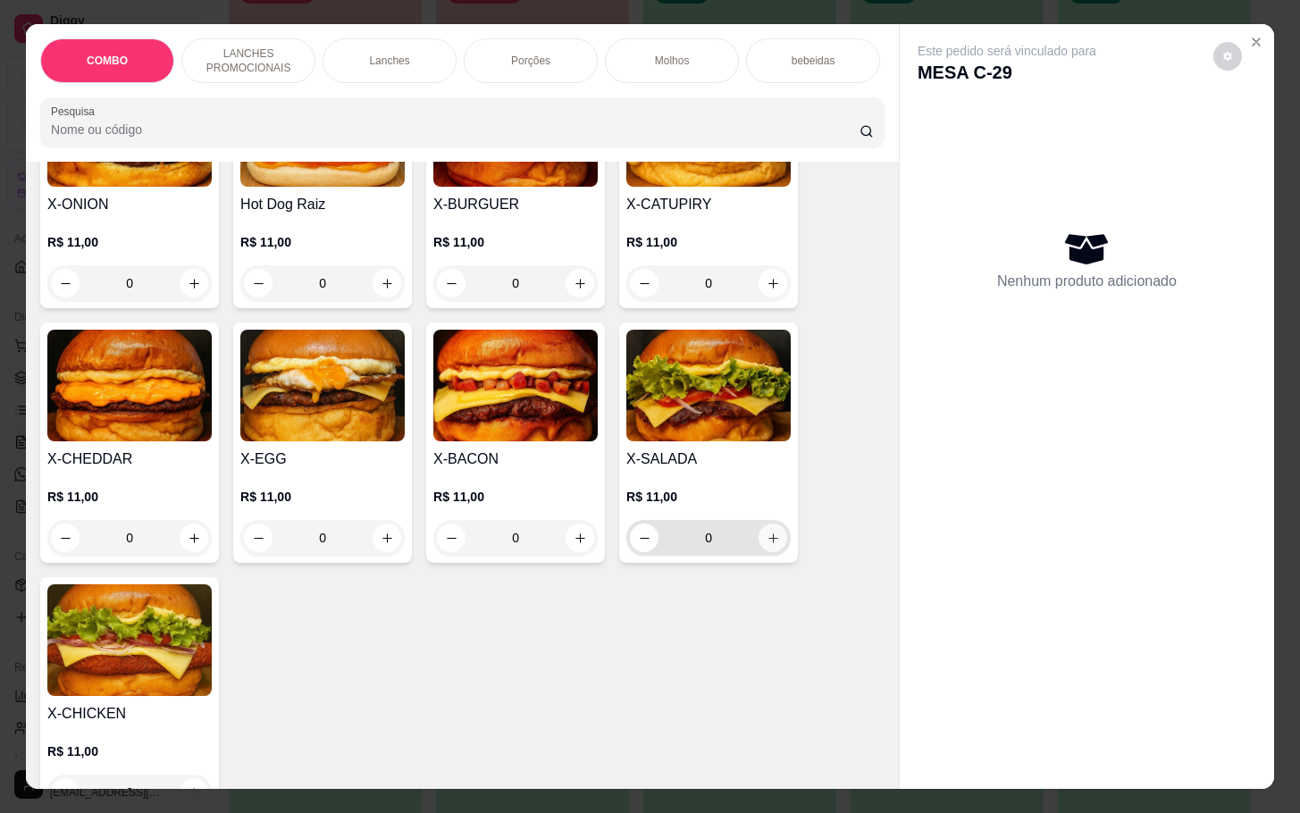
click at [767, 545] on icon "increase-product-quantity" at bounding box center [773, 538] width 13 height 13
type input "1"
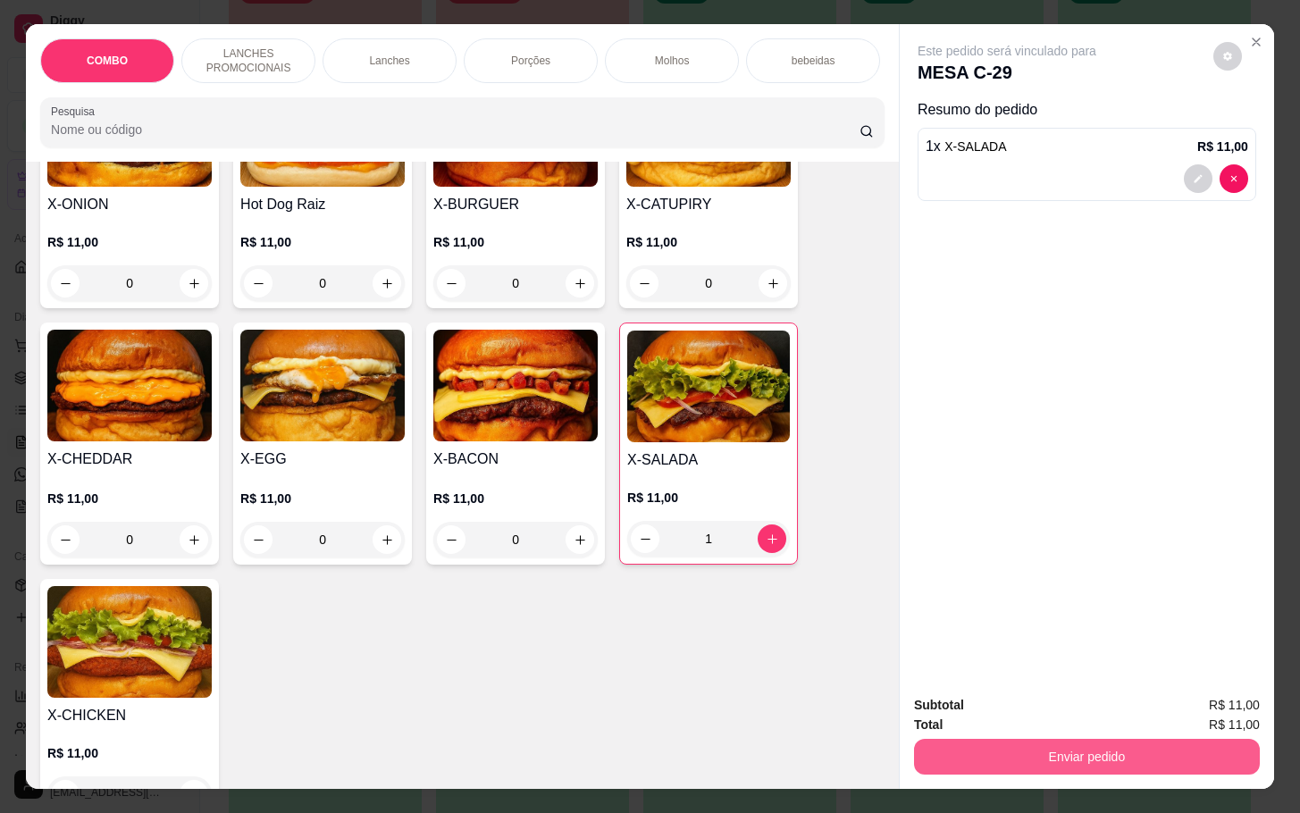
click at [1006, 751] on button "Enviar pedido" at bounding box center [1087, 757] width 346 height 36
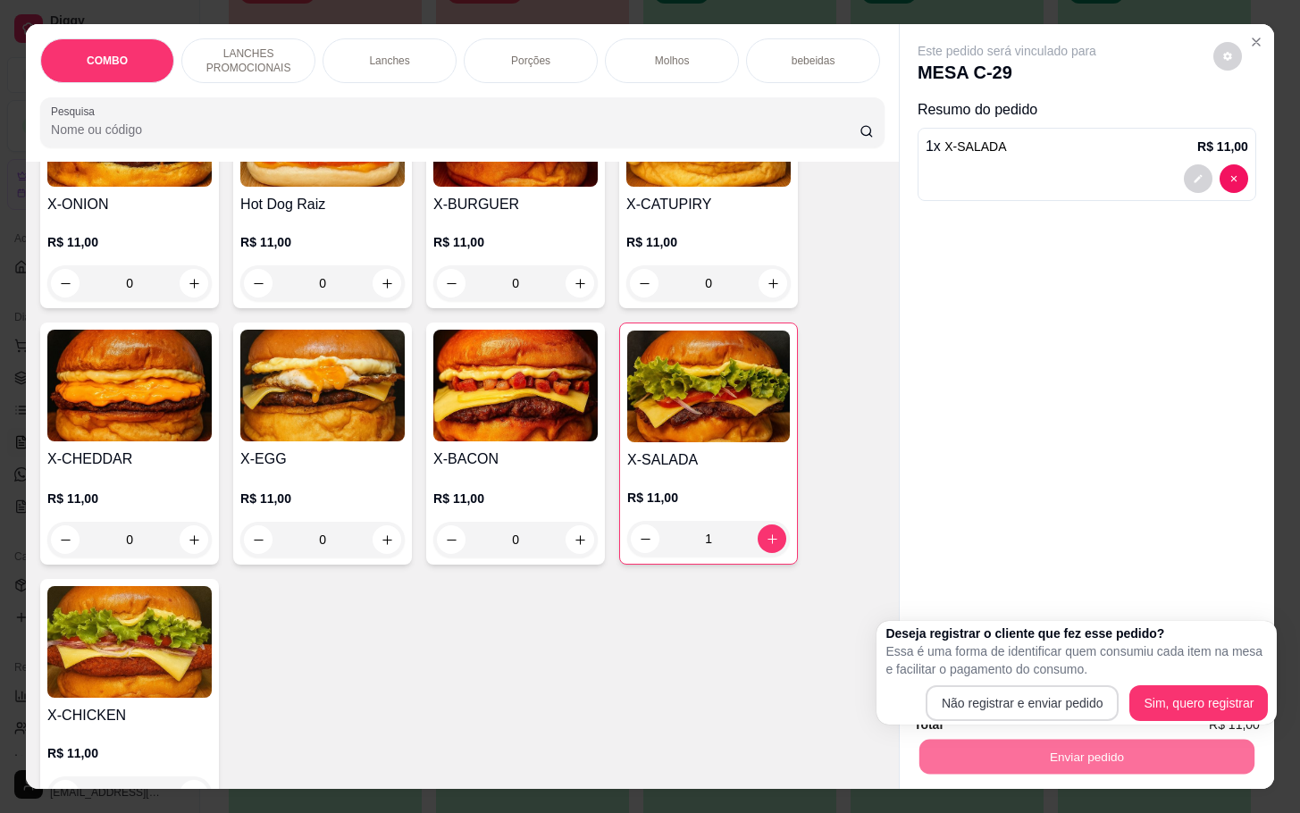
click at [949, 671] on p "Essa é uma forma de identificar quem consumiu cada item na mesa e facilitar o p…" at bounding box center [1076, 660] width 382 height 36
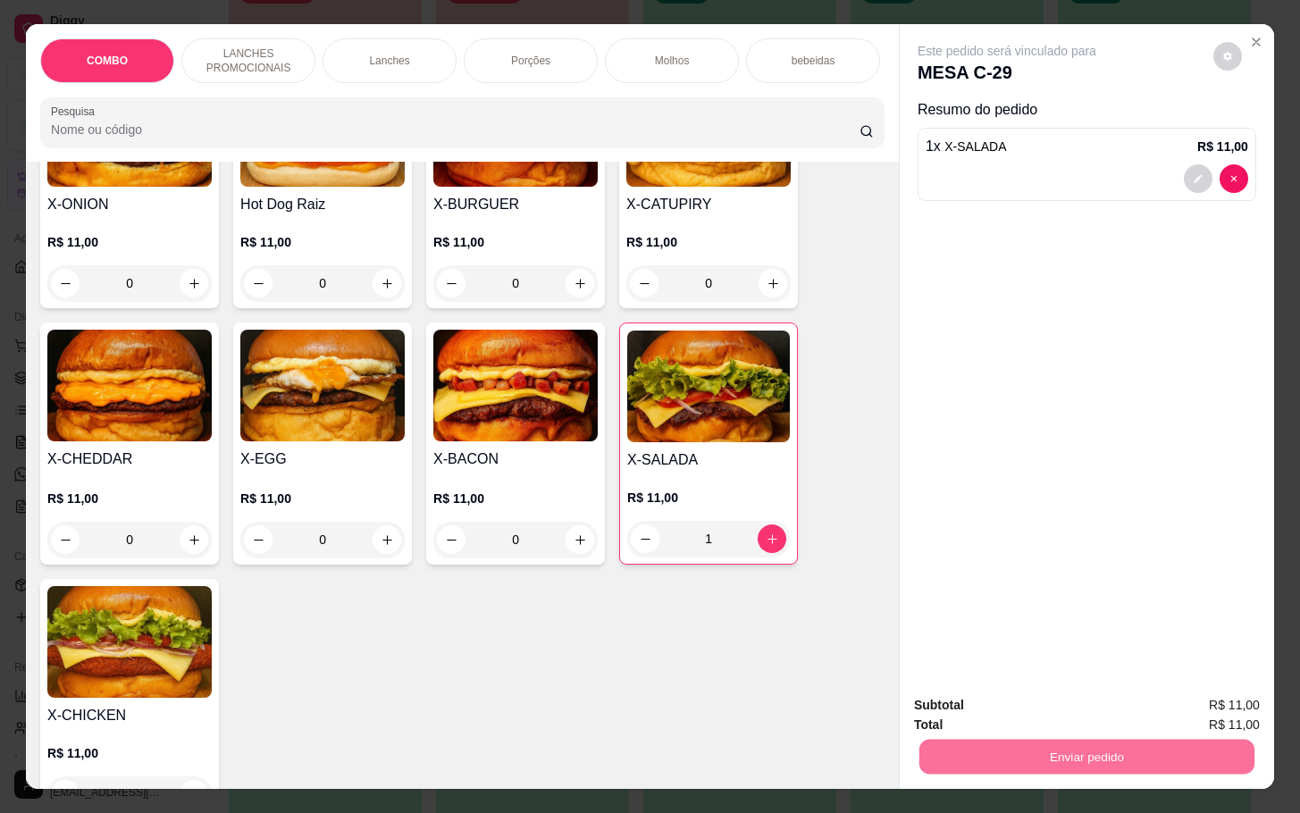
click at [954, 703] on button "Não registrar e enviar pedido" at bounding box center [1025, 704] width 186 height 34
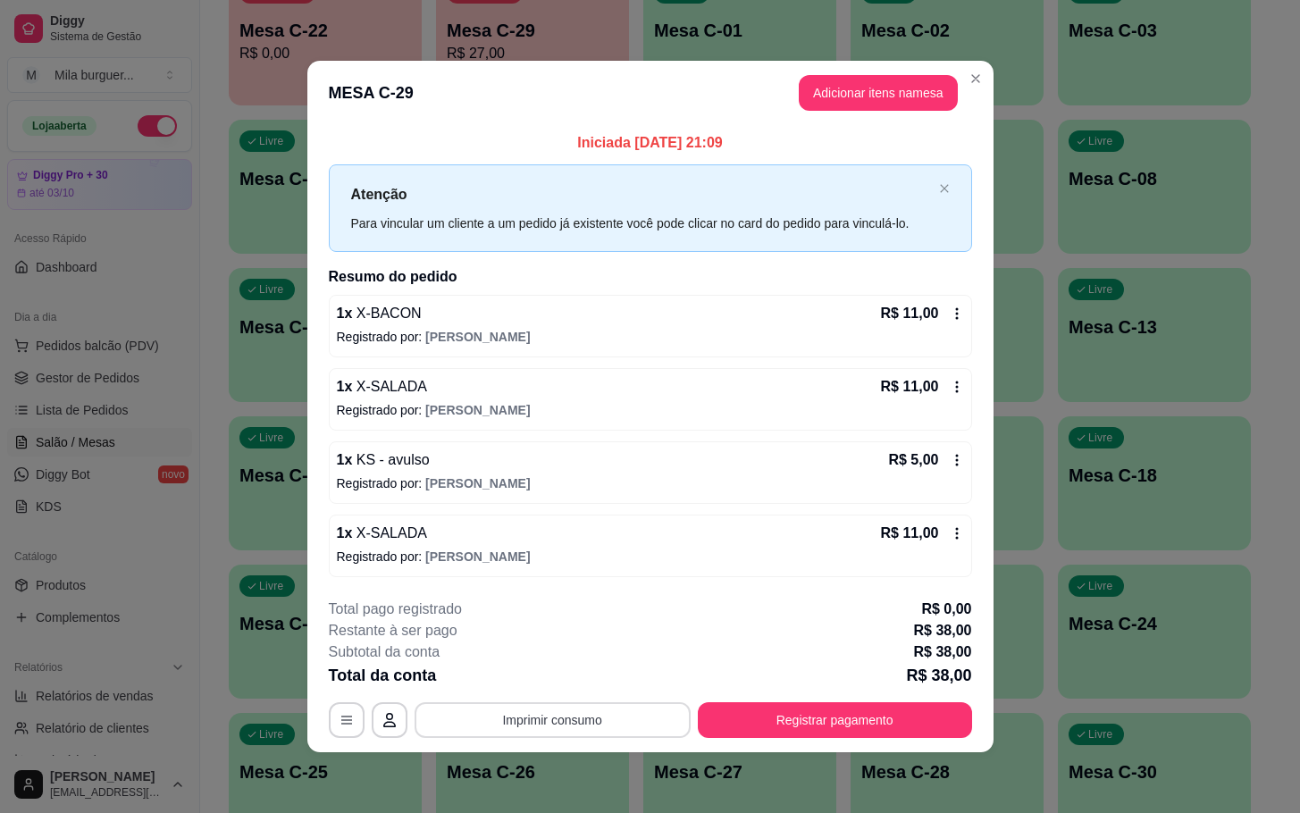
click at [513, 716] on button "Imprimir consumo" at bounding box center [553, 720] width 276 height 36
click at [528, 678] on button "IMPRESSORA" at bounding box center [558, 681] width 130 height 29
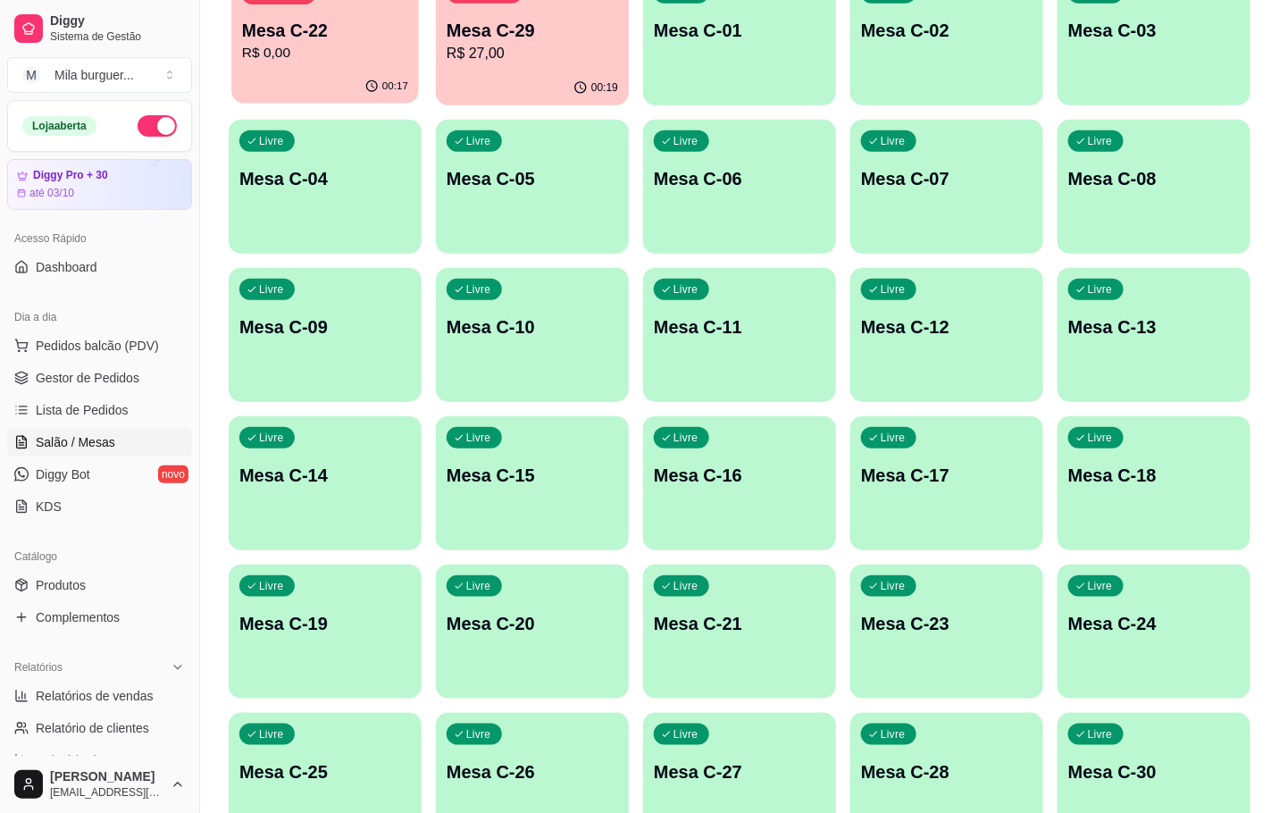
click at [395, 33] on p "Mesa C-22" at bounding box center [325, 31] width 166 height 24
click at [561, 80] on div "00:29" at bounding box center [532, 88] width 193 height 35
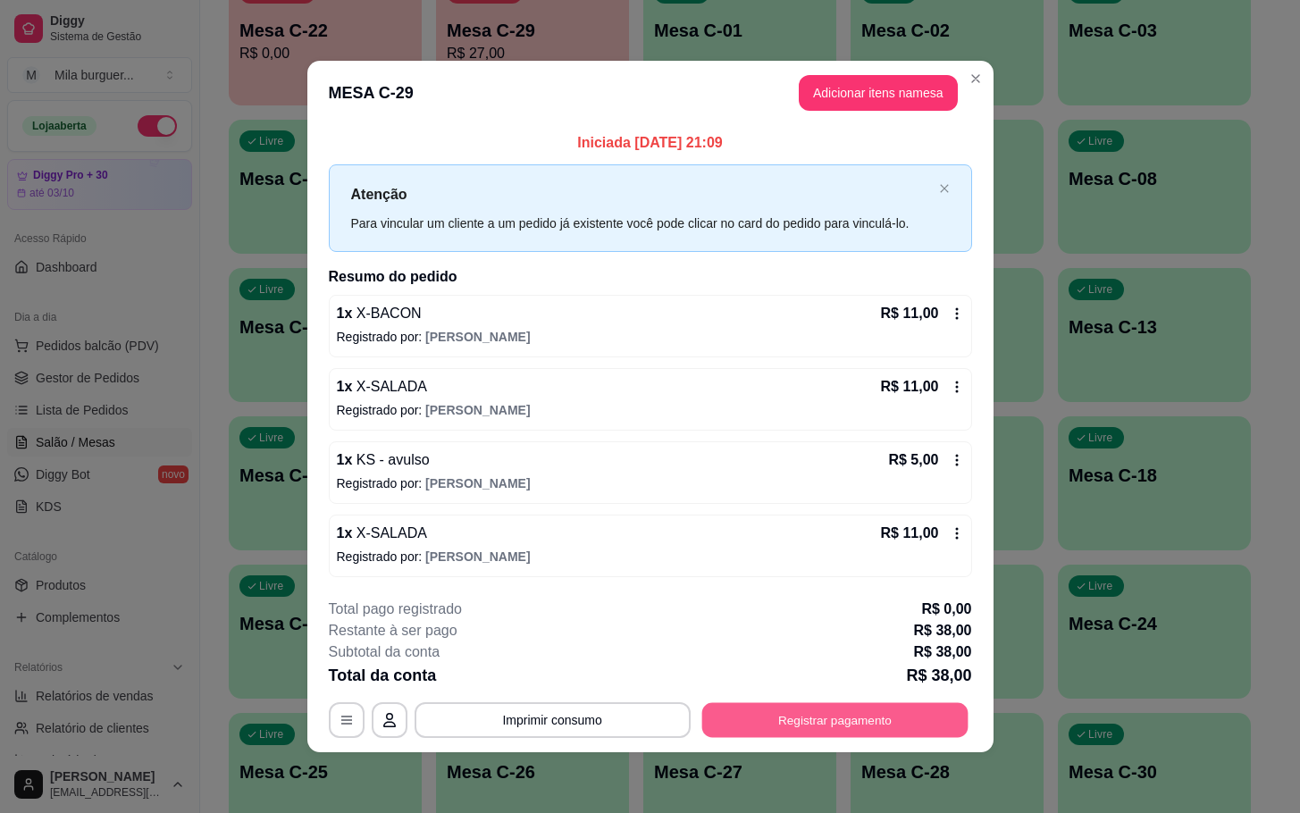
click at [840, 732] on button "Registrar pagamento" at bounding box center [834, 719] width 266 height 35
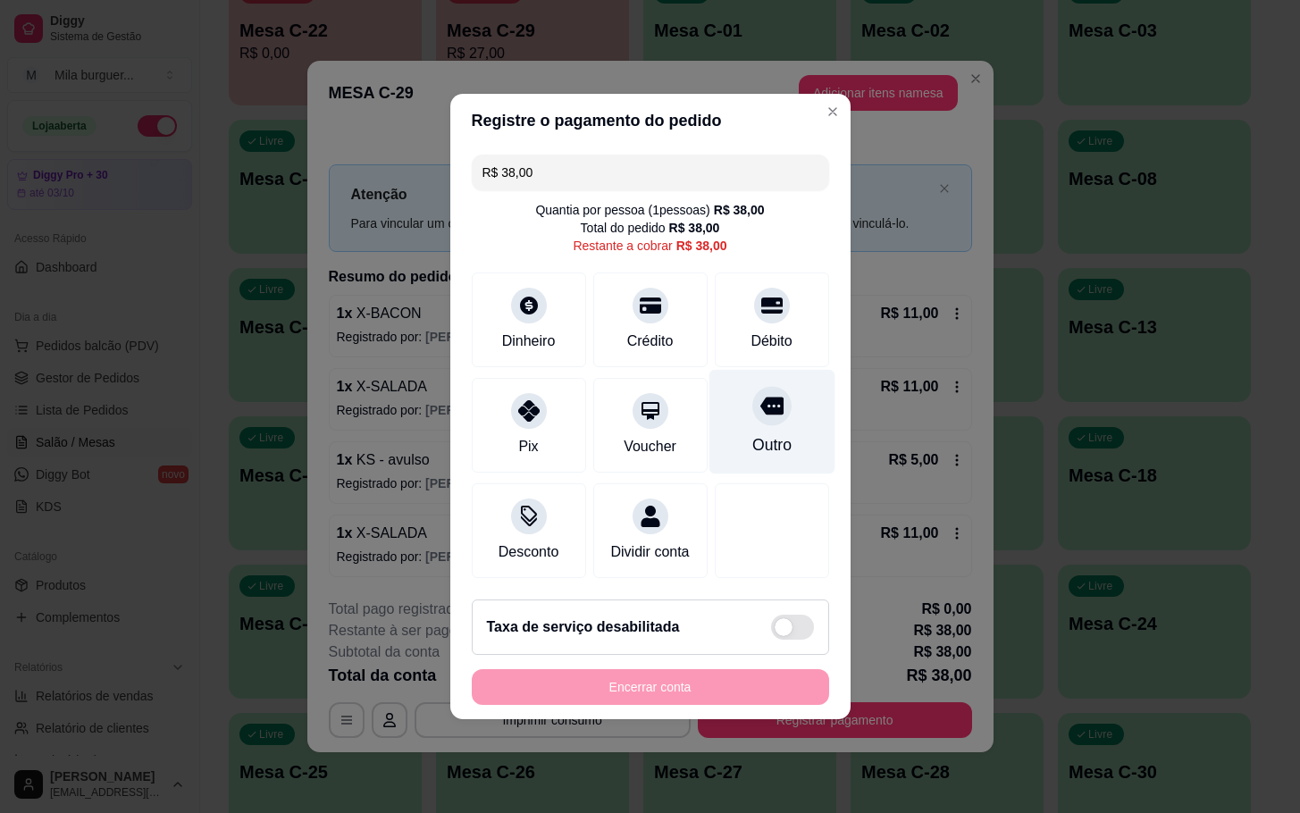
click at [733, 429] on div "Outro" at bounding box center [772, 422] width 126 height 105
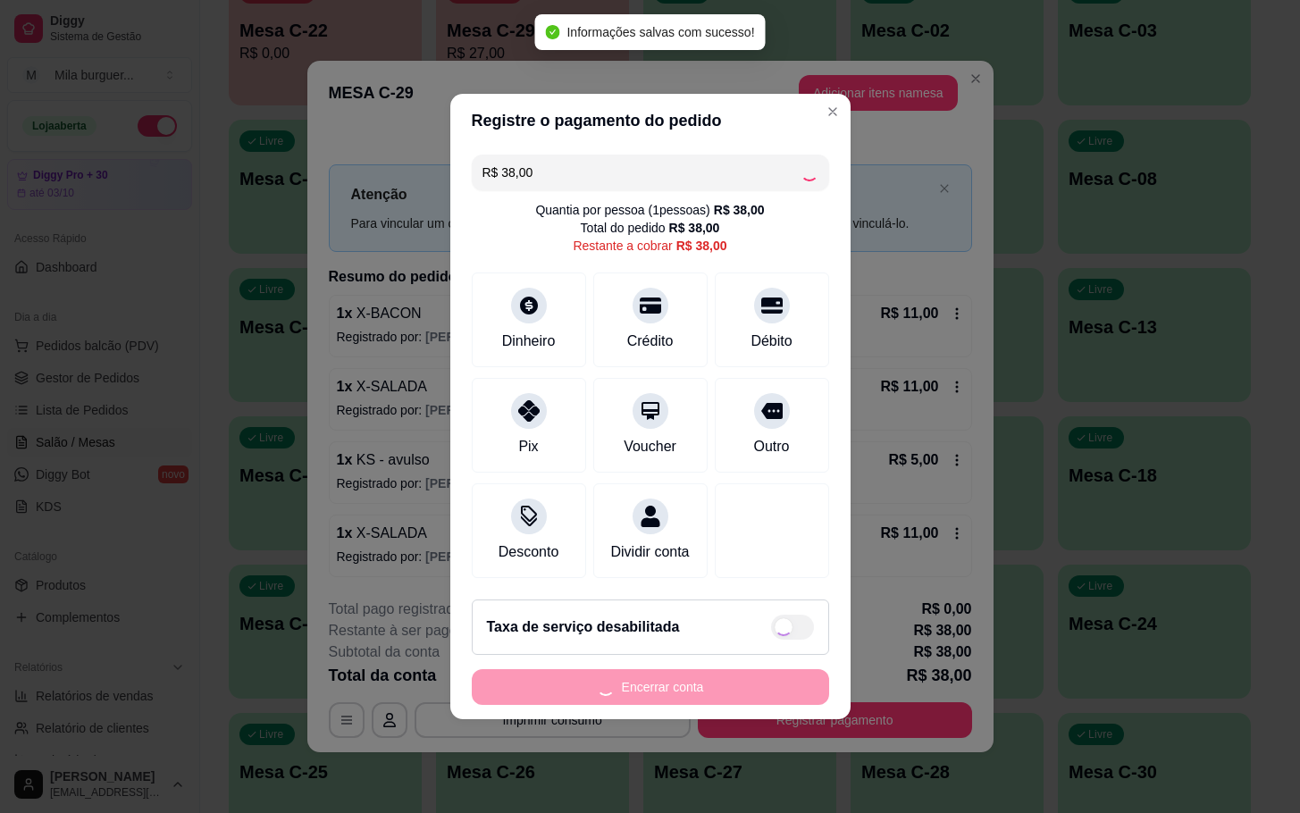
type input "R$ 0,00"
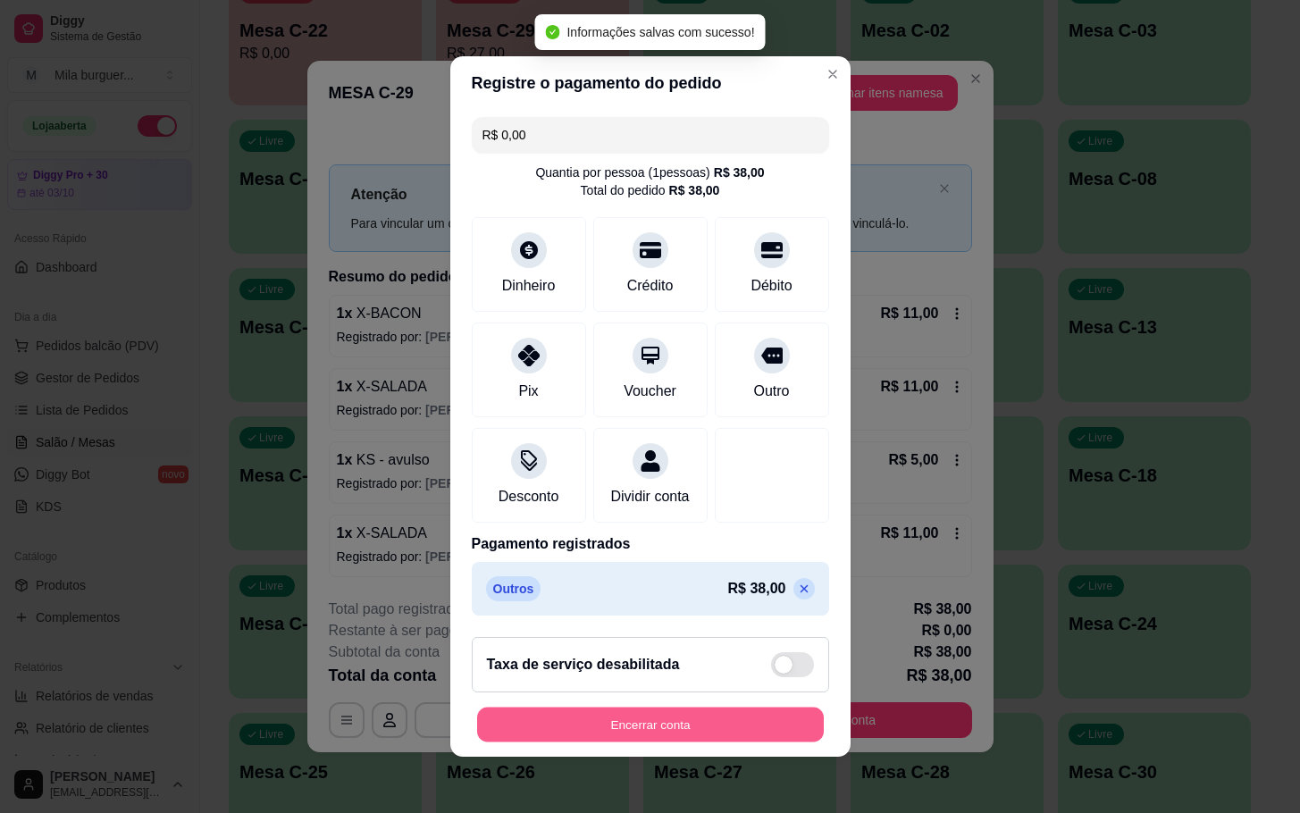
click at [692, 742] on button "Encerrar conta" at bounding box center [650, 725] width 347 height 35
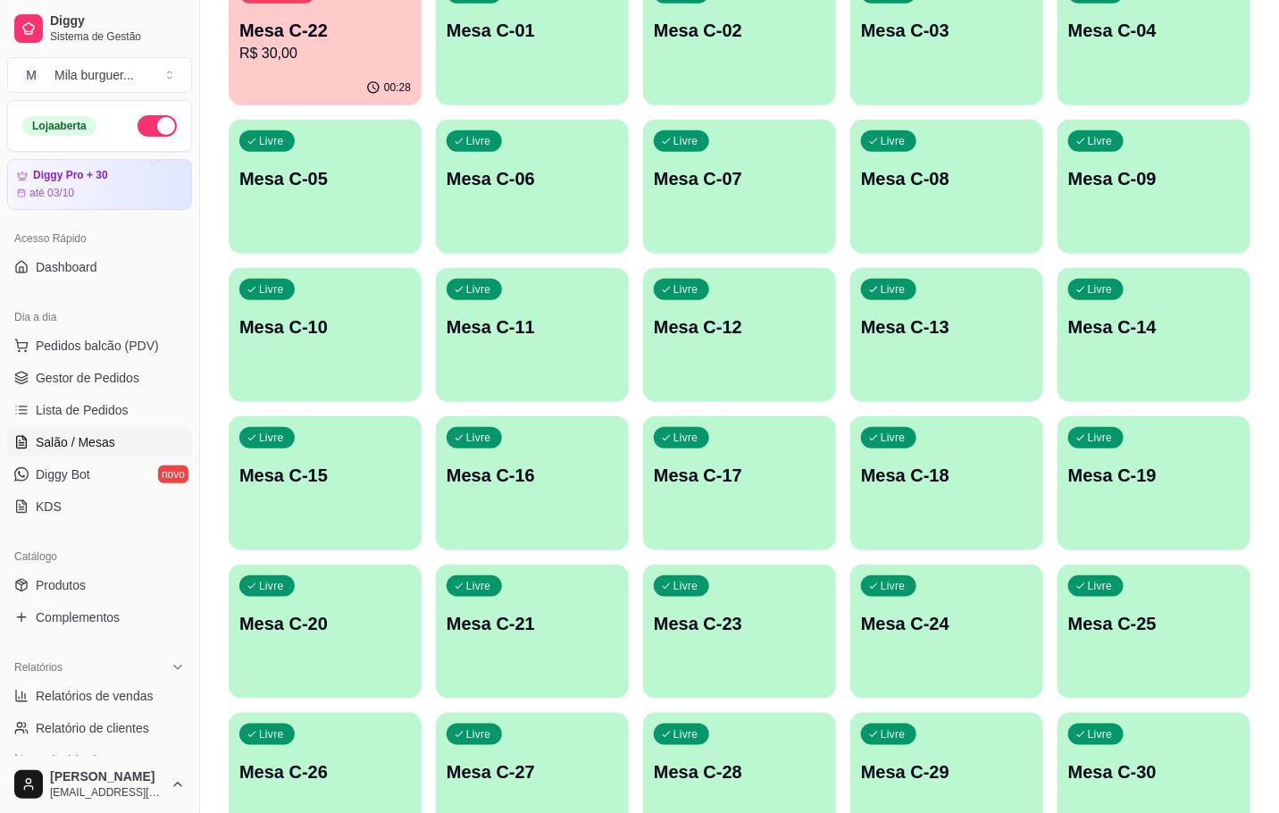
click at [352, 68] on div "Ocupada Mesa C-22 R$ 30,00" at bounding box center [325, 20] width 193 height 99
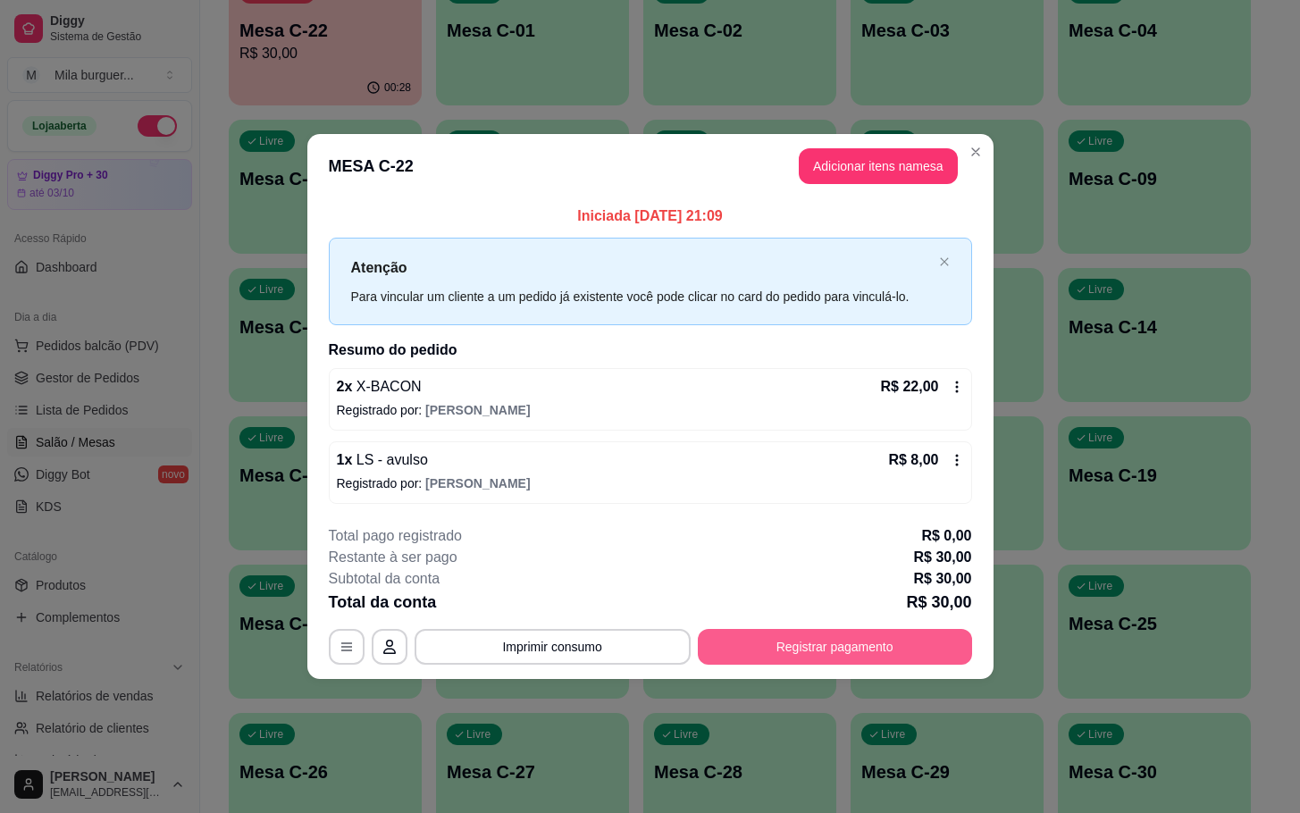
click at [807, 635] on button "Registrar pagamento" at bounding box center [835, 647] width 274 height 36
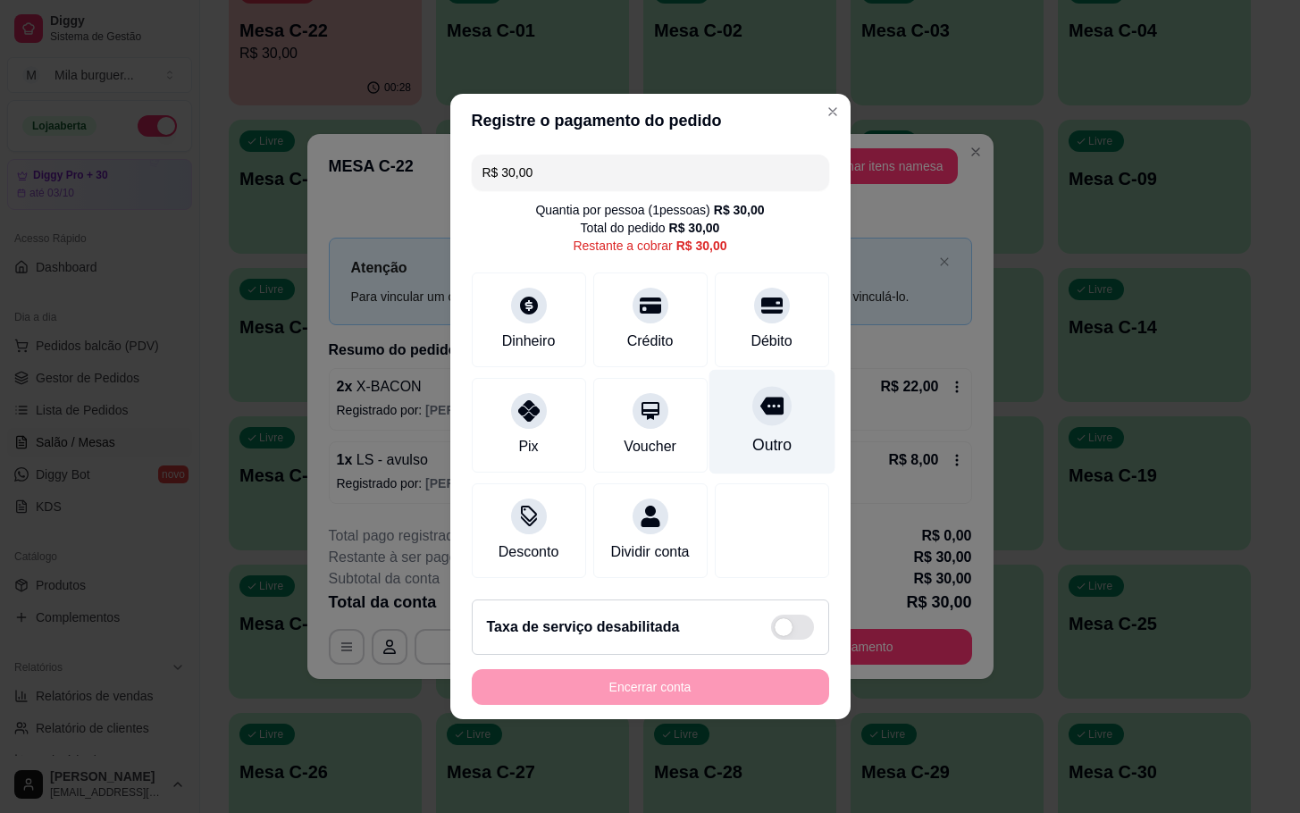
click at [734, 418] on div "Outro" at bounding box center [772, 422] width 126 height 105
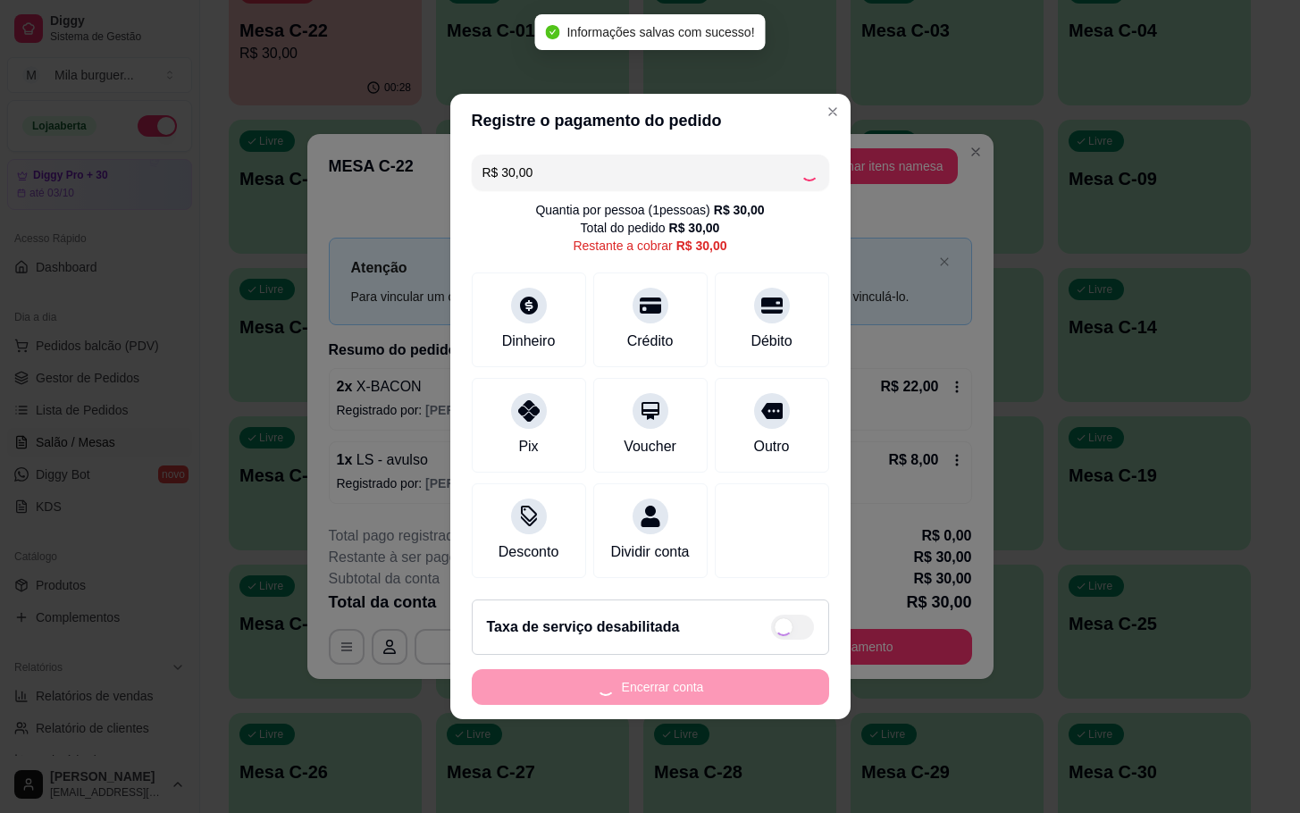
type input "R$ 0,00"
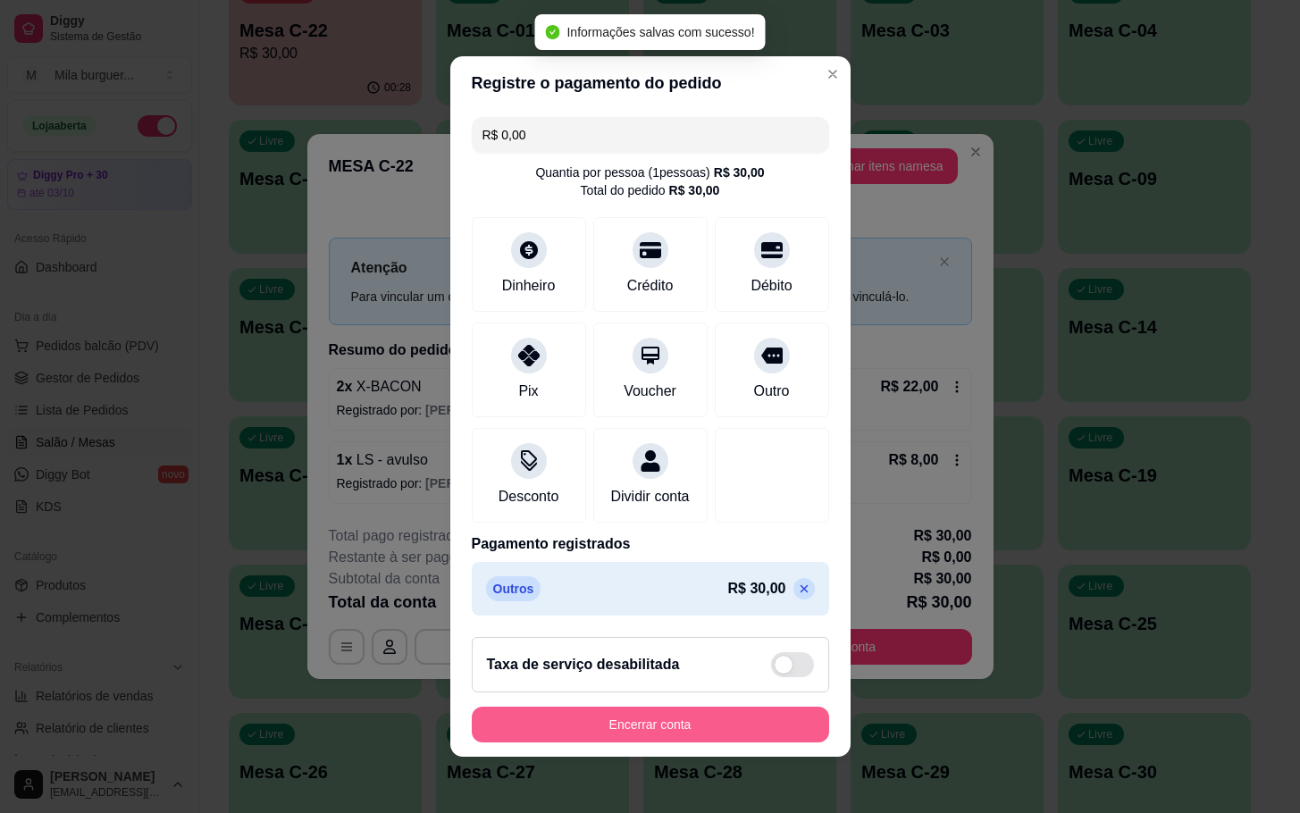
click at [738, 740] on button "Encerrar conta" at bounding box center [650, 725] width 357 height 36
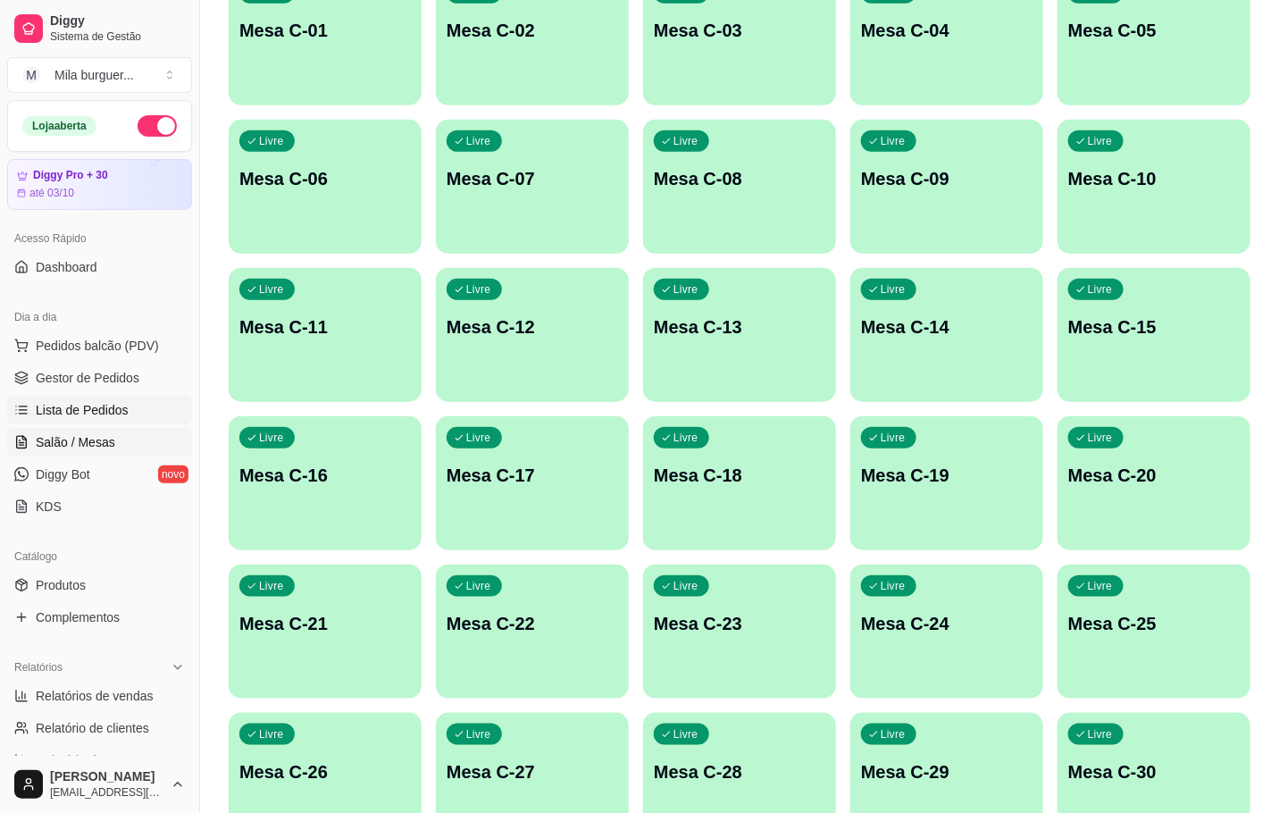
click at [113, 402] on span "Lista de Pedidos" at bounding box center [82, 410] width 93 height 18
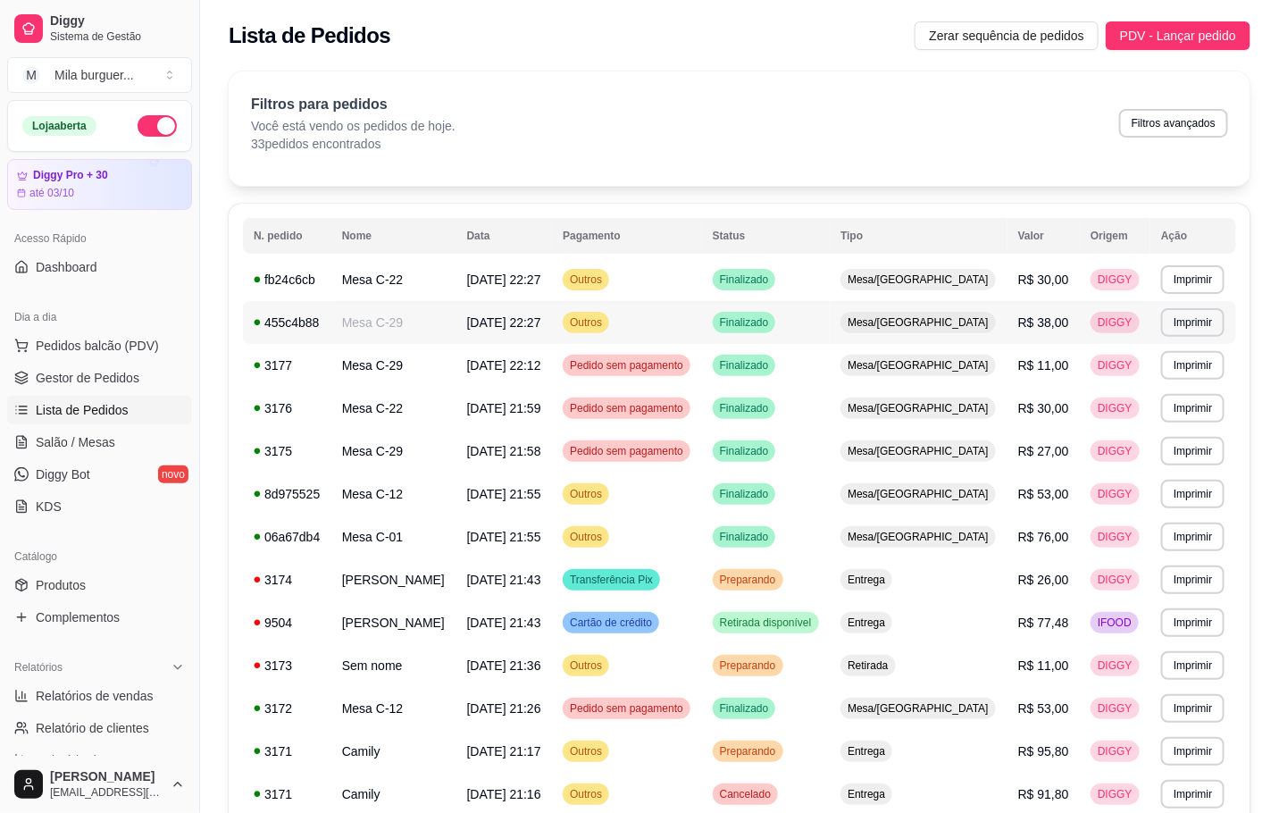
click at [767, 314] on td "Finalizado" at bounding box center [766, 322] width 128 height 43
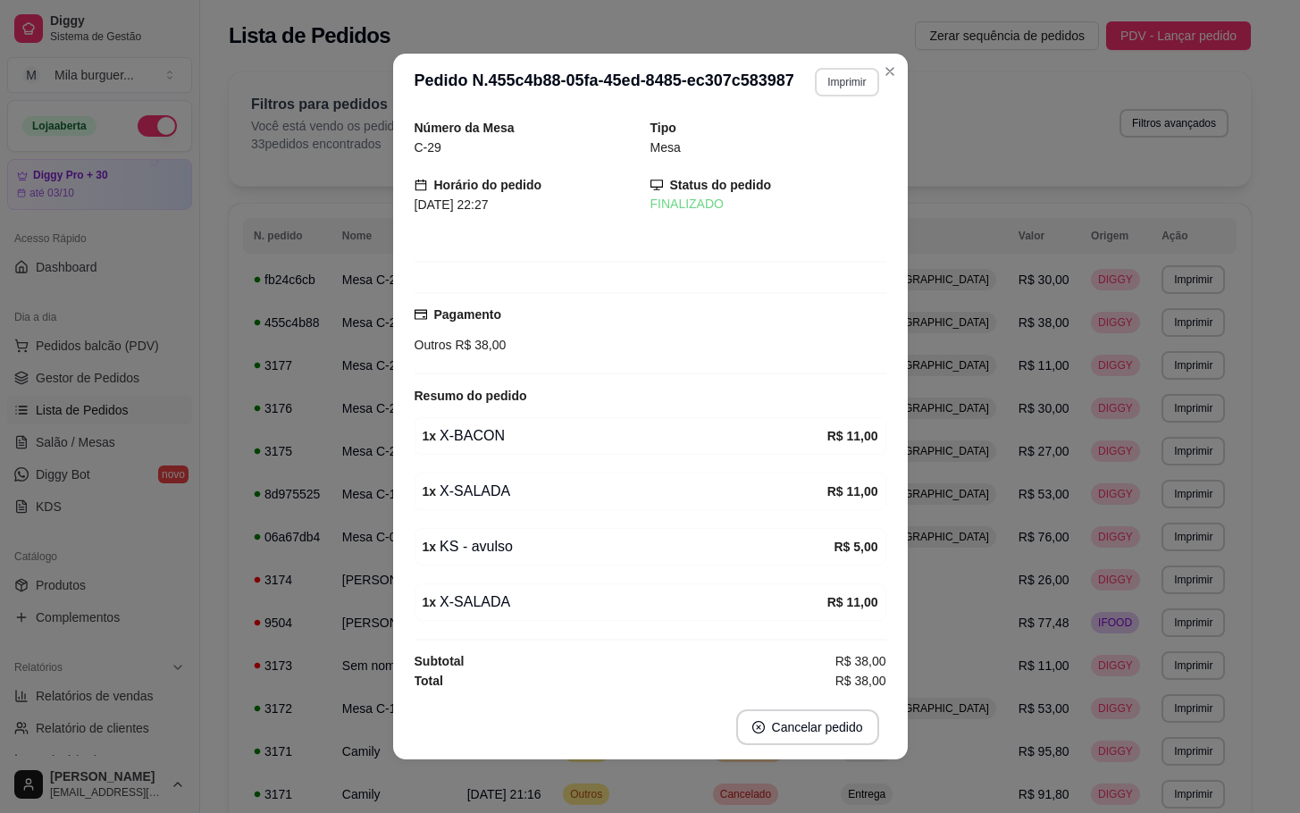
click at [824, 89] on button "Imprimir" at bounding box center [846, 82] width 63 height 29
click at [799, 131] on button "IMPRESSORA" at bounding box center [806, 145] width 130 height 29
